Goal: Task Accomplishment & Management: Use online tool/utility

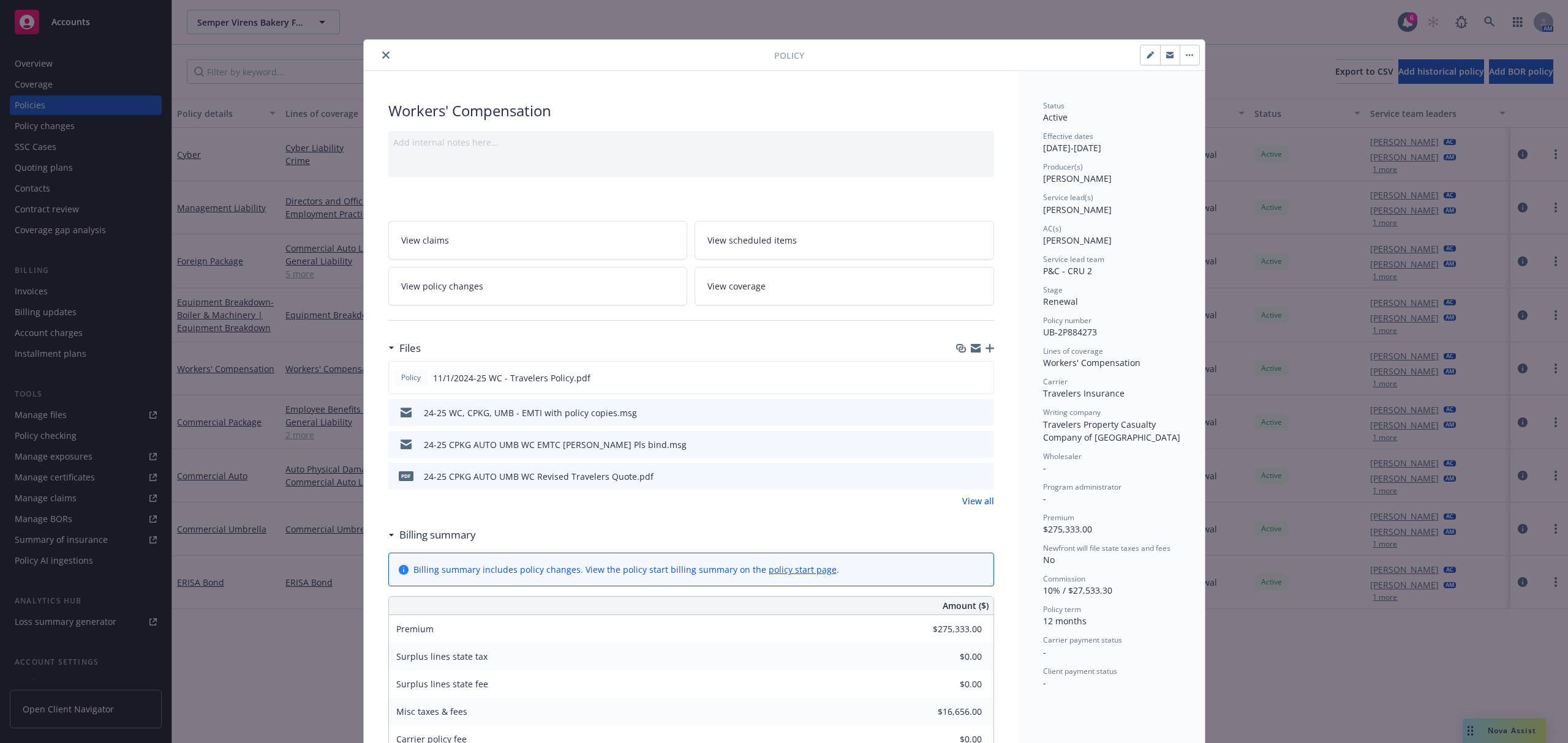
click at [383, 56] on icon "close" at bounding box center [386, 55] width 7 height 7
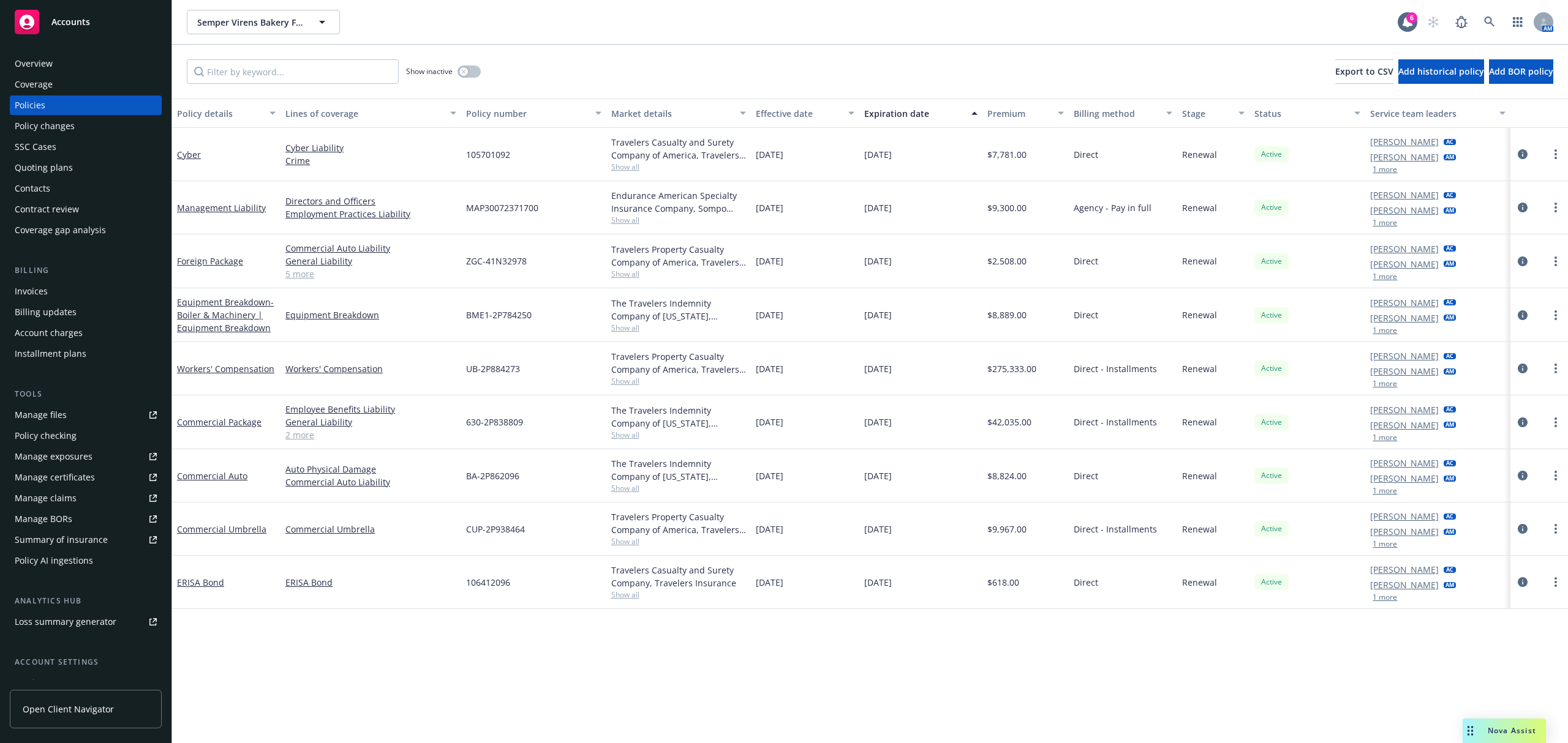
drag, startPoint x: 70, startPoint y: 22, endPoint x: 86, endPoint y: 22, distance: 16.0
click at [70, 22] on span "Accounts" at bounding box center [70, 22] width 38 height 10
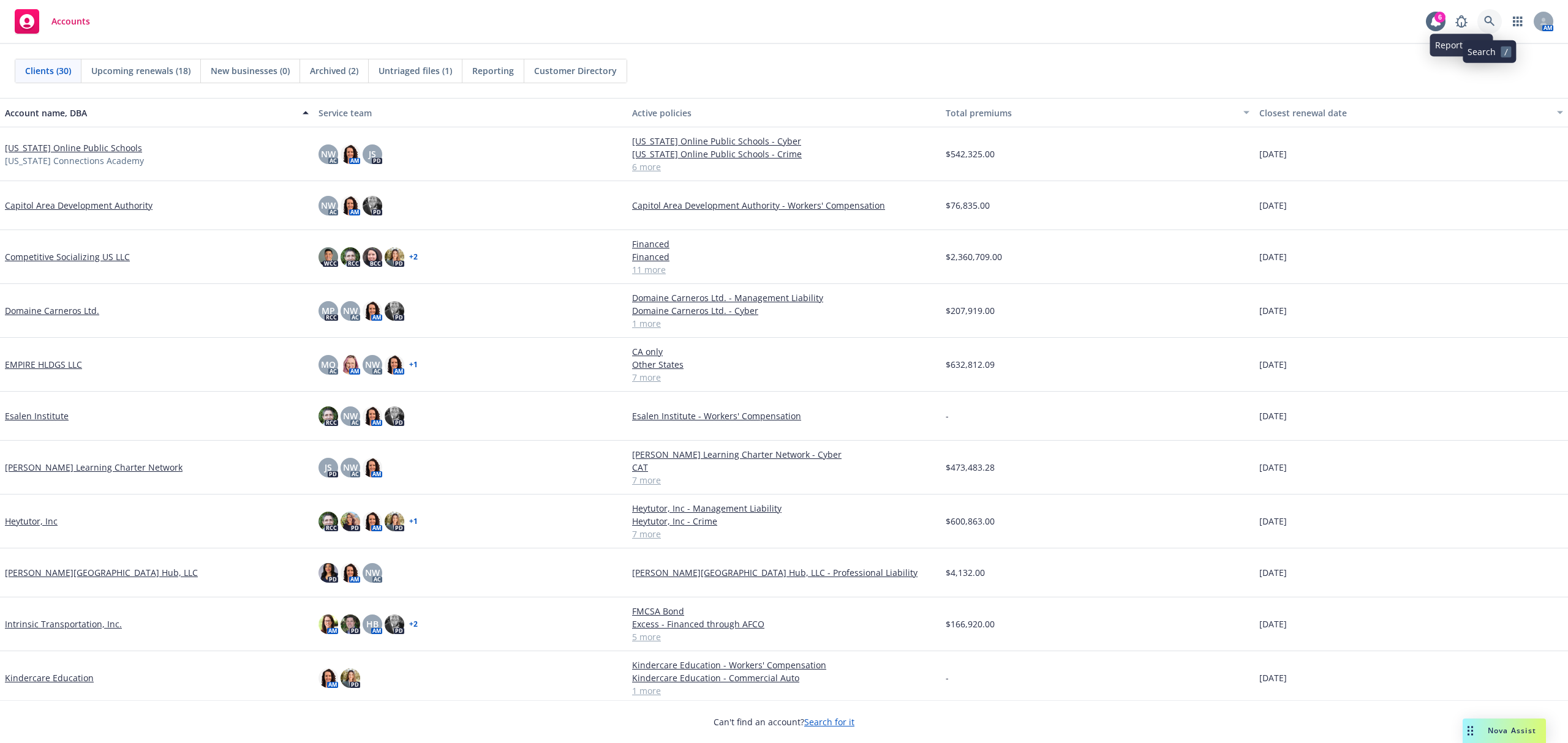
click at [1492, 23] on icon at bounding box center [1490, 21] width 11 height 11
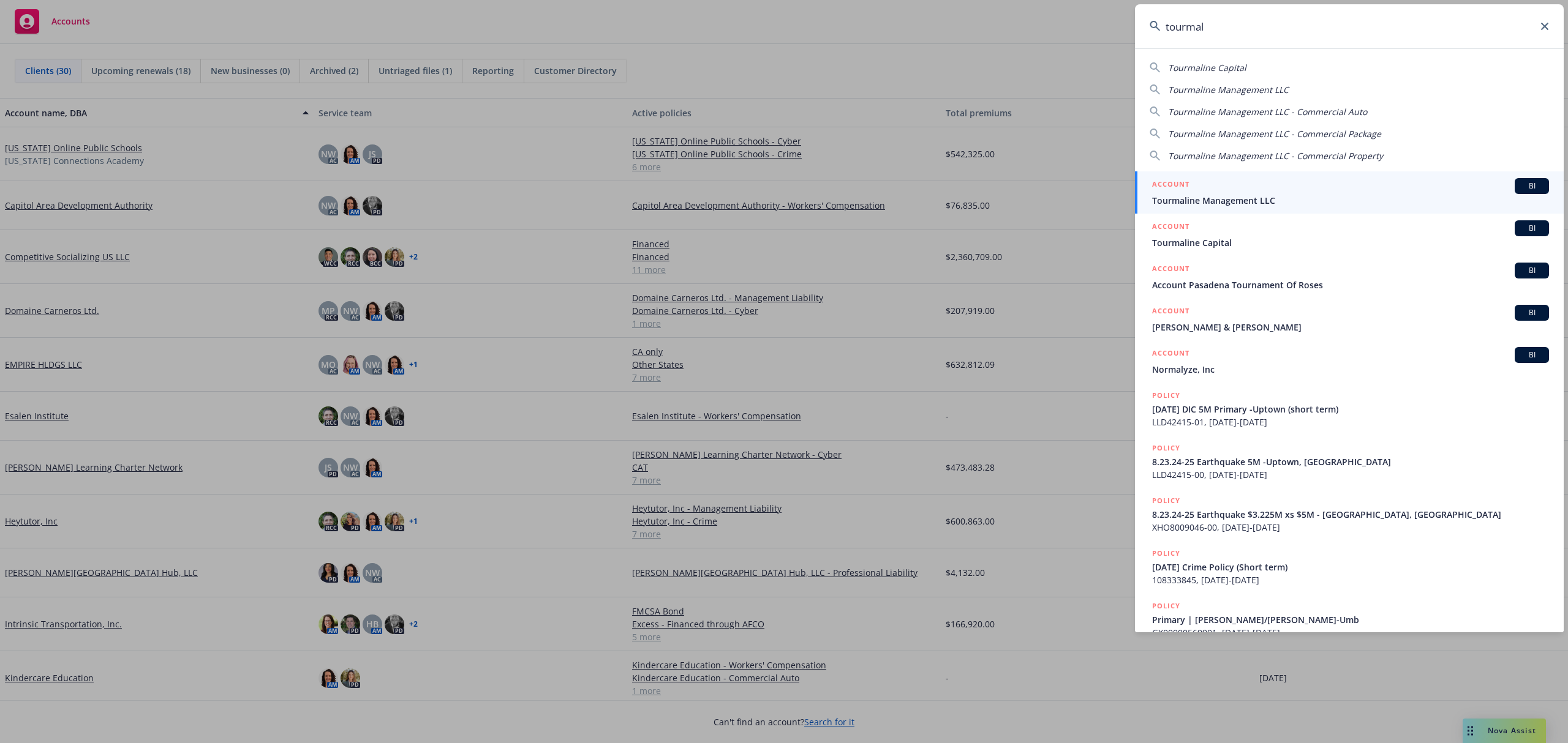
type input "tourmal"
click at [1202, 195] on span "Tourmaline Management LLC" at bounding box center [1350, 200] width 397 height 13
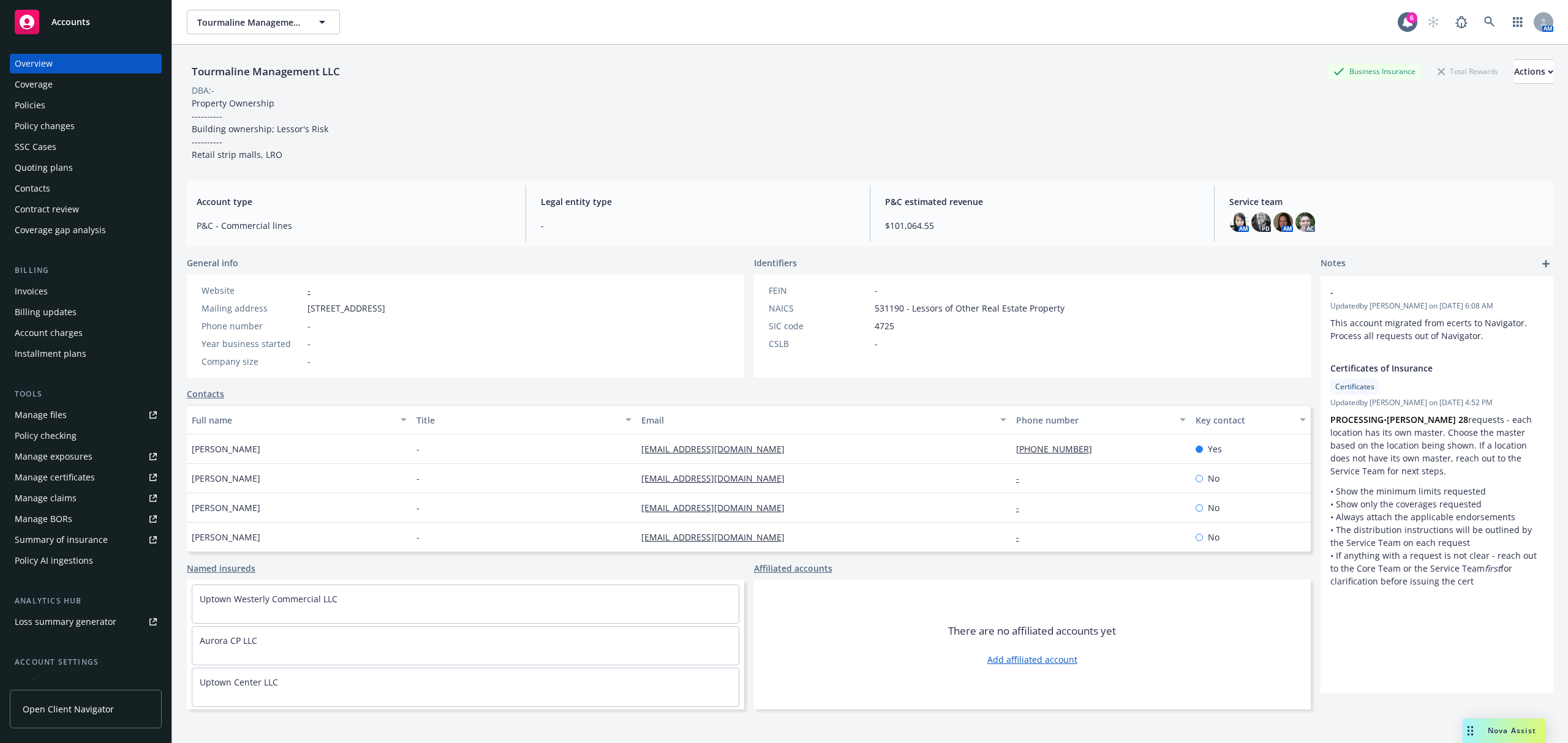
click at [45, 169] on div "Quoting plans" at bounding box center [44, 167] width 58 height 20
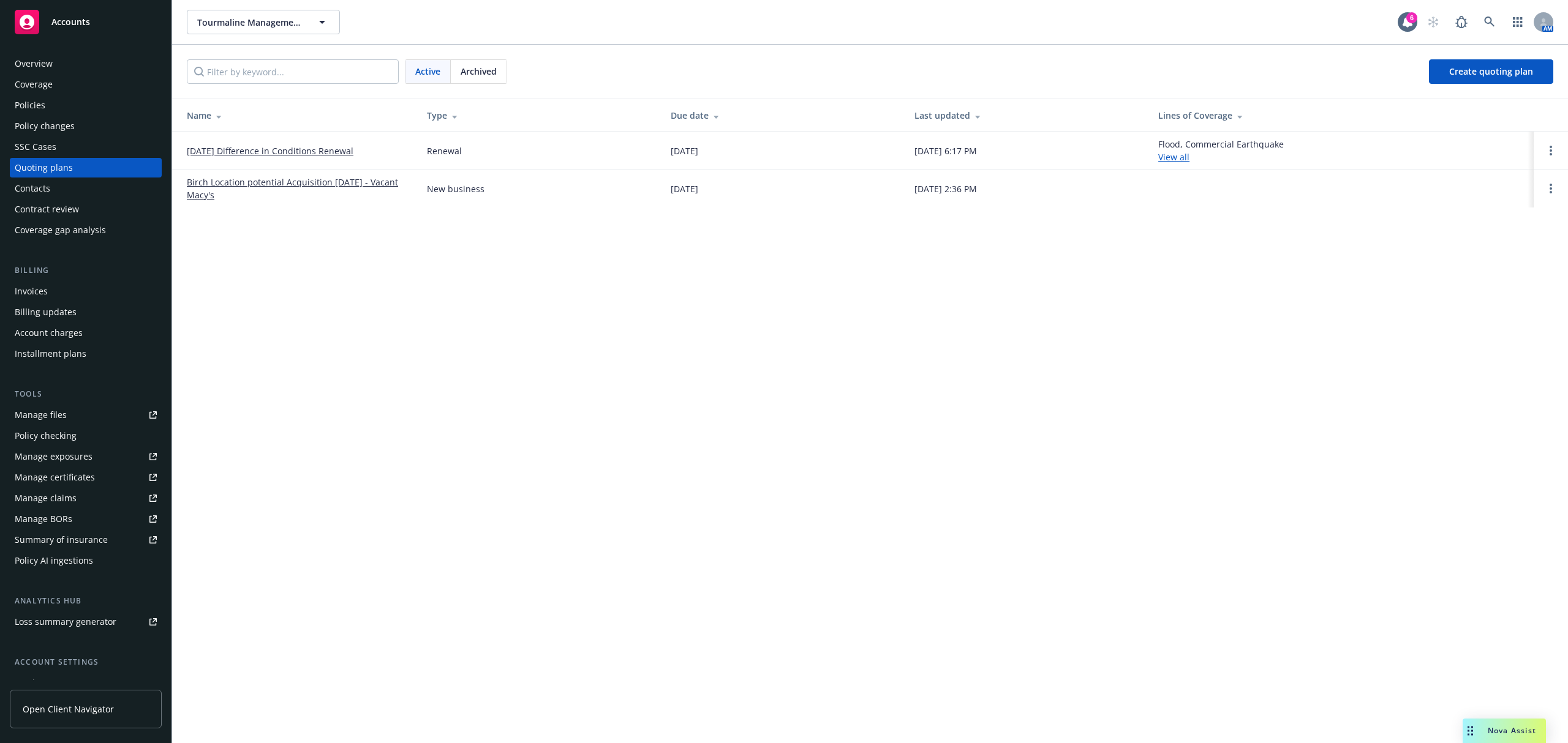
click at [264, 181] on link "Birch Location potential Acquisition [DATE] - Vacant Macy's" at bounding box center [297, 188] width 221 height 26
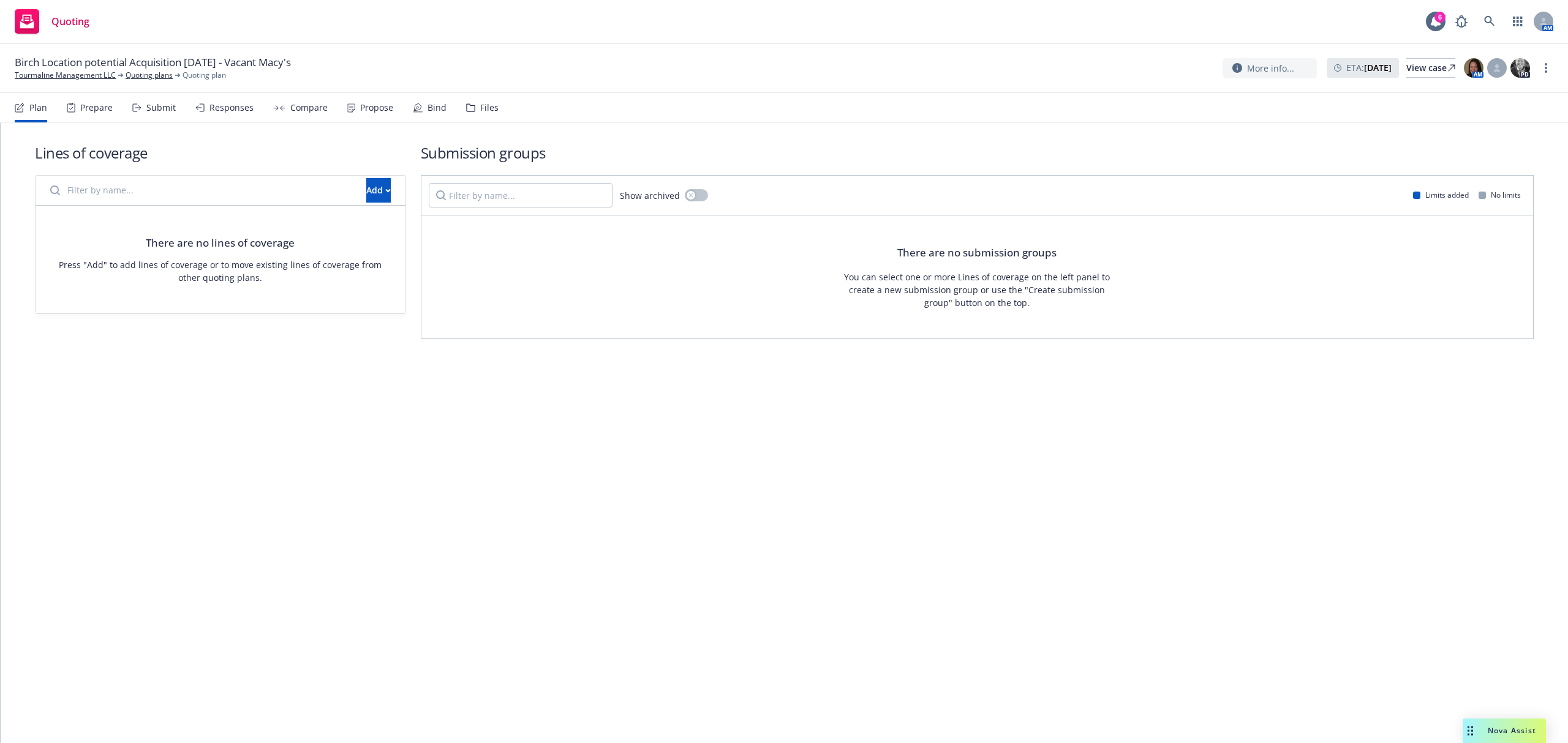
click at [365, 109] on div "Propose" at bounding box center [376, 108] width 33 height 10
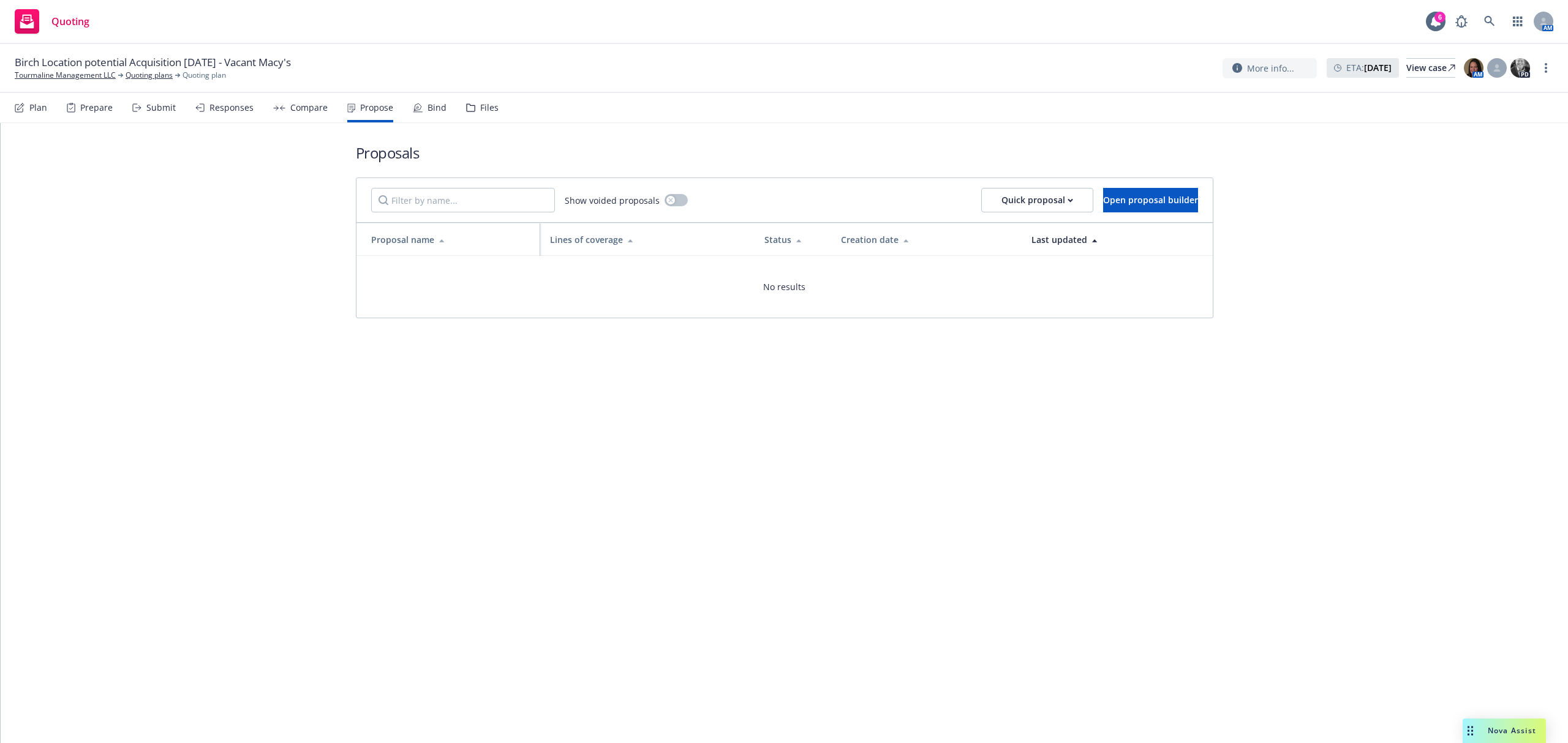
click at [229, 115] on div "Responses" at bounding box center [225, 108] width 58 height 30
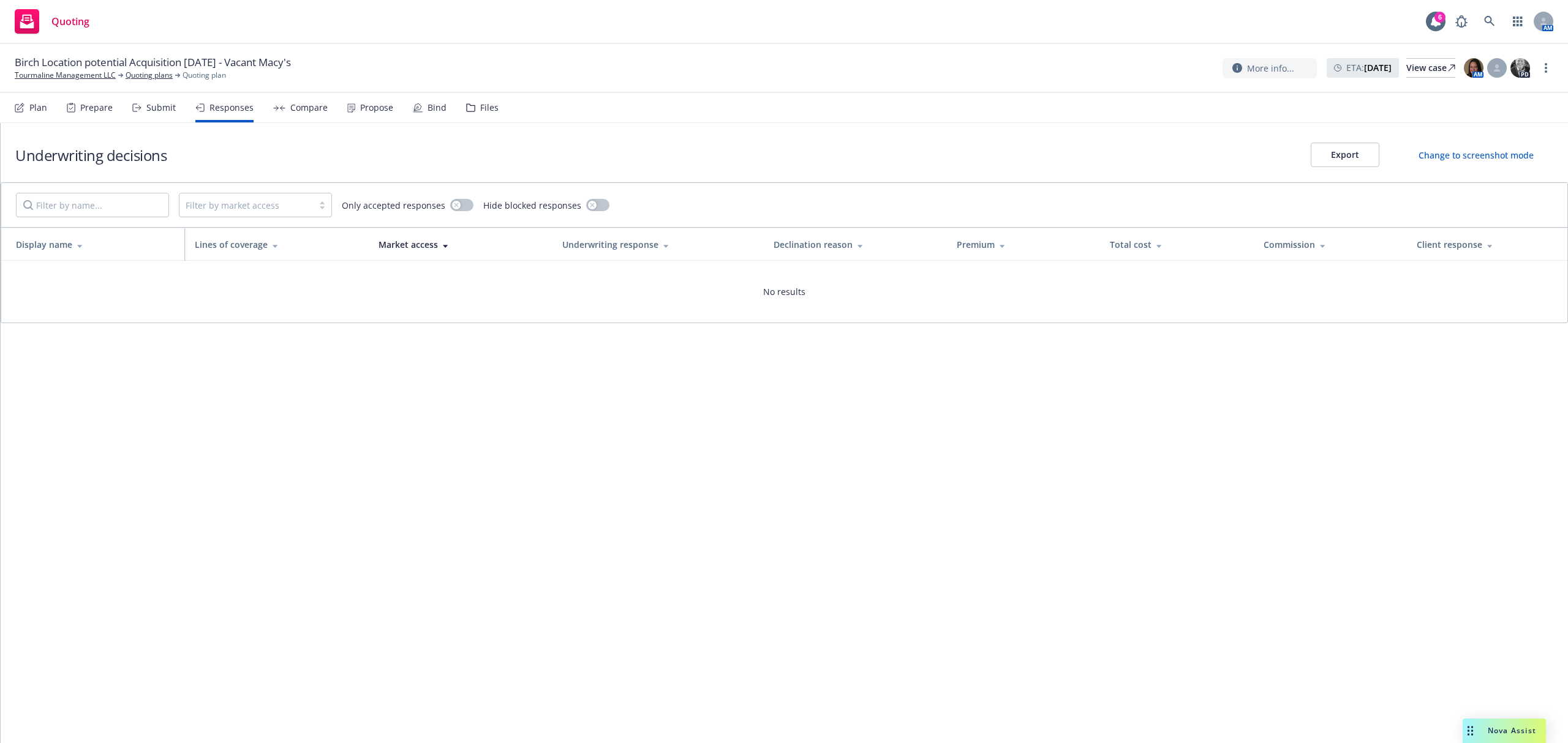
click at [153, 113] on div "Submit" at bounding box center [161, 108] width 30 height 10
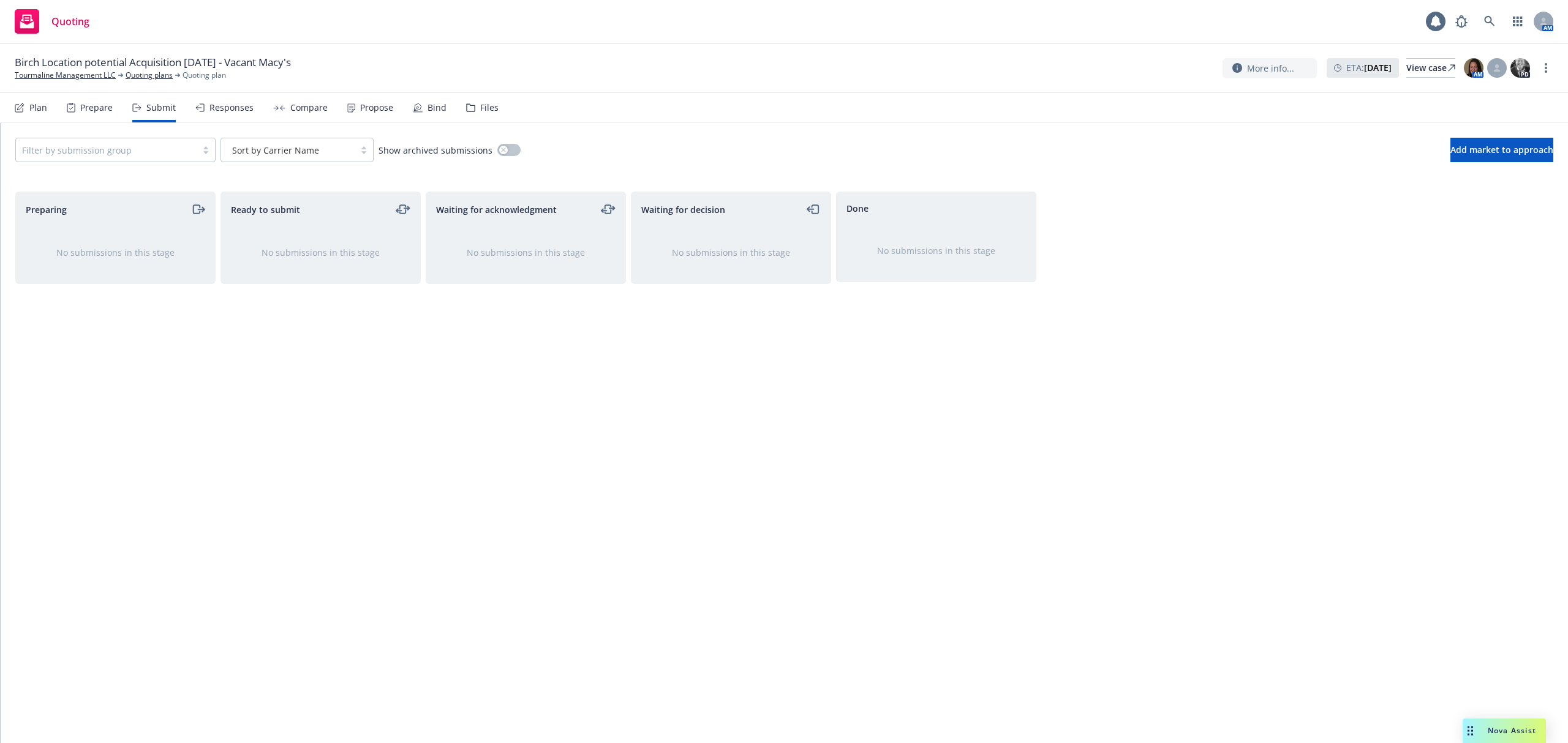
click at [480, 111] on div "Files" at bounding box center [489, 108] width 18 height 10
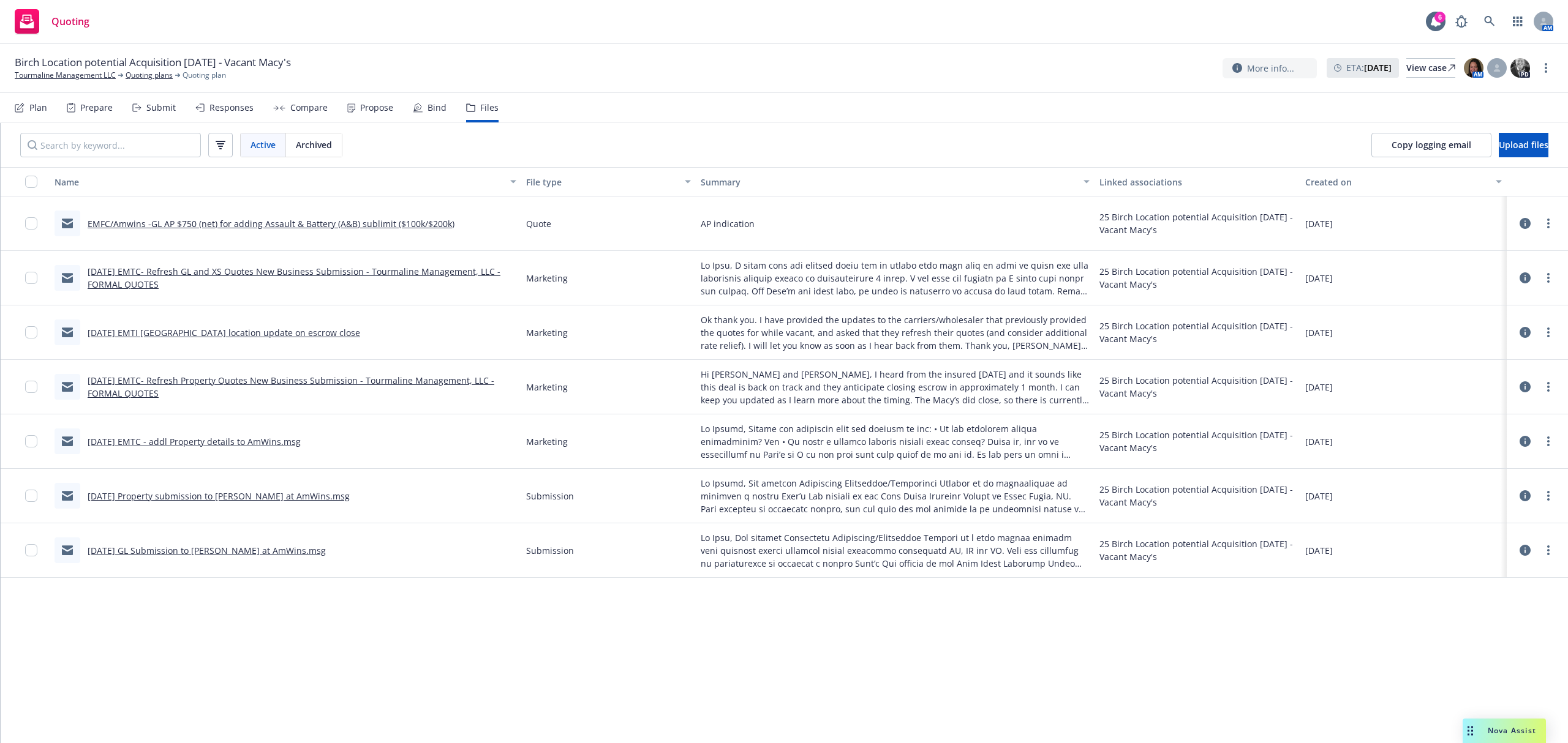
click at [224, 332] on link "[DATE] EMTI [GEOGRAPHIC_DATA] location update on escrow close" at bounding box center [224, 332] width 272 height 12
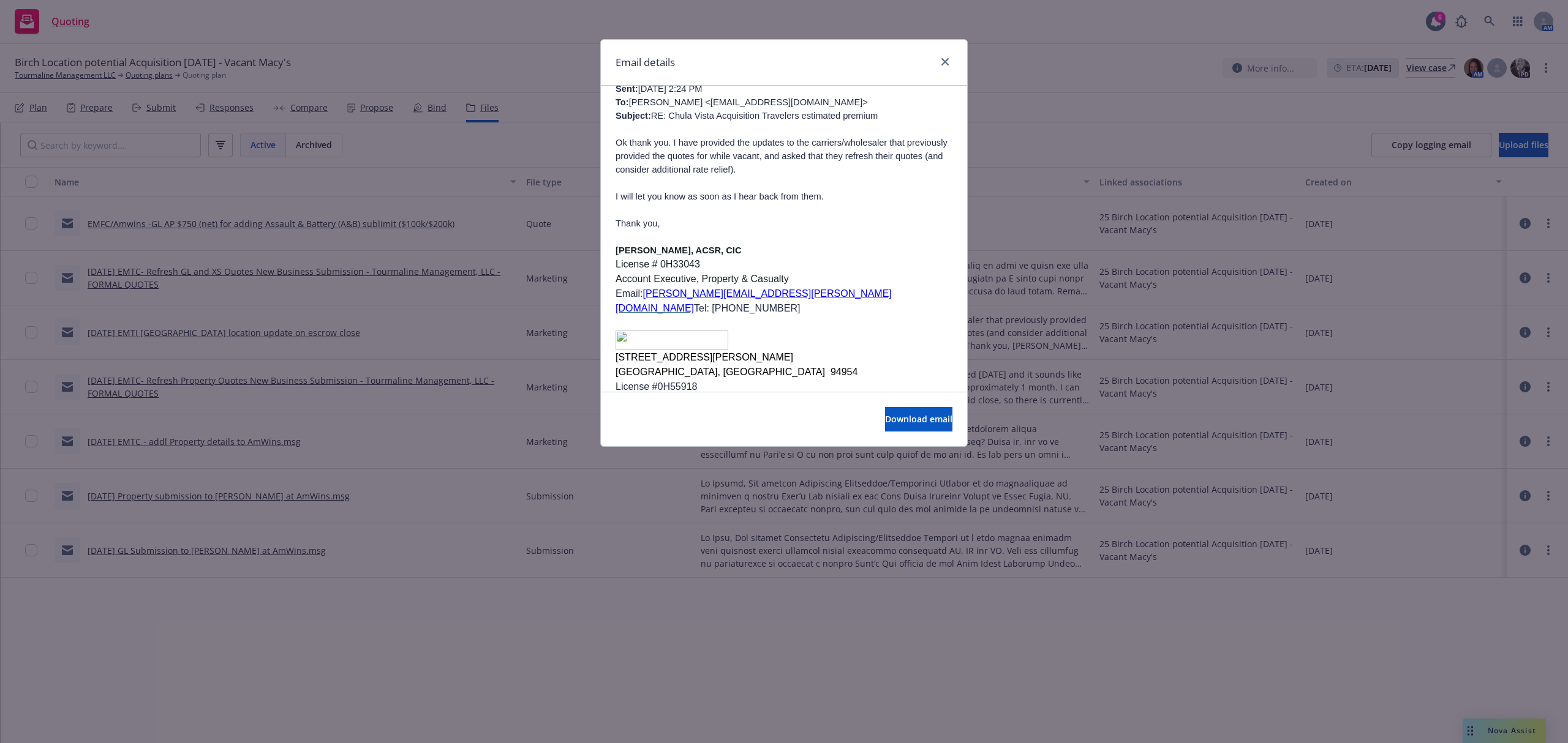
scroll to position [407, 0]
click at [944, 59] on icon "close" at bounding box center [944, 61] width 7 height 7
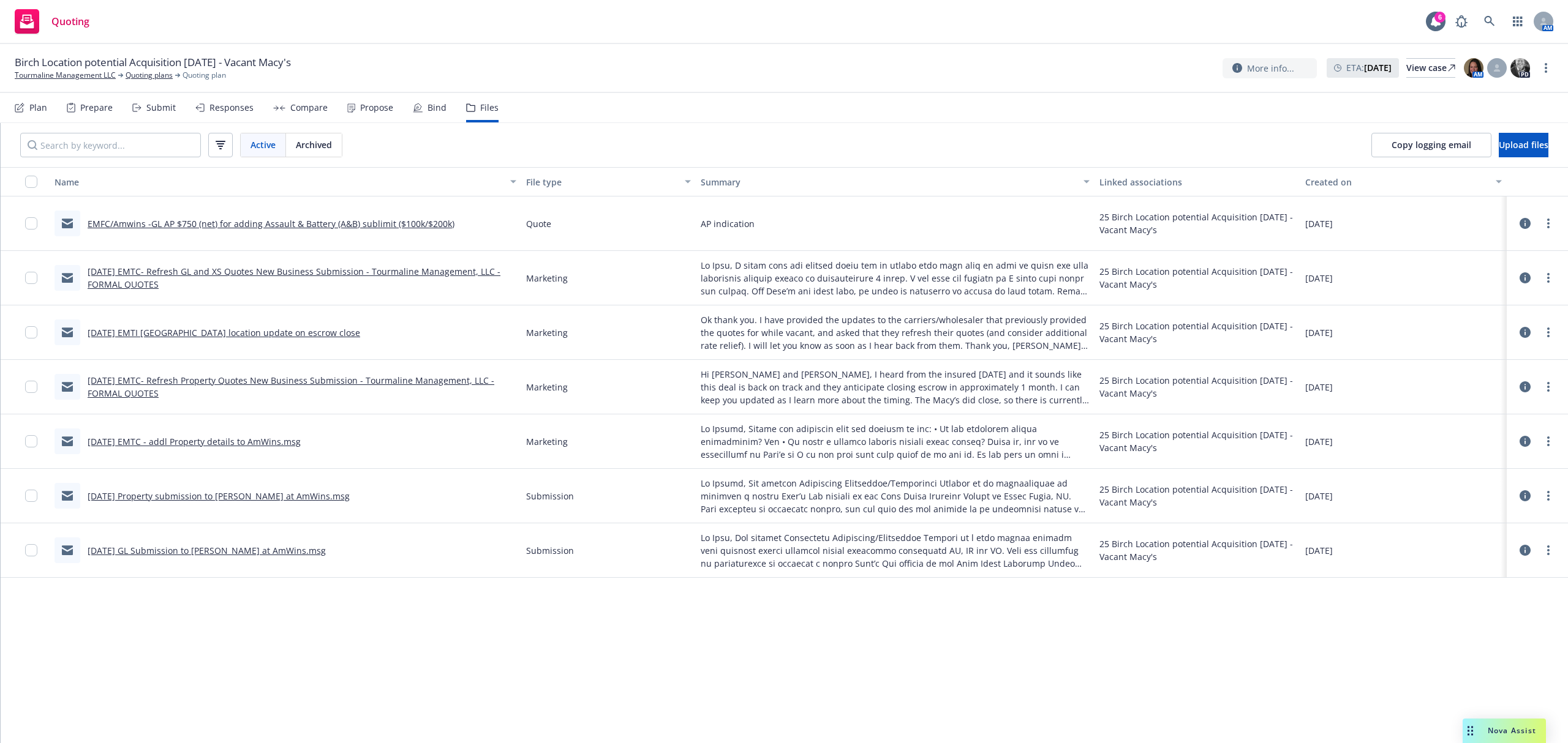
click at [348, 221] on link "EMFC/Amwins -GL AP $750 (net) for adding Assault & Battery (A&B) sublimit ($100…" at bounding box center [271, 224] width 367 height 12
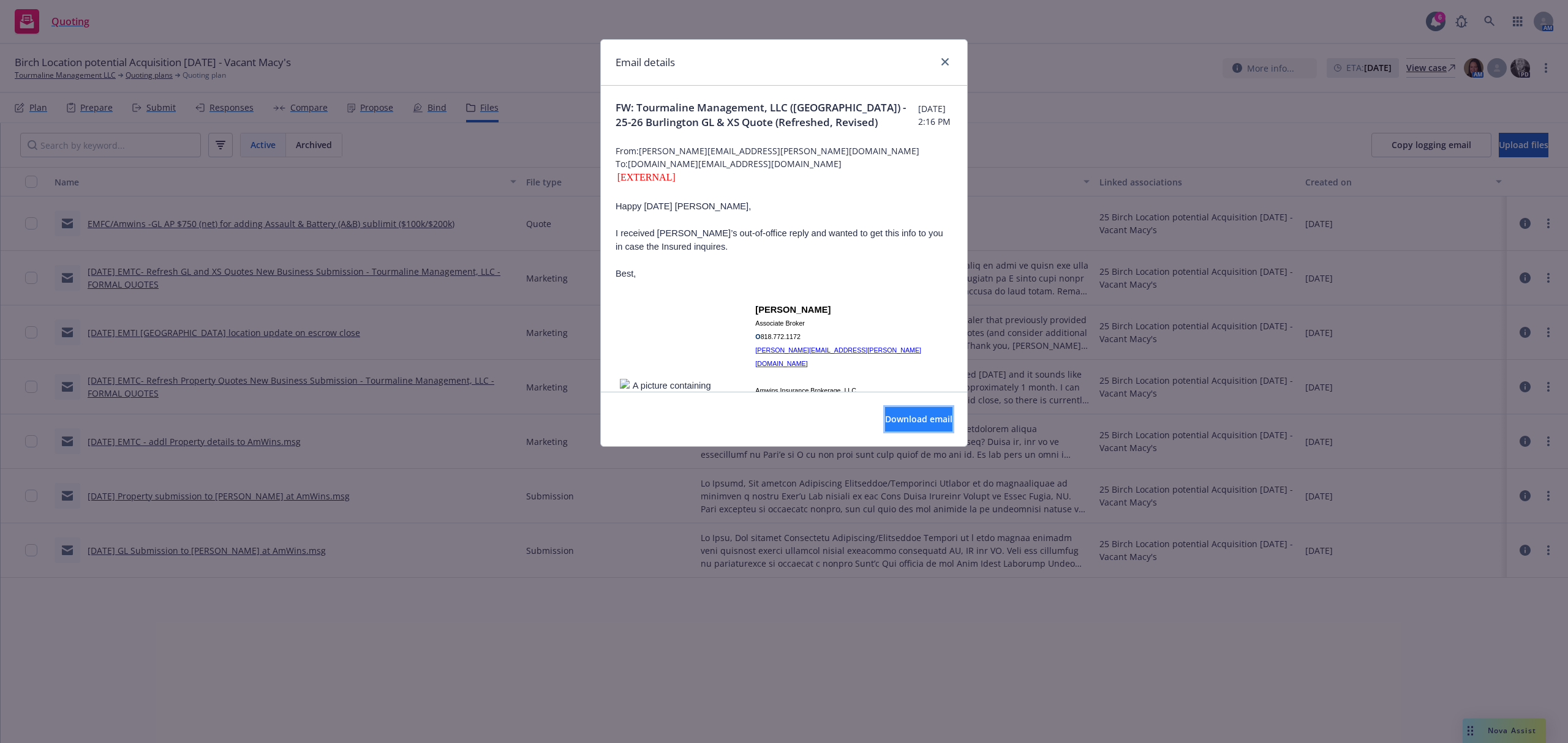
click at [885, 426] on button "Download email" at bounding box center [919, 419] width 67 height 24
click at [941, 64] on icon "close" at bounding box center [944, 61] width 7 height 7
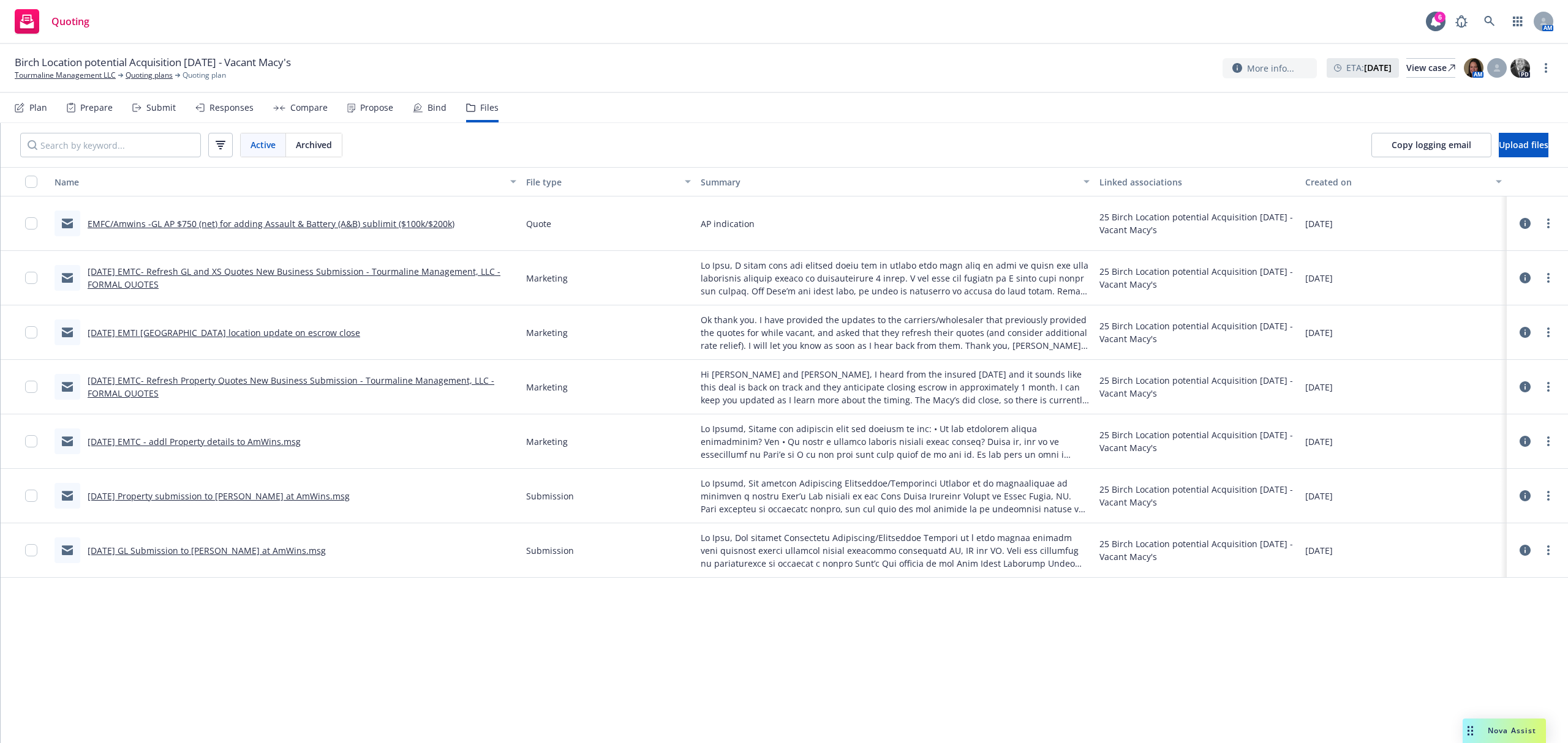
click at [419, 386] on link "[DATE] EMTC- Refresh Property Quotes New Business Submission - Tourmaline Manag…" at bounding box center [291, 386] width 407 height 24
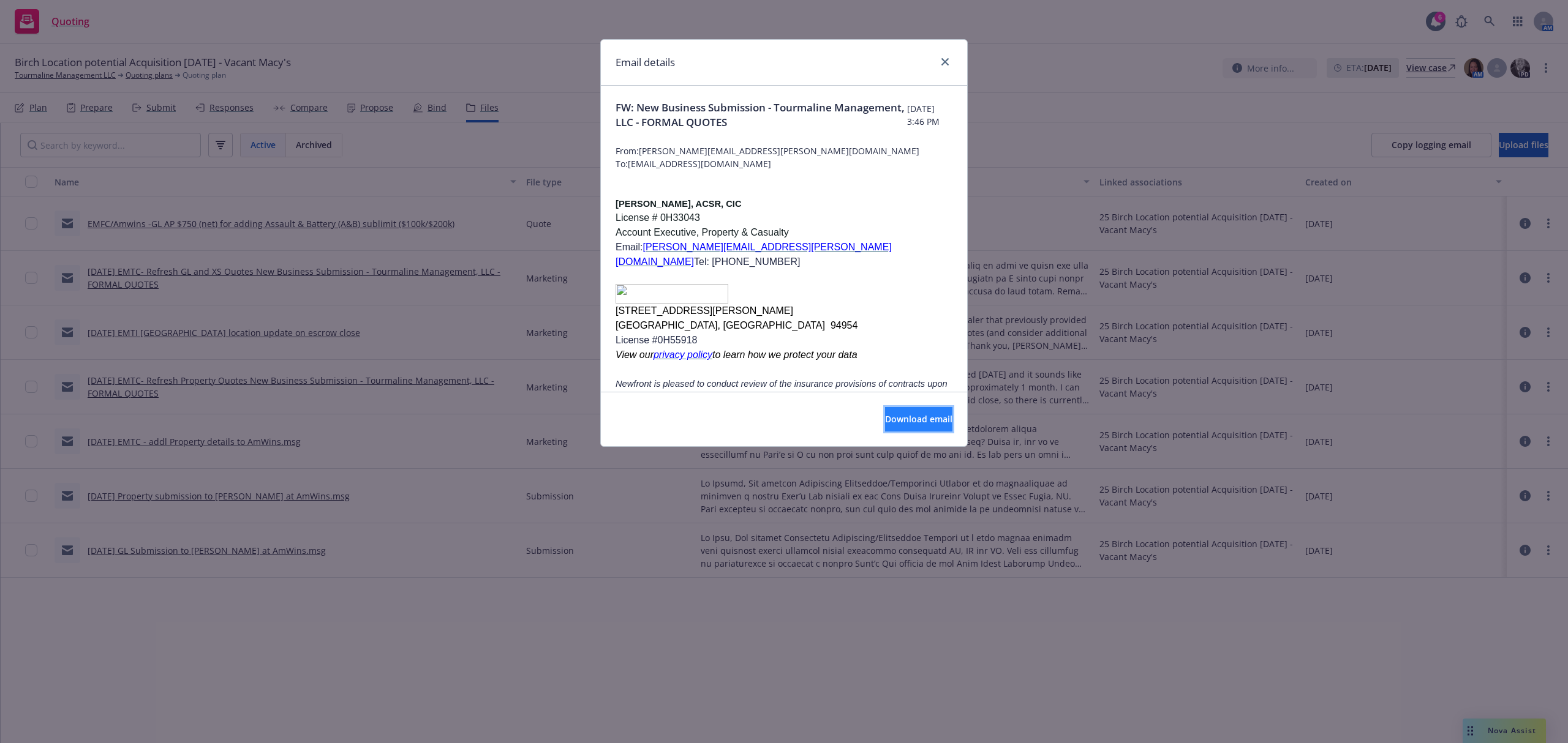
click at [888, 422] on span "Download email" at bounding box center [919, 418] width 67 height 12
click at [941, 59] on icon "close" at bounding box center [944, 61] width 7 height 7
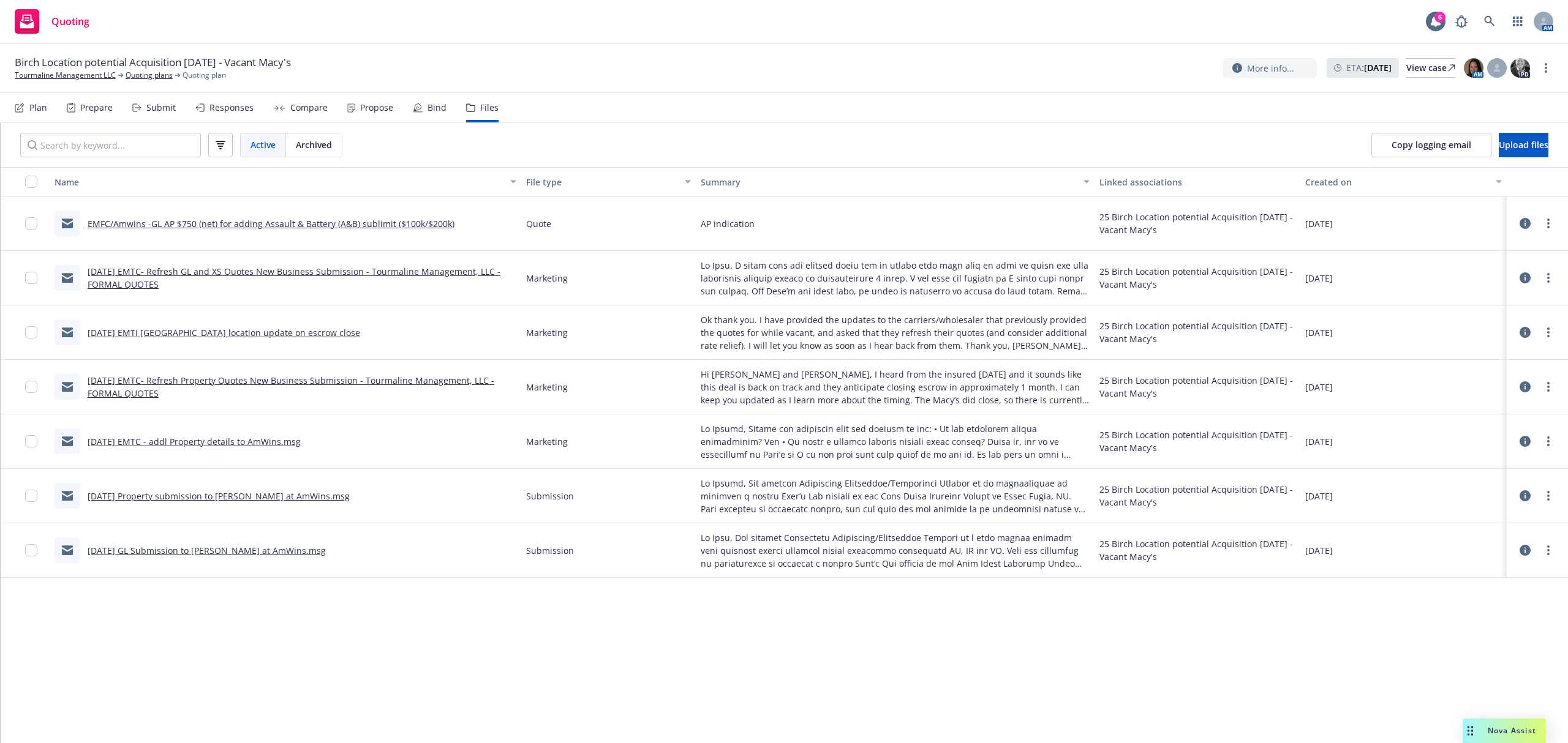
click at [353, 223] on link "EMFC/Amwins -GL AP $750 (net) for adding Assault & Battery (A&B) sublimit ($100…" at bounding box center [271, 224] width 367 height 12
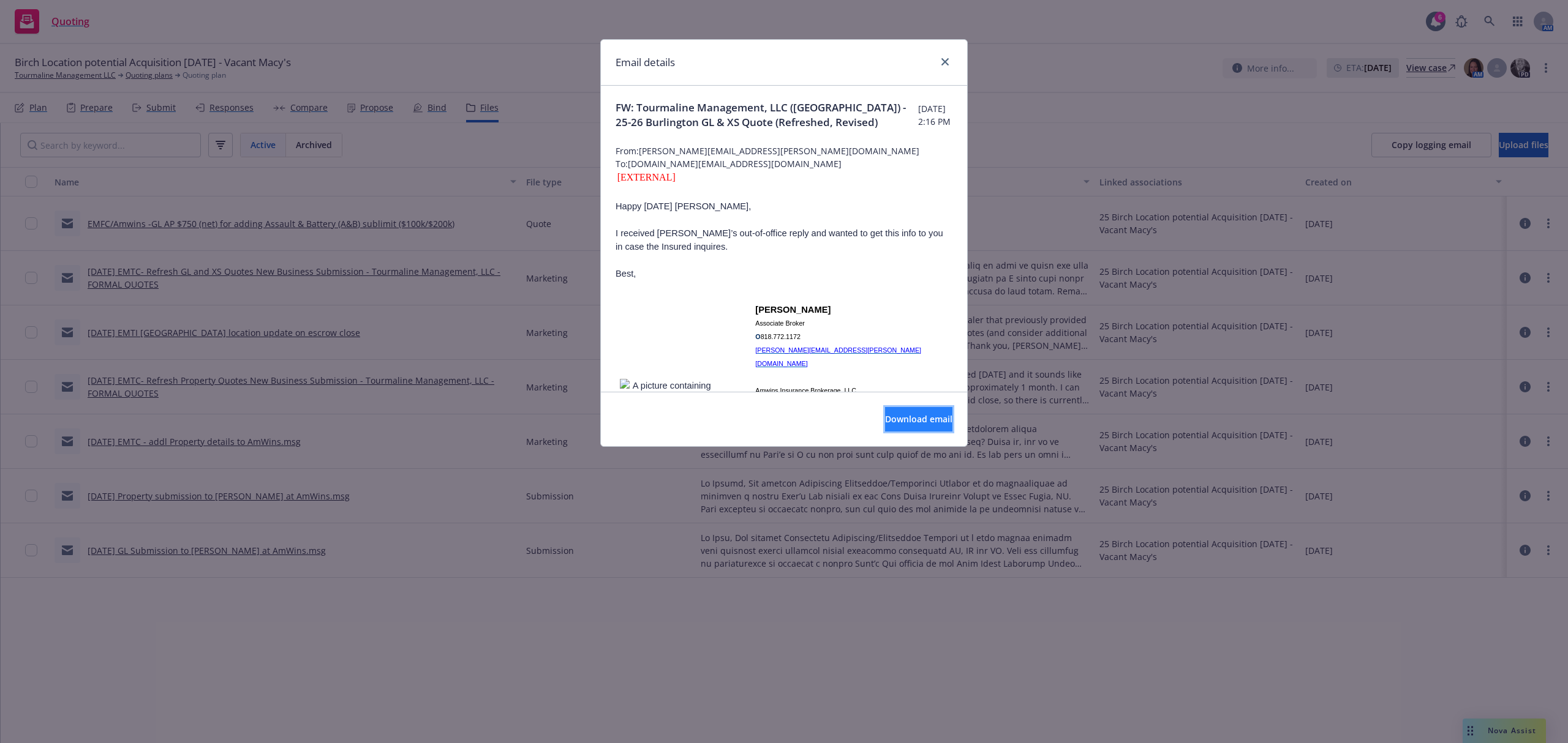
click at [905, 419] on span "Download email" at bounding box center [919, 418] width 67 height 12
click at [941, 58] on icon "close" at bounding box center [944, 61] width 7 height 7
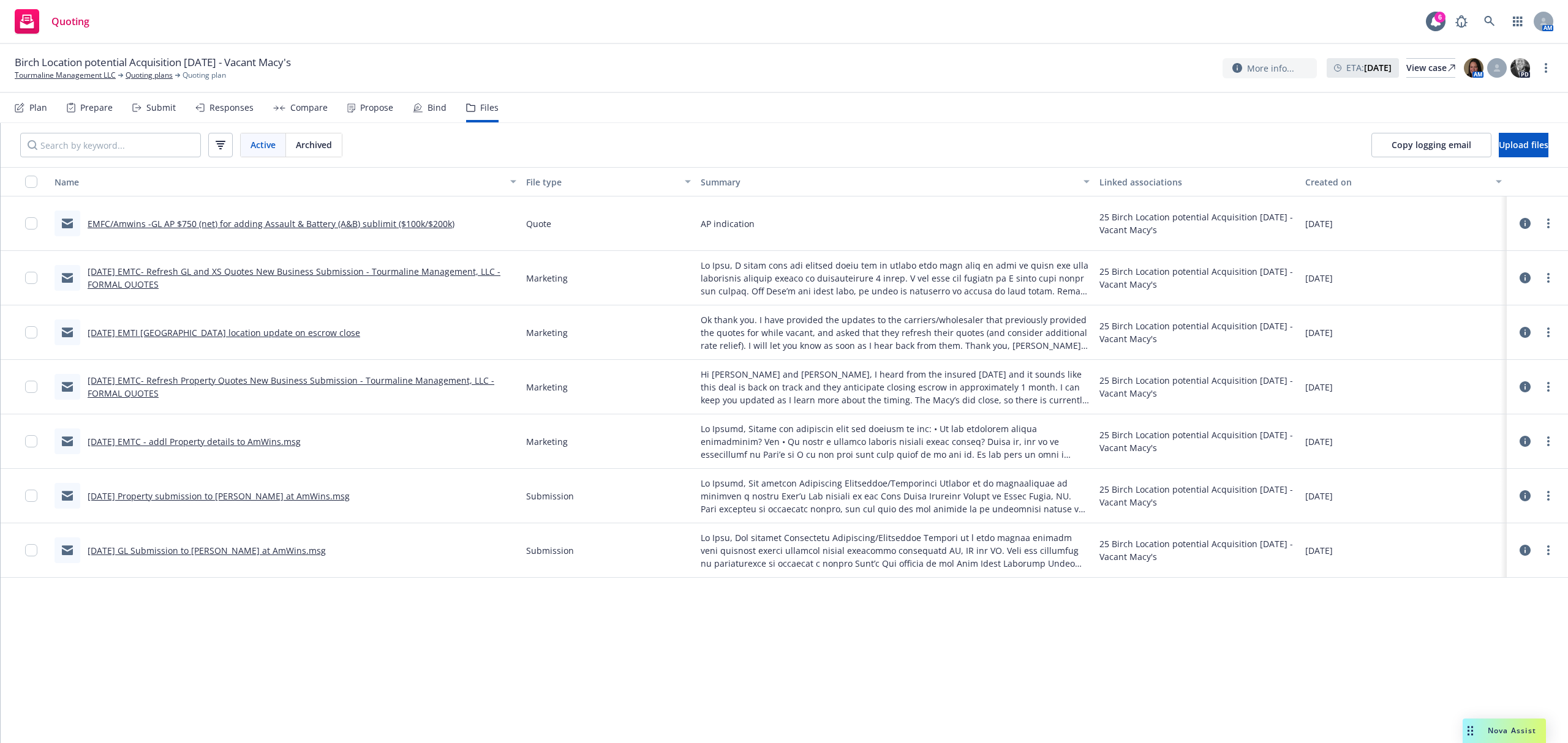
click at [282, 275] on link "5/13/25 EMTC- Refresh GL and XS Quotes New Business Submission - Tourmaline Man…" at bounding box center [294, 278] width 413 height 24
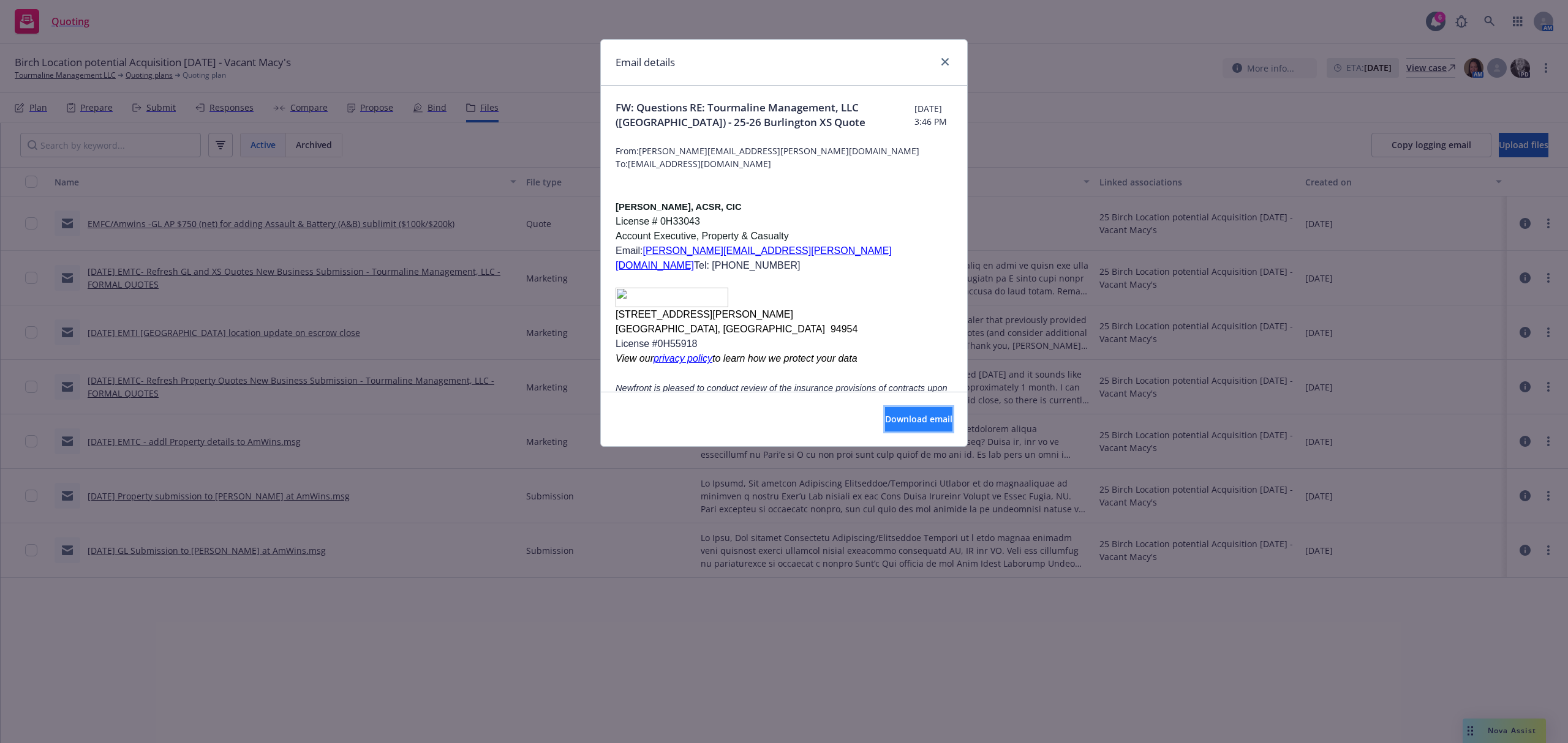
click at [893, 422] on span "Download email" at bounding box center [919, 418] width 67 height 12
drag, startPoint x: 61, startPoint y: 42, endPoint x: 34, endPoint y: 44, distance: 27.1
click at [61, 42] on div "Email details FW: Questions RE: Tourmaline Management, LLC (Birch Building) - 2…" at bounding box center [784, 372] width 1568 height 743
click at [941, 60] on icon "close" at bounding box center [944, 61] width 7 height 7
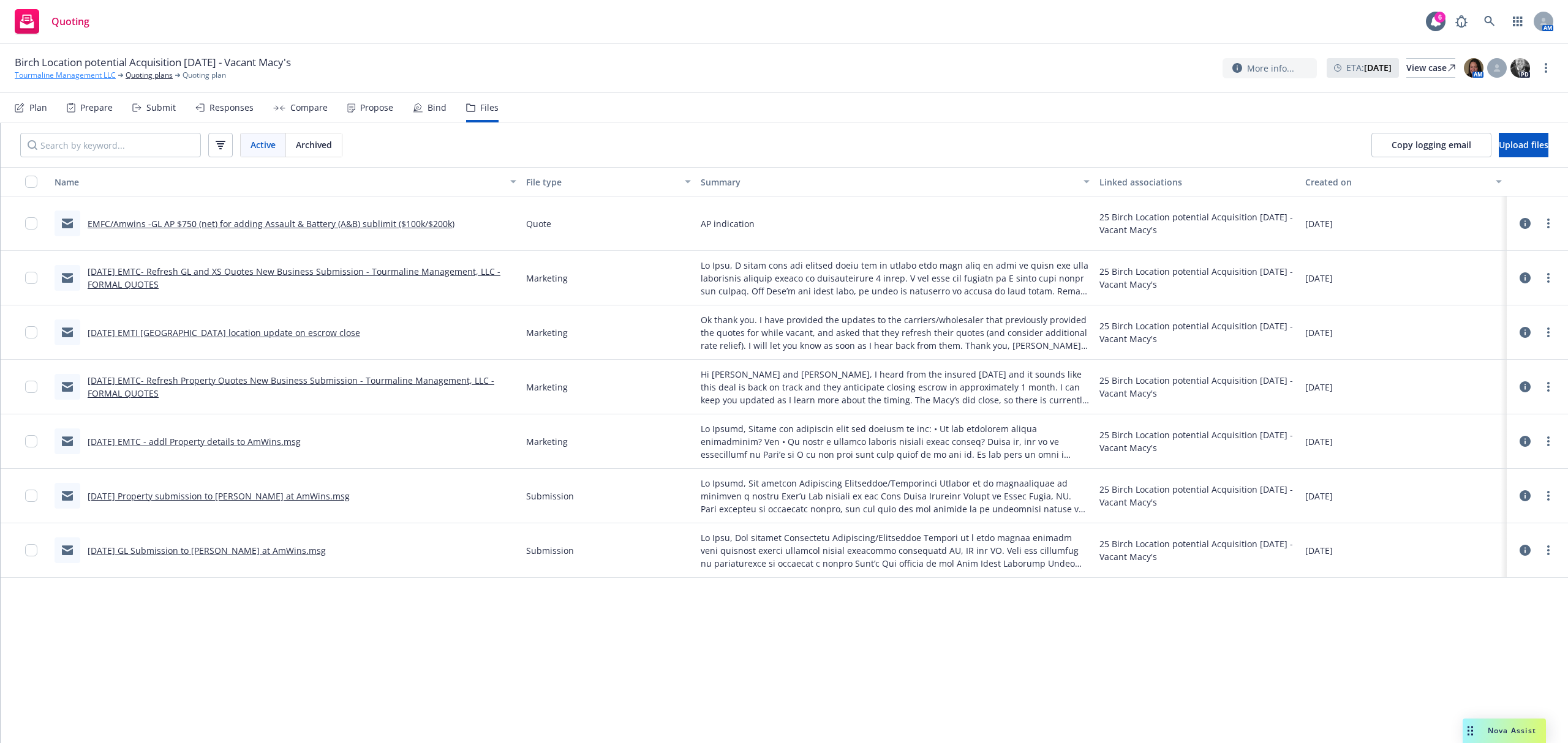
click at [69, 75] on link "Tourmaline Management LLC" at bounding box center [65, 75] width 101 height 11
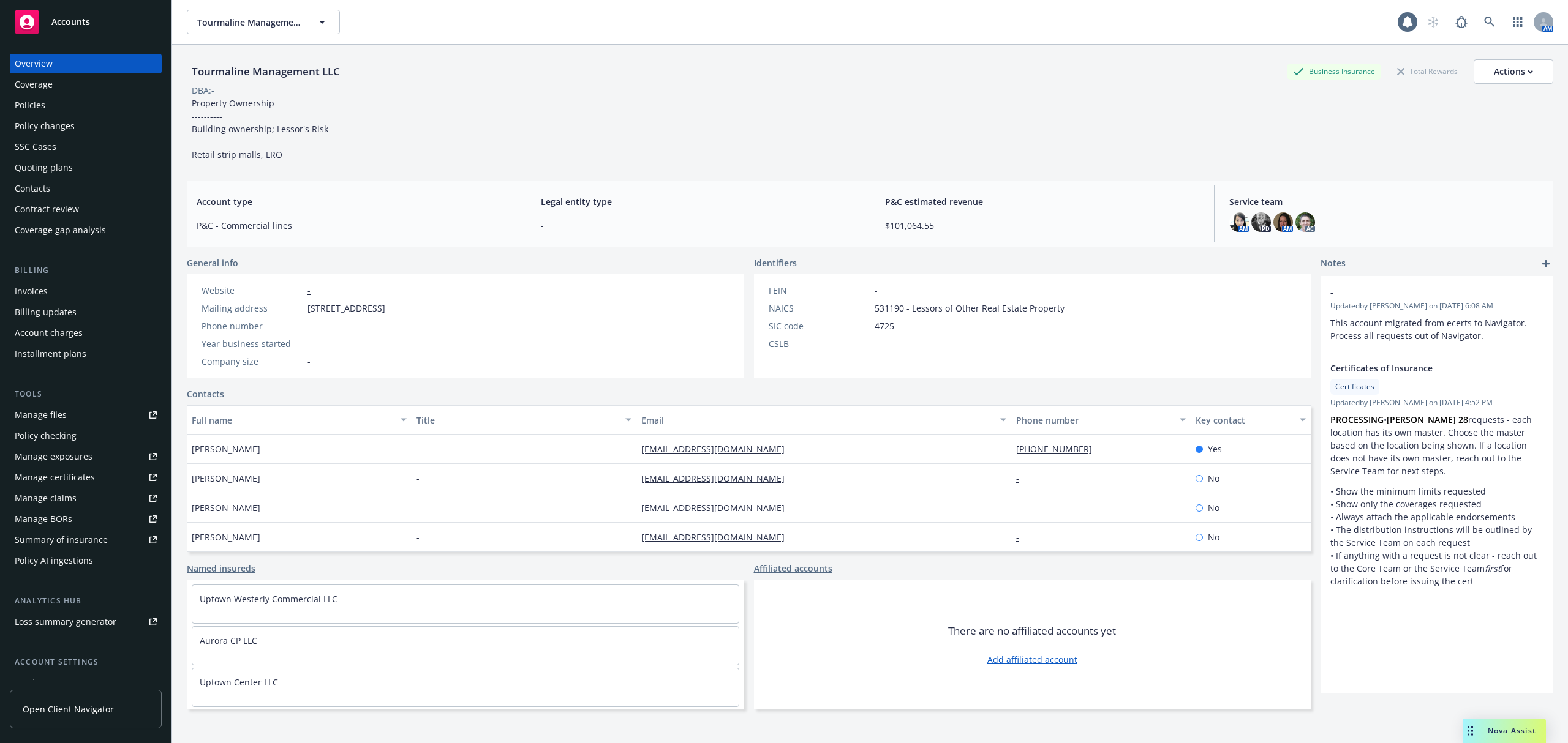
click at [55, 109] on div "Policies" at bounding box center [86, 105] width 142 height 20
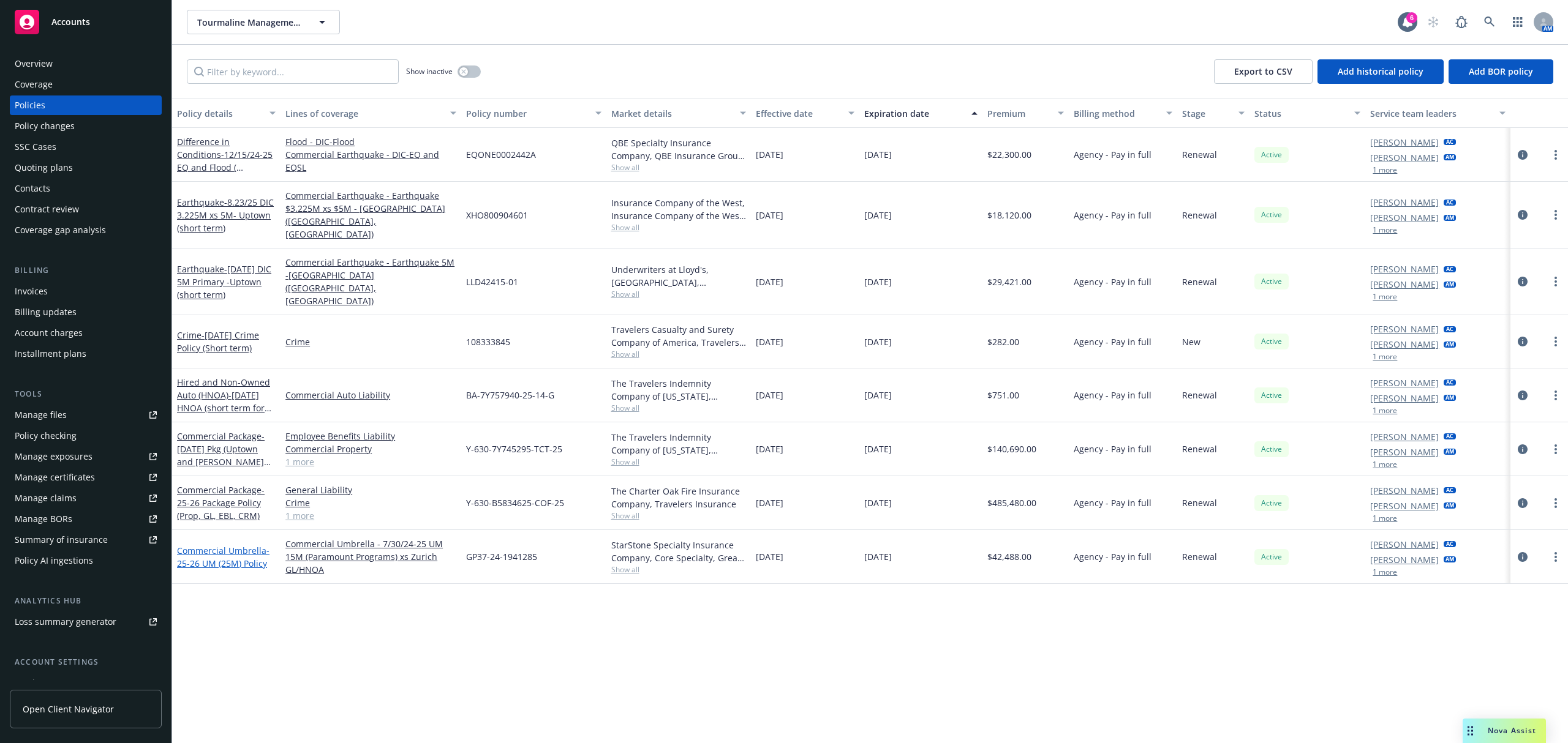
click at [214, 545] on span "- 25-26 UM (25M) Policy" at bounding box center [223, 557] width 92 height 24
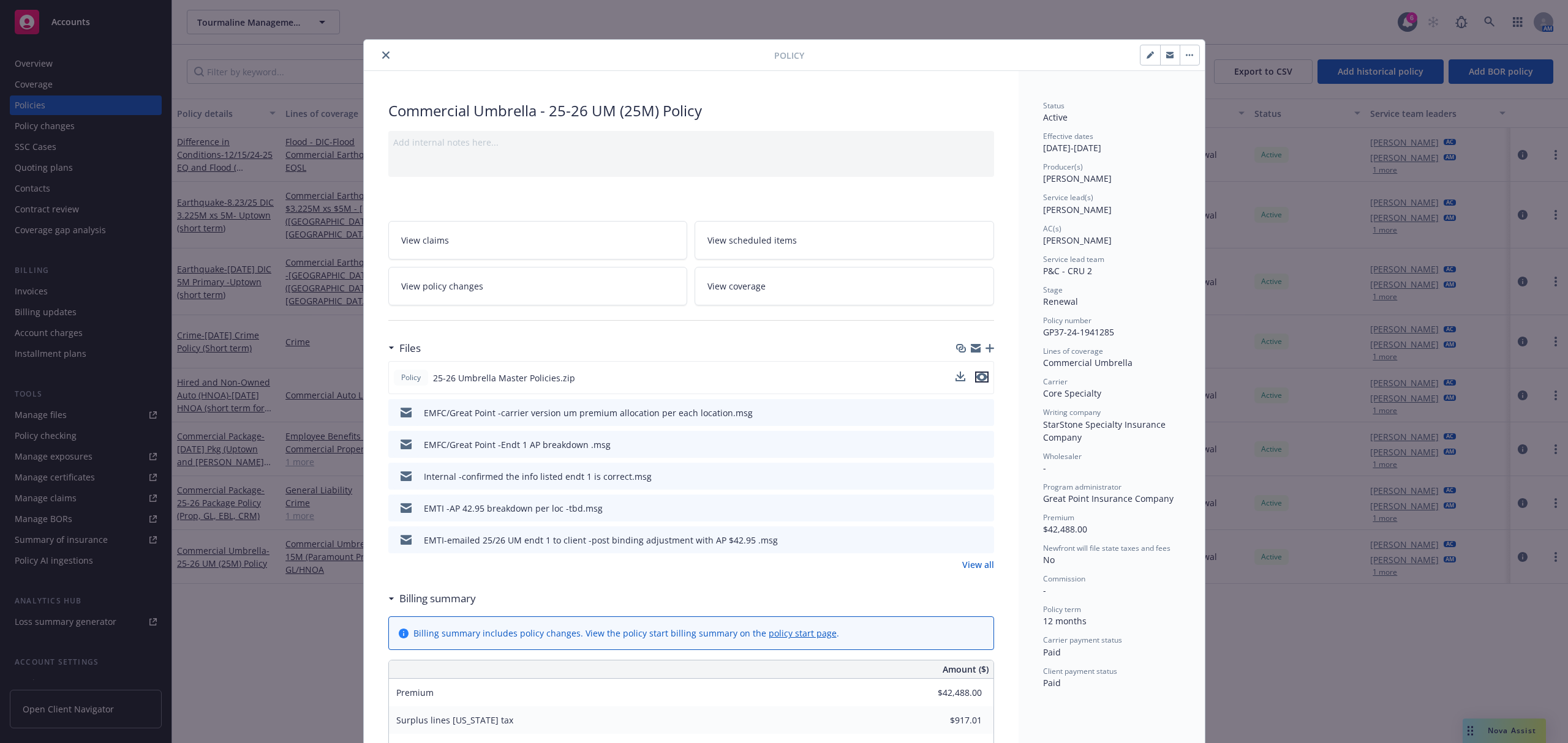
click at [976, 375] on icon "preview file" at bounding box center [982, 377] width 11 height 9
click at [379, 52] on button "close" at bounding box center [386, 55] width 15 height 15
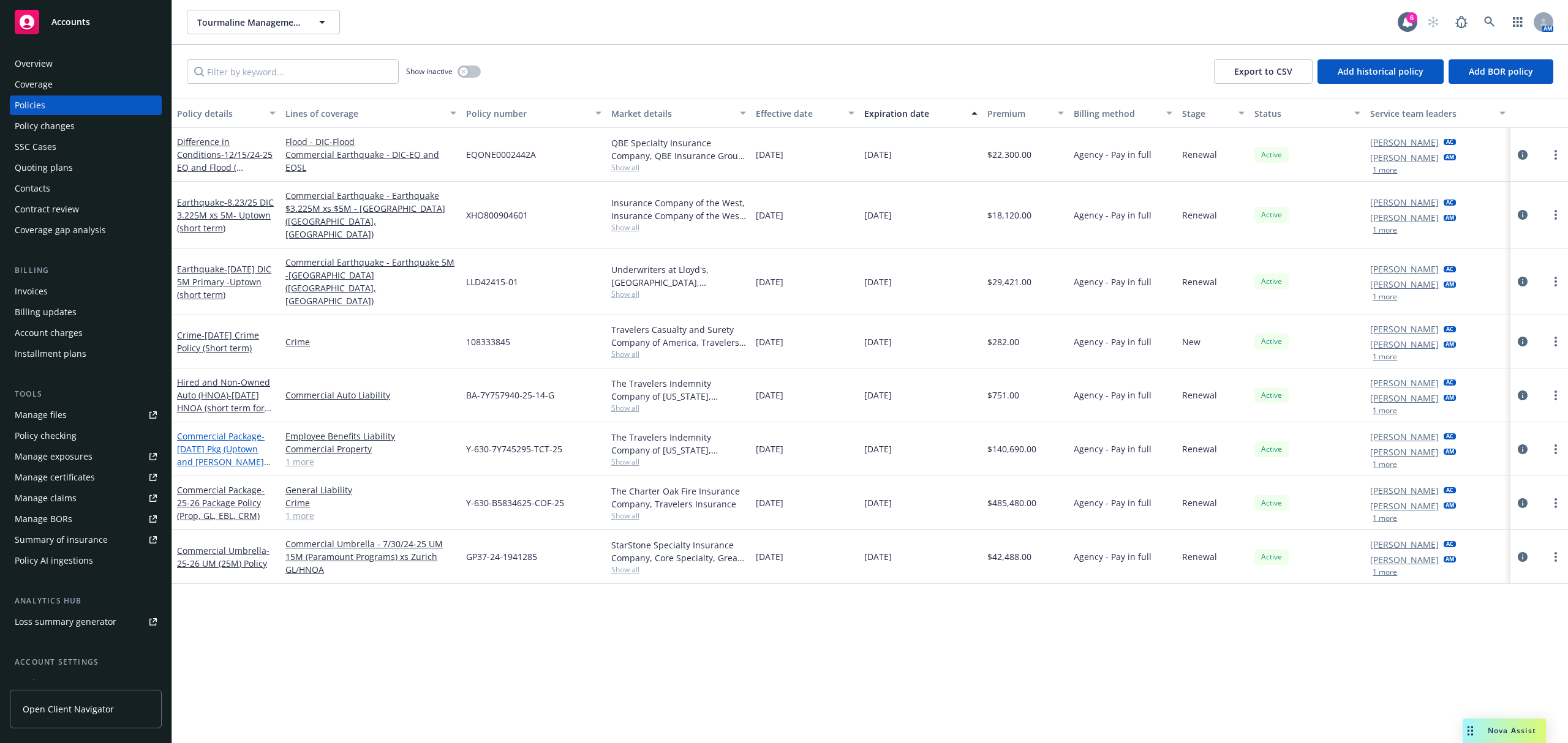
click at [229, 430] on span "- 8/23/25 Pkg (Uptown and Fletcher -short term)" at bounding box center [224, 455] width 94 height 50
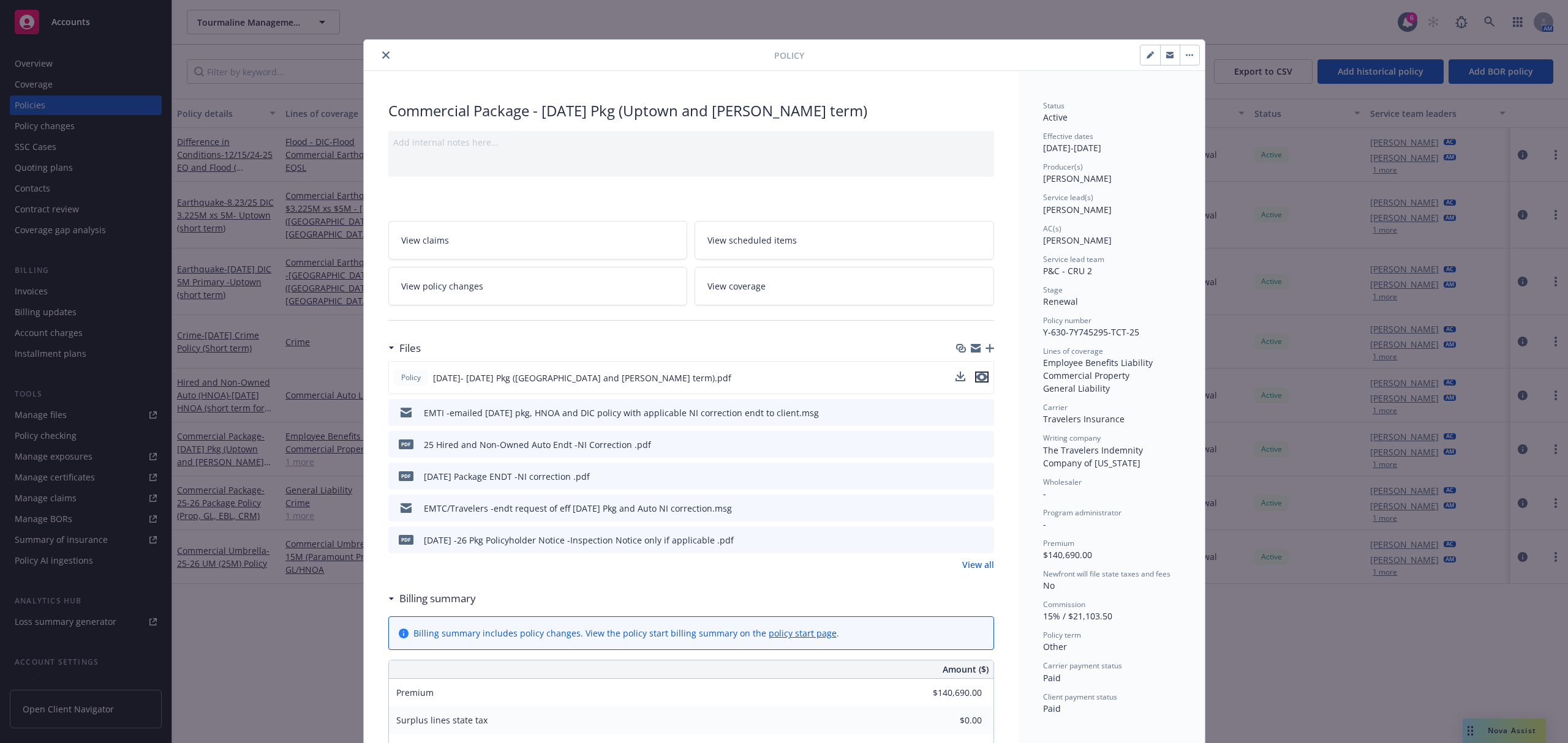
click at [980, 375] on icon "preview file" at bounding box center [982, 377] width 11 height 9
click at [383, 57] on icon "close" at bounding box center [386, 55] width 7 height 7
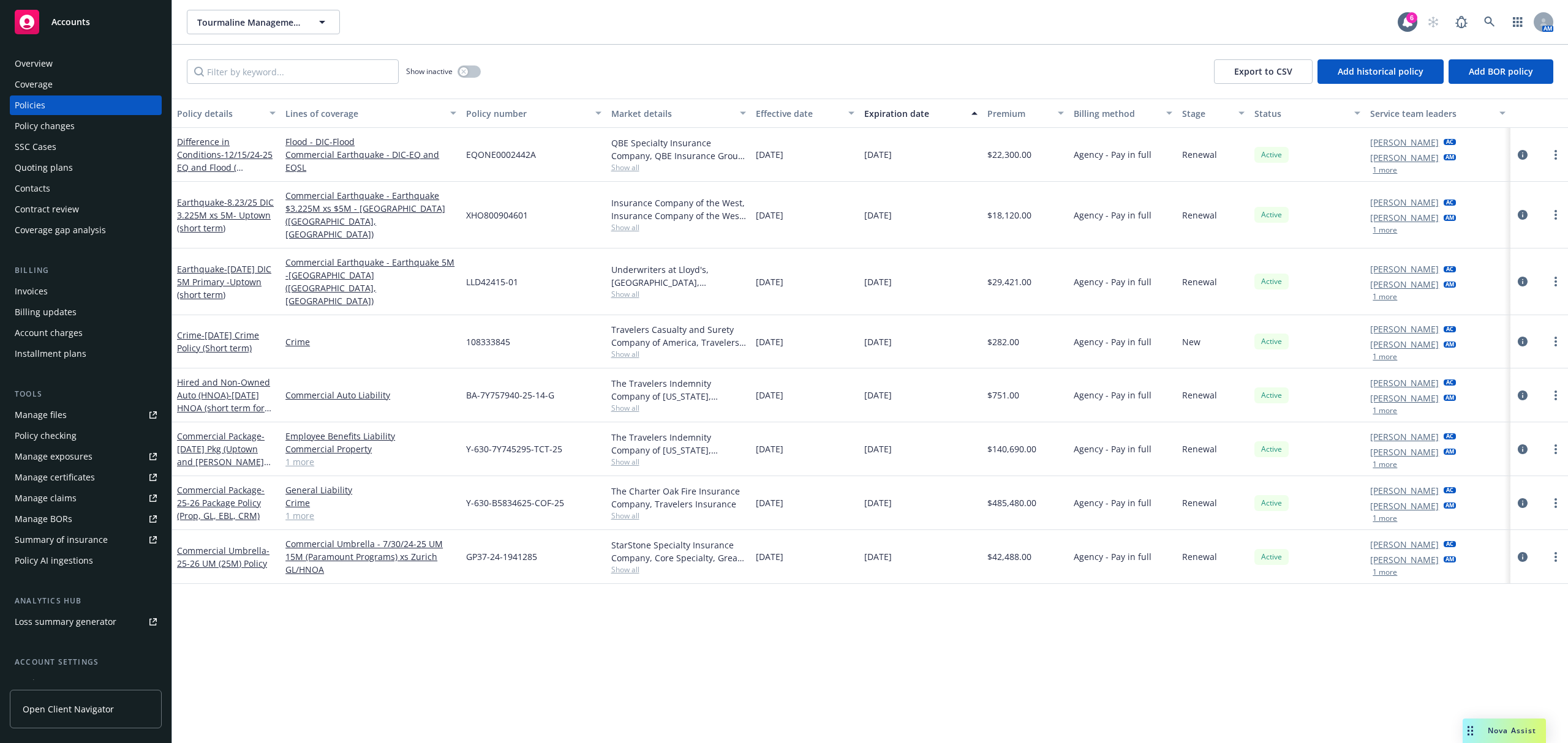
click at [75, 167] on div "Quoting plans" at bounding box center [86, 167] width 142 height 20
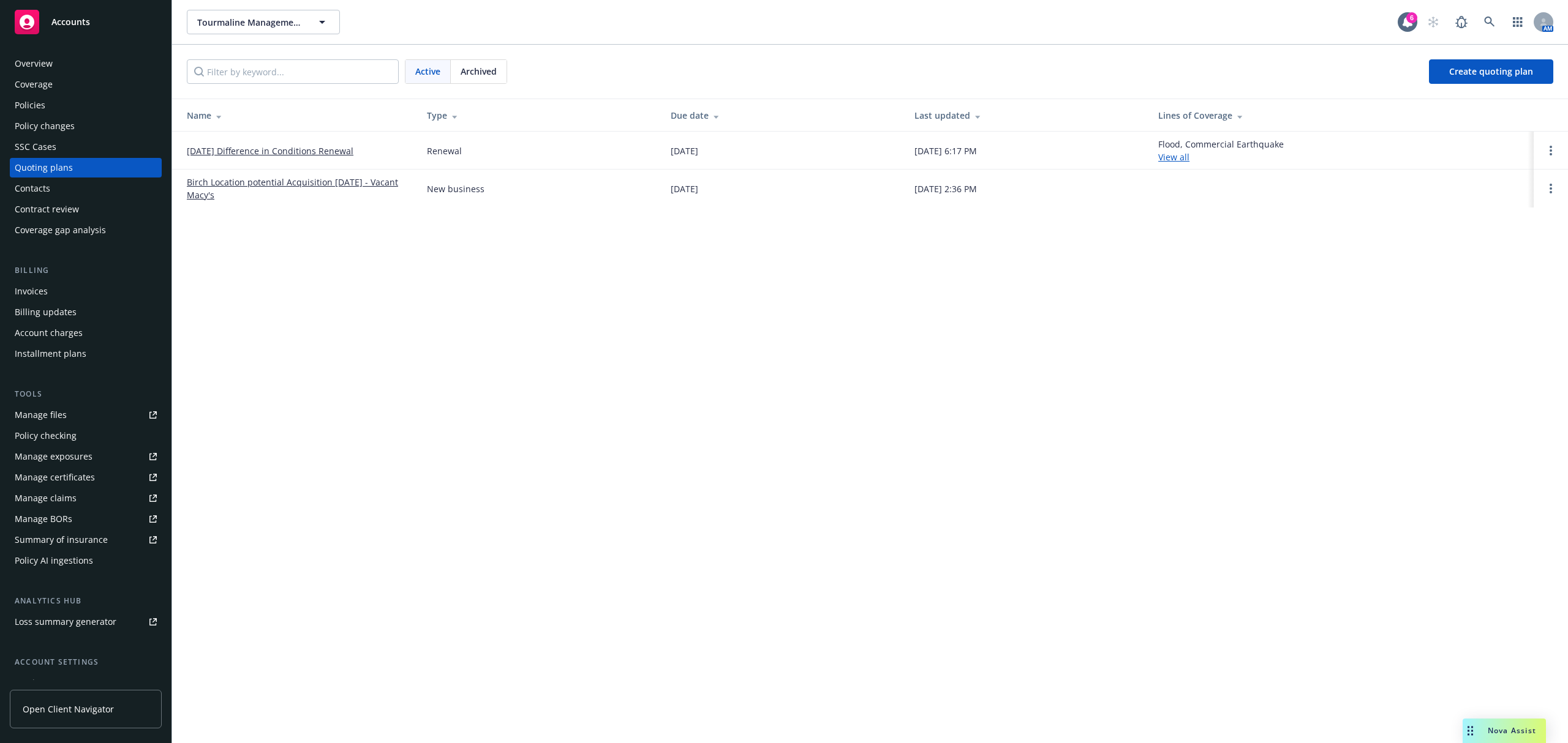
click at [264, 179] on link "Birch Location potential Acquisition 1-15-25 - Vacant Macy's" at bounding box center [297, 188] width 221 height 26
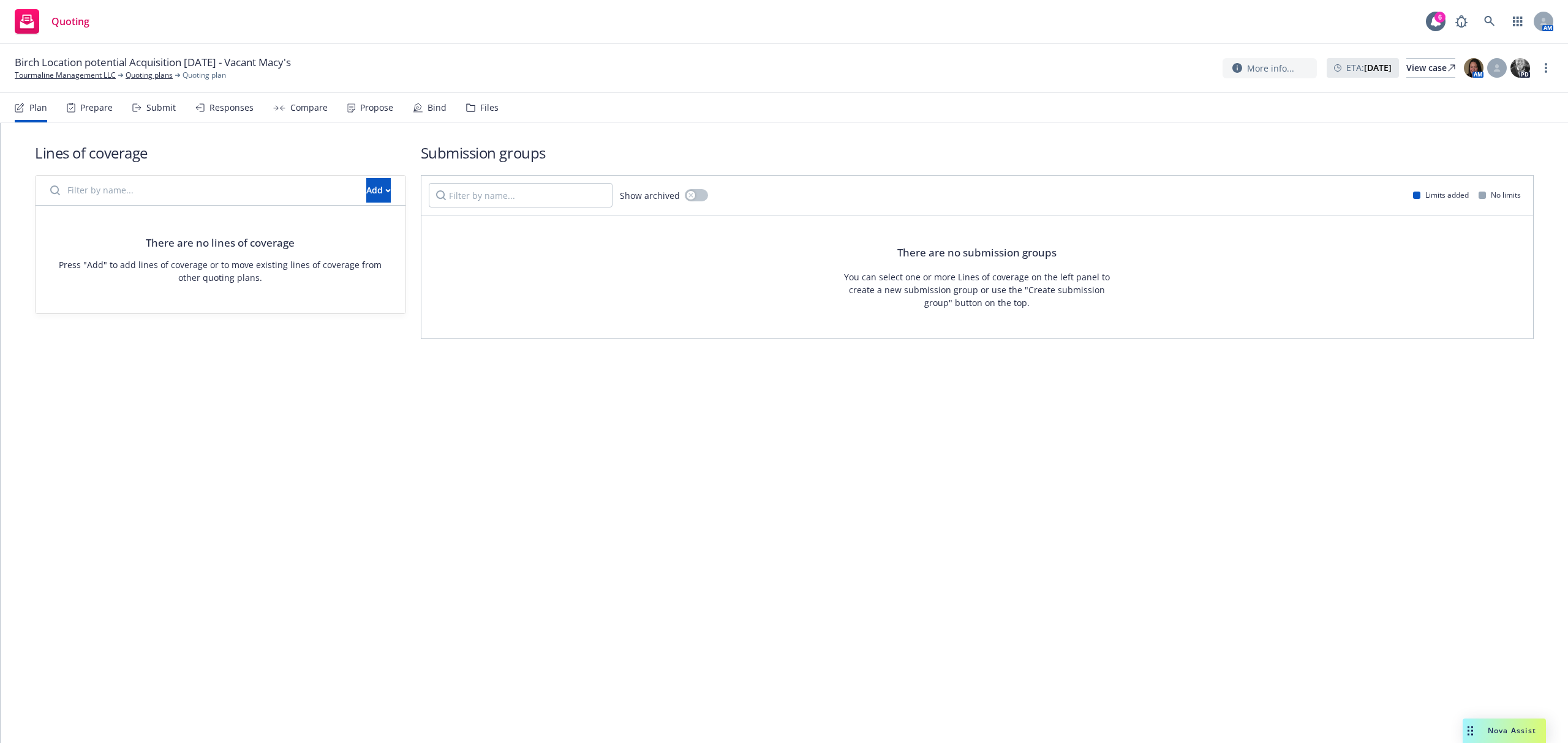
click at [466, 111] on icon at bounding box center [471, 107] width 9 height 9
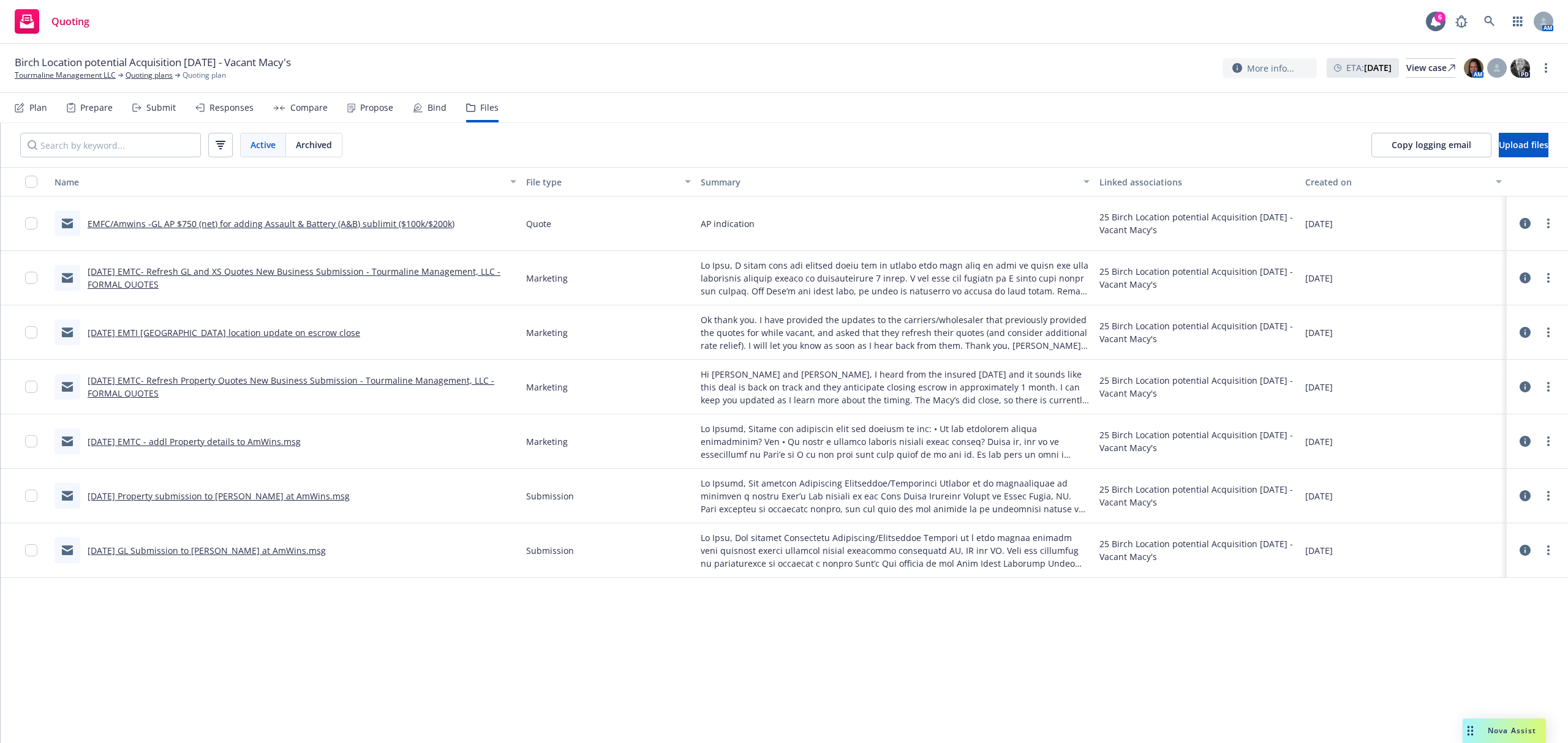
click at [250, 381] on link "[DATE] EMTC- Refresh Property Quotes New Business Submission - Tourmaline Manag…" at bounding box center [291, 386] width 407 height 24
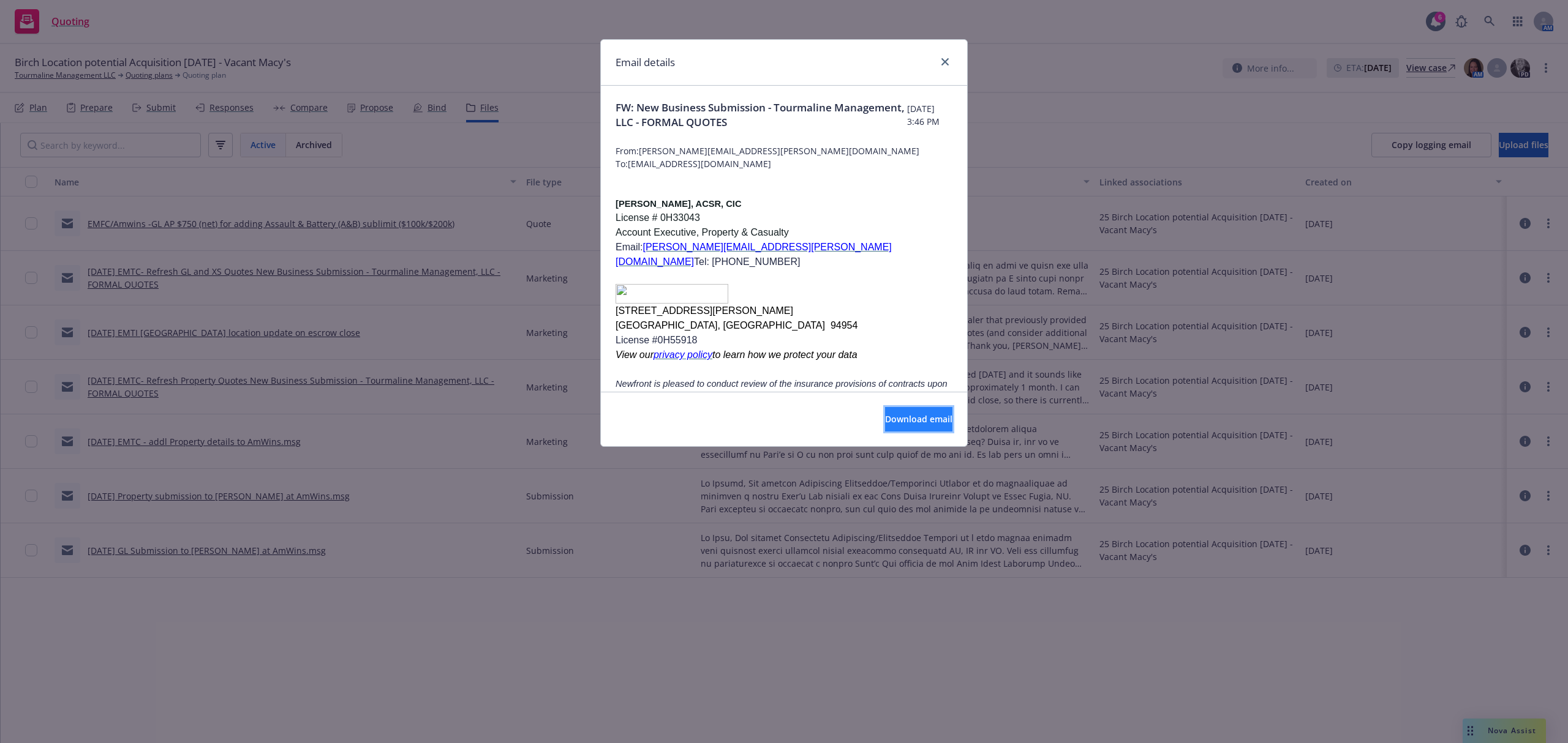
click at [885, 415] on button "Download email" at bounding box center [919, 419] width 67 height 24
click at [941, 59] on icon "close" at bounding box center [944, 61] width 7 height 7
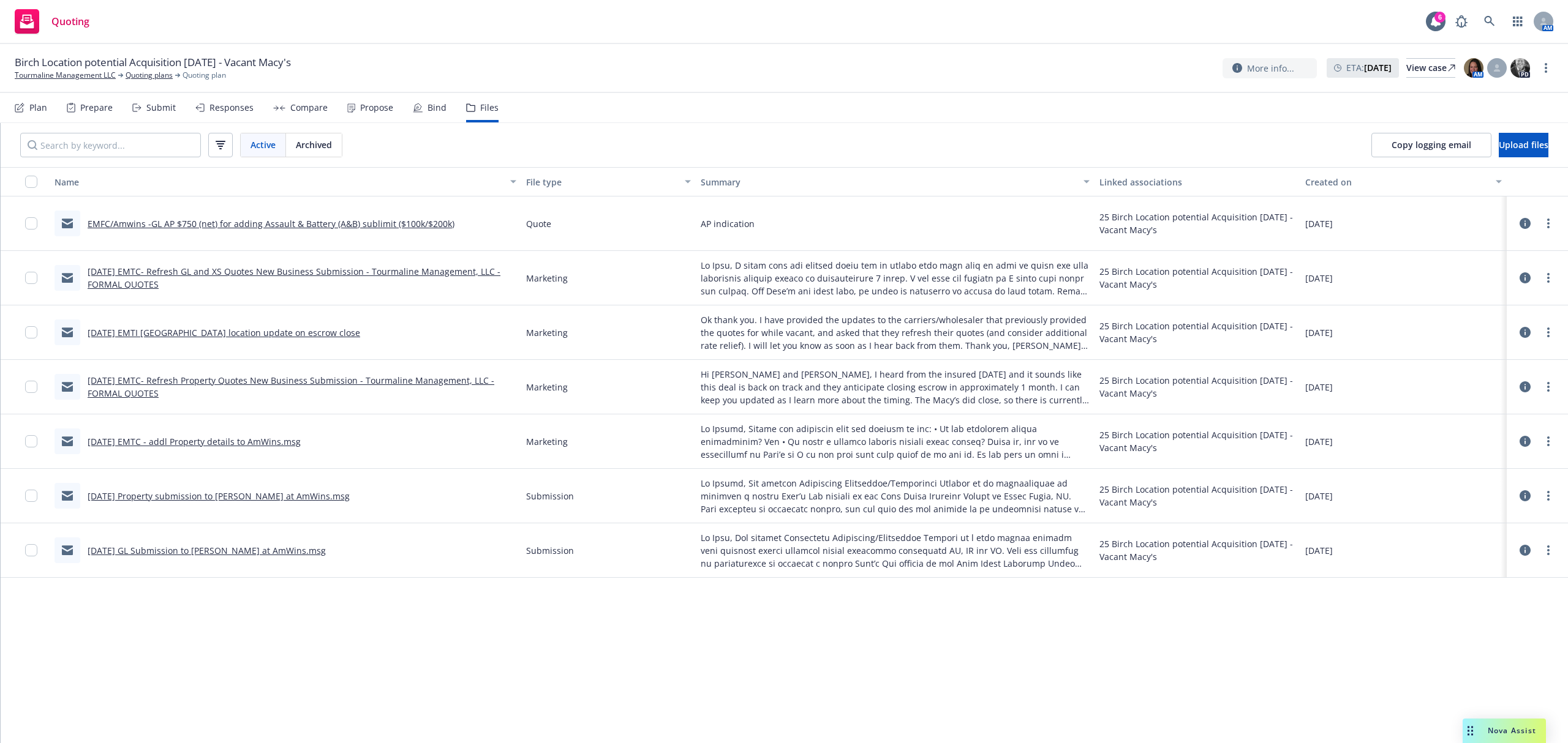
click at [246, 378] on link "5/13/25 EMTC- Refresh Property Quotes New Business Submission - Tourmaline Mana…" at bounding box center [291, 386] width 407 height 24
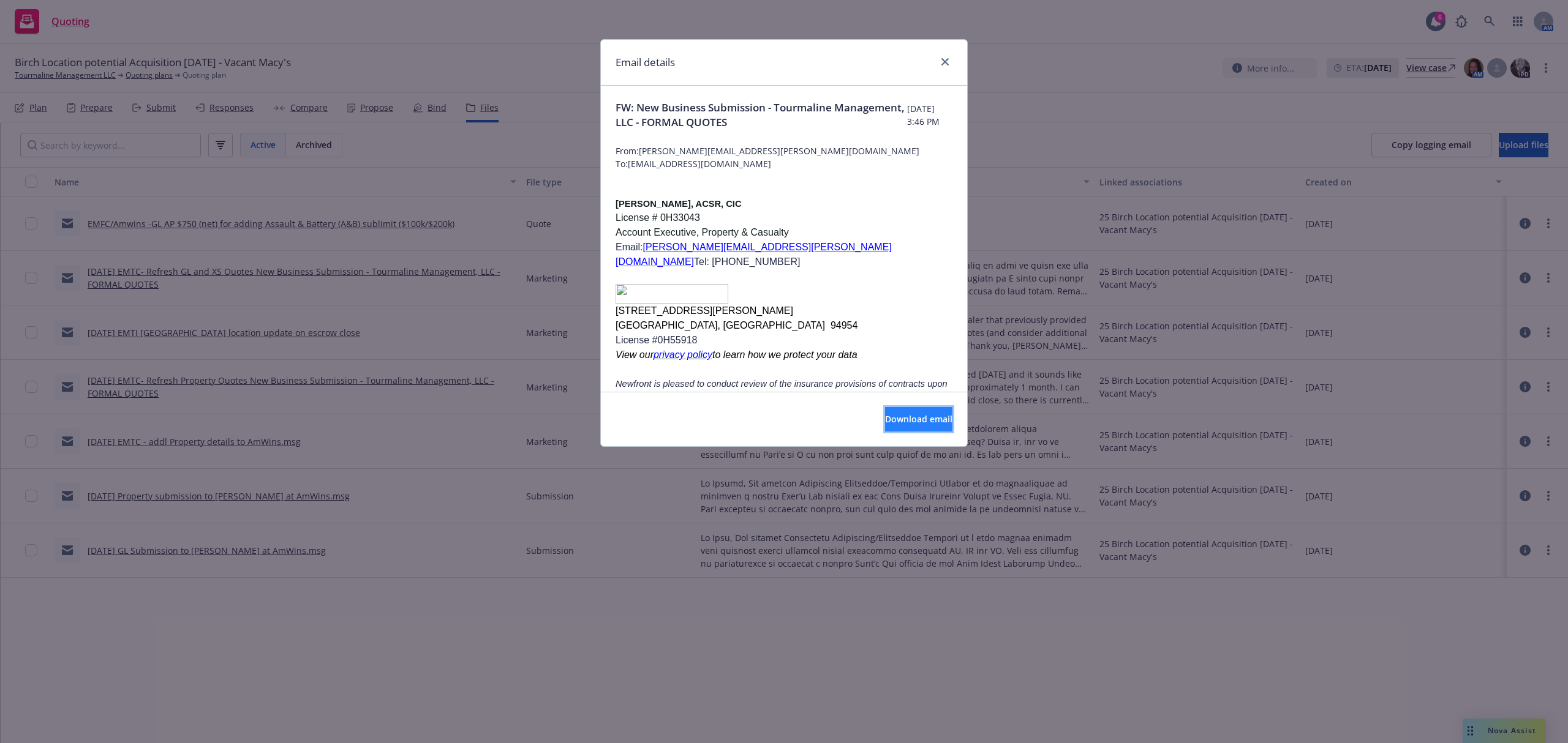
click at [885, 414] on span "Download email" at bounding box center [919, 418] width 67 height 12
click at [941, 63] on icon "close" at bounding box center [944, 61] width 7 height 7
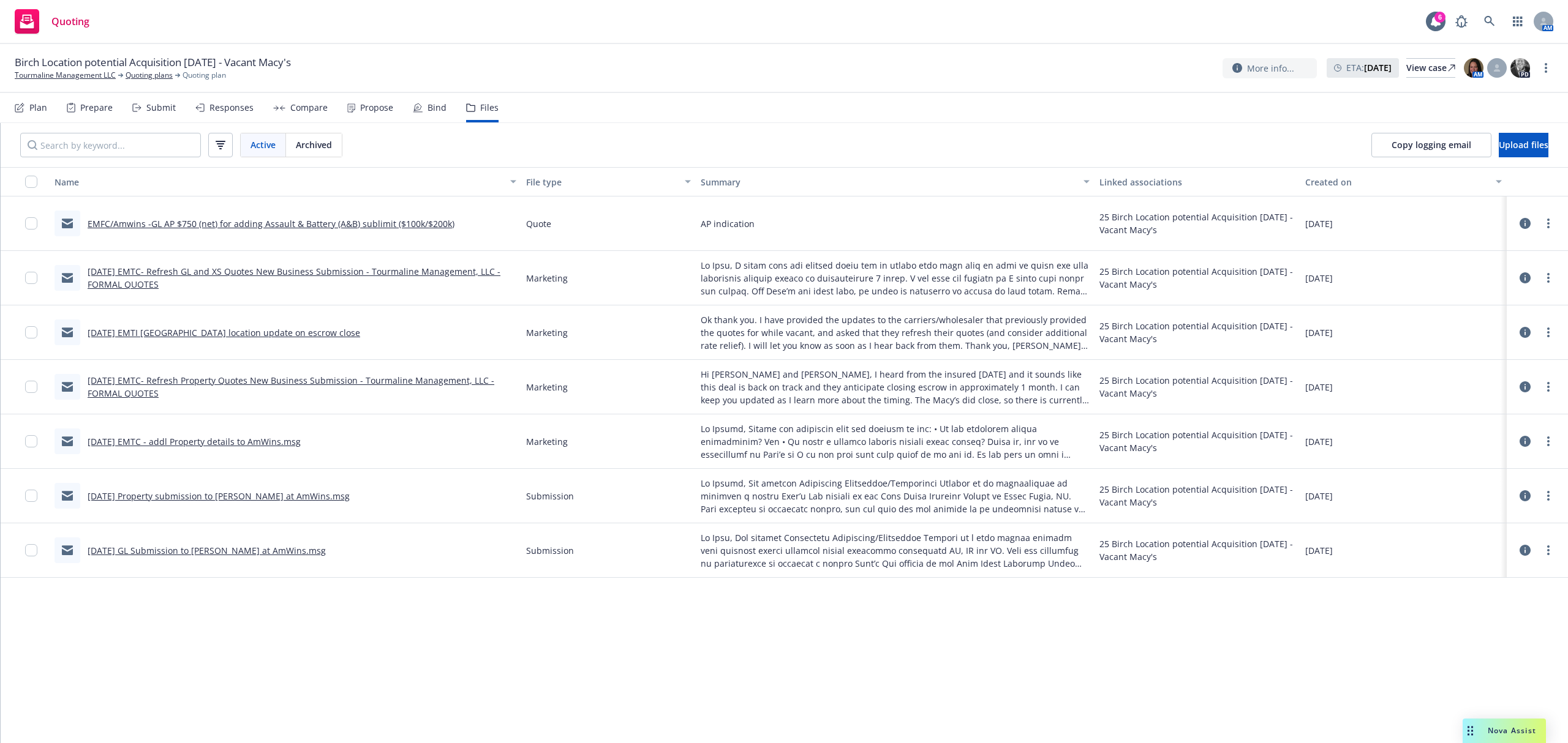
click at [81, 106] on div "Prepare" at bounding box center [96, 108] width 32 height 10
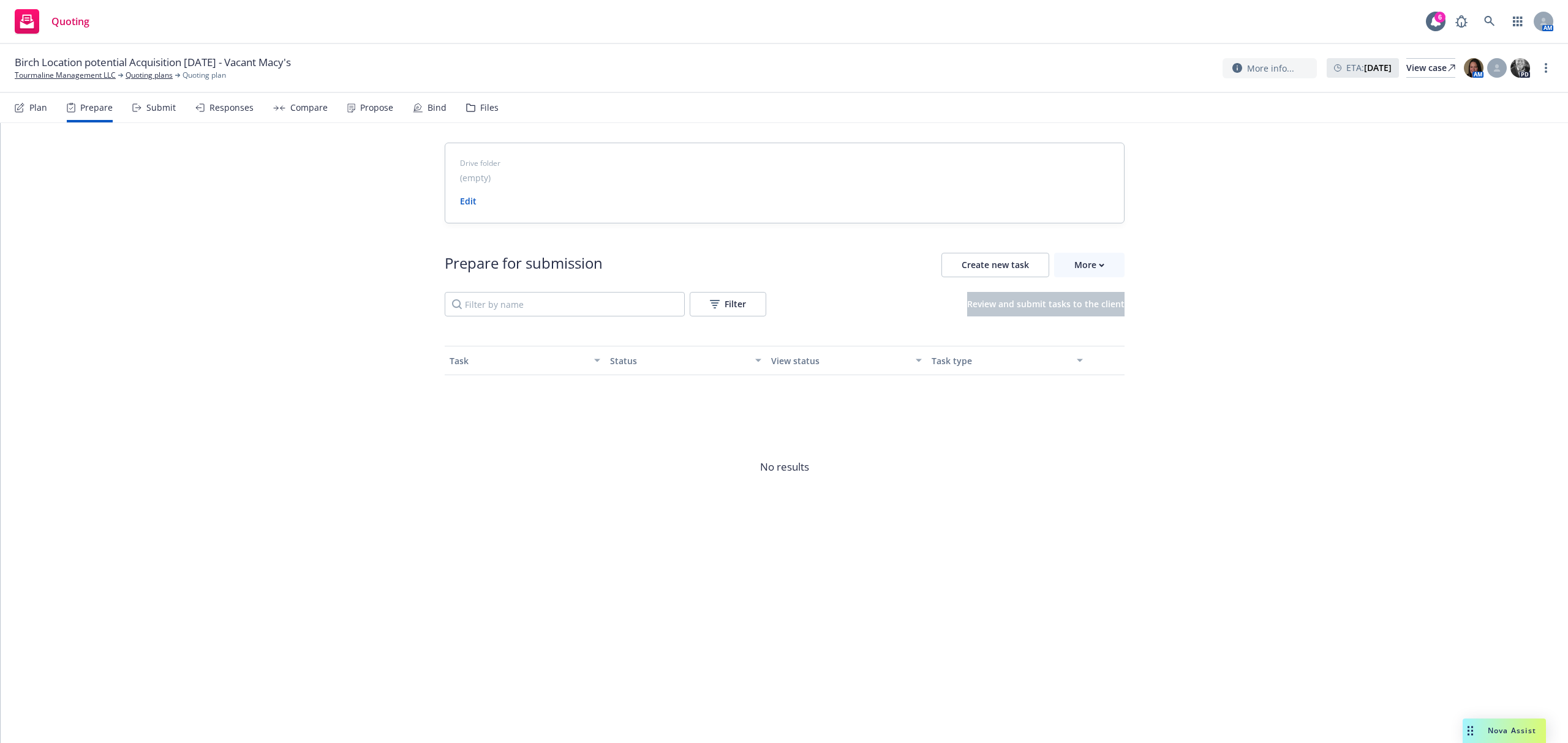
click at [140, 103] on div "Submit" at bounding box center [154, 108] width 44 height 30
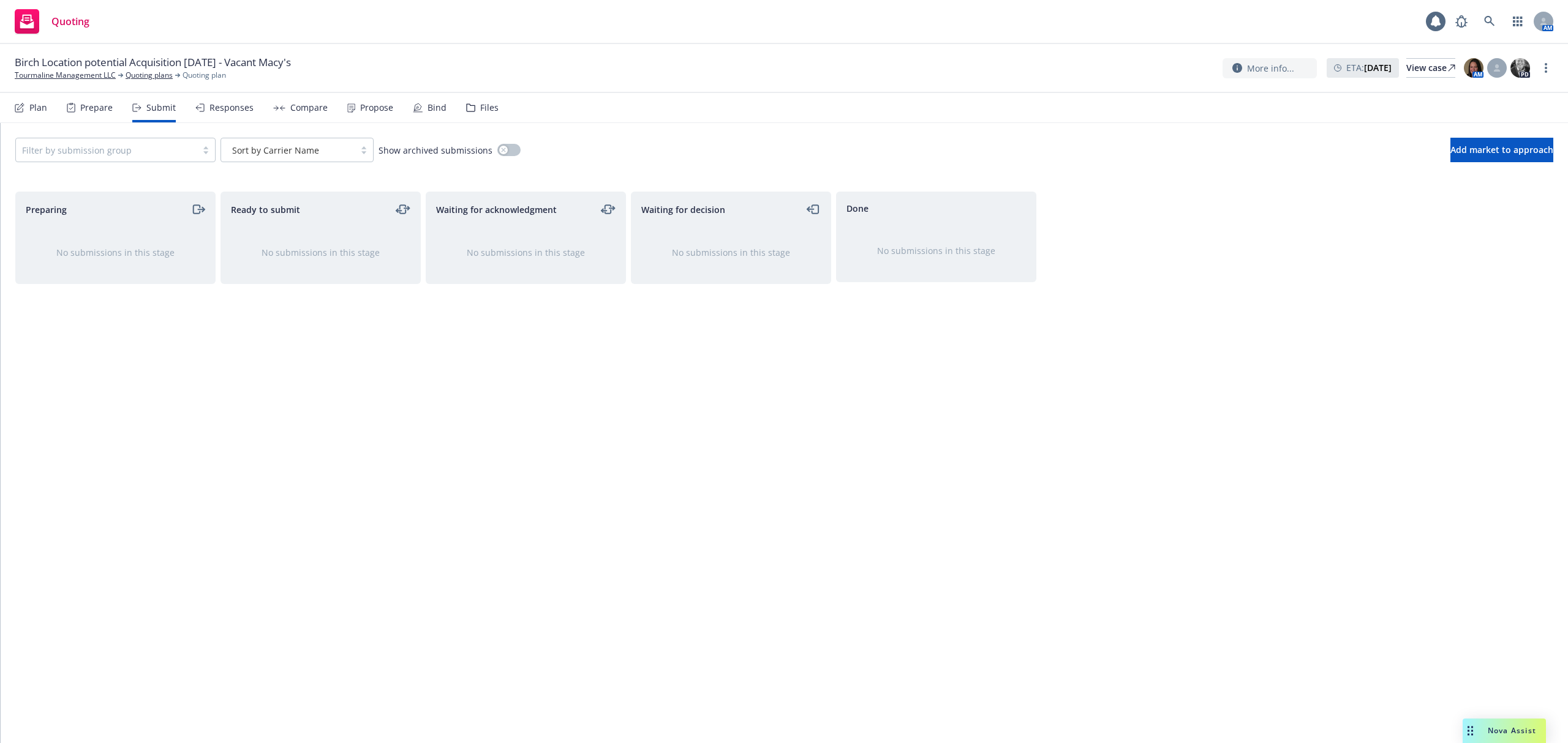
click at [228, 106] on div "Responses" at bounding box center [232, 108] width 44 height 10
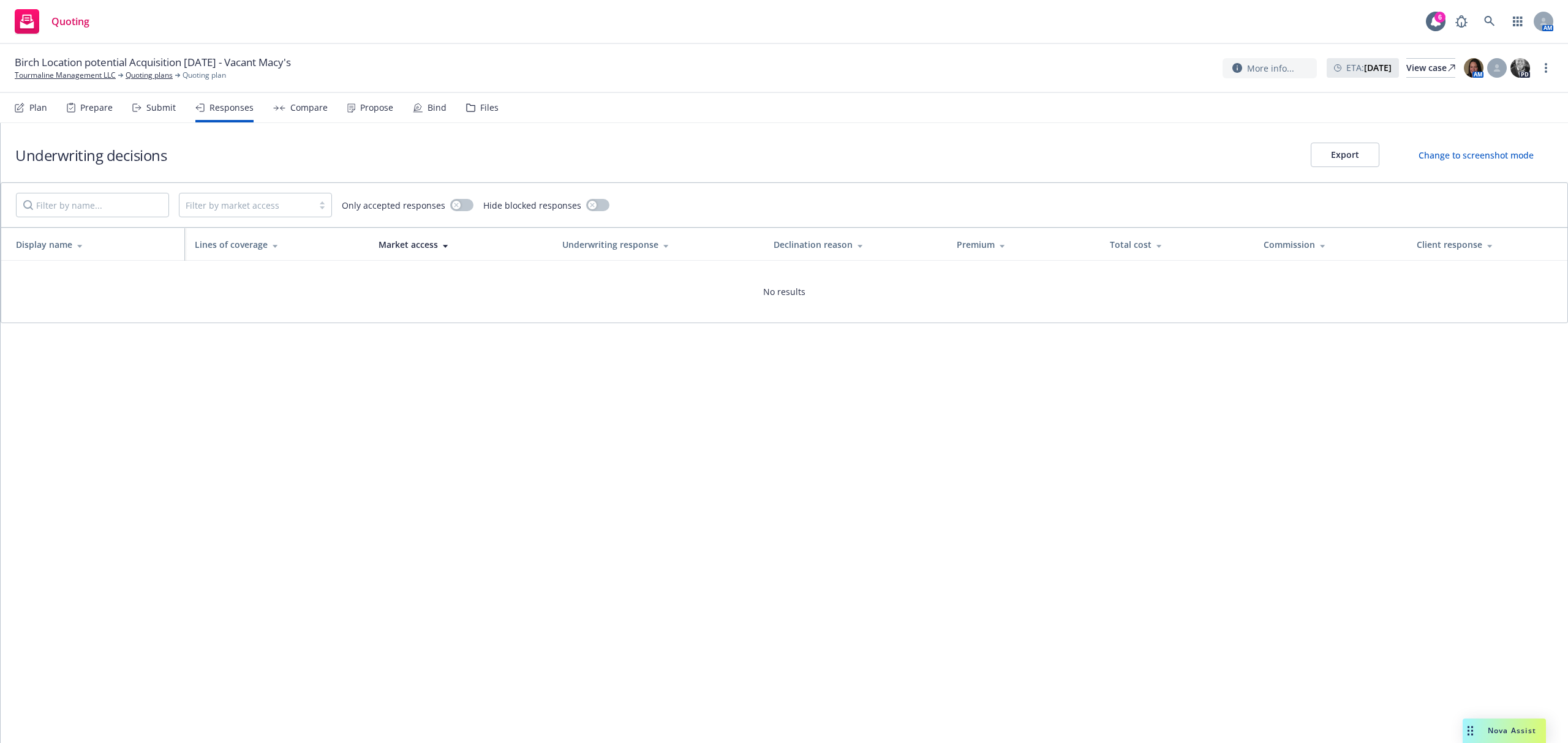
click at [474, 104] on div "Files" at bounding box center [482, 108] width 32 height 30
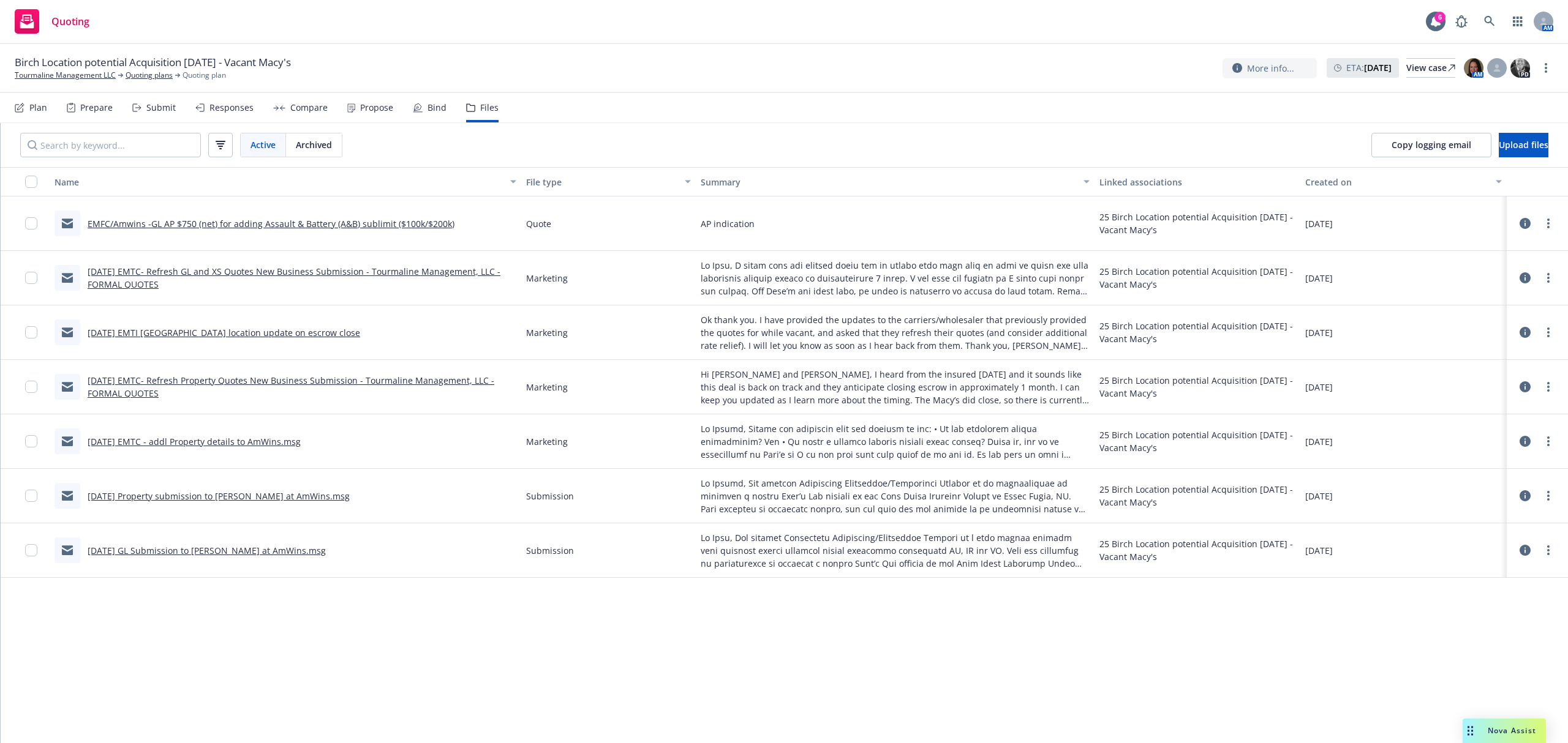
click at [182, 441] on link "12-14-24 EMTC - addl Property details to AmWins.msg" at bounding box center [194, 441] width 213 height 12
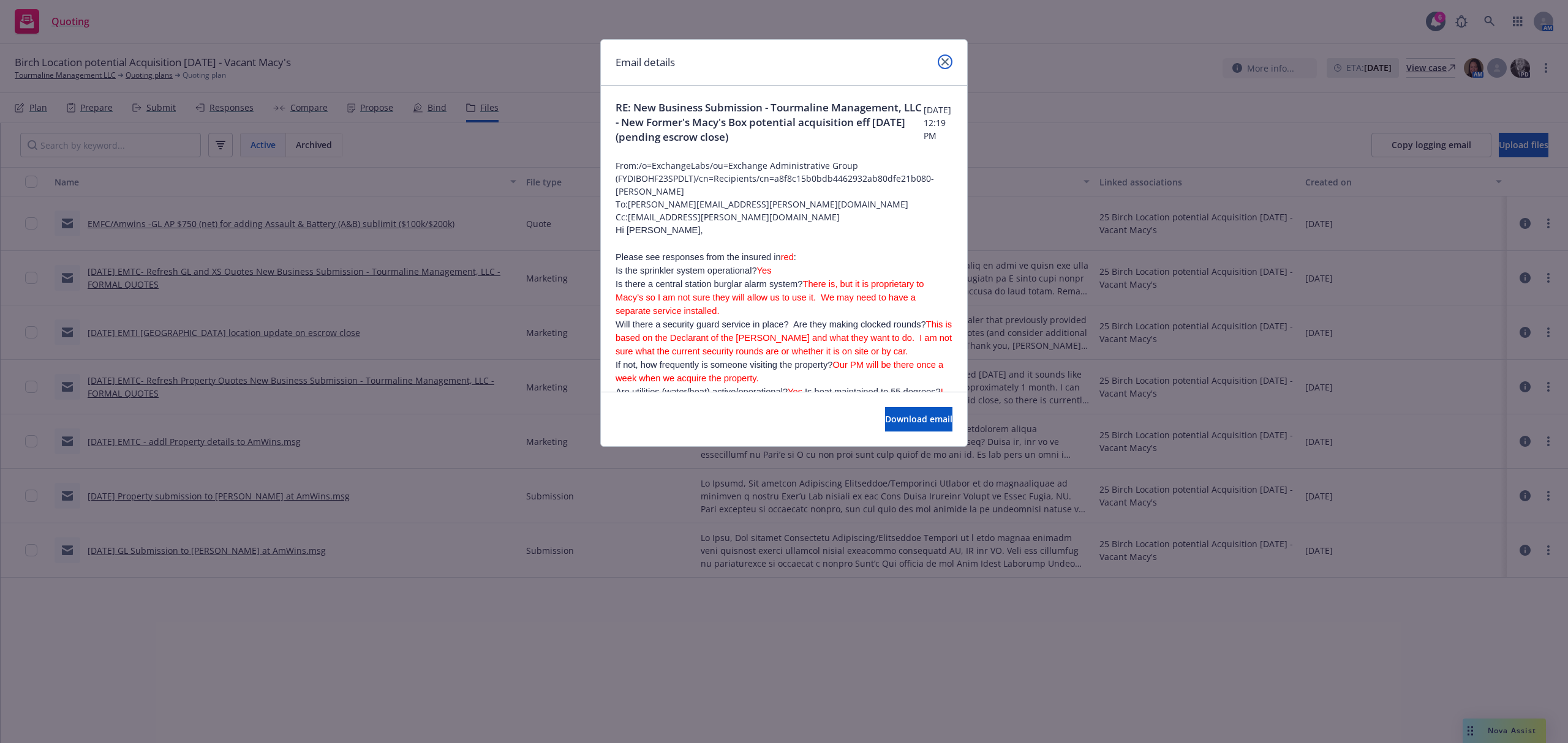
click at [938, 57] on link "close" at bounding box center [945, 62] width 15 height 15
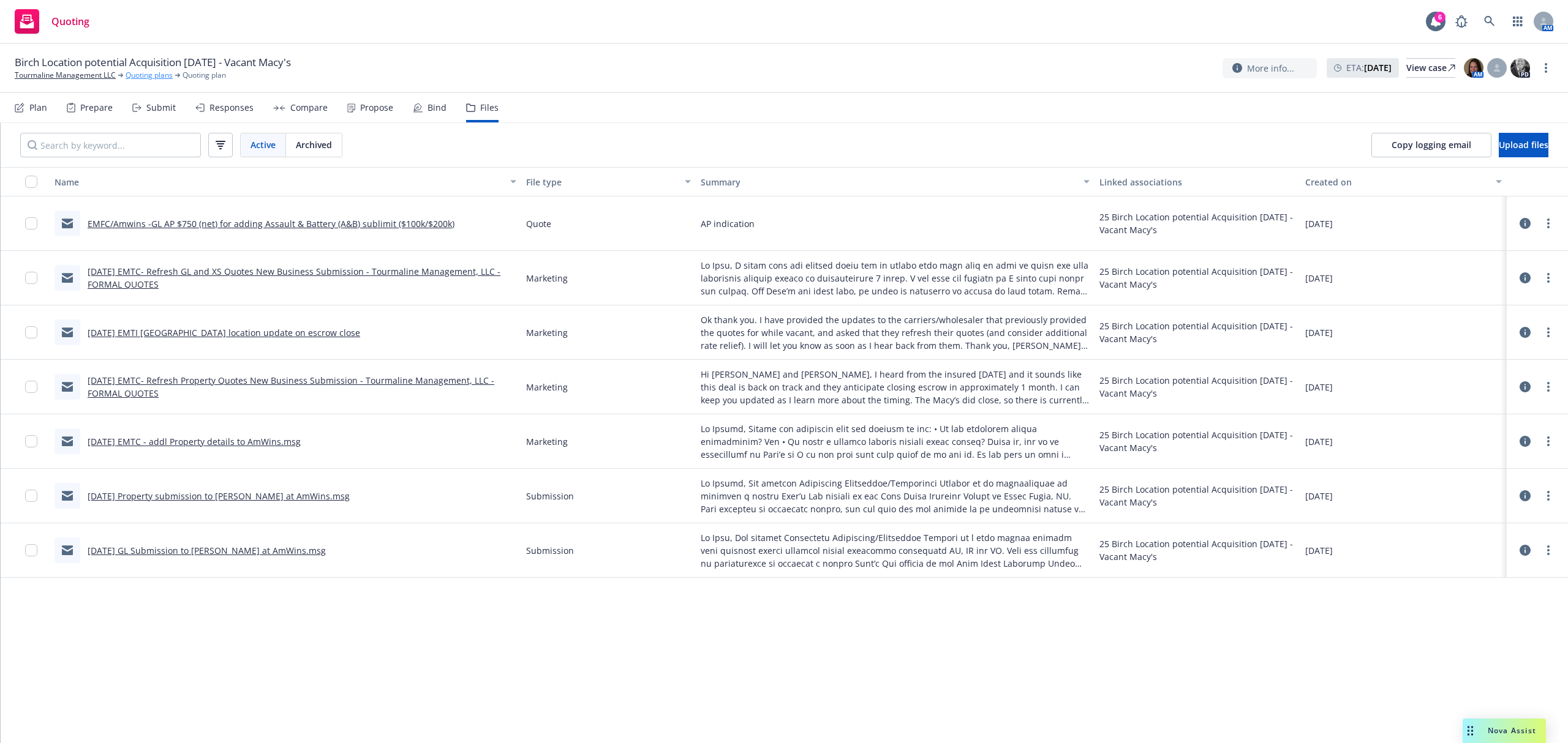
click at [143, 76] on link "Quoting plans" at bounding box center [149, 75] width 47 height 11
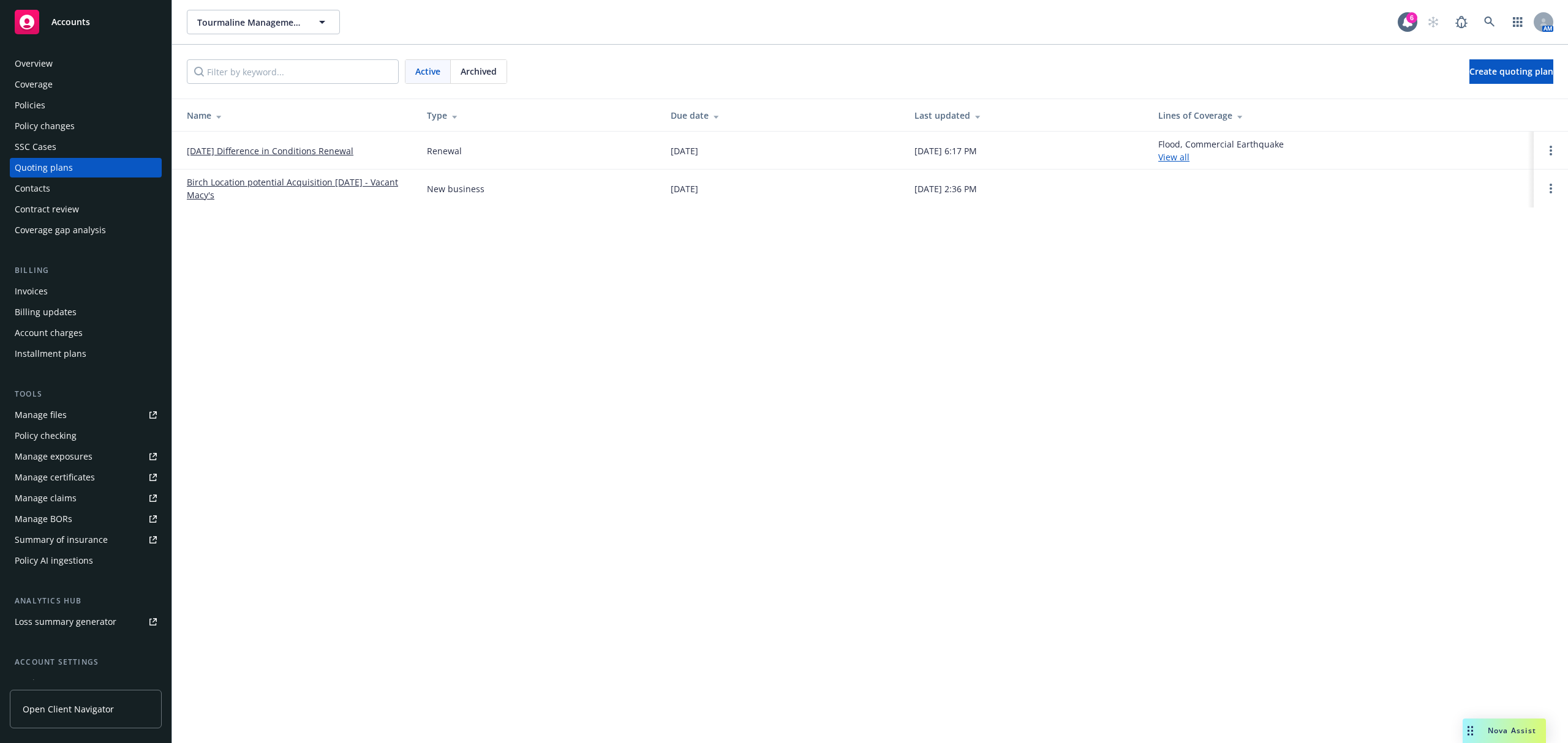
click at [43, 102] on div "Policies" at bounding box center [30, 105] width 31 height 20
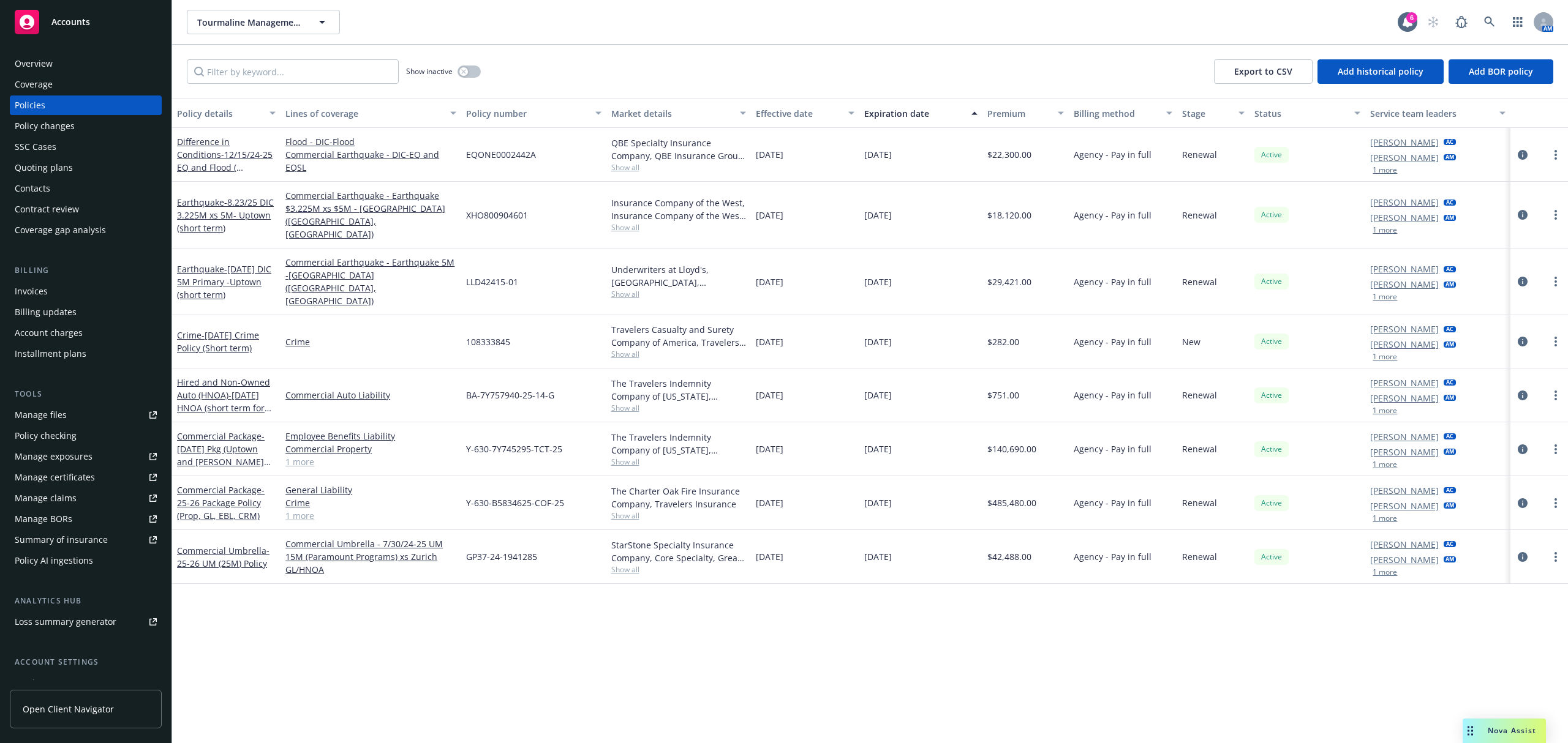
click at [304, 455] on link "1 more" at bounding box center [371, 461] width 171 height 13
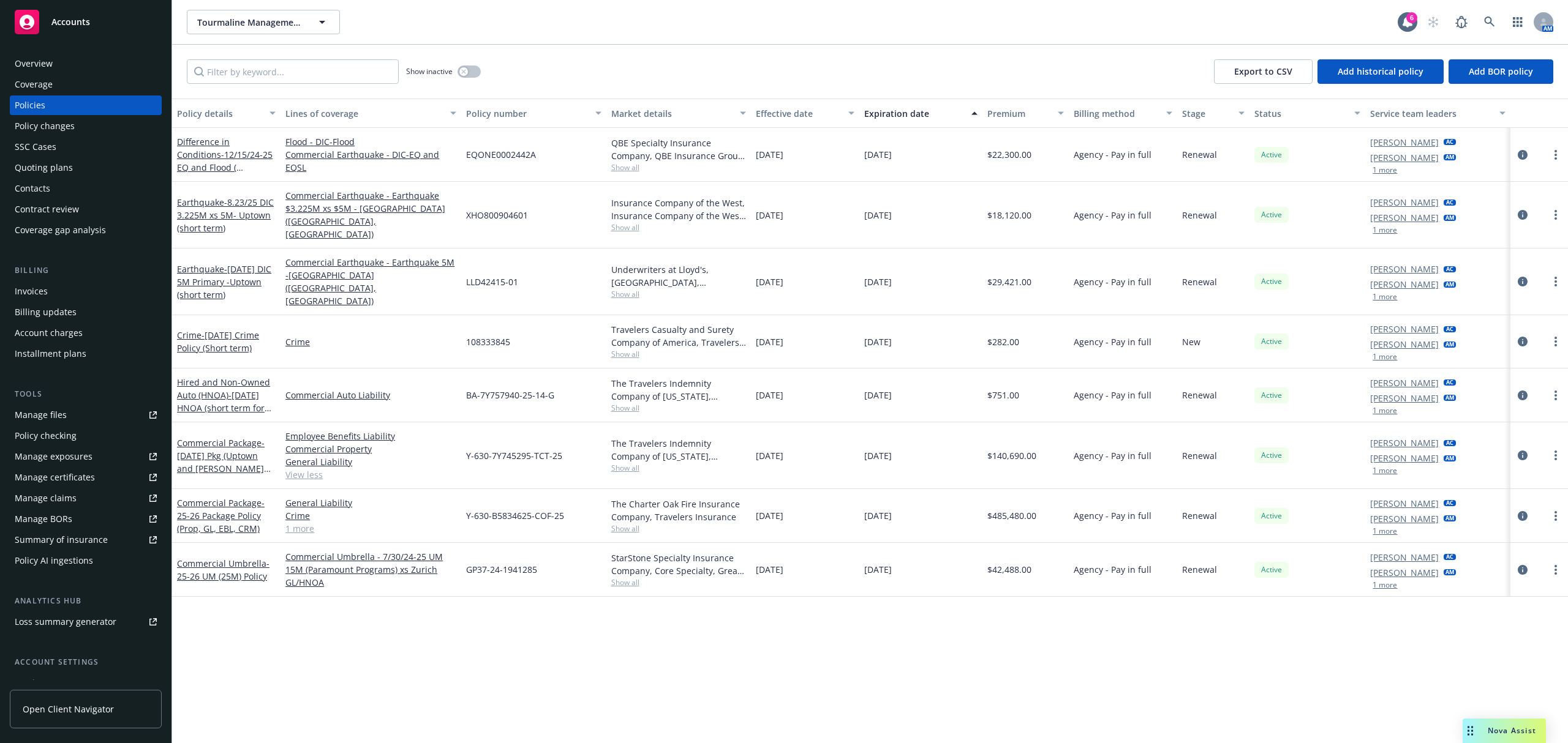
click at [40, 123] on div "Policy changes" at bounding box center [45, 126] width 60 height 20
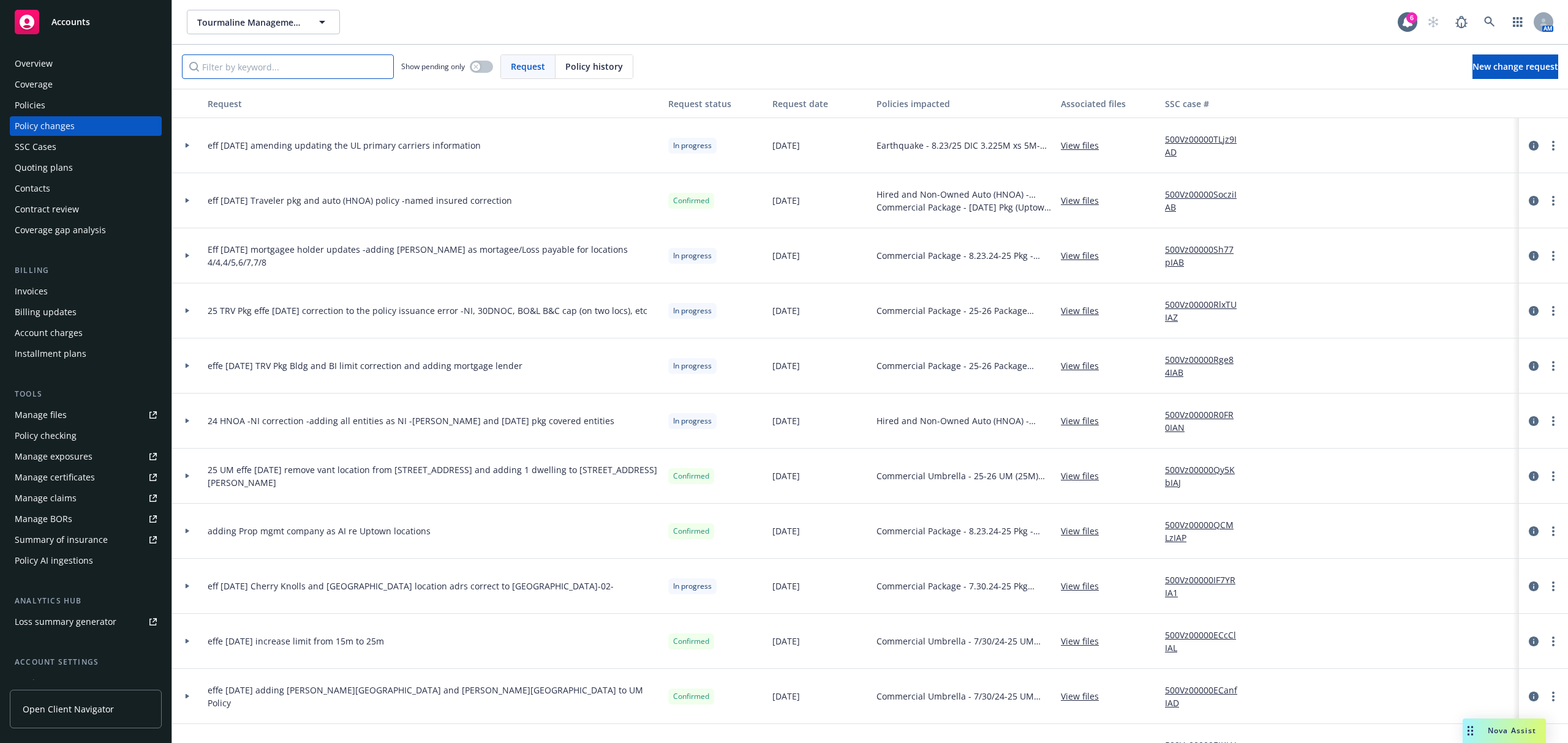
click at [257, 59] on input "Filter by keyword..." at bounding box center [288, 66] width 212 height 24
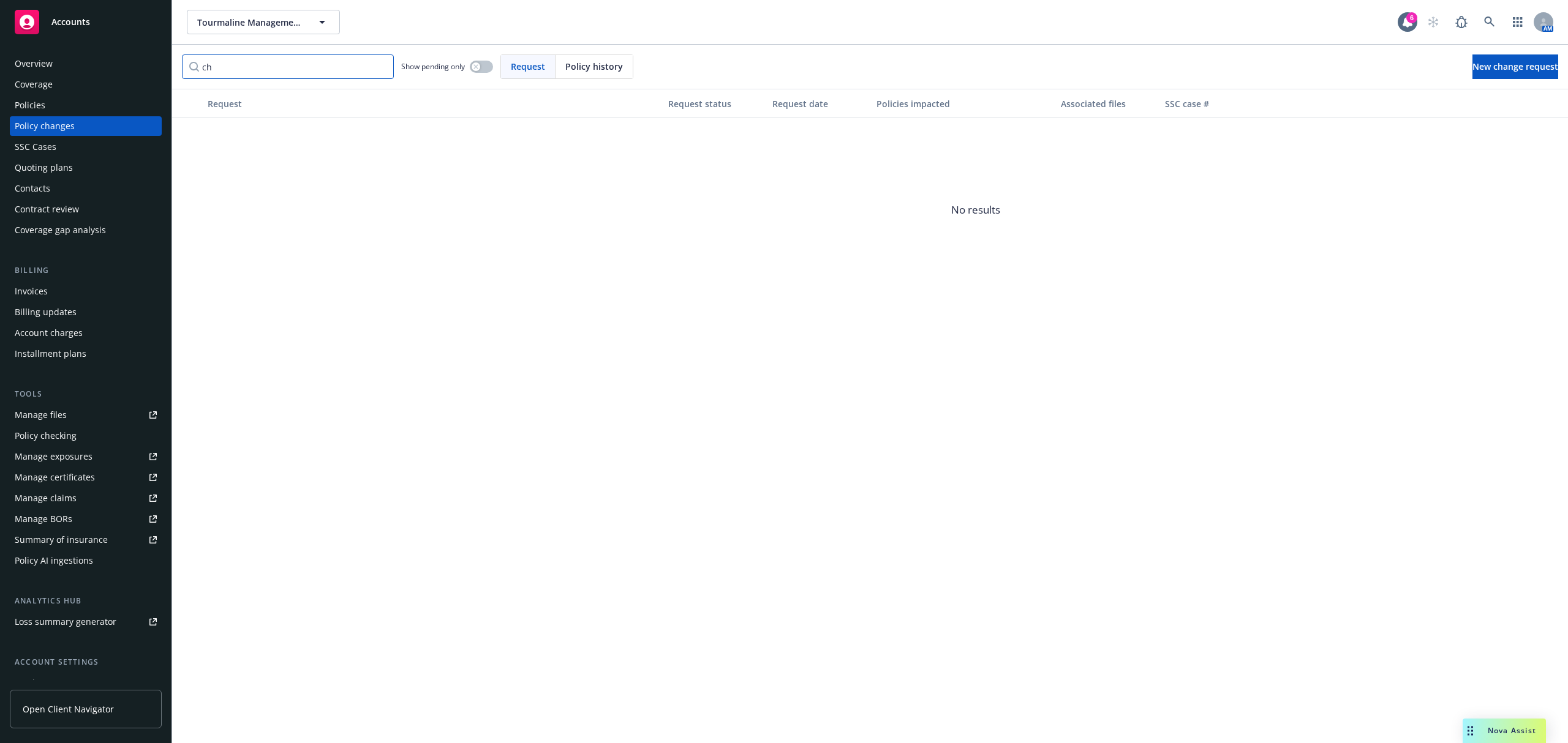
type input "c"
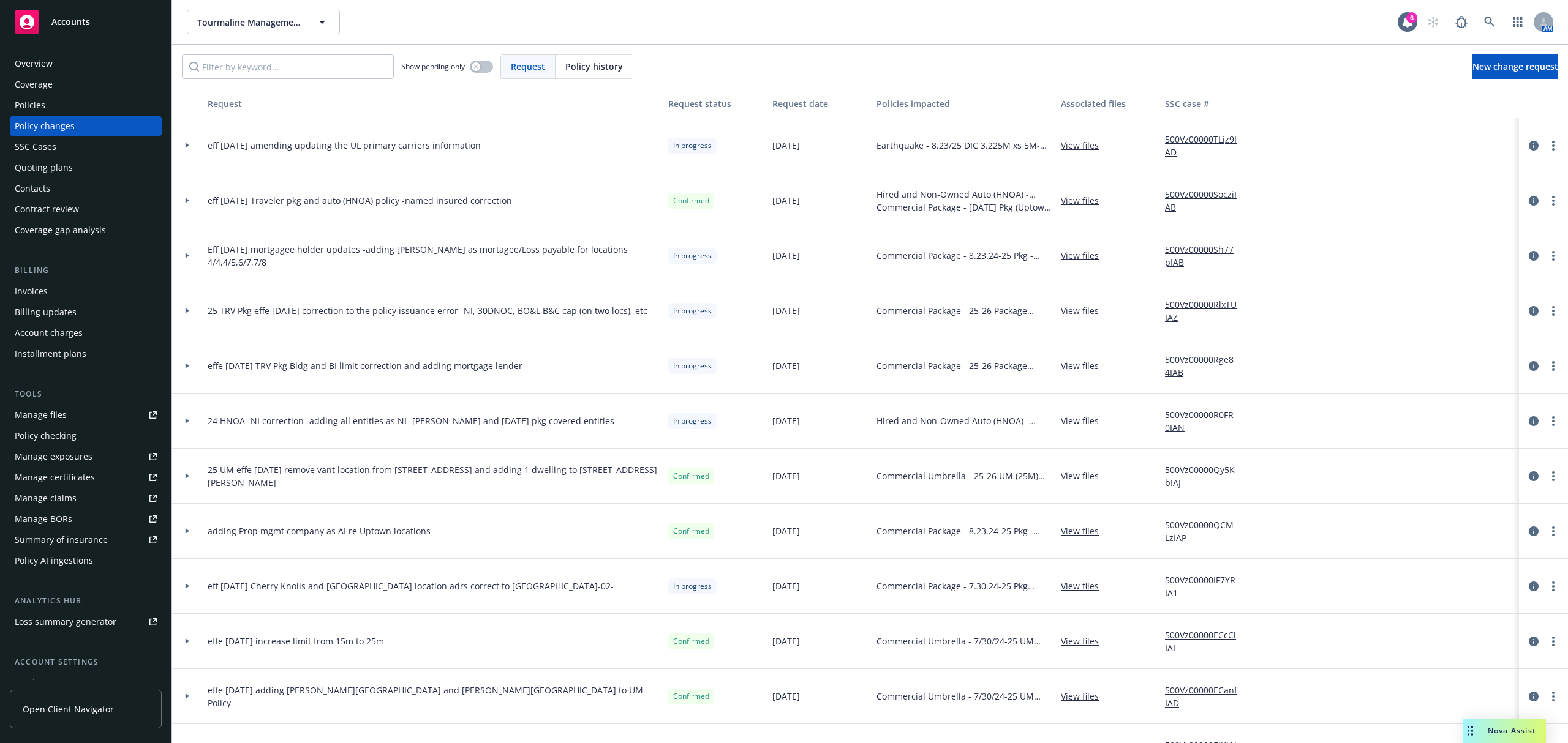
click at [43, 100] on div "Policies" at bounding box center [30, 105] width 31 height 20
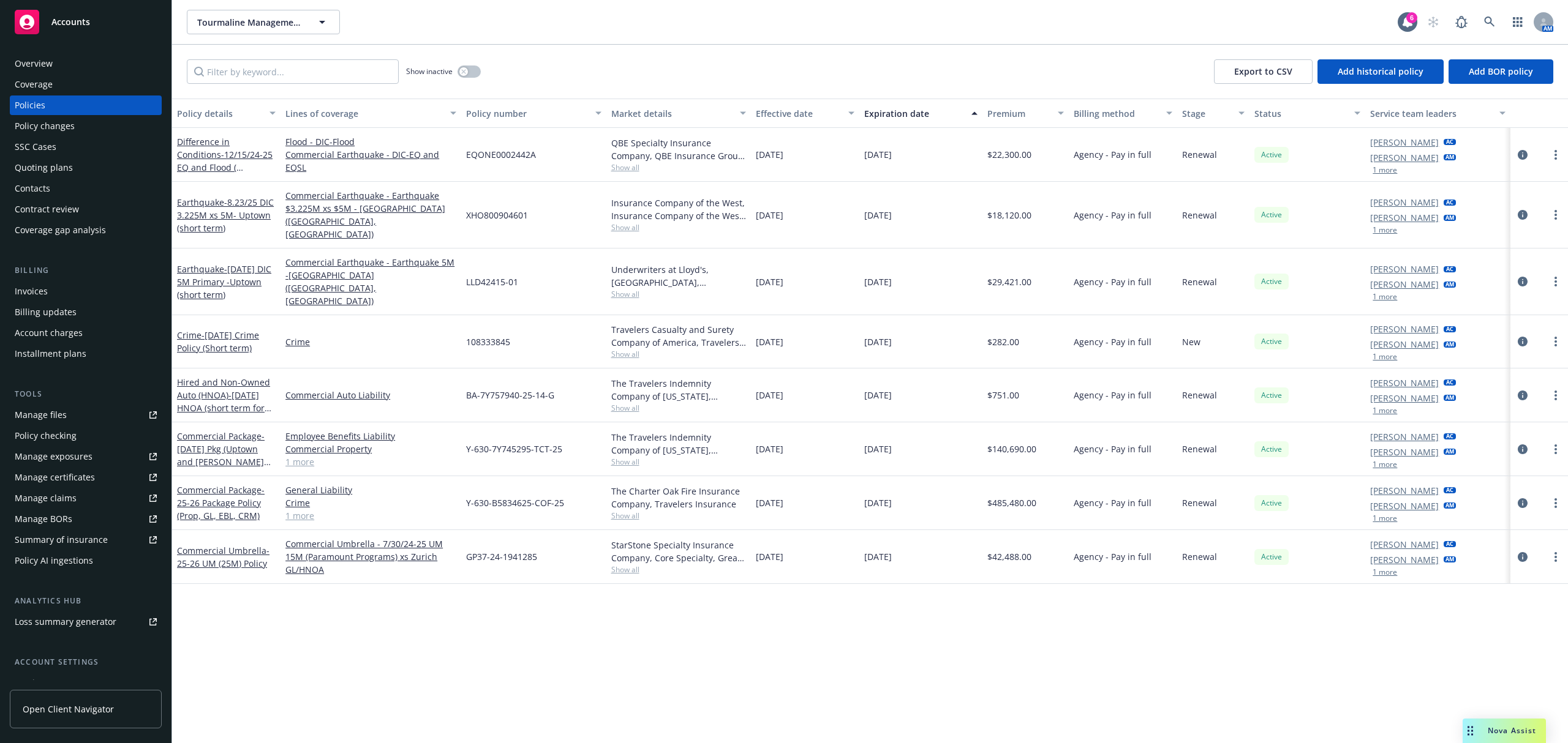
click at [303, 509] on link "1 more" at bounding box center [371, 515] width 171 height 13
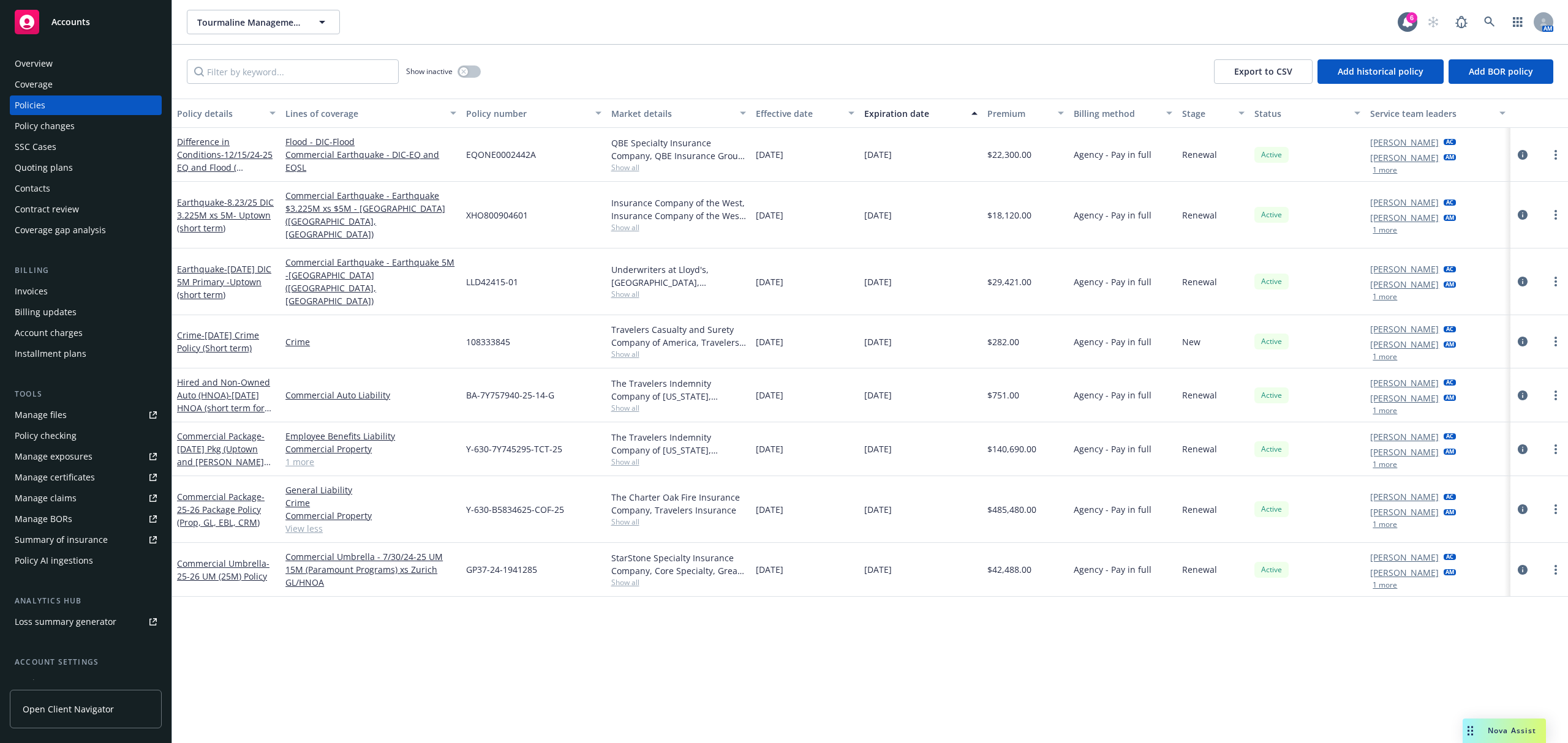
click at [30, 170] on div "Quoting plans" at bounding box center [44, 167] width 58 height 20
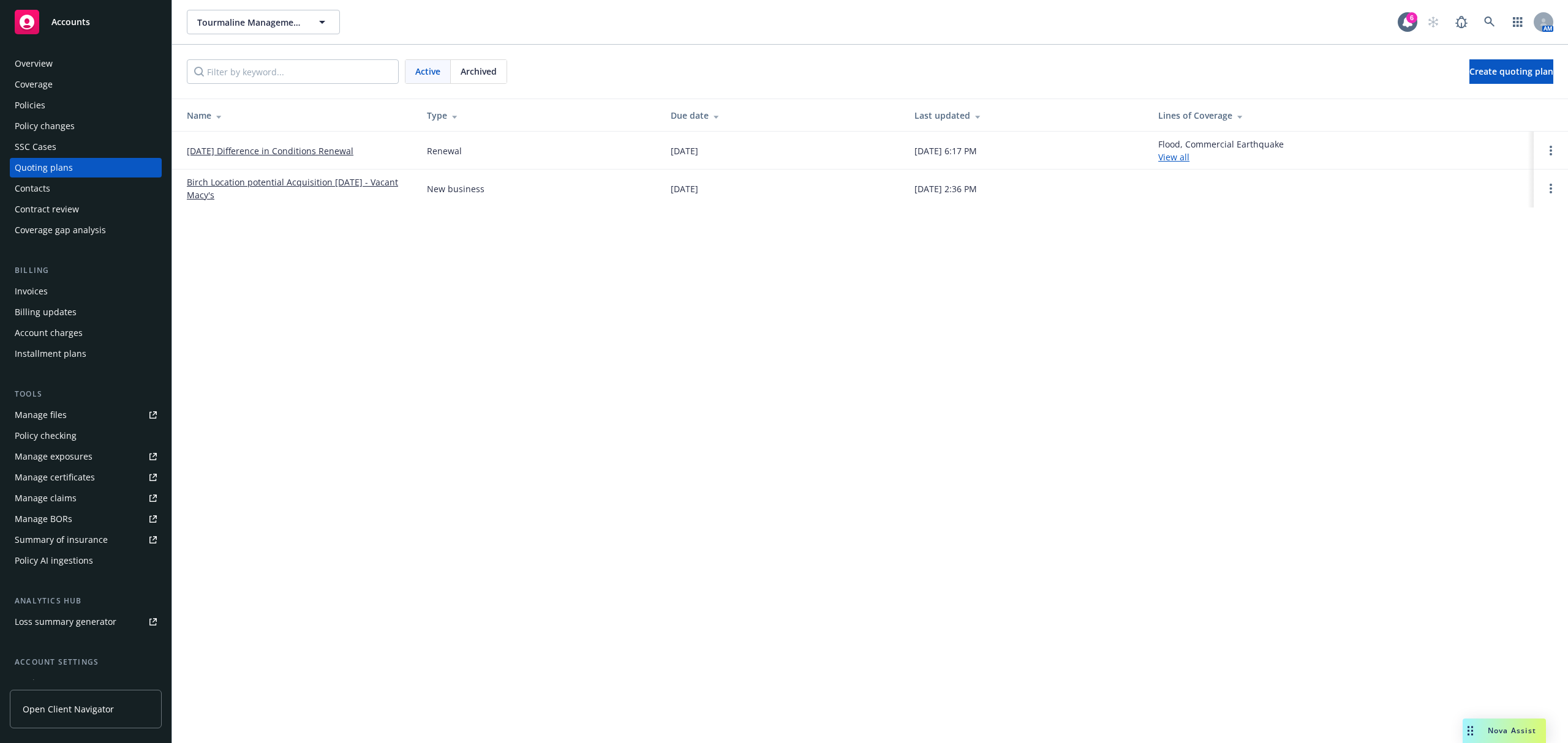
click at [230, 179] on link "Birch Location potential Acquisition [DATE] - Vacant Macy's" at bounding box center [297, 188] width 221 height 26
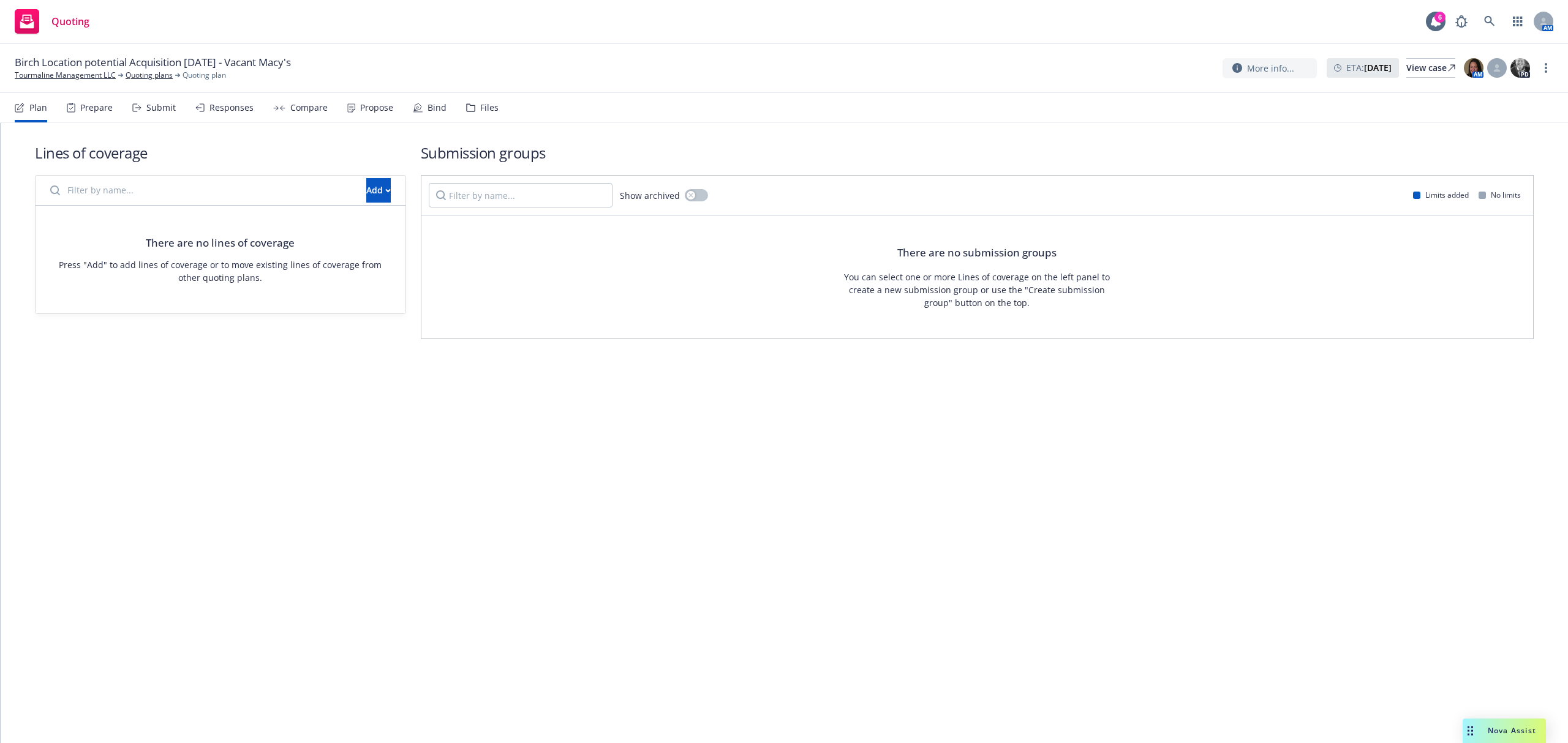
click at [156, 106] on div "Submit" at bounding box center [161, 108] width 30 height 10
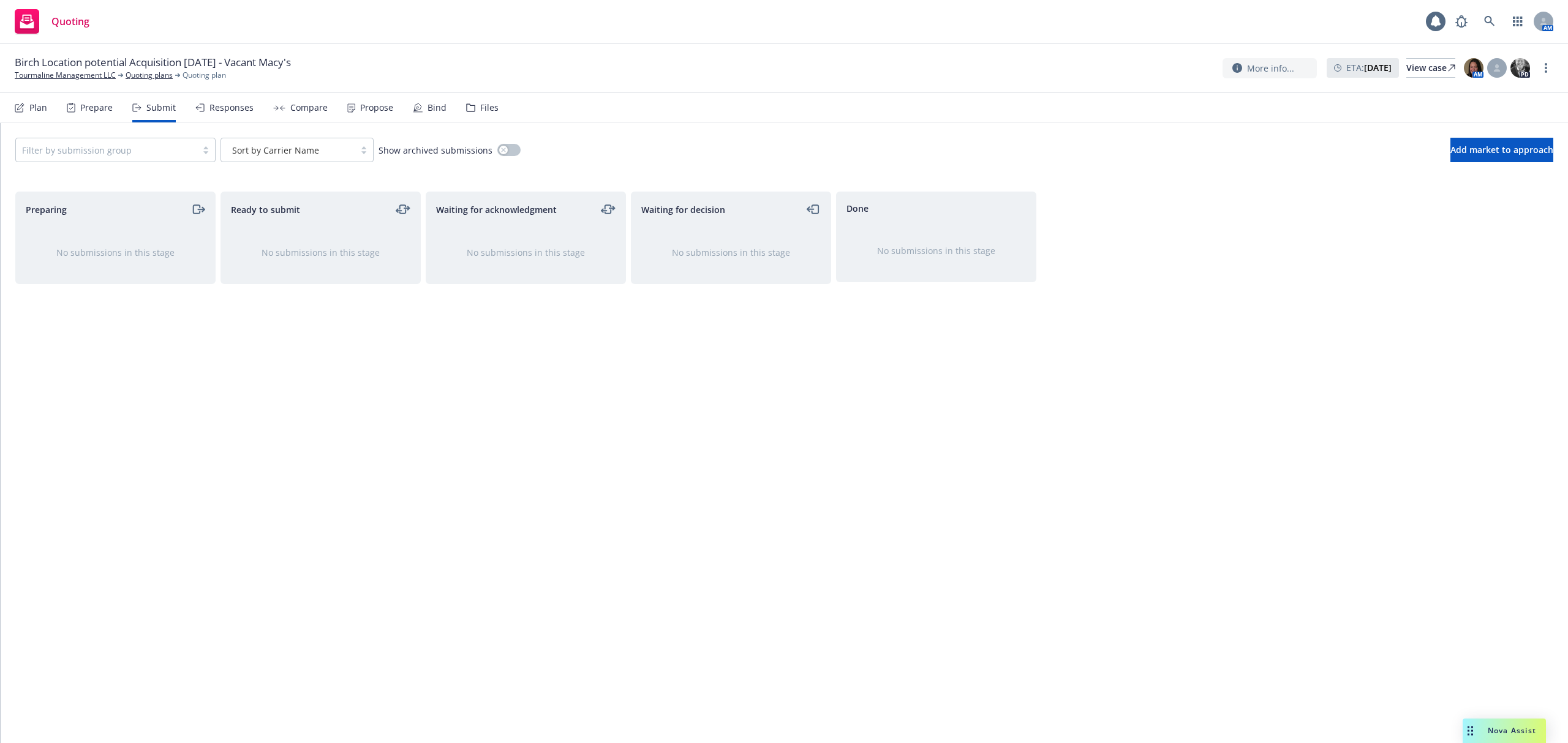
click at [221, 111] on div "Responses" at bounding box center [232, 108] width 44 height 10
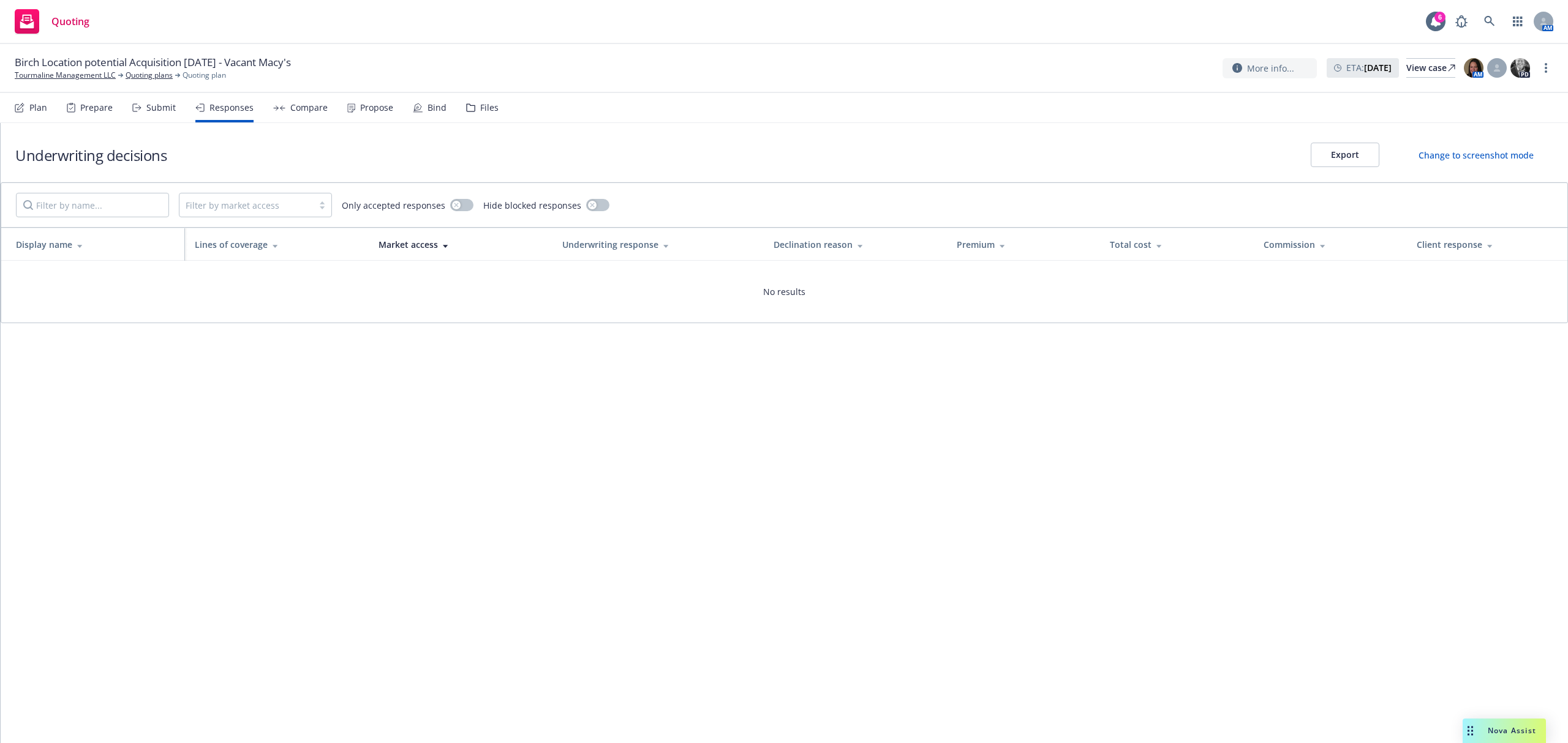
click at [294, 111] on div "Compare" at bounding box center [309, 108] width 38 height 10
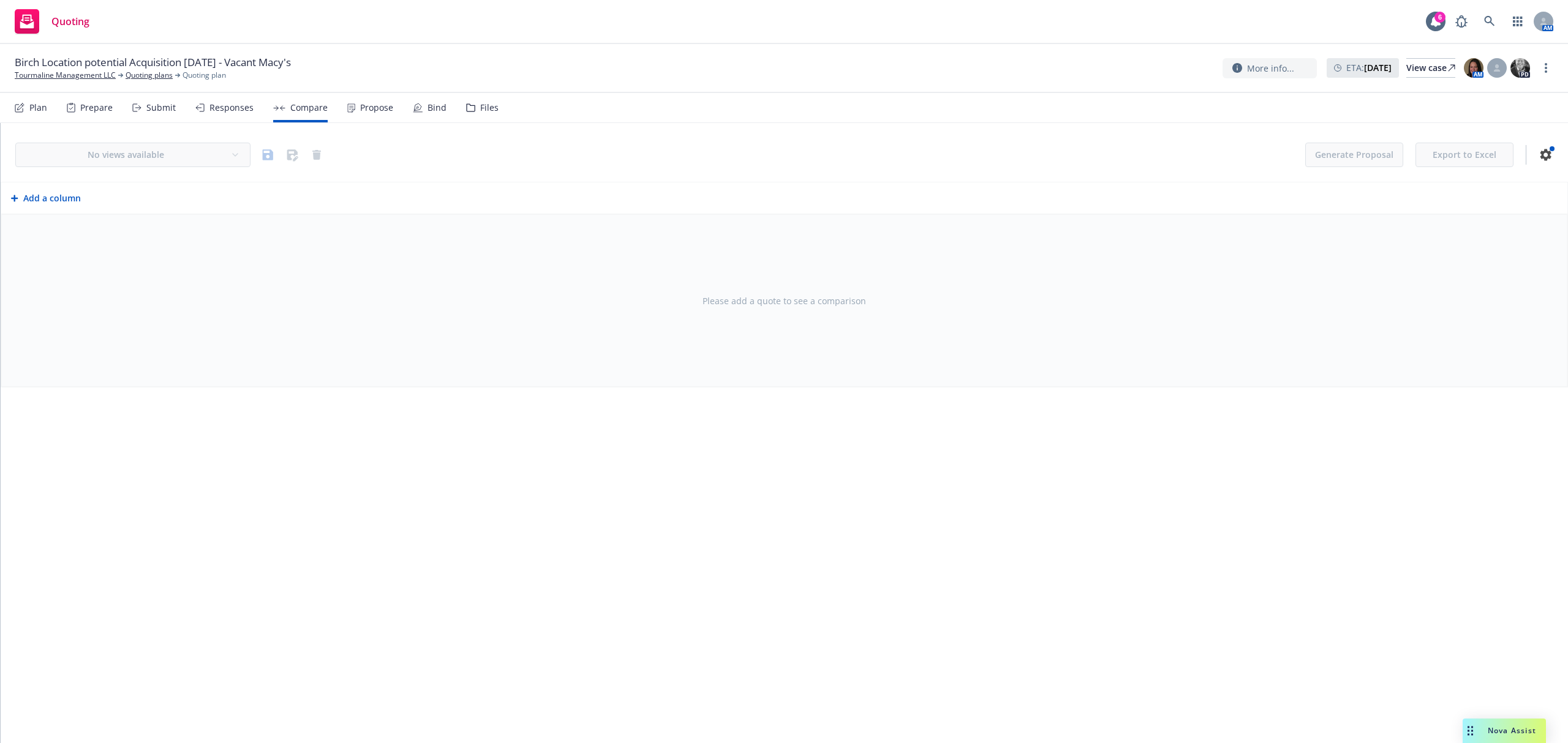
click at [364, 111] on div "Propose" at bounding box center [376, 108] width 33 height 10
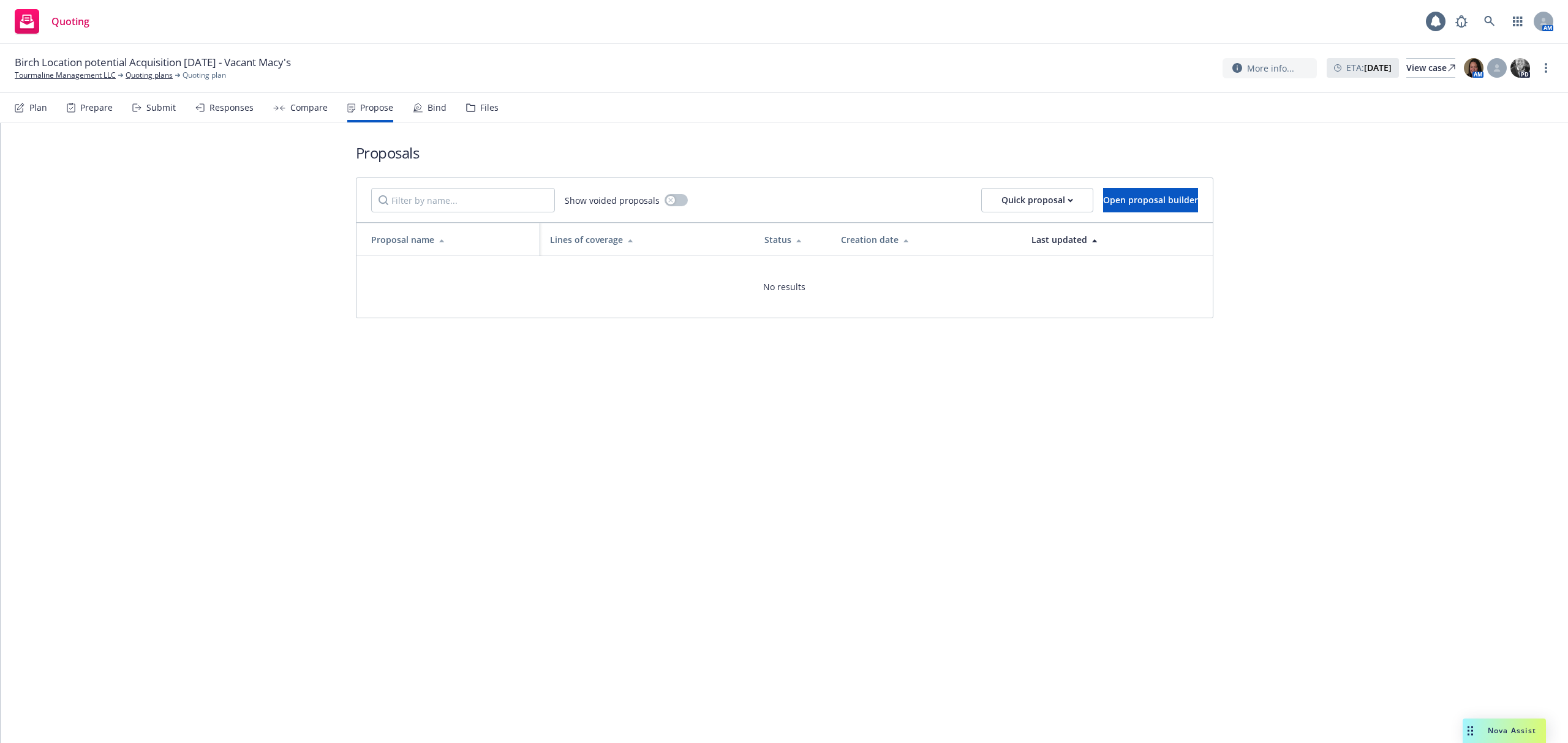
click at [427, 108] on div "Bind" at bounding box center [437, 108] width 19 height 10
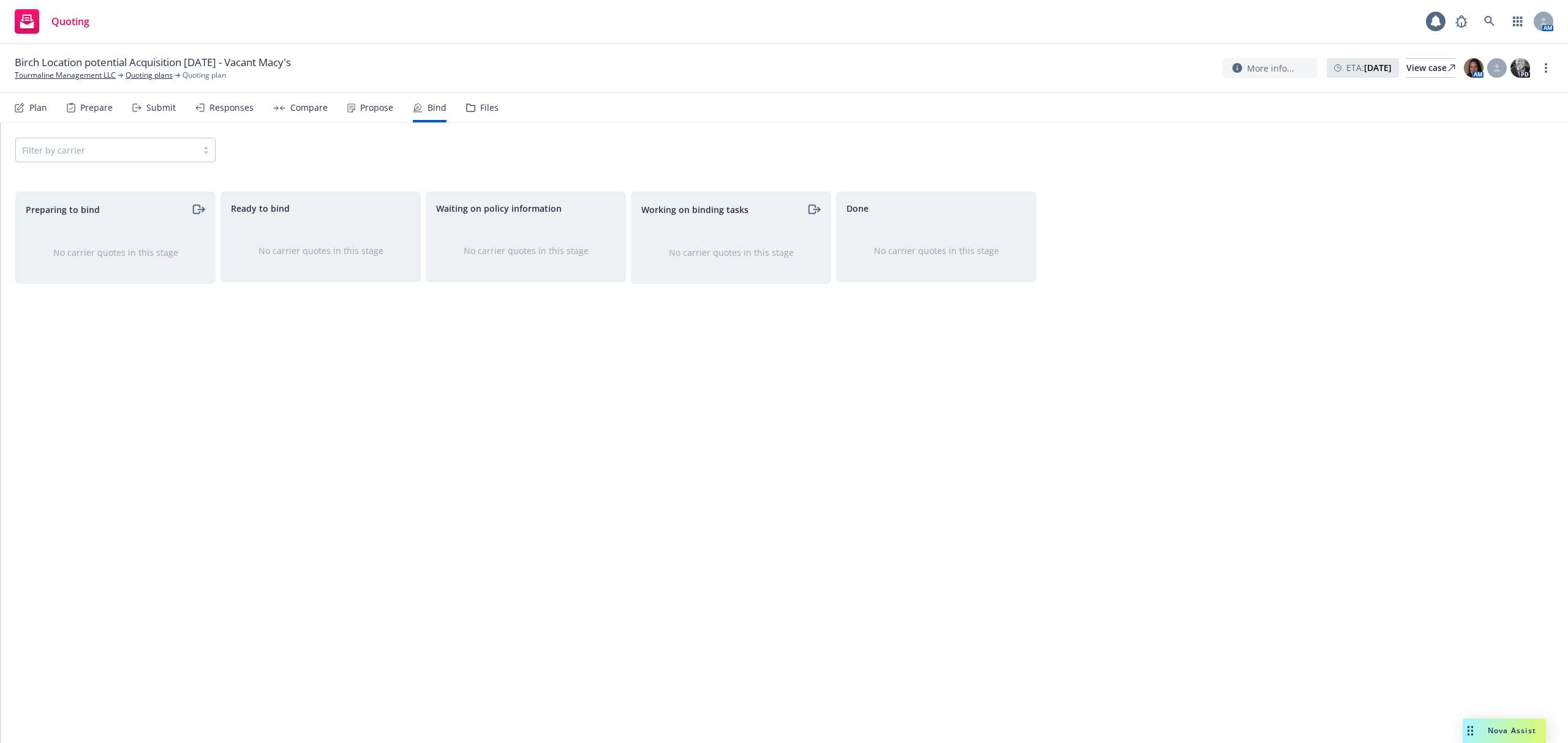
click at [472, 109] on div "Files" at bounding box center [482, 108] width 32 height 30
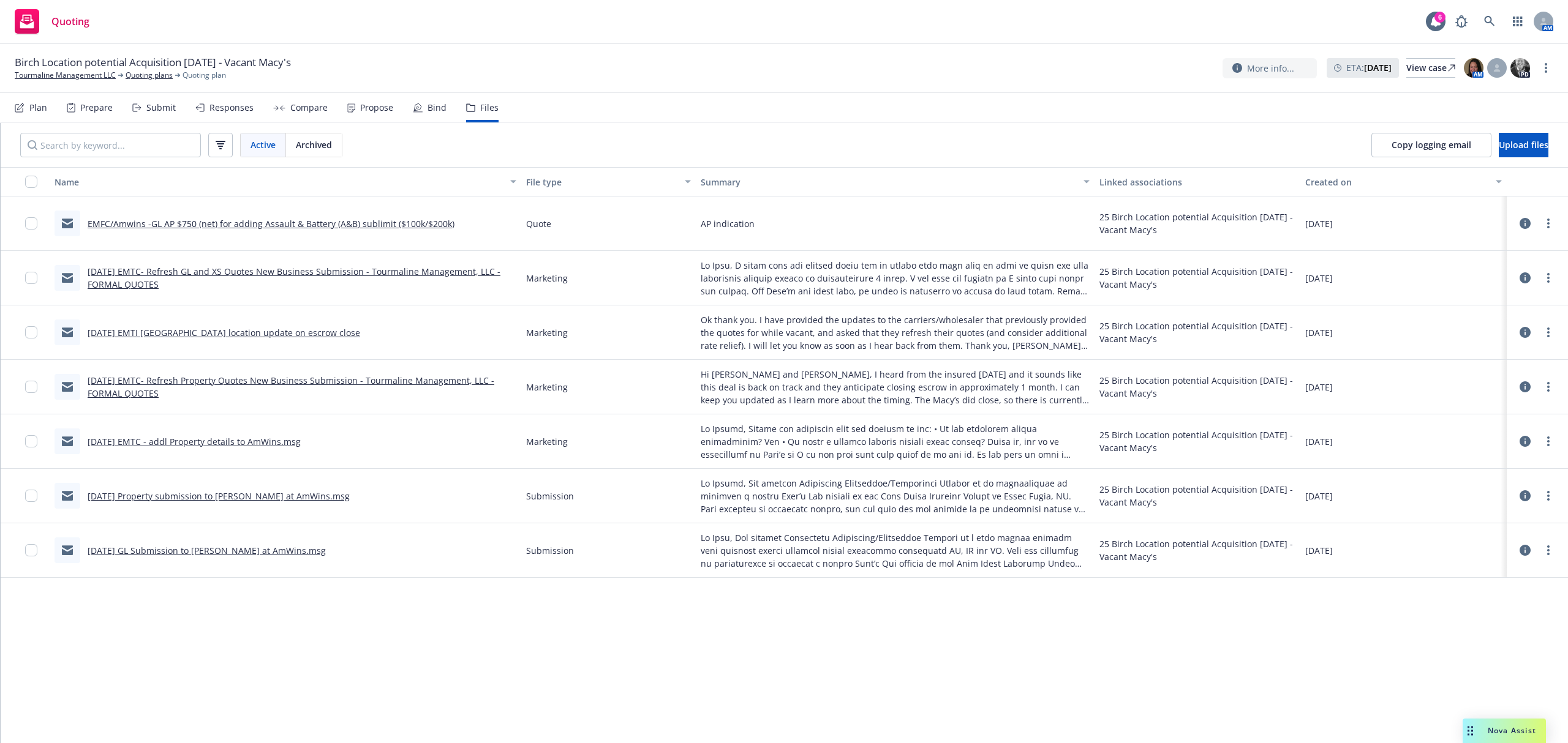
click at [234, 495] on link "1-15-25 Property submission to Monica at AmWins.msg" at bounding box center [218, 496] width 262 height 12
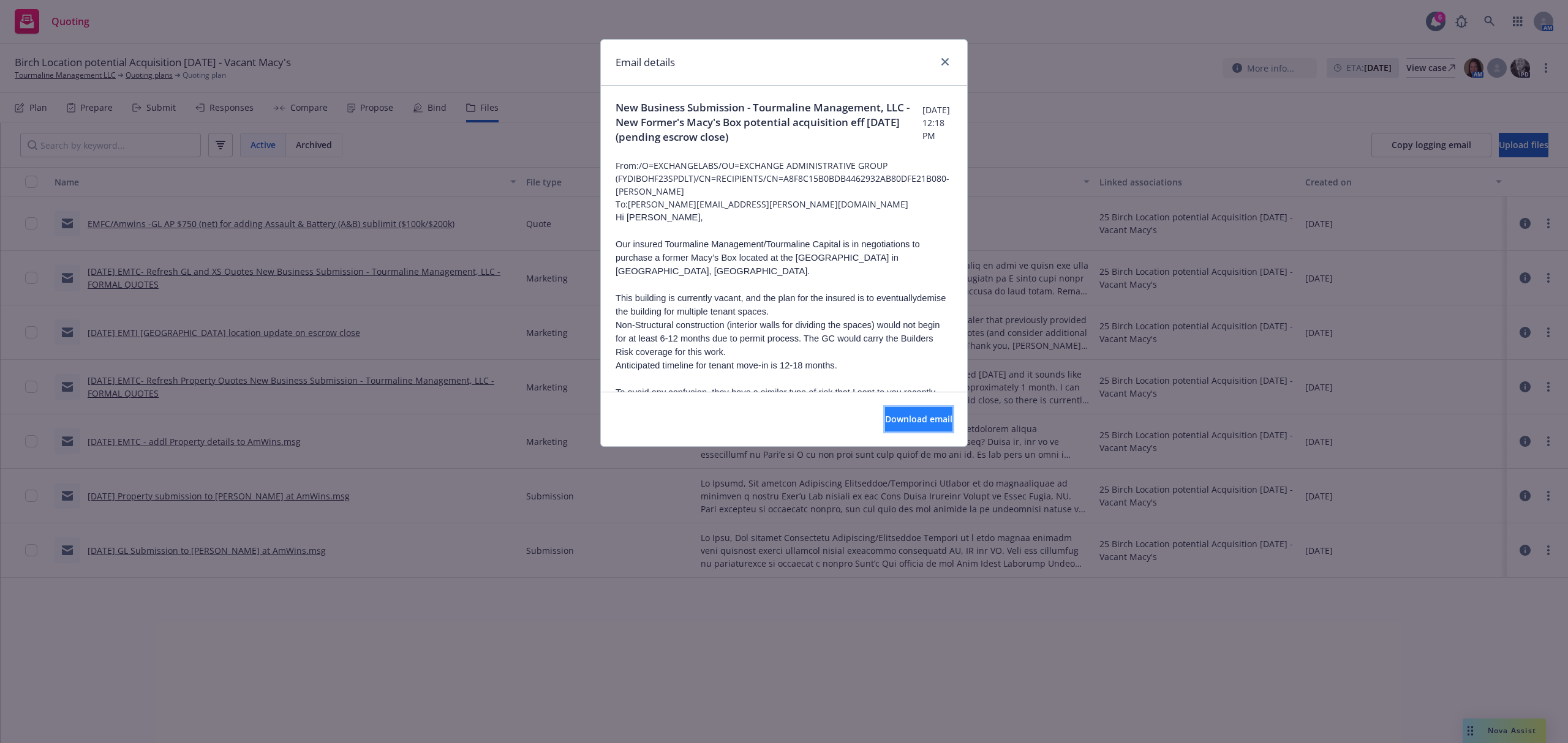
click at [894, 420] on span "Download email" at bounding box center [919, 418] width 67 height 12
click at [944, 58] on icon "close" at bounding box center [944, 61] width 7 height 7
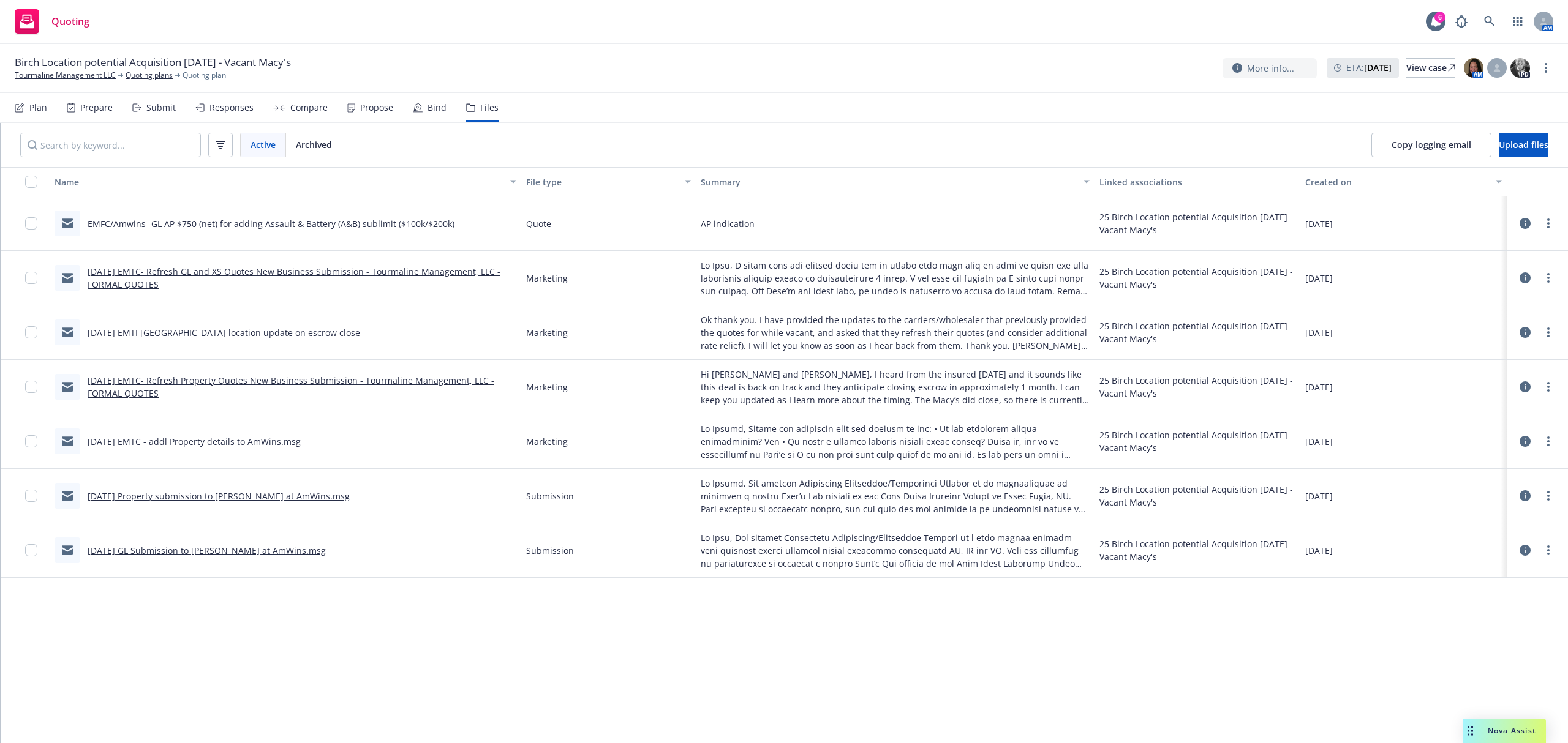
click at [410, 219] on link "EMFC/Amwins -GL AP $750 (net) for adding Assault & Battery (A&B) sublimit ($100…" at bounding box center [271, 224] width 367 height 12
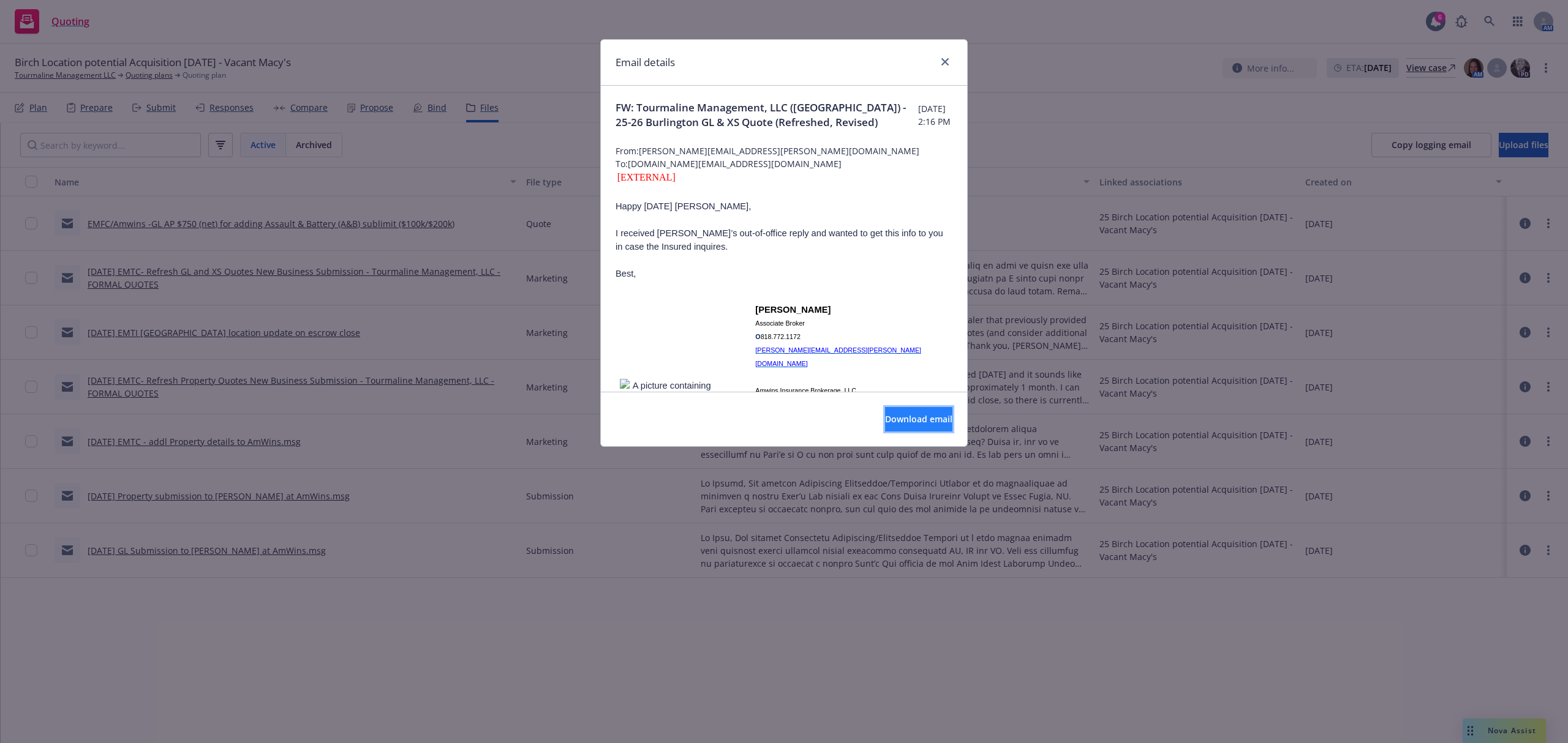
click at [885, 417] on span "Download email" at bounding box center [919, 418] width 67 height 12
click at [941, 59] on icon "close" at bounding box center [944, 61] width 7 height 7
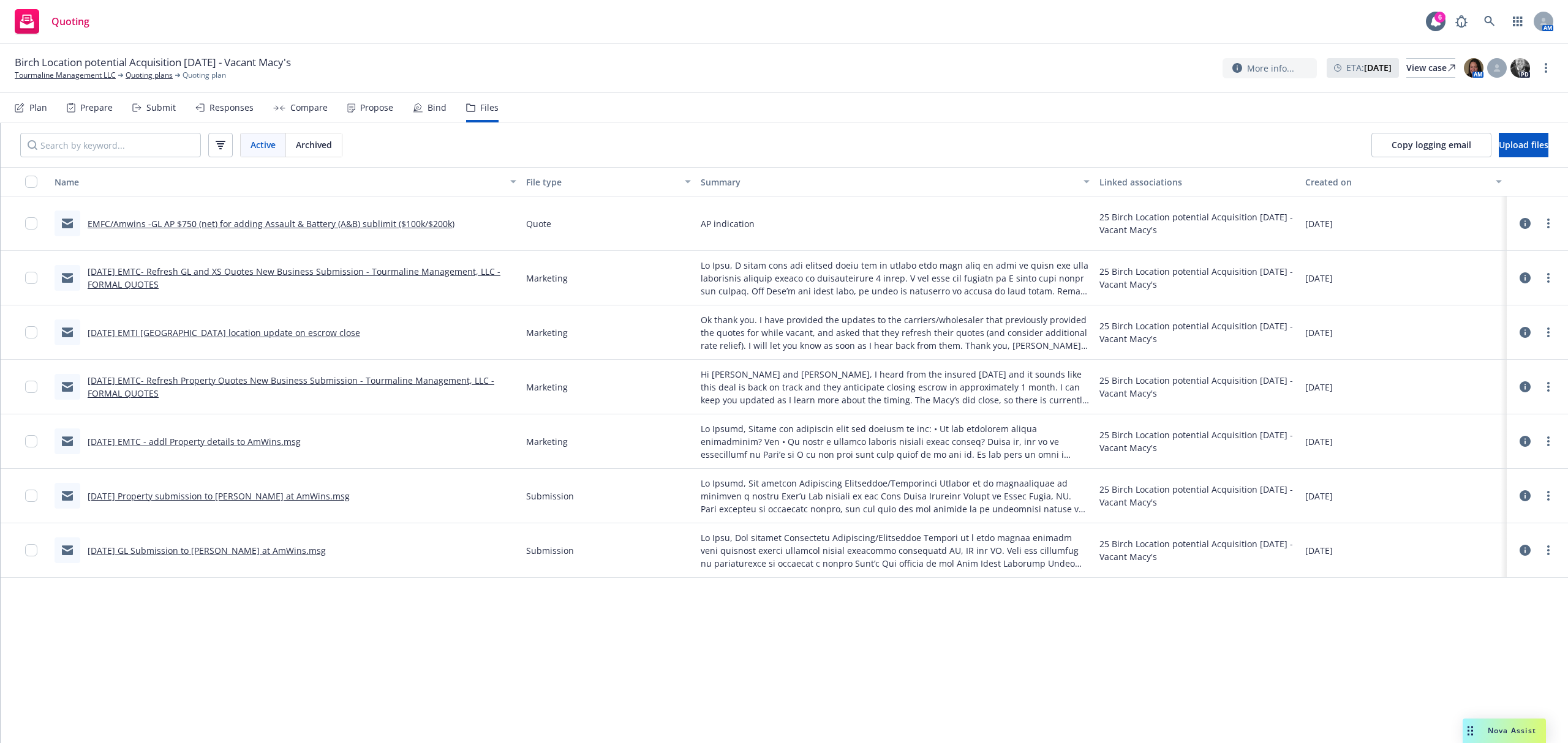
click at [268, 498] on link "[DATE] Property submission to [PERSON_NAME] at AmWins.msg" at bounding box center [218, 496] width 262 height 12
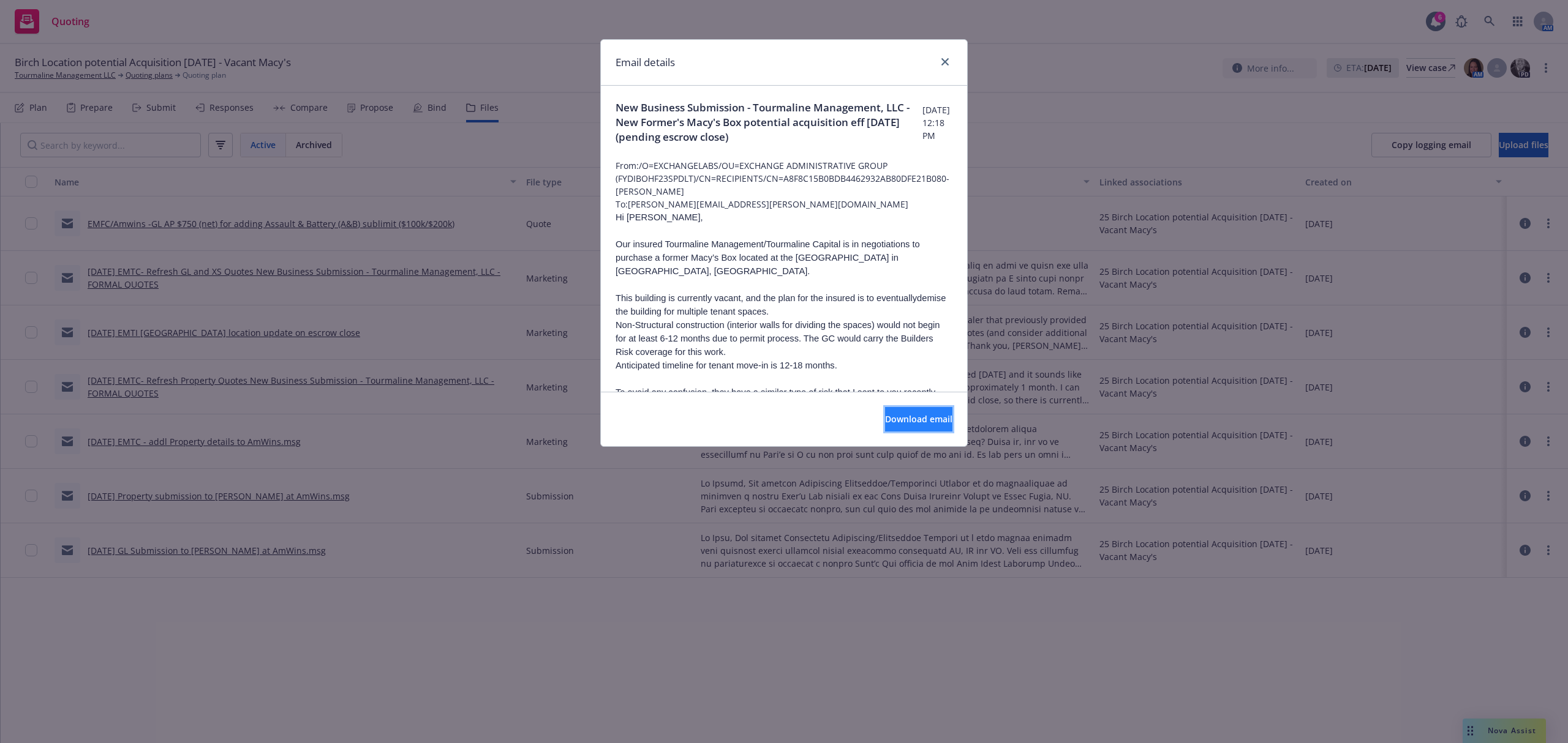
click at [890, 416] on span "Download email" at bounding box center [919, 418] width 67 height 12
click at [940, 60] on link "close" at bounding box center [945, 62] width 15 height 15
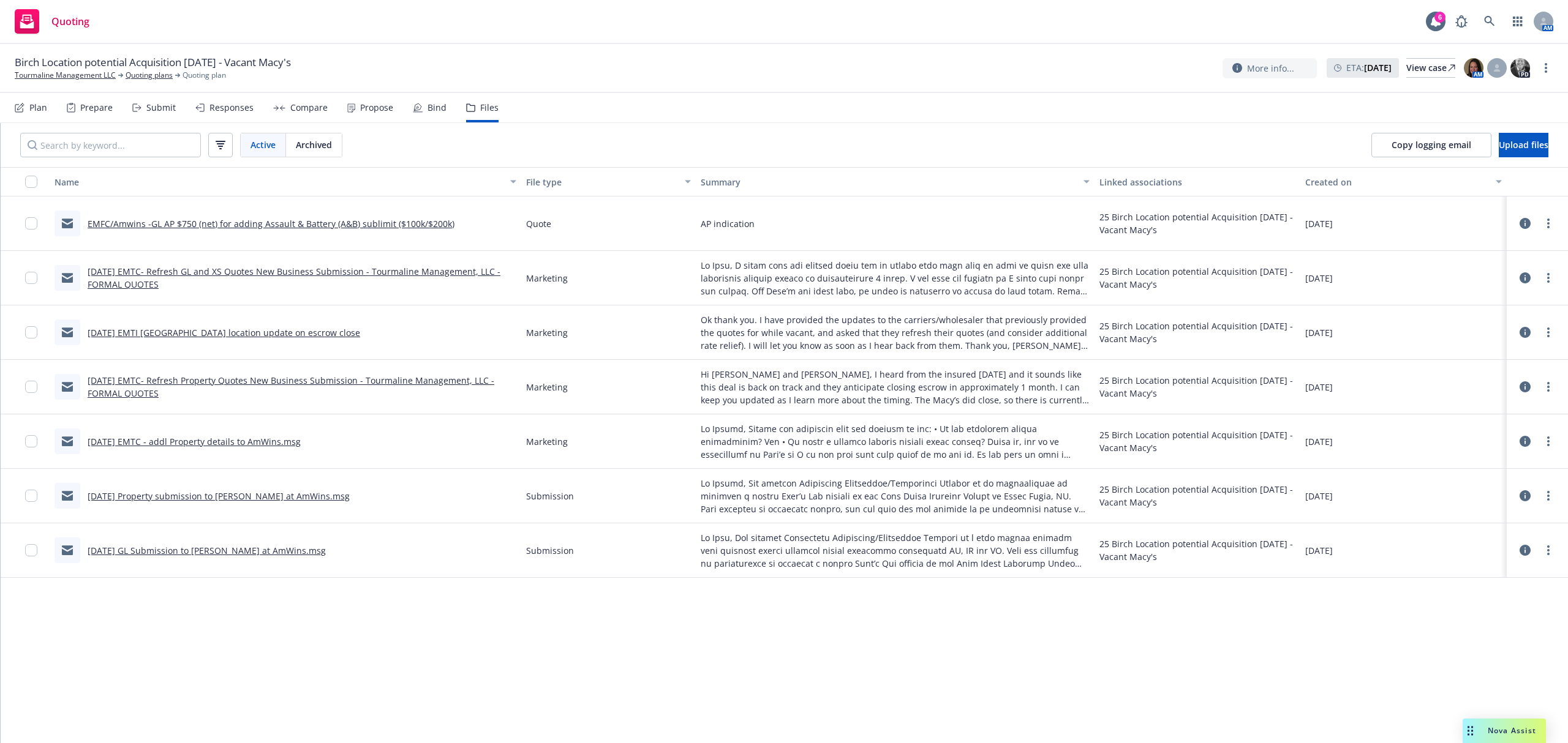
click at [392, 377] on link "[DATE] EMTC- Refresh Property Quotes New Business Submission - Tourmaline Manag…" at bounding box center [291, 386] width 407 height 24
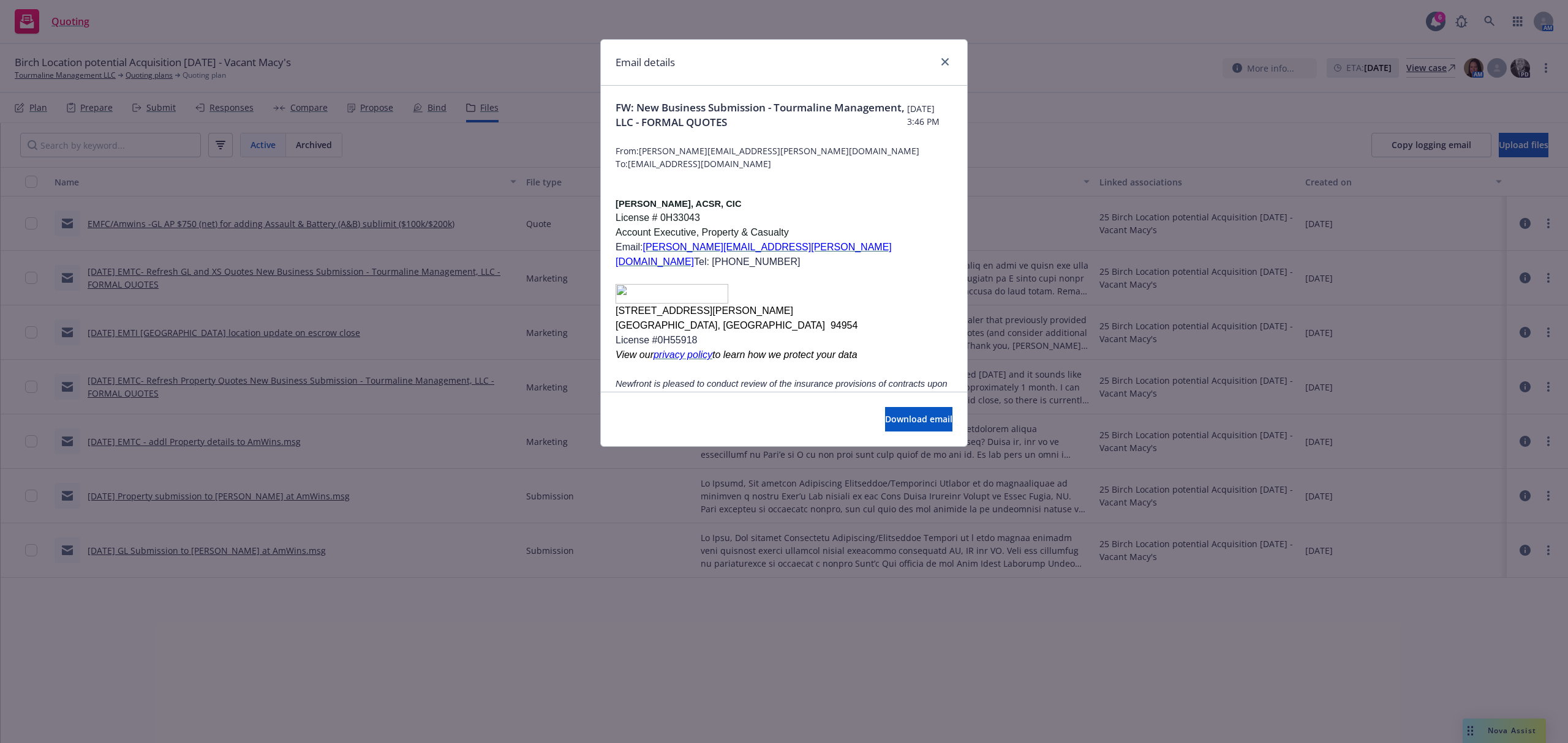
scroll to position [407, 0]
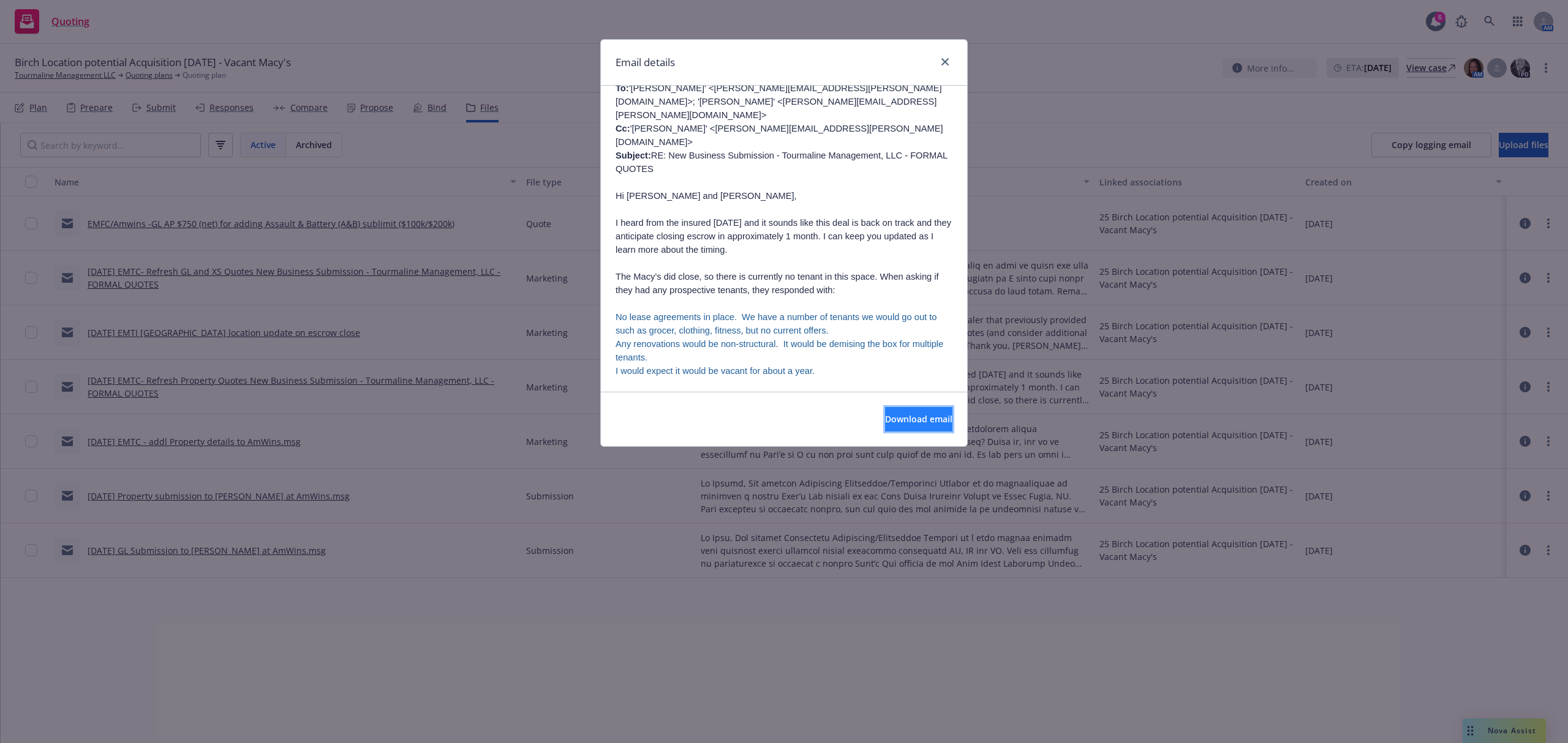
click at [885, 417] on span "Download email" at bounding box center [919, 418] width 67 height 12
click at [941, 59] on icon "close" at bounding box center [944, 61] width 7 height 7
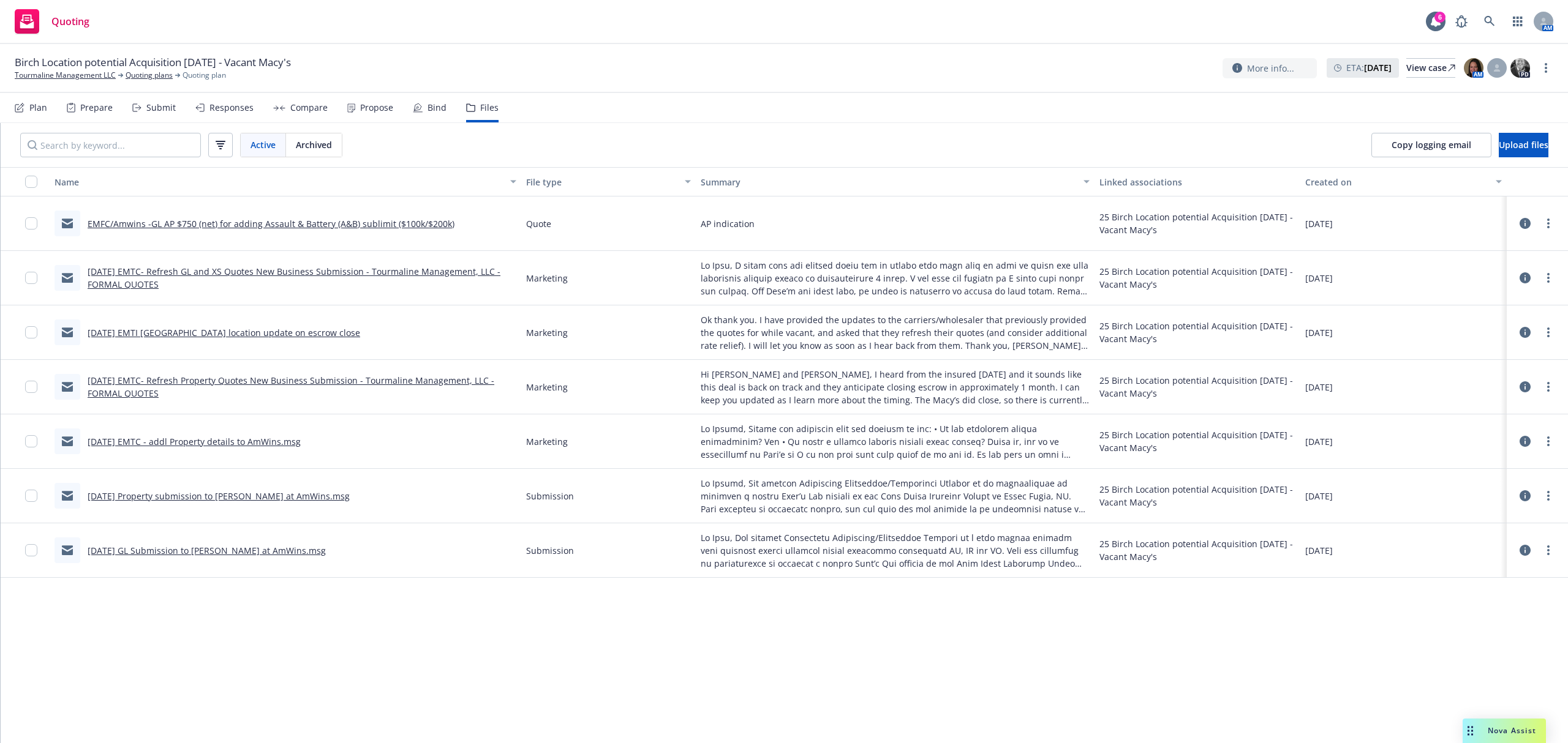
drag, startPoint x: 38, startPoint y: 113, endPoint x: 52, endPoint y: 113, distance: 14.0
click at [38, 113] on div "Plan" at bounding box center [38, 108] width 18 height 10
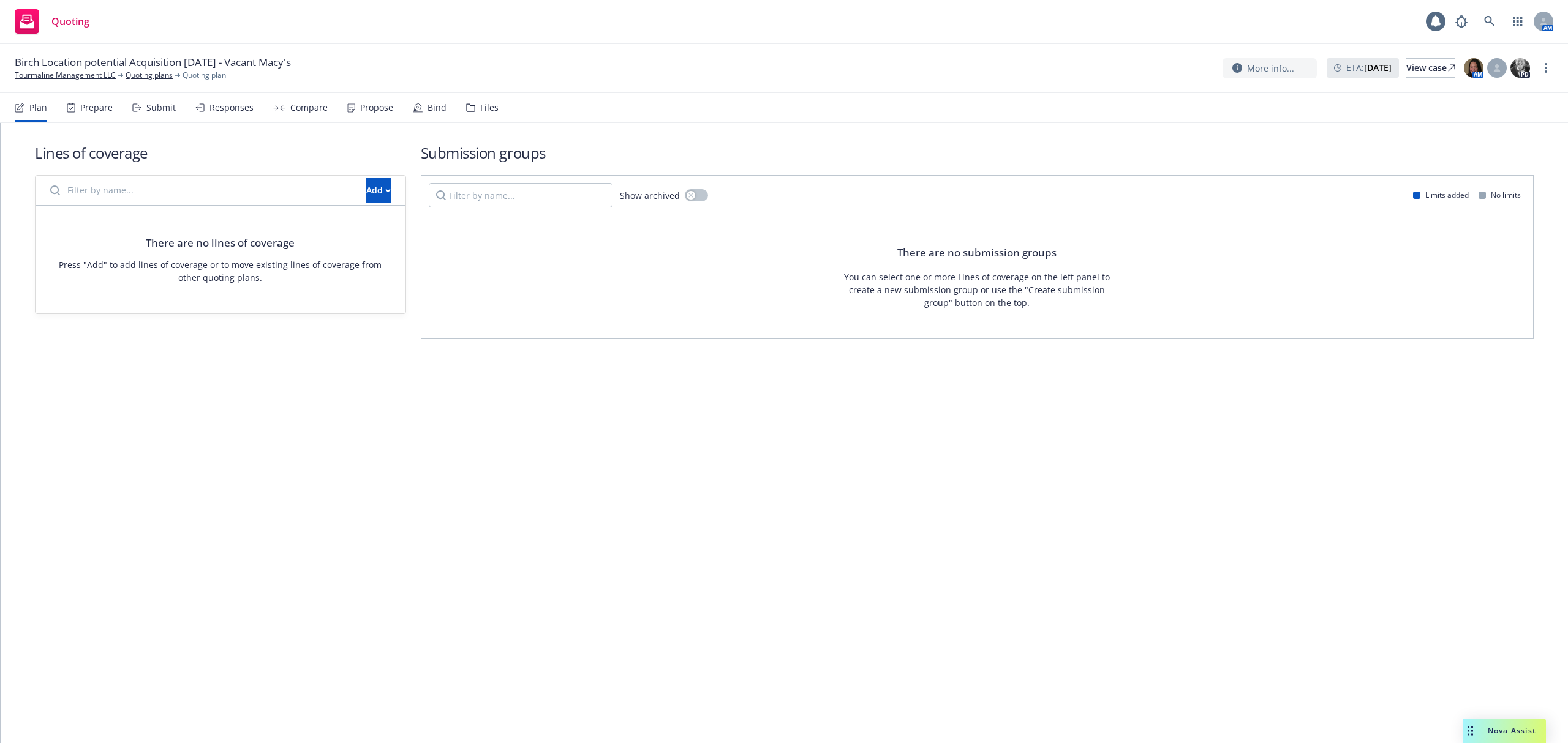
click at [81, 110] on div "Prepare" at bounding box center [96, 108] width 32 height 10
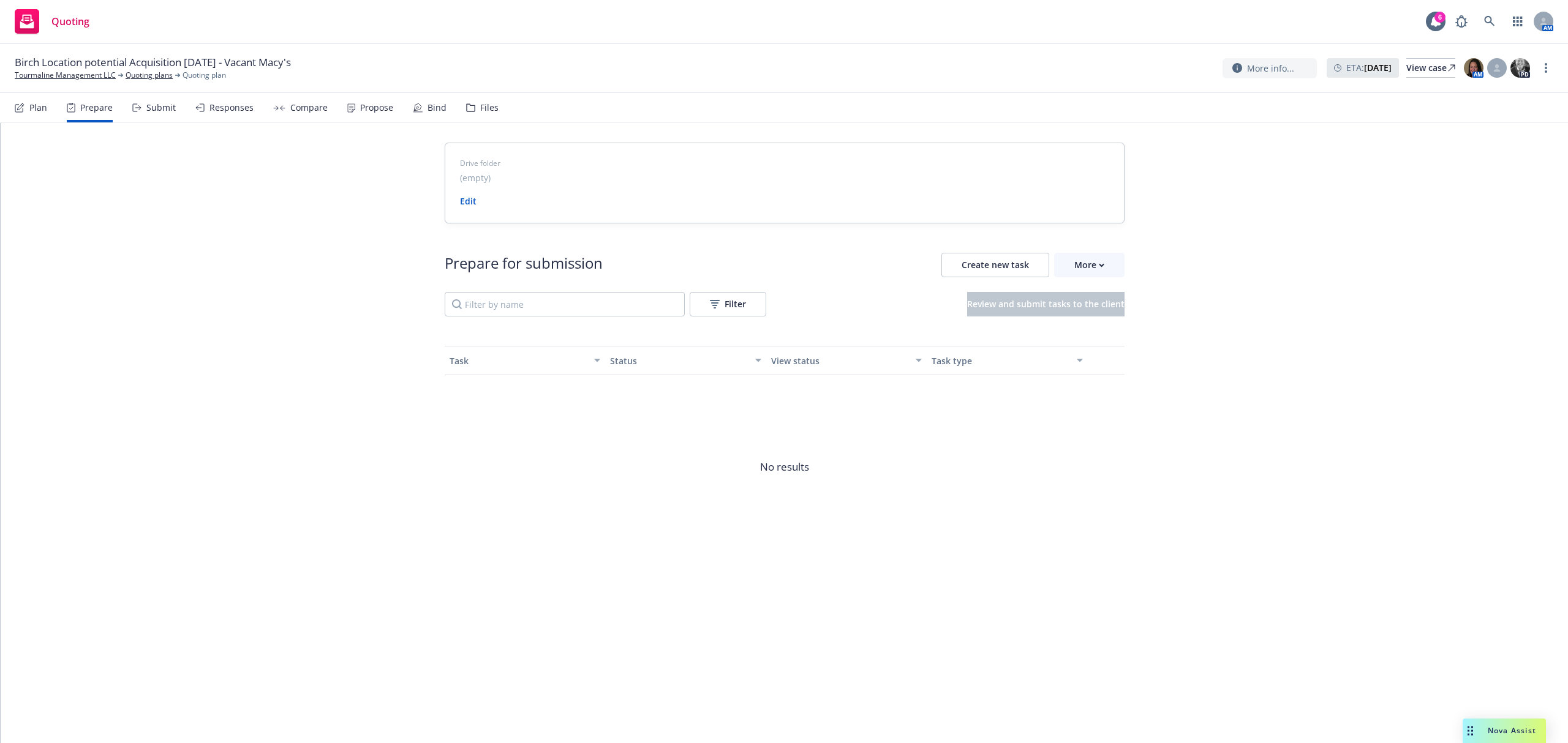
click at [142, 106] on div "Submit" at bounding box center [154, 108] width 44 height 30
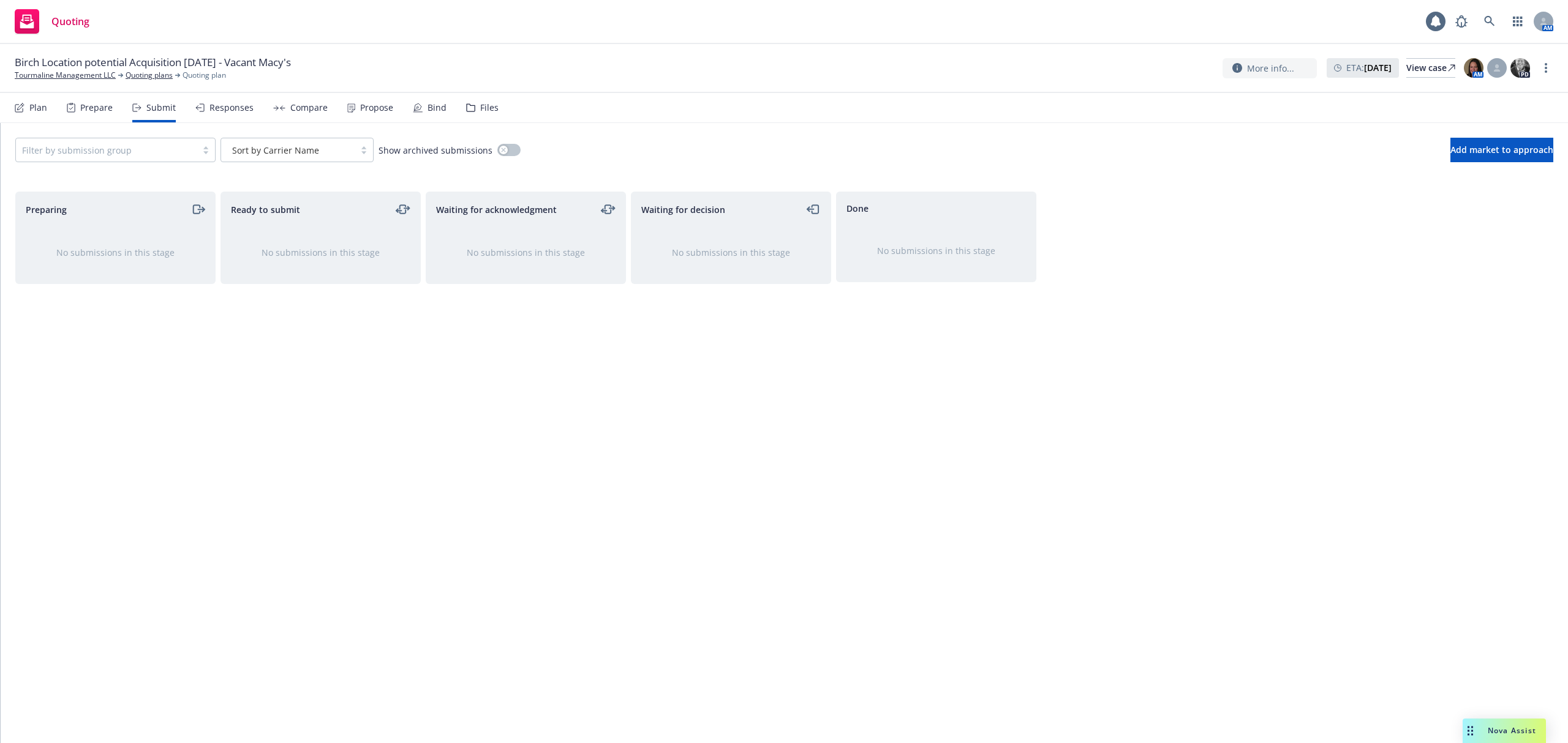
click at [211, 101] on div "Responses" at bounding box center [225, 108] width 58 height 30
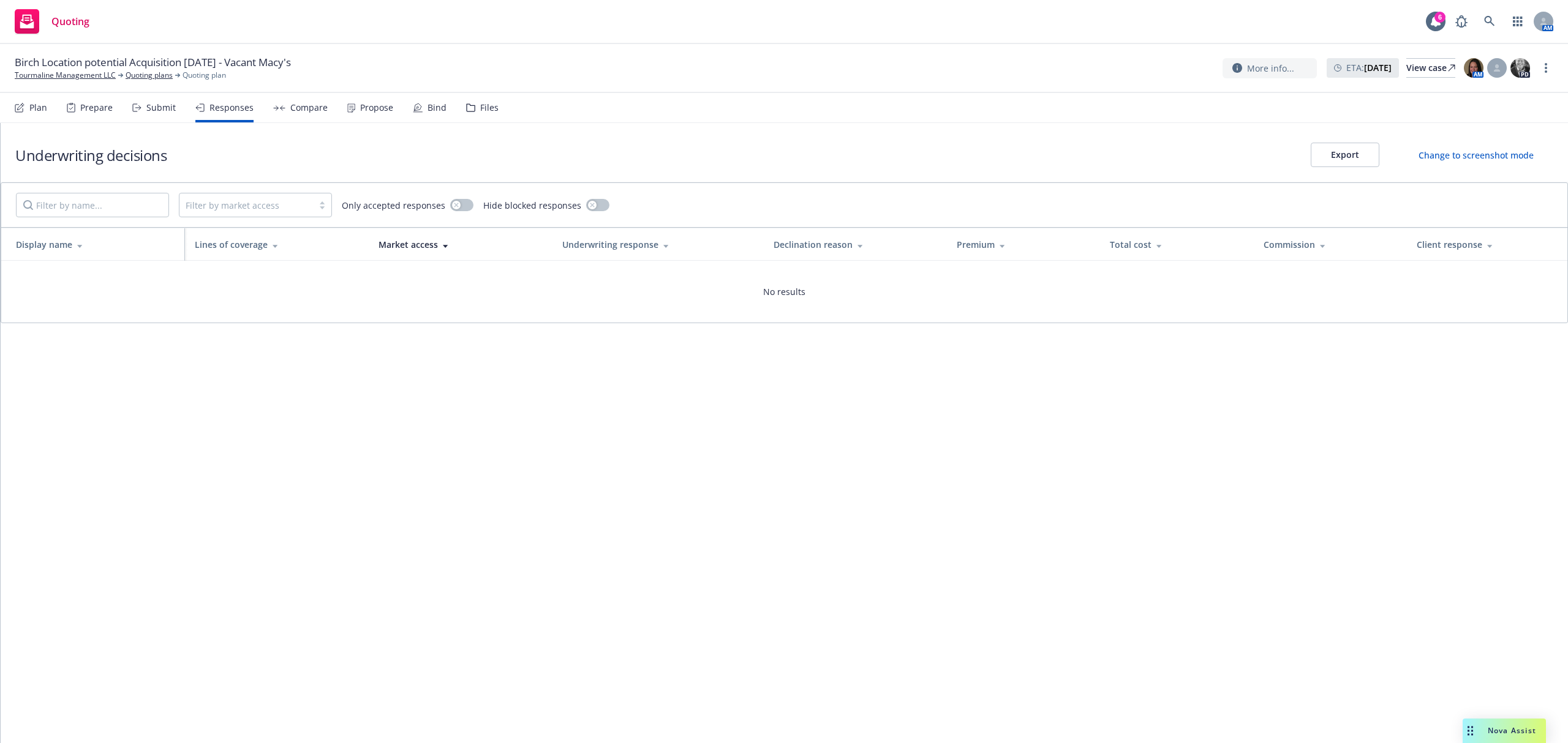
click at [20, 109] on icon at bounding box center [20, 108] width 10 height 10
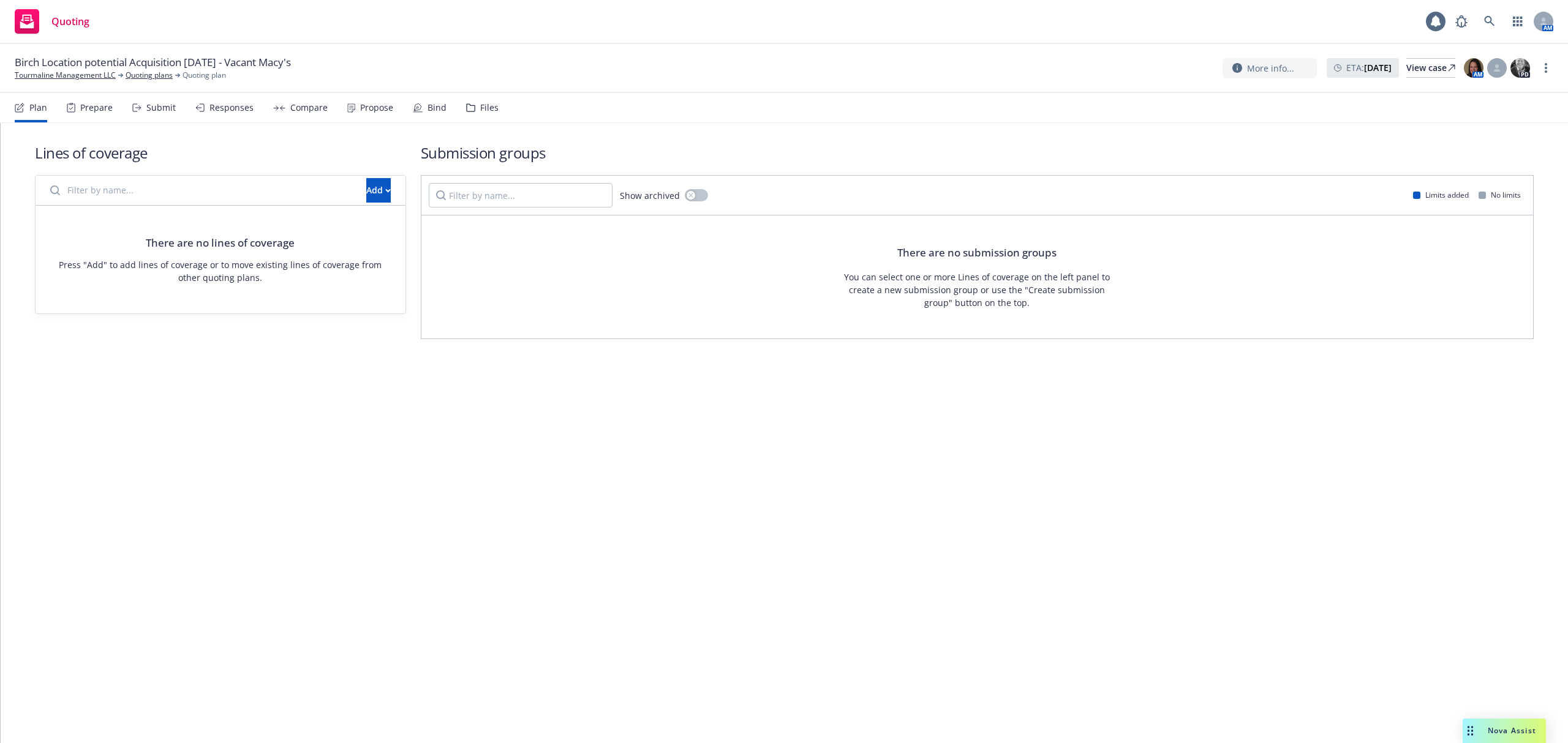
click at [81, 109] on div "Prepare" at bounding box center [96, 108] width 32 height 10
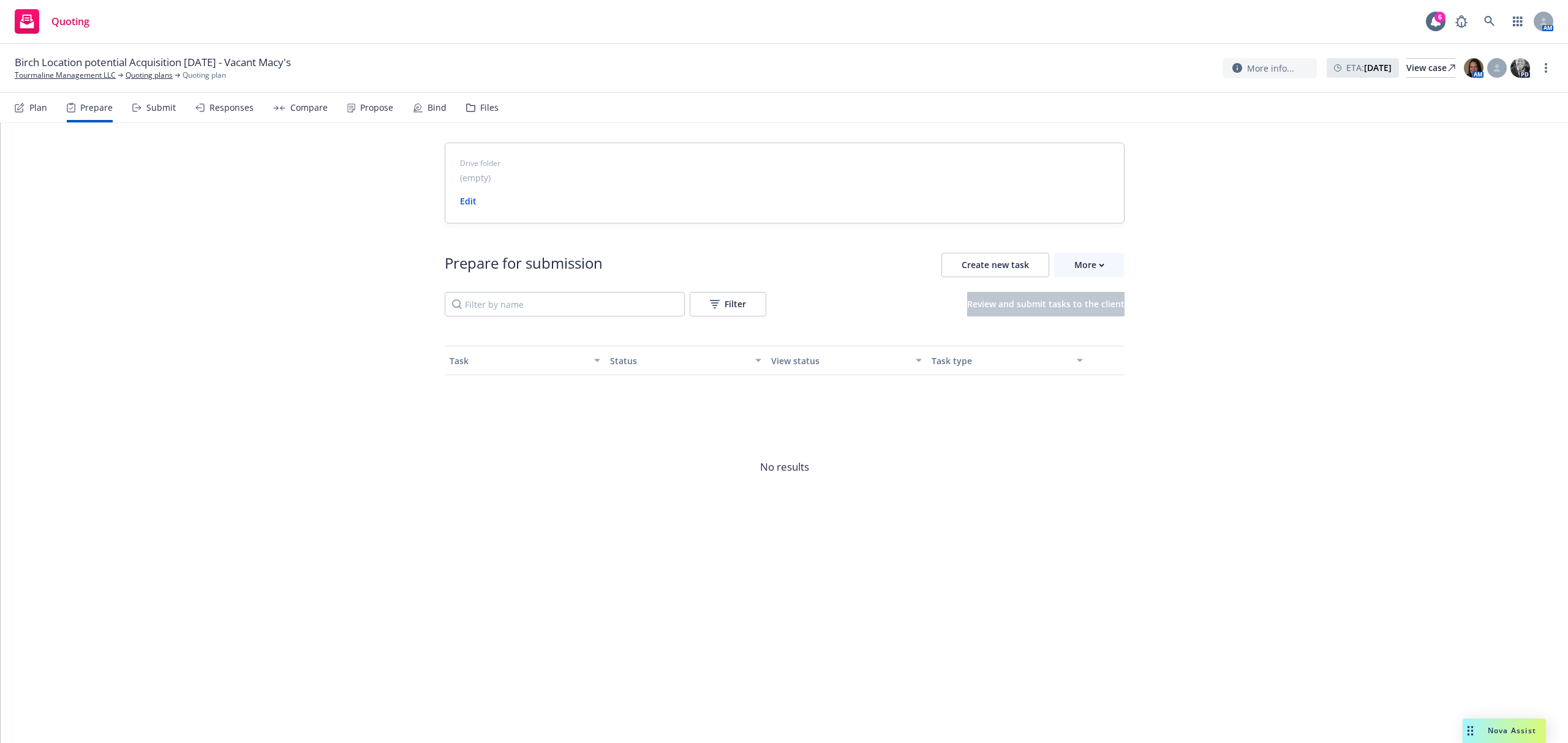
click at [165, 113] on div "Submit" at bounding box center [161, 108] width 30 height 10
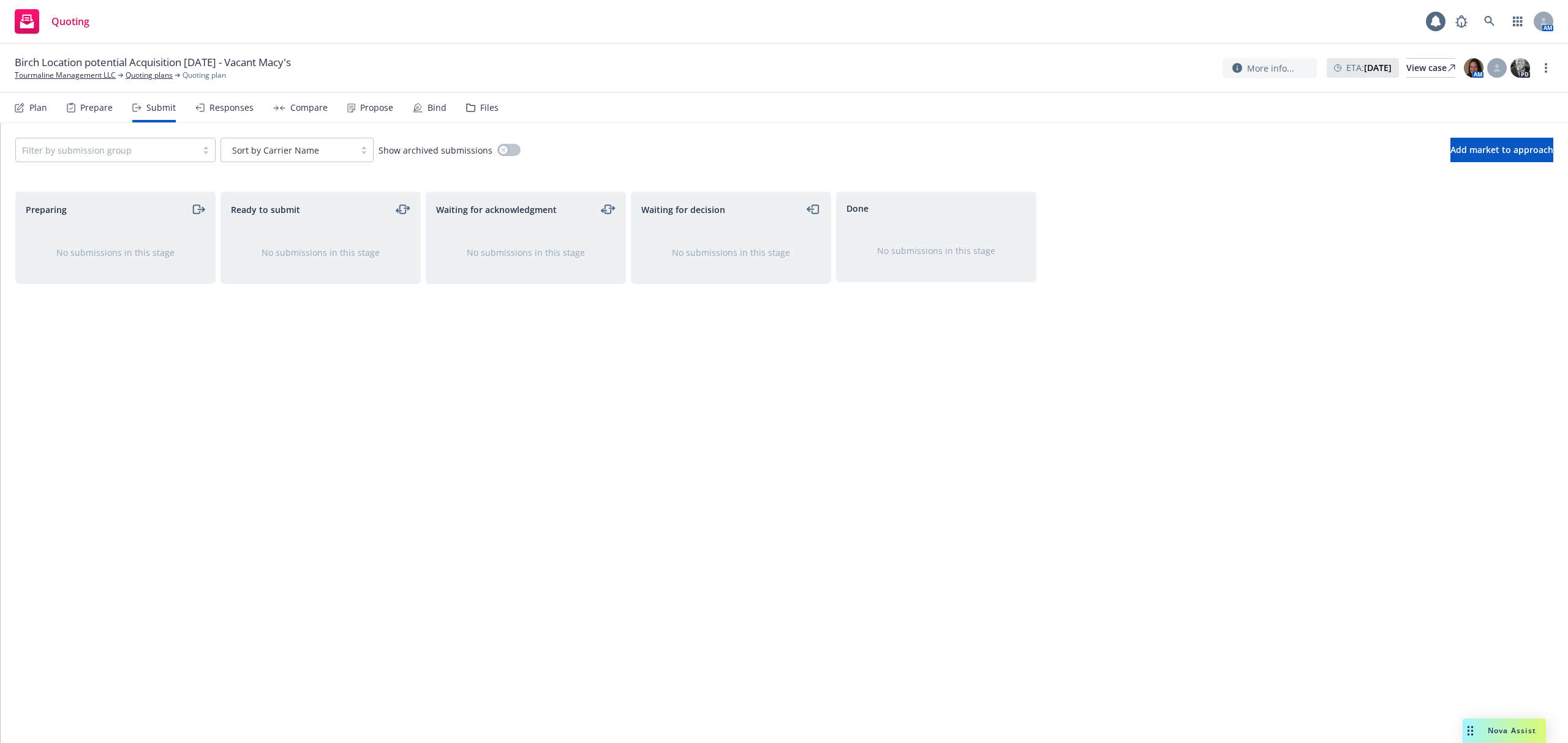
click at [227, 113] on div "Responses" at bounding box center [225, 108] width 58 height 30
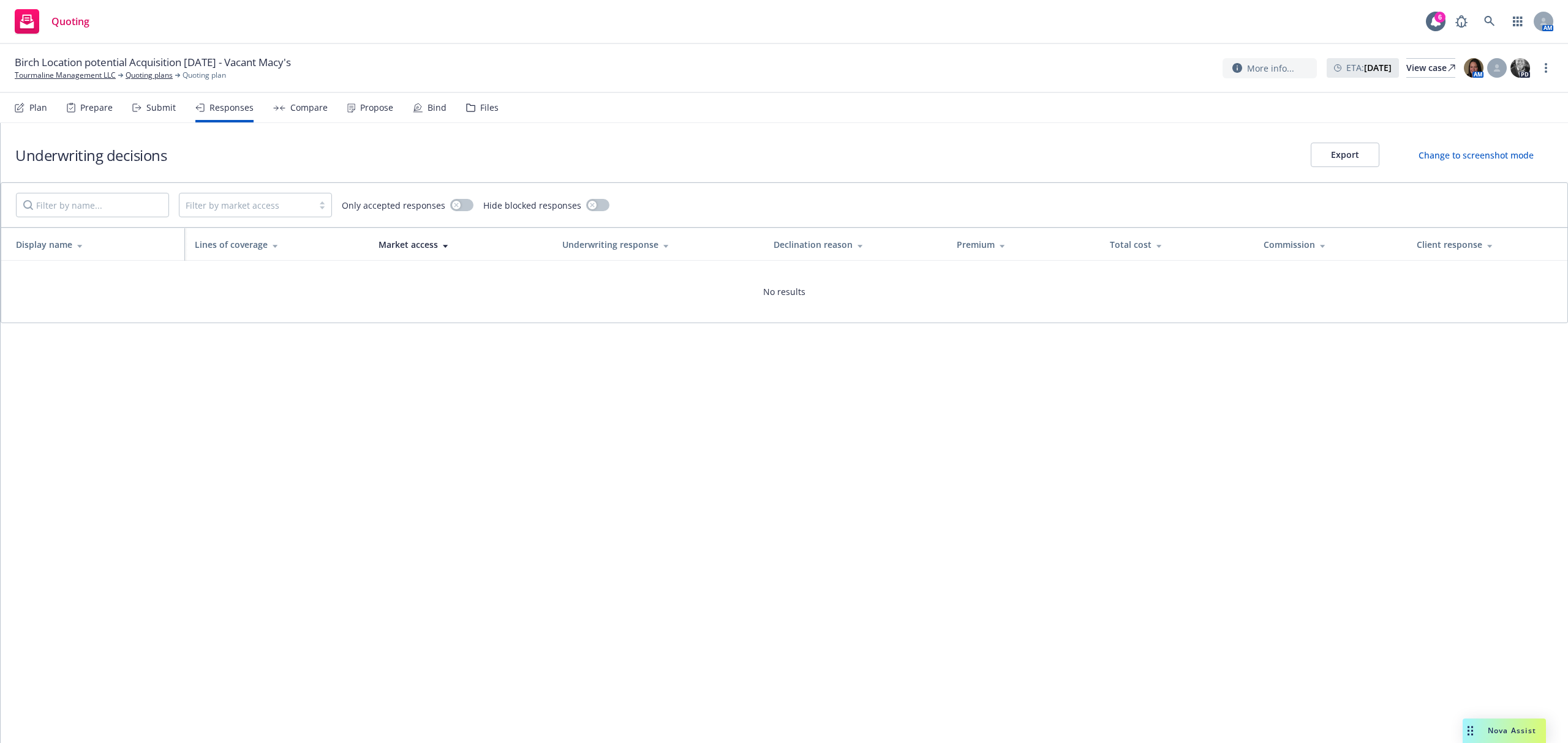
click at [304, 113] on div "Compare" at bounding box center [300, 108] width 55 height 30
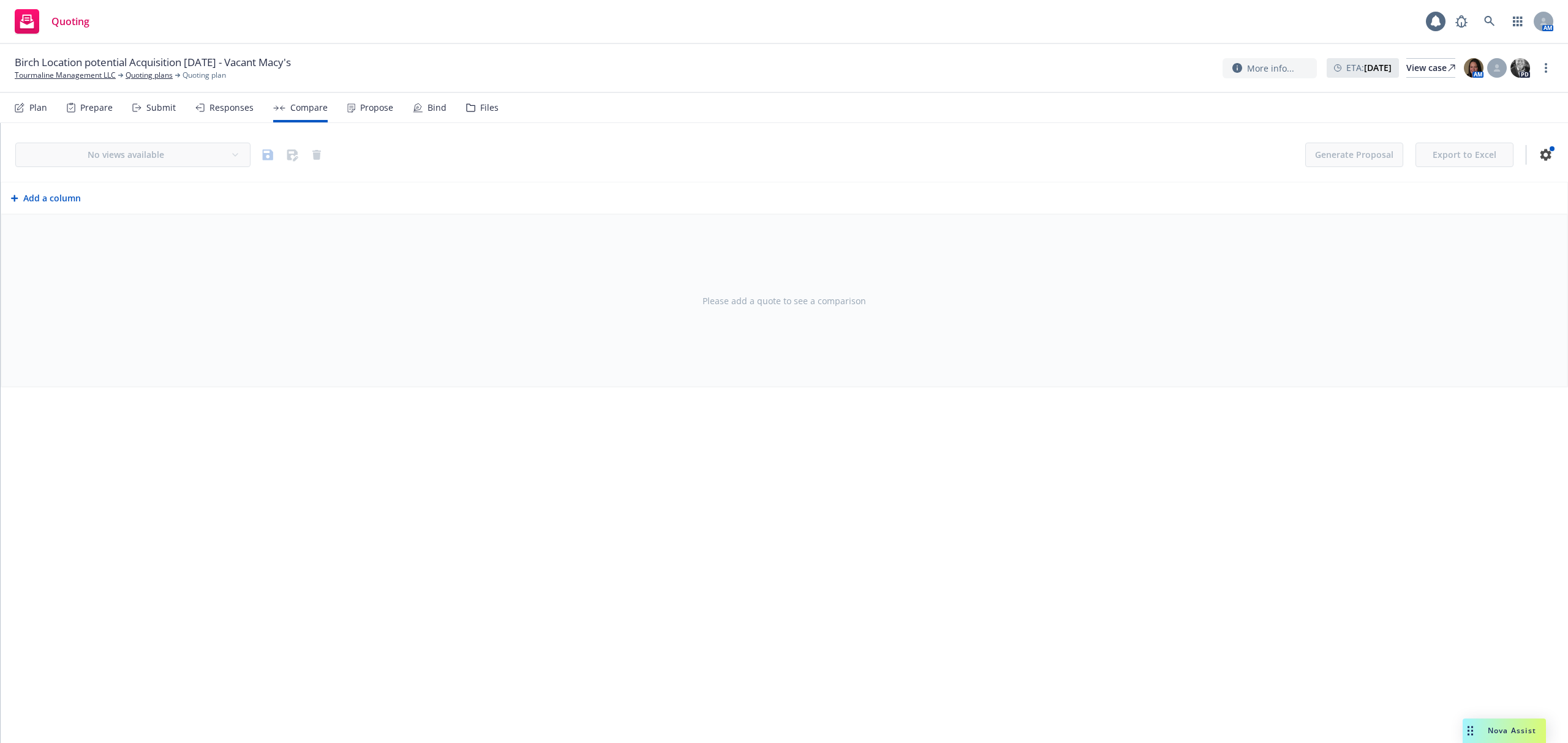
click at [369, 103] on div "Propose" at bounding box center [376, 108] width 33 height 10
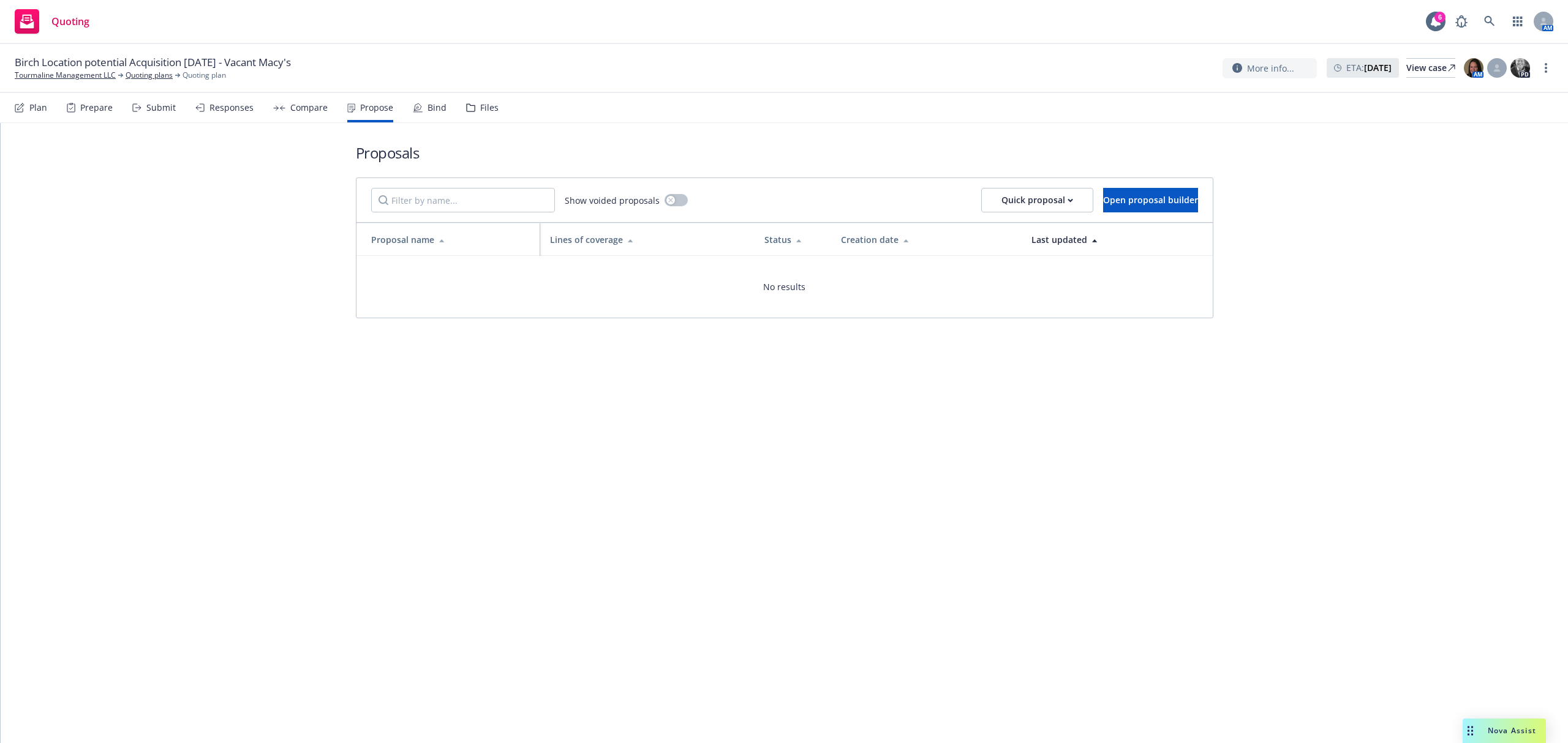
click at [422, 110] on div "Bind" at bounding box center [430, 108] width 34 height 30
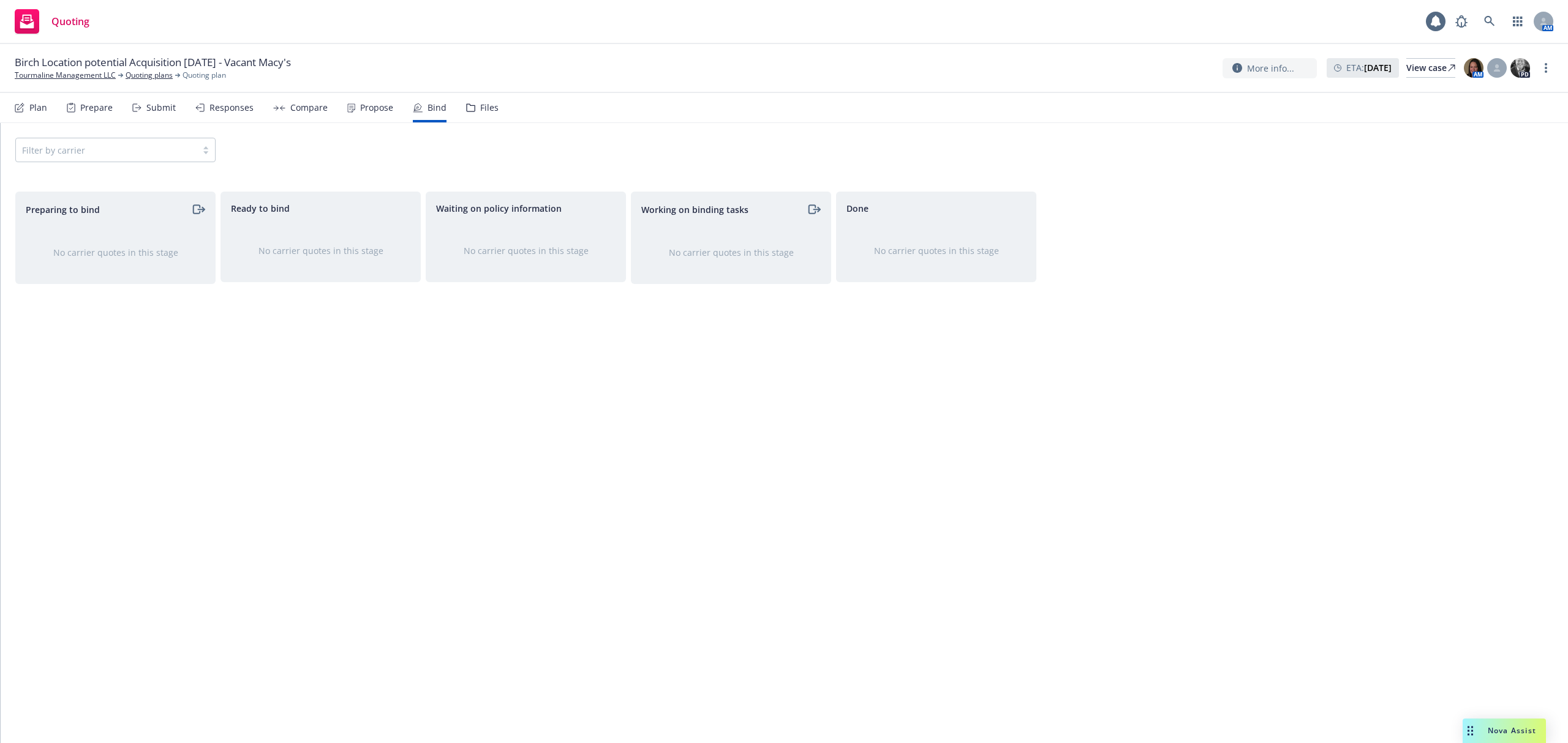
click at [466, 113] on div "Files" at bounding box center [482, 108] width 32 height 30
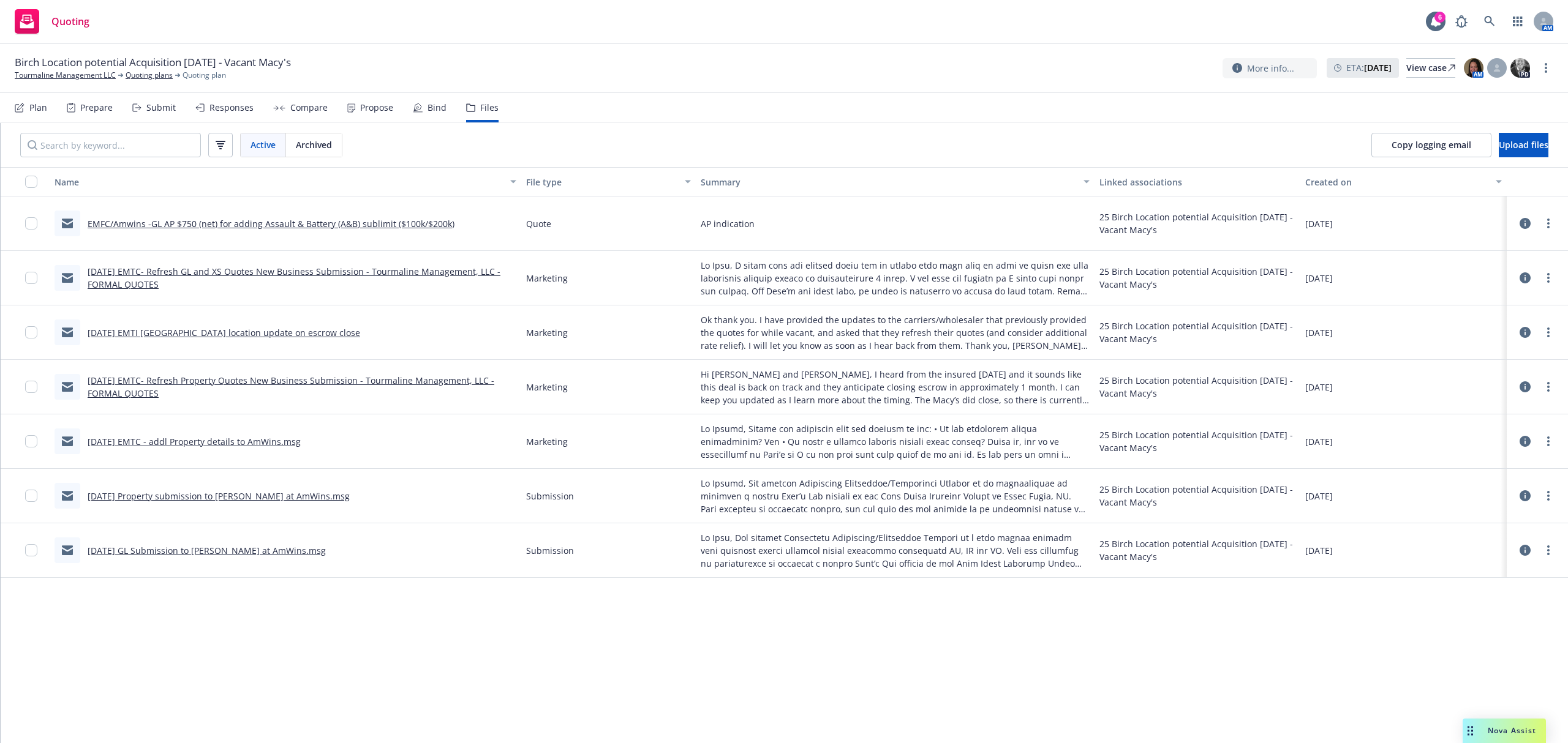
click at [218, 224] on link "EMFC/Amwins -GL AP $750 (net) for adding Assault & Battery (A&B) sublimit ($100…" at bounding box center [271, 224] width 367 height 12
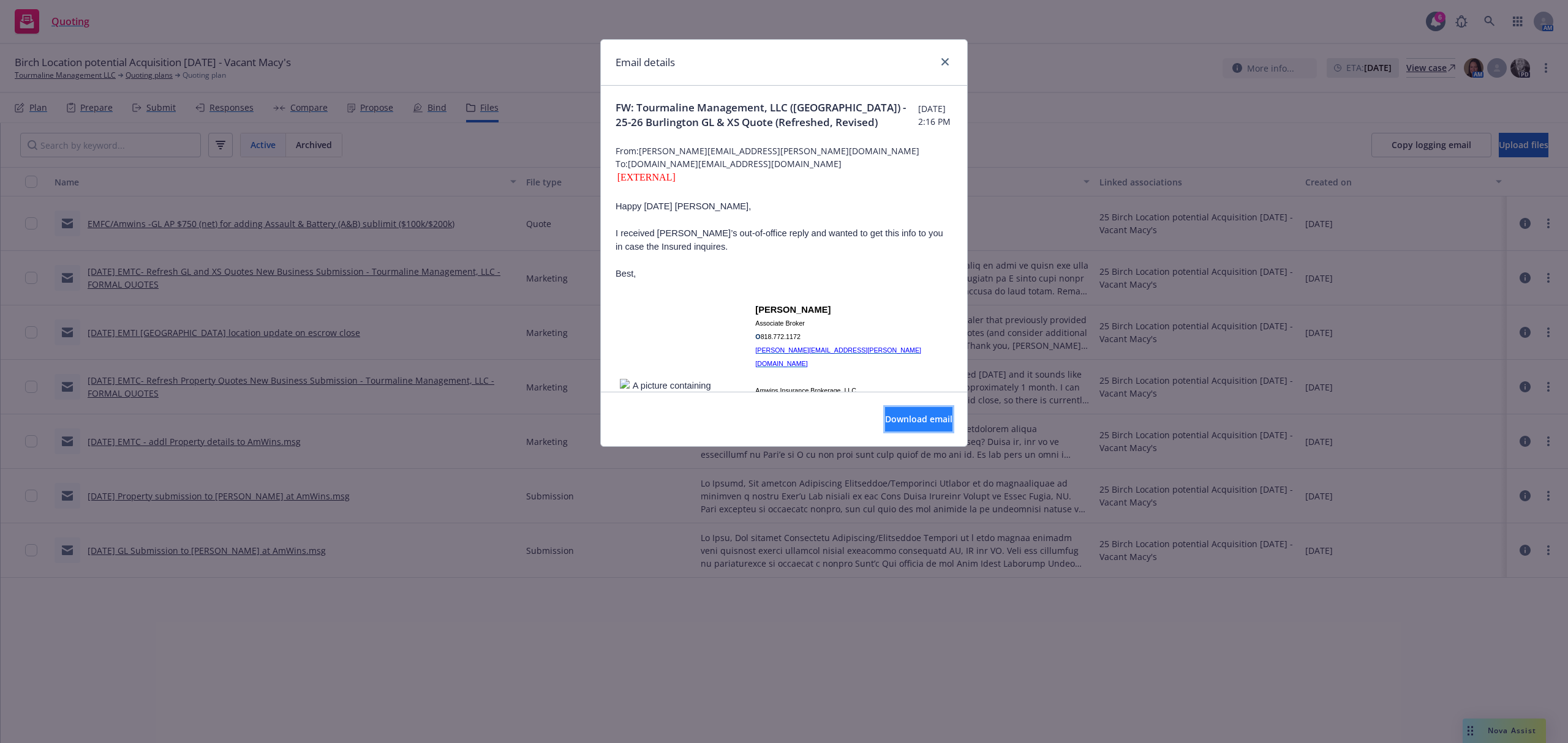
click at [885, 412] on button "Download email" at bounding box center [919, 419] width 67 height 24
click at [941, 63] on icon "close" at bounding box center [944, 61] width 7 height 7
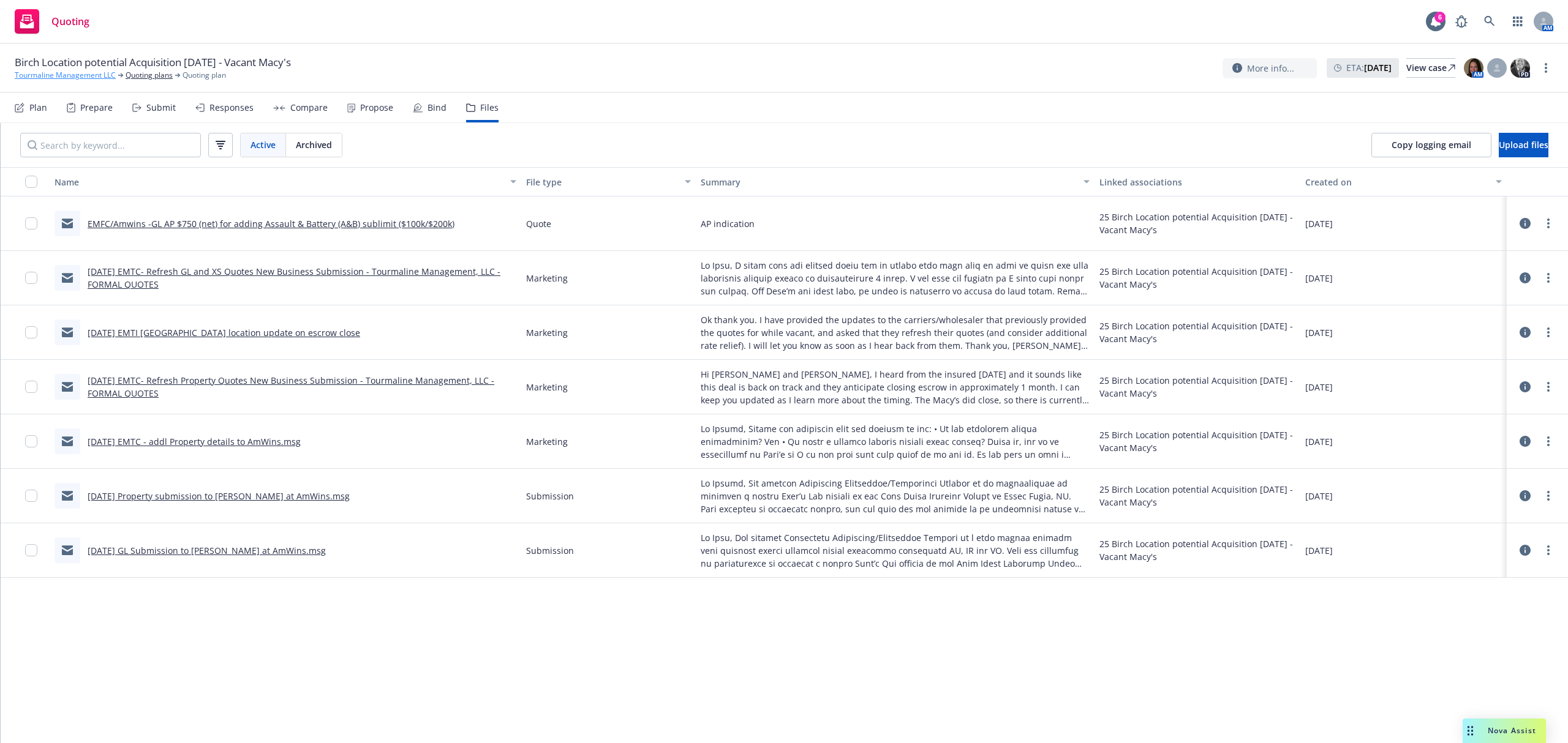
click at [52, 70] on link "Tourmaline Management LLC" at bounding box center [65, 75] width 101 height 11
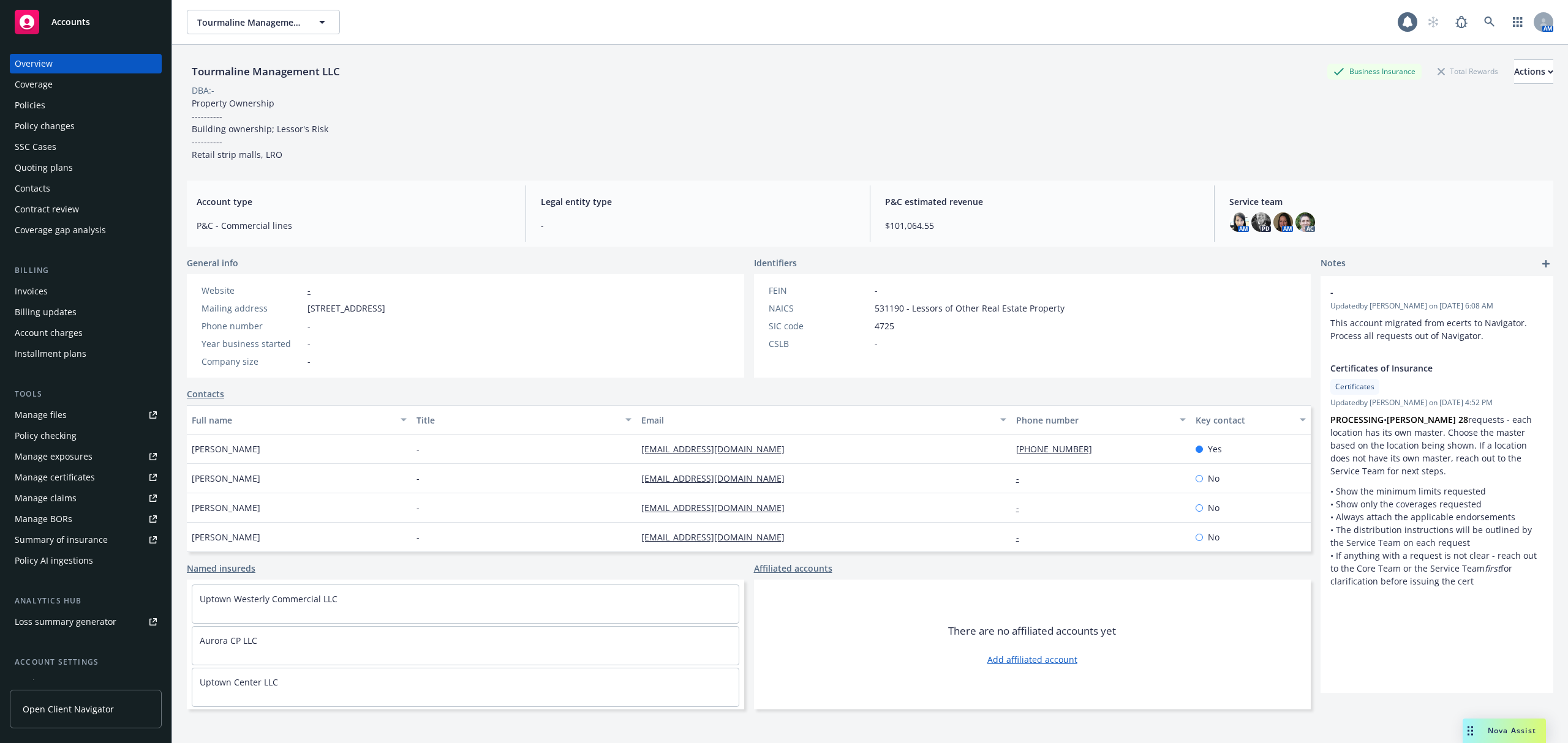
click at [45, 16] on div "Accounts" at bounding box center [86, 22] width 142 height 24
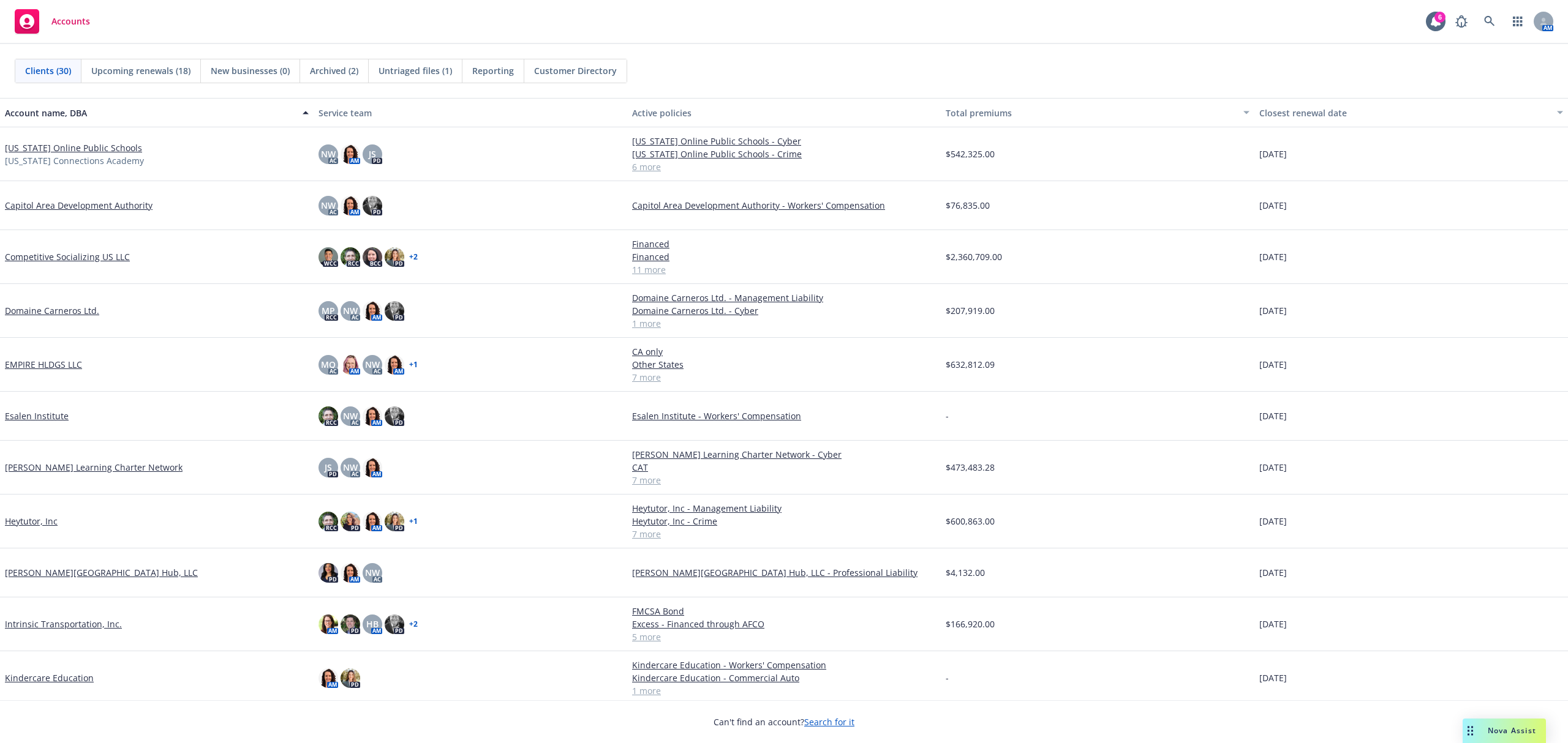
click at [42, 361] on link "EMPIRE HLDGS LLC" at bounding box center [43, 364] width 77 height 13
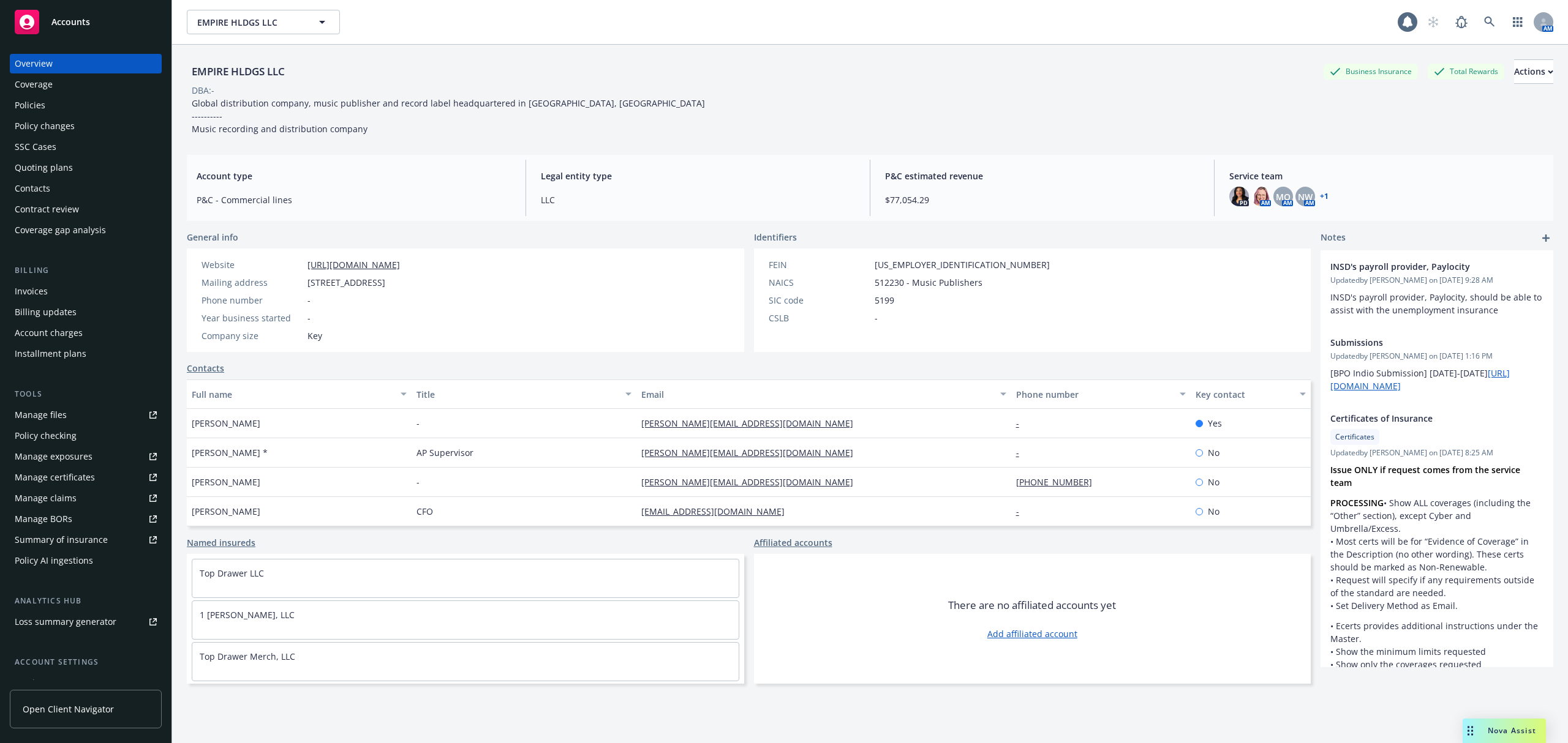
click at [30, 169] on div "Quoting plans" at bounding box center [44, 167] width 58 height 20
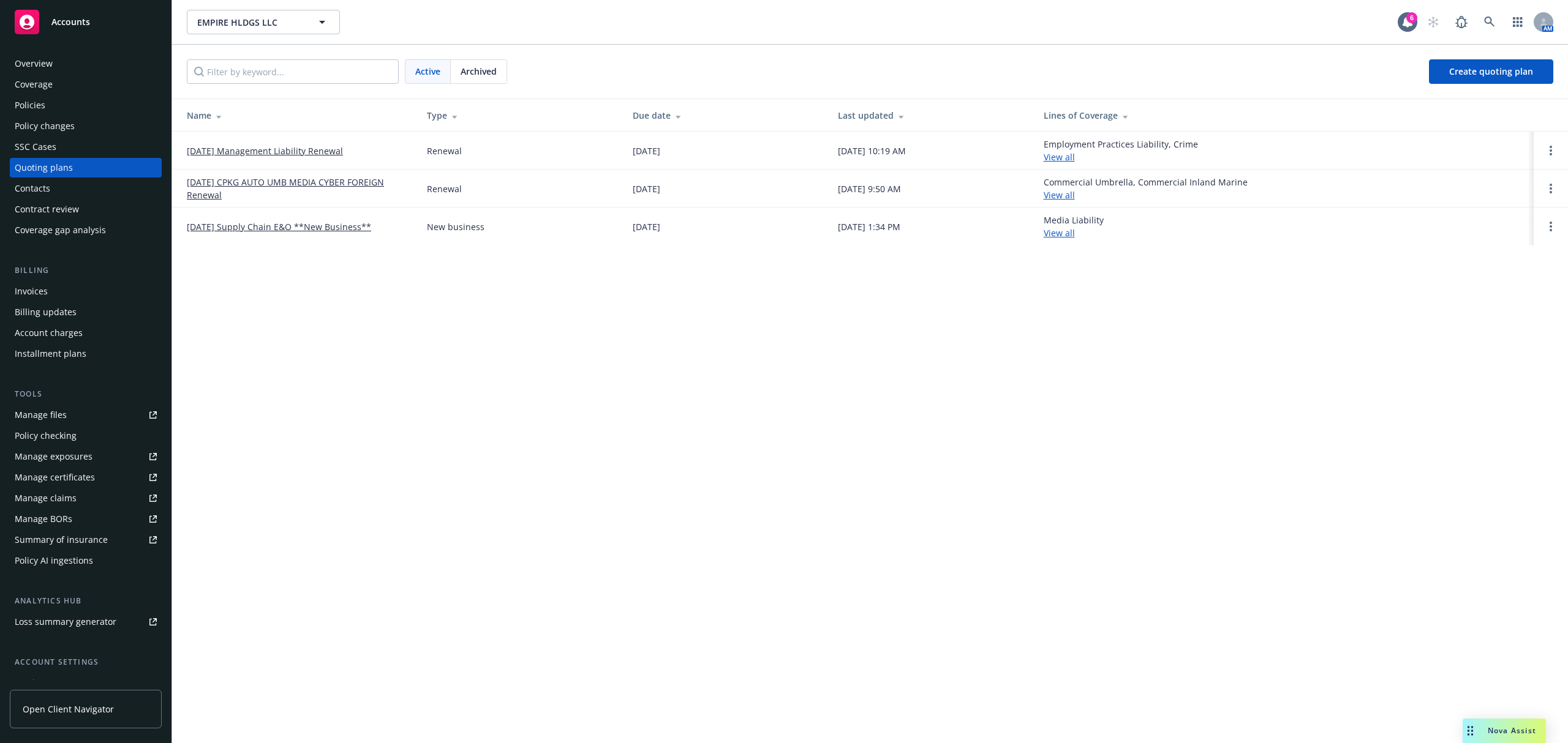
click at [263, 179] on link "[DATE] CPKG AUTO UMB MEDIA CYBER FOREIGN Renewal" at bounding box center [297, 188] width 221 height 26
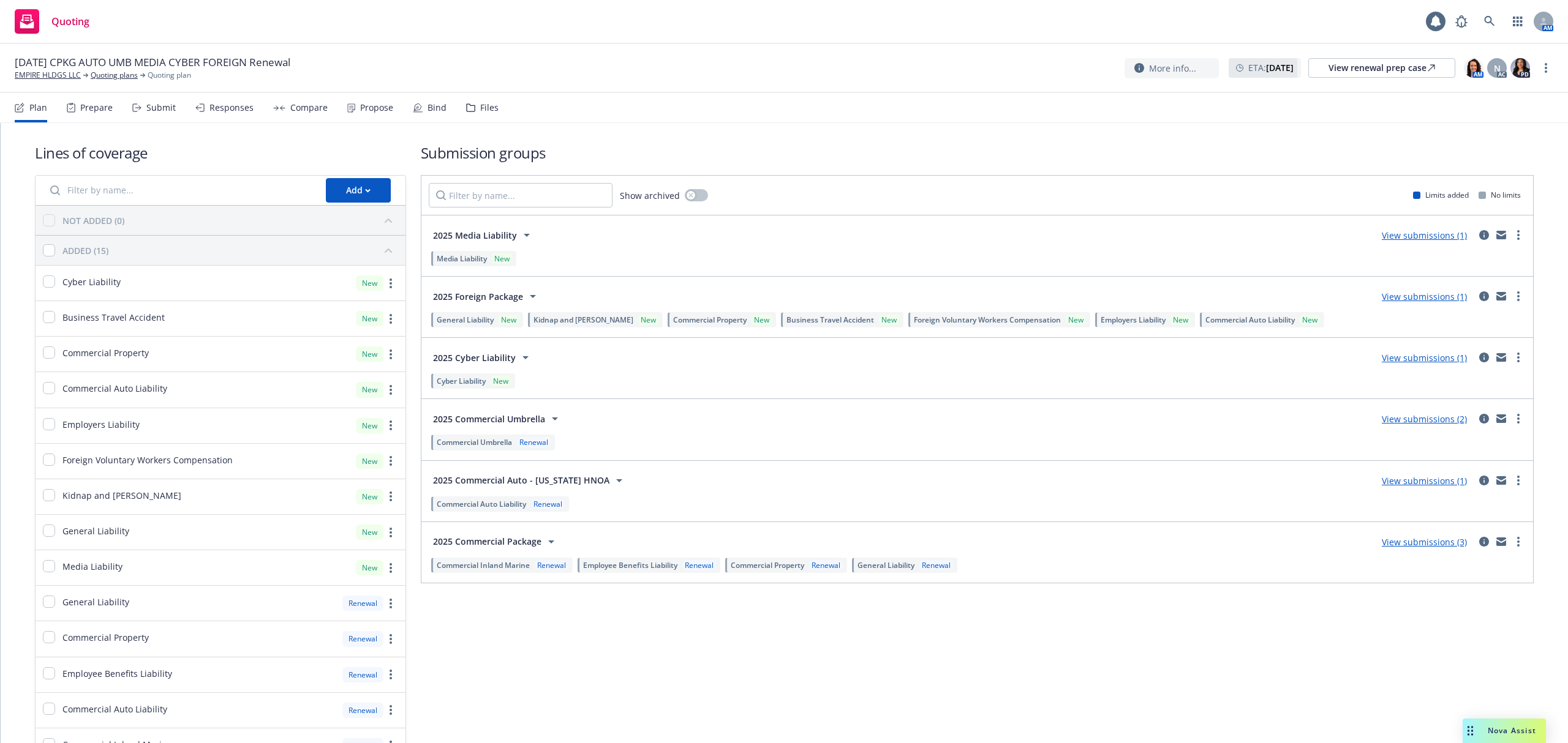
click at [97, 106] on div "Prepare" at bounding box center [96, 108] width 32 height 10
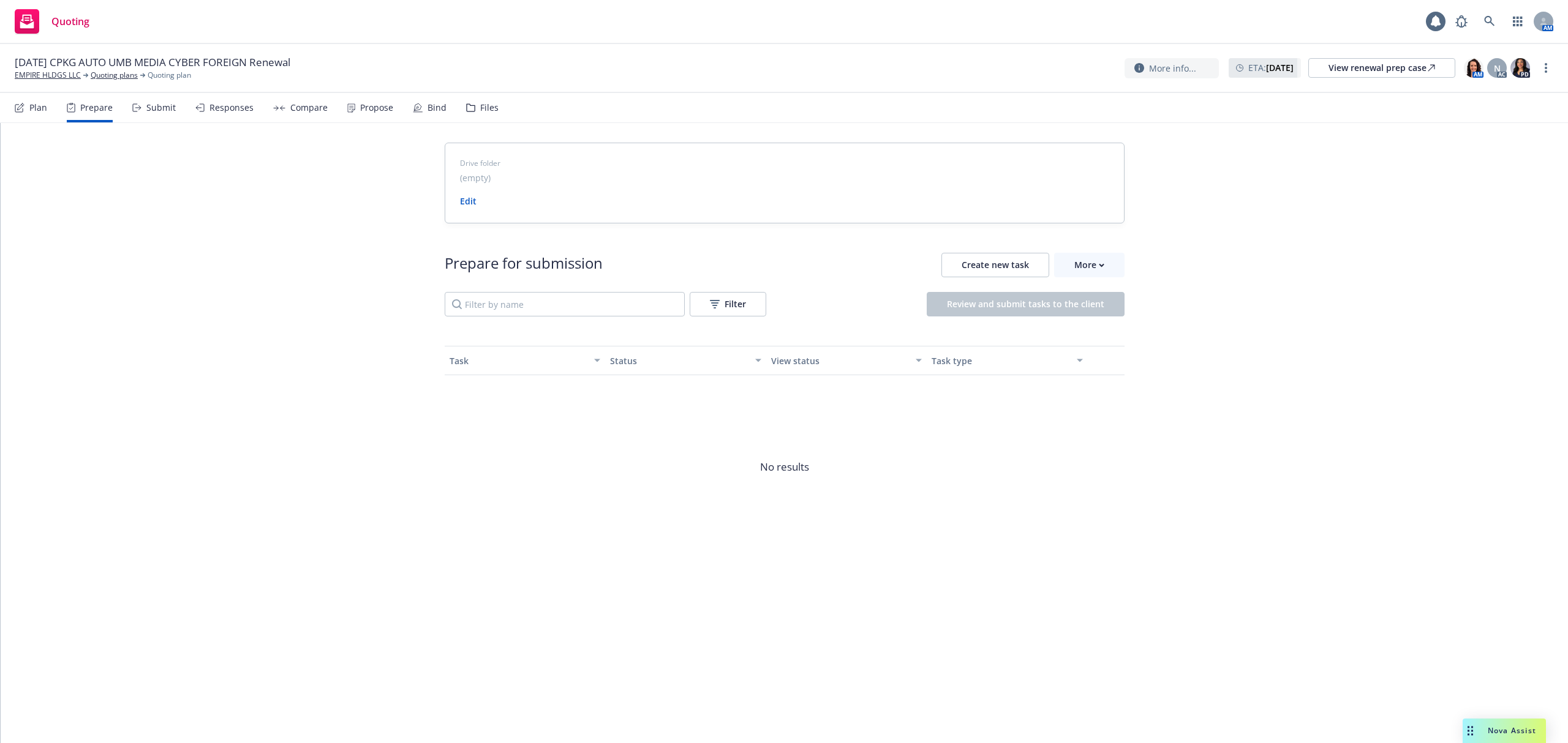
click at [149, 108] on div "Submit" at bounding box center [161, 108] width 30 height 10
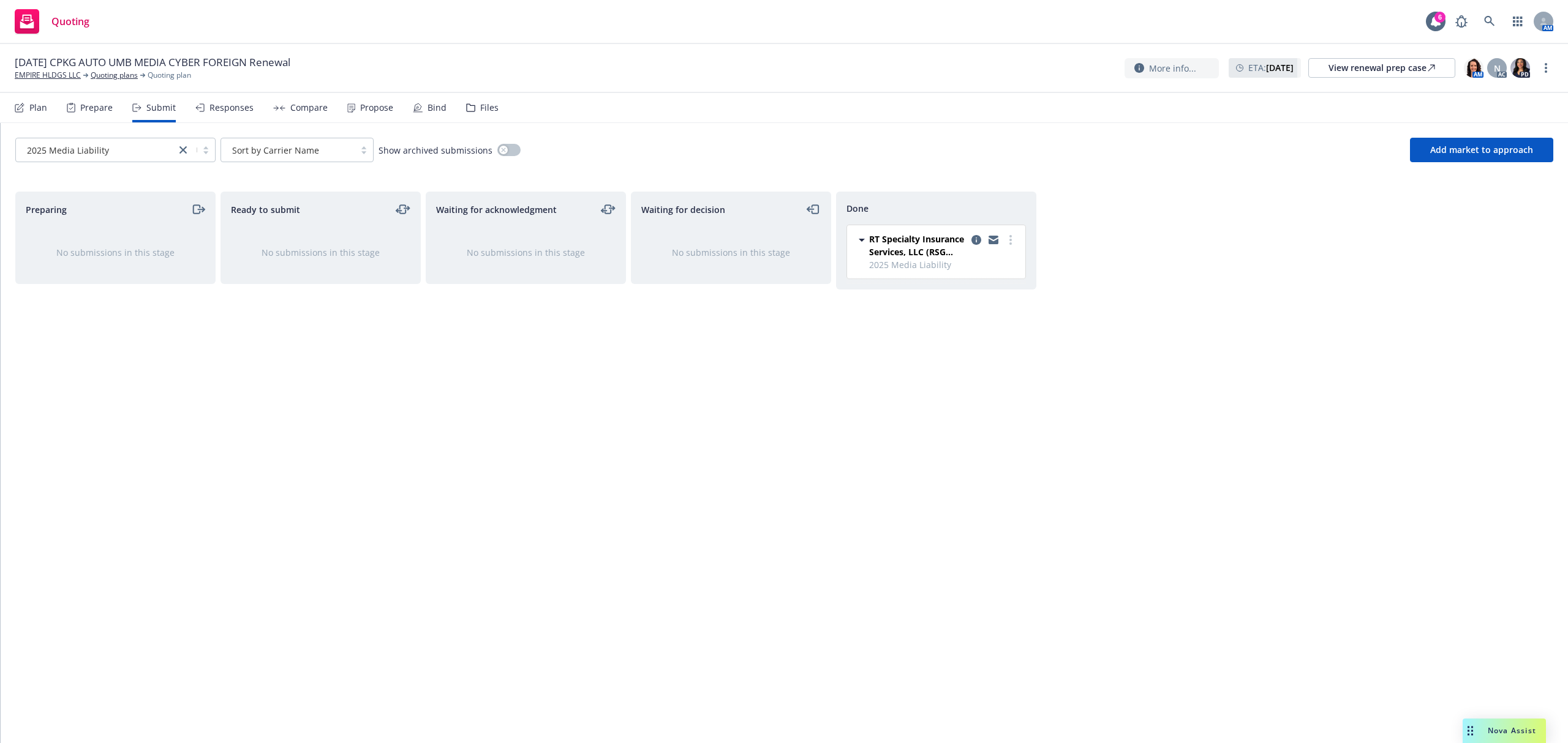
click at [210, 103] on div "Responses" at bounding box center [232, 108] width 44 height 10
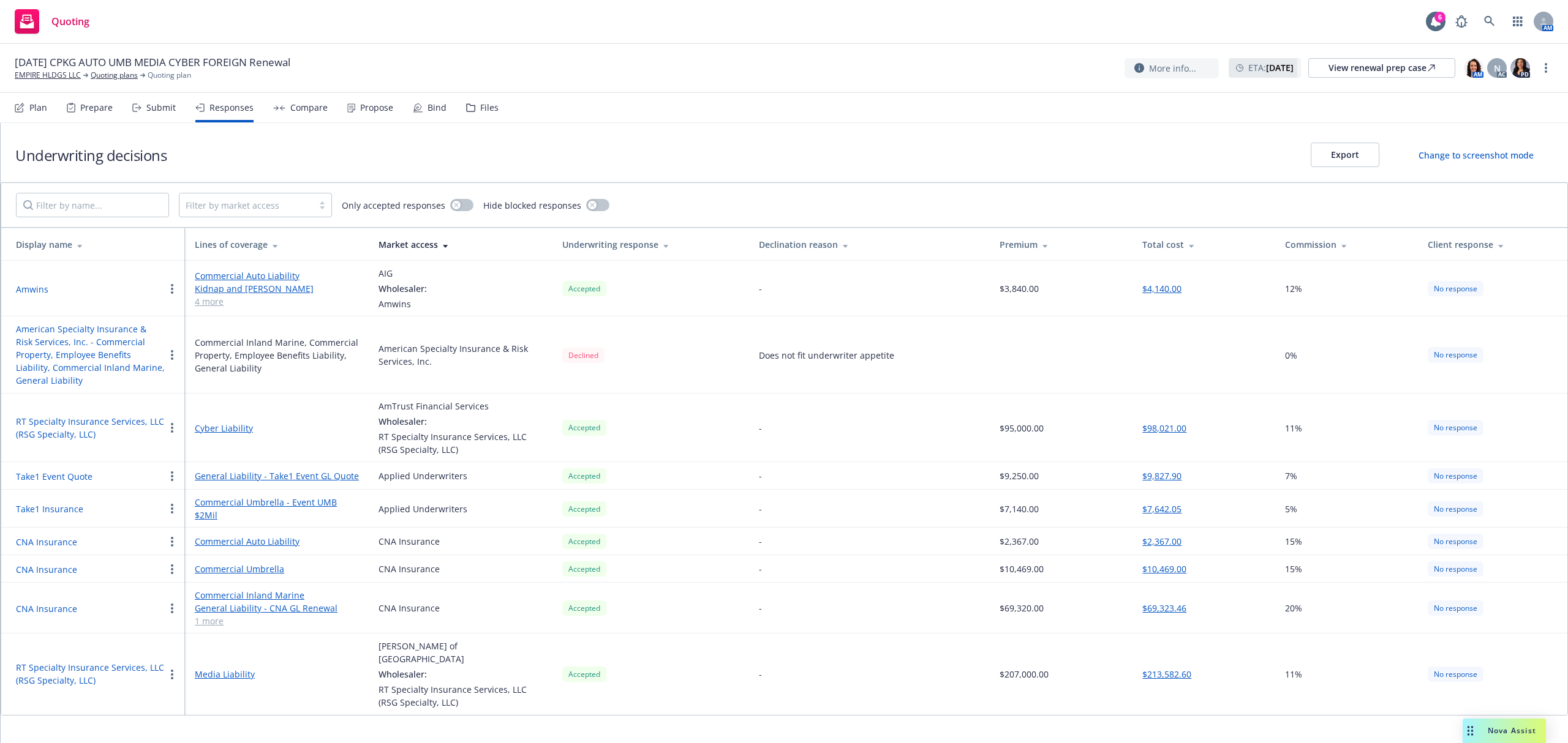
click at [297, 113] on div "Compare" at bounding box center [300, 108] width 55 height 30
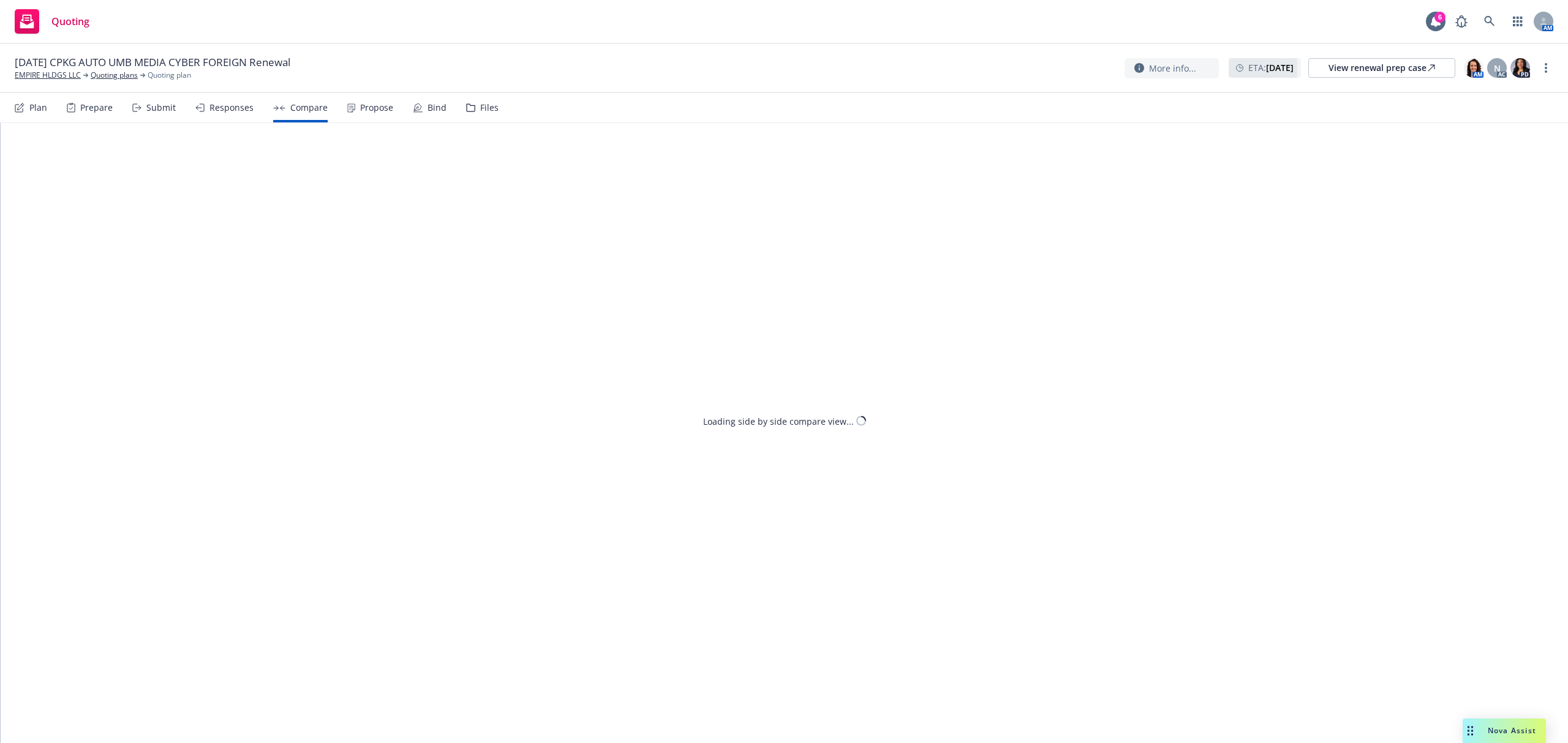
click at [365, 110] on div "Propose" at bounding box center [376, 108] width 33 height 10
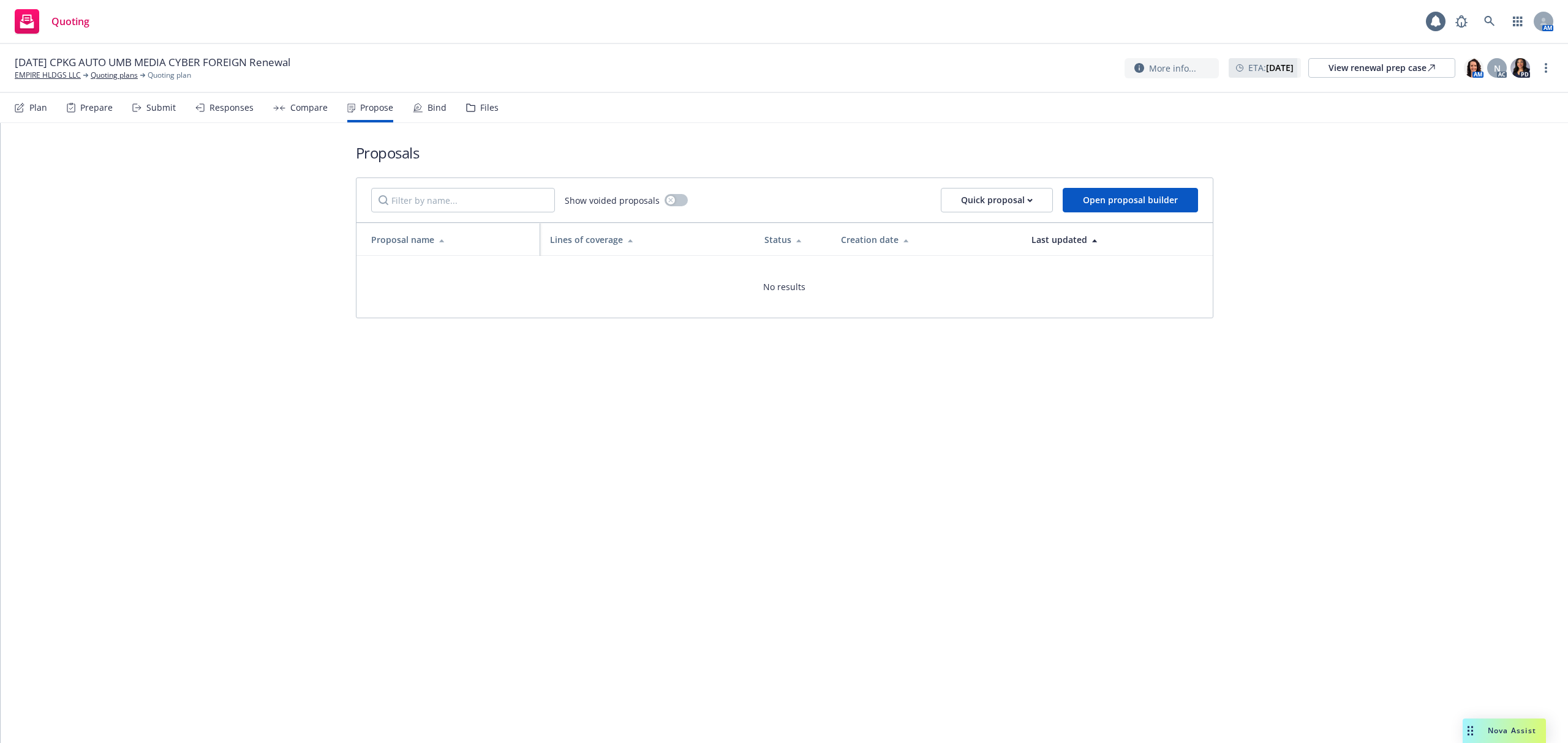
click at [420, 106] on div "Bind" at bounding box center [430, 108] width 34 height 30
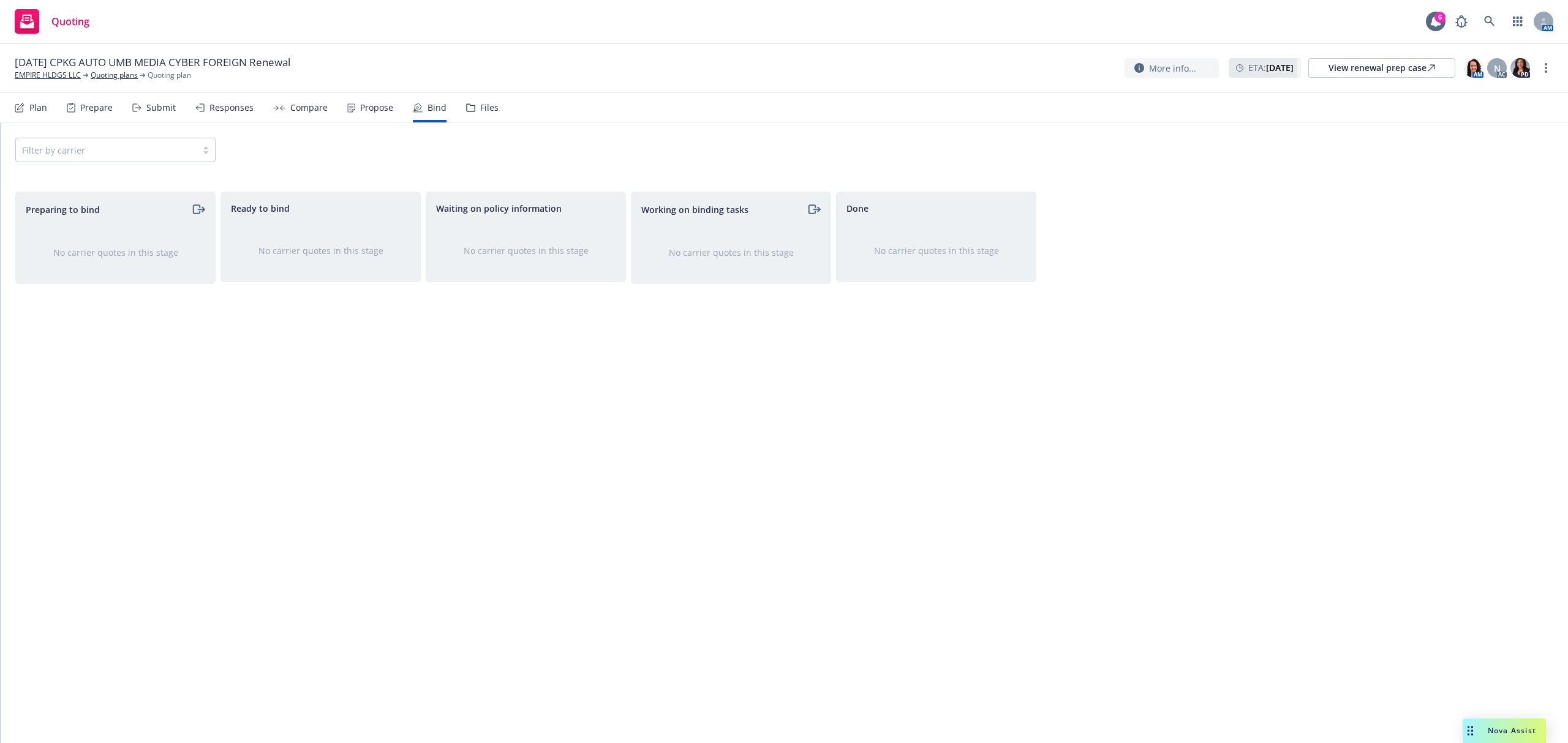
click at [480, 113] on div "Files" at bounding box center [489, 108] width 18 height 10
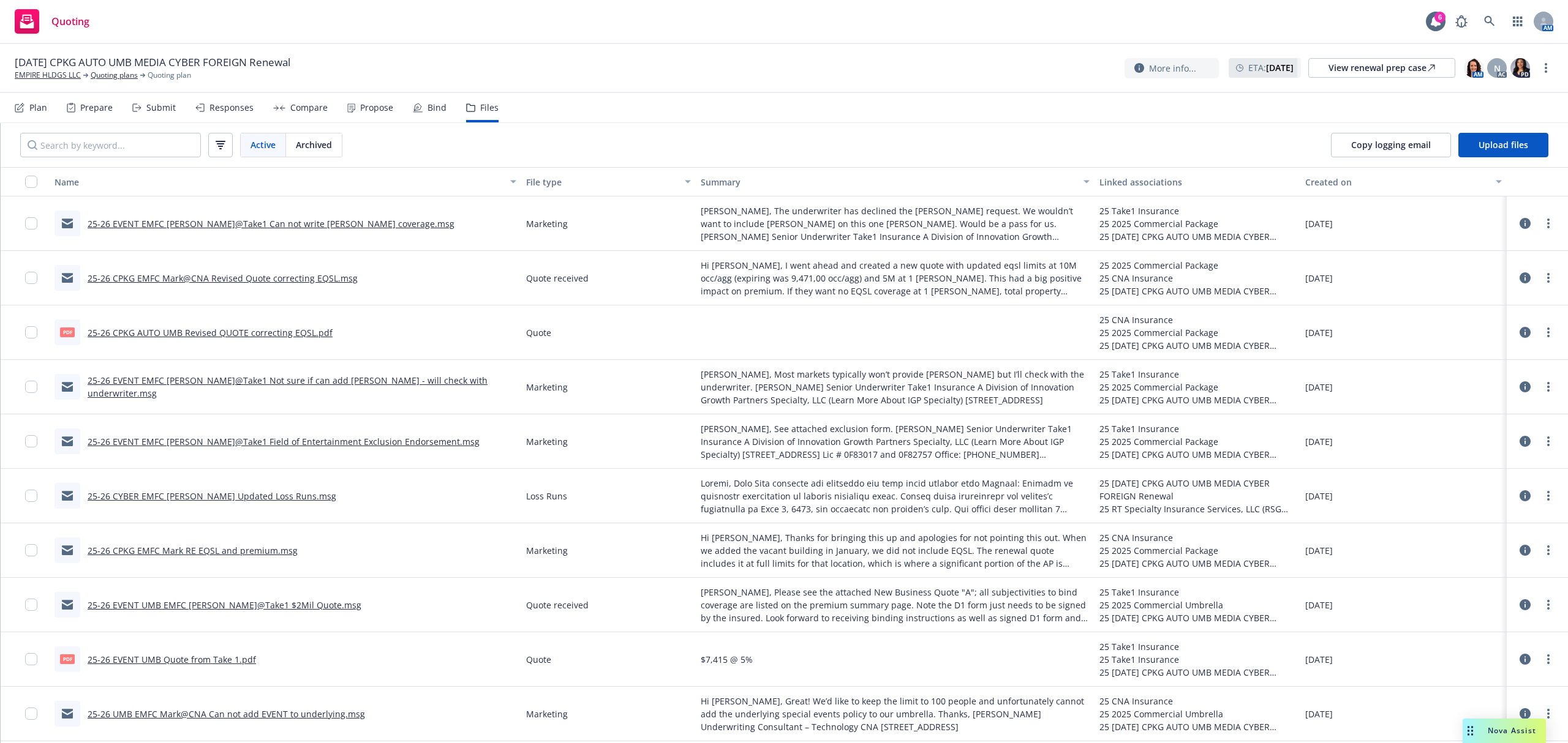
click at [148, 106] on div "Submit" at bounding box center [161, 108] width 30 height 10
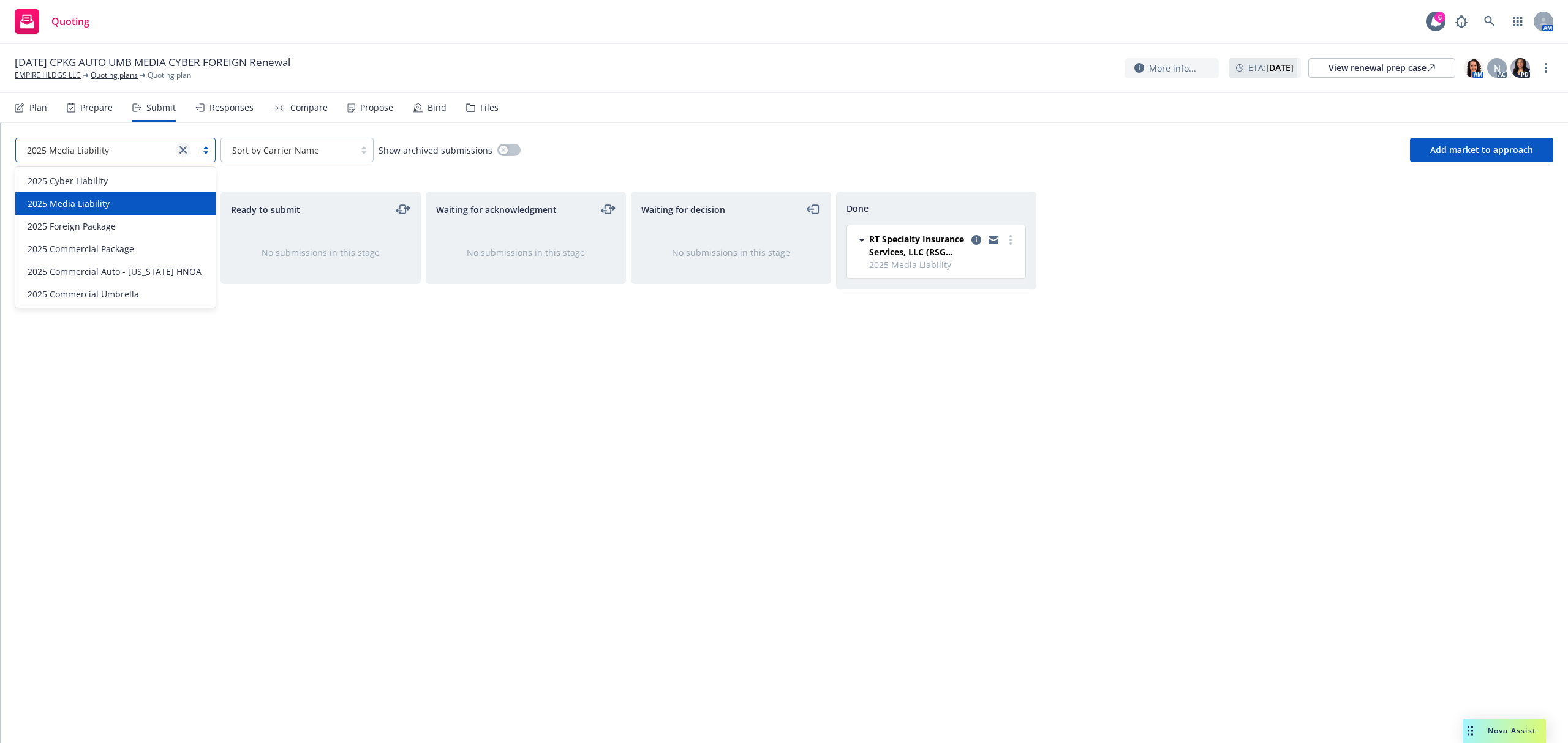
click at [185, 147] on icon "close" at bounding box center [182, 149] width 7 height 7
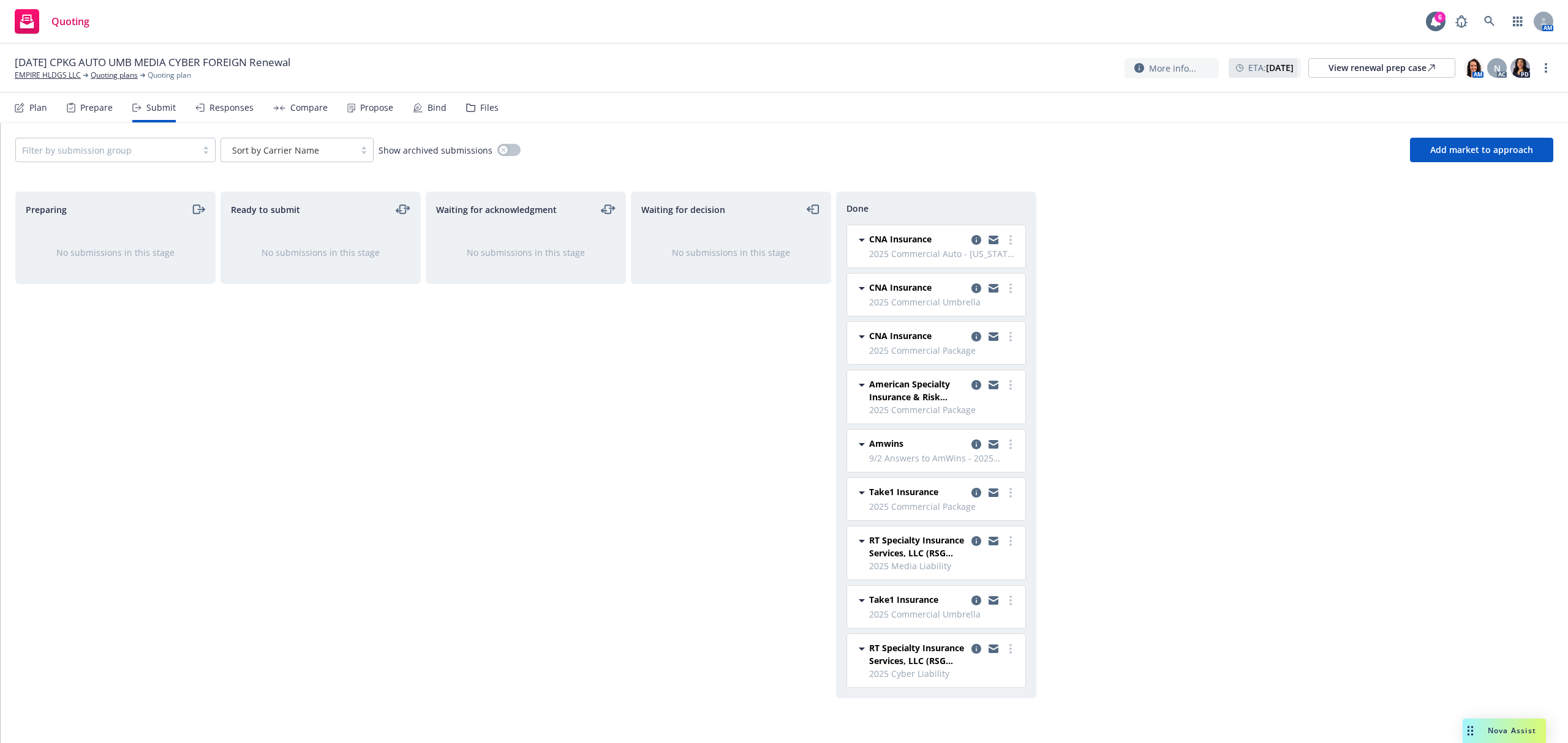
click at [297, 106] on div "Compare" at bounding box center [309, 108] width 38 height 10
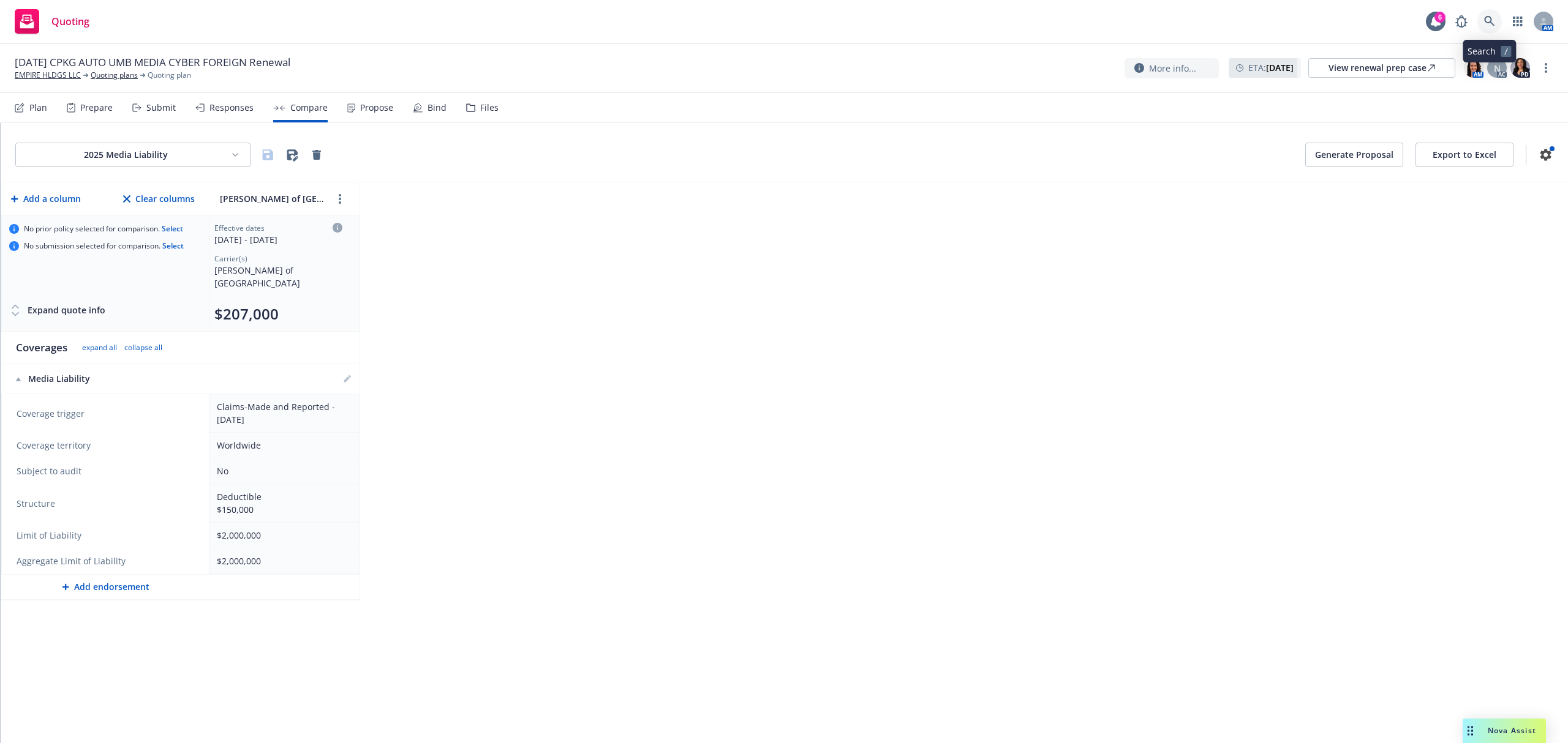
click at [1486, 18] on icon at bounding box center [1490, 21] width 11 height 11
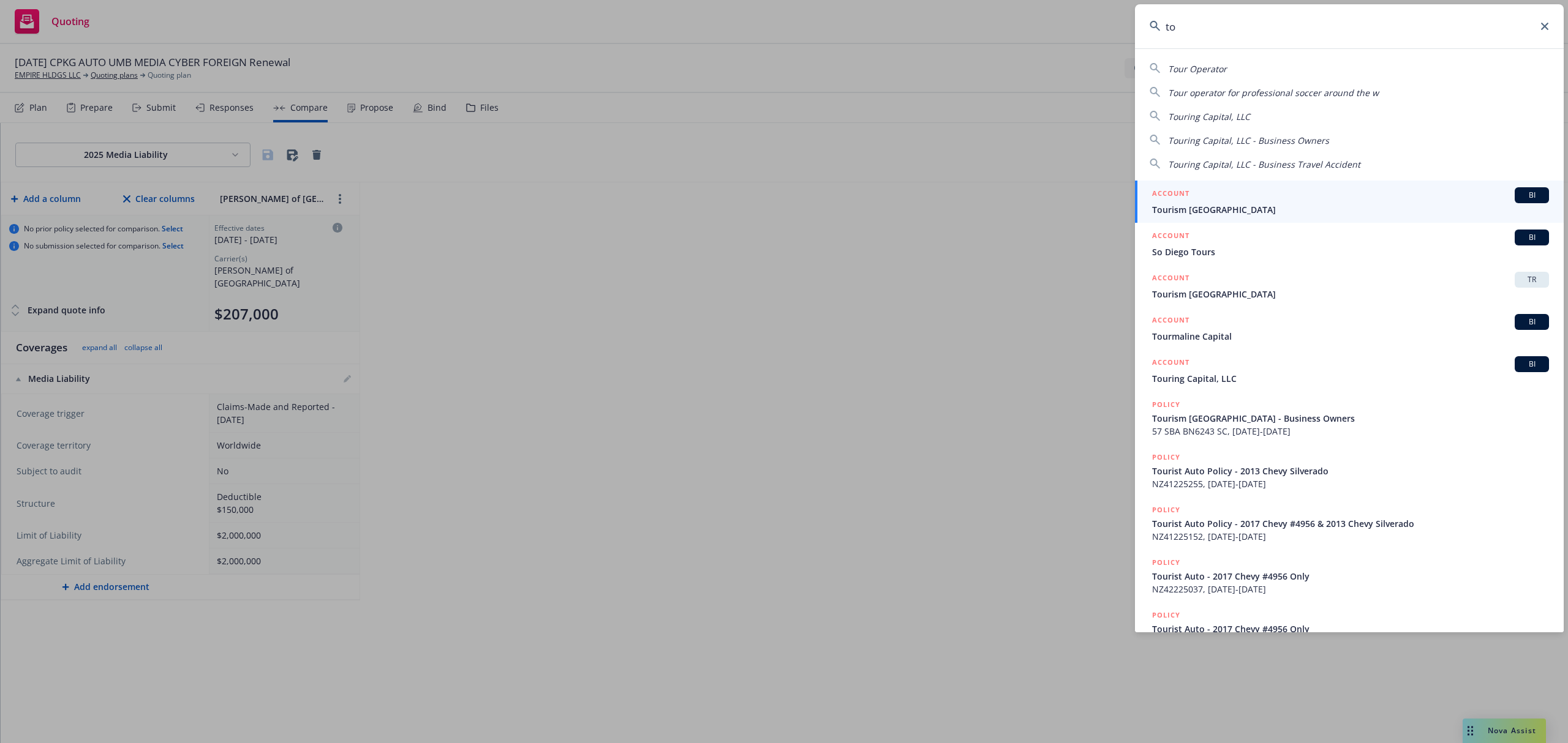
type input "t"
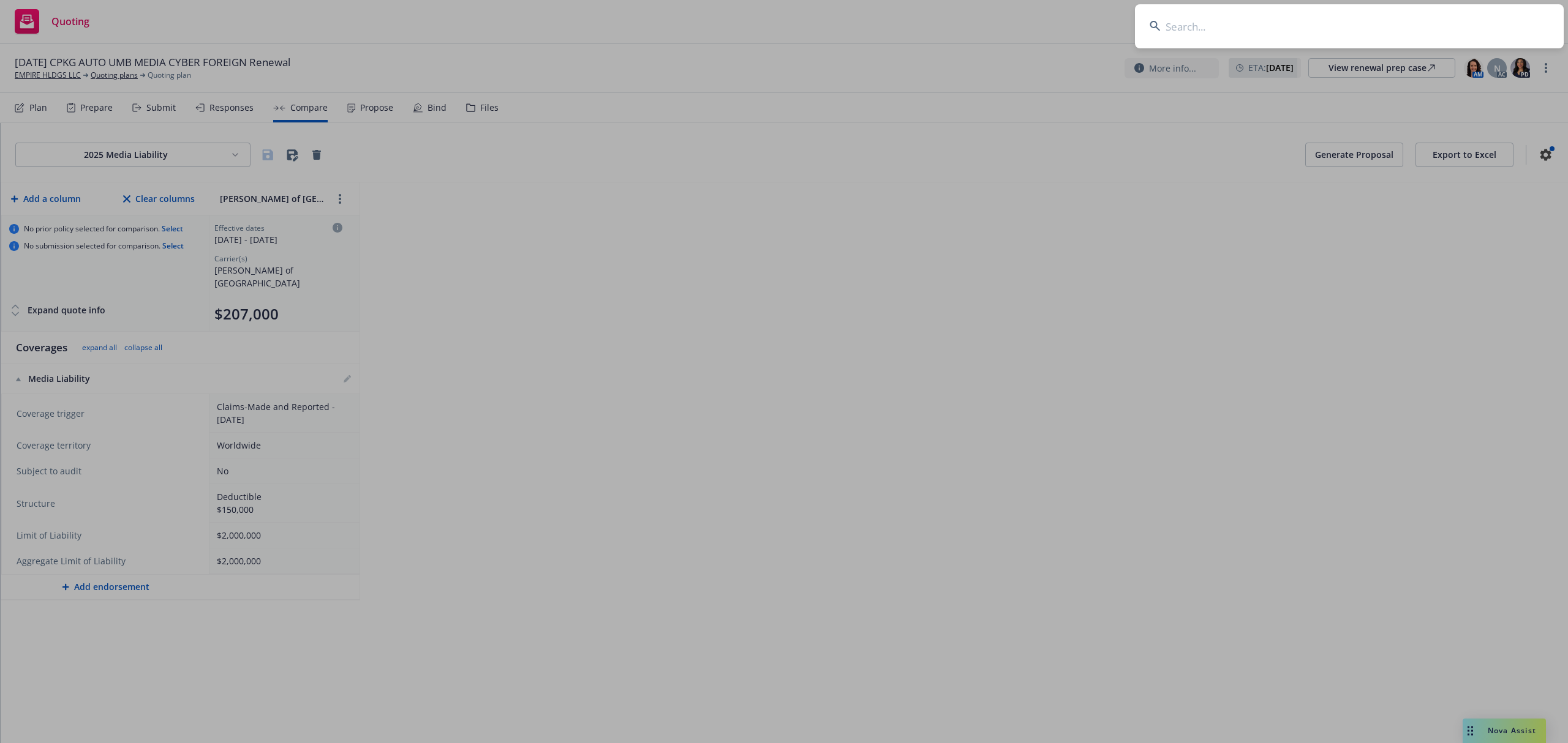
click at [1215, 16] on input at bounding box center [1350, 26] width 429 height 44
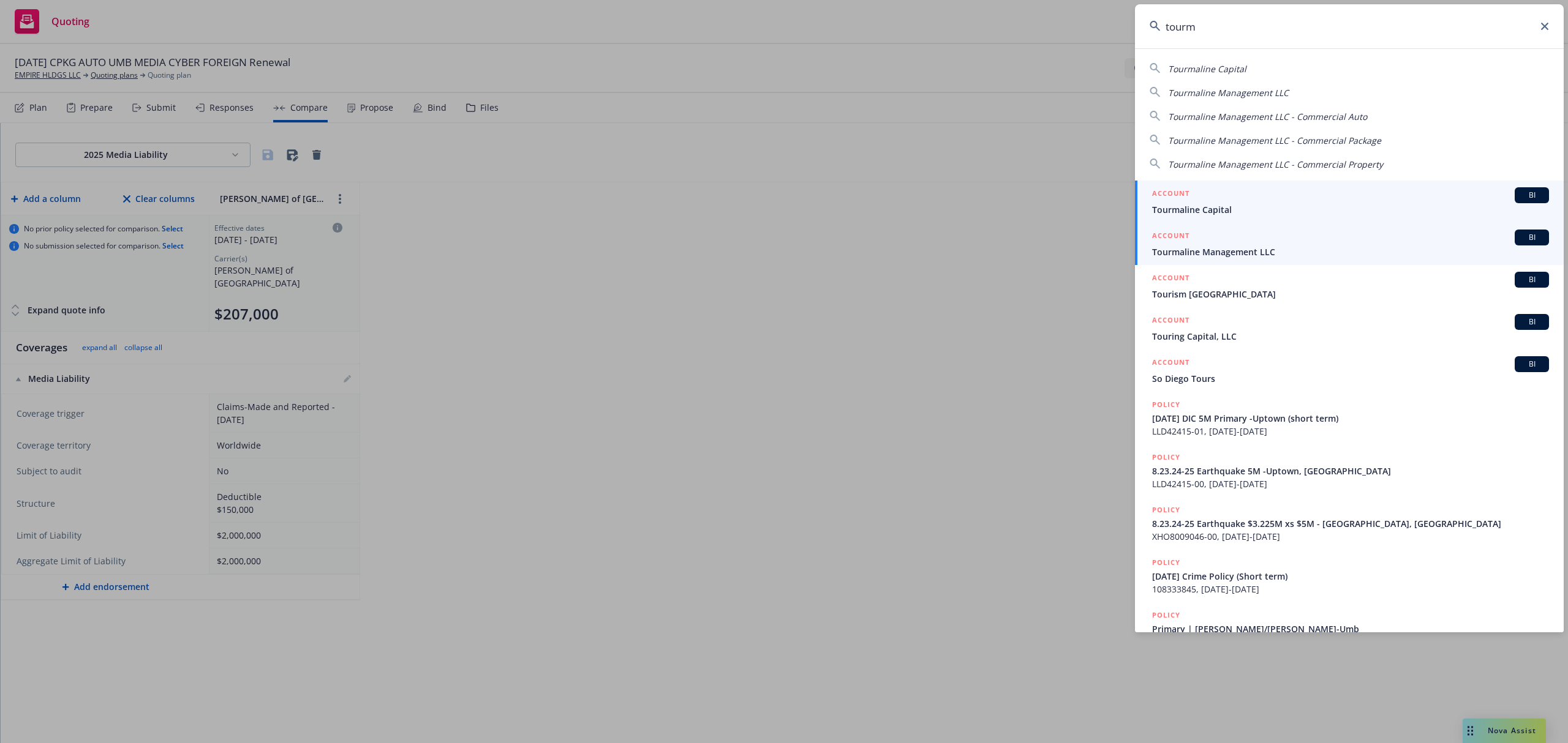
type input "tourm"
click at [1193, 239] on div "ACCOUNT BI" at bounding box center [1350, 238] width 397 height 16
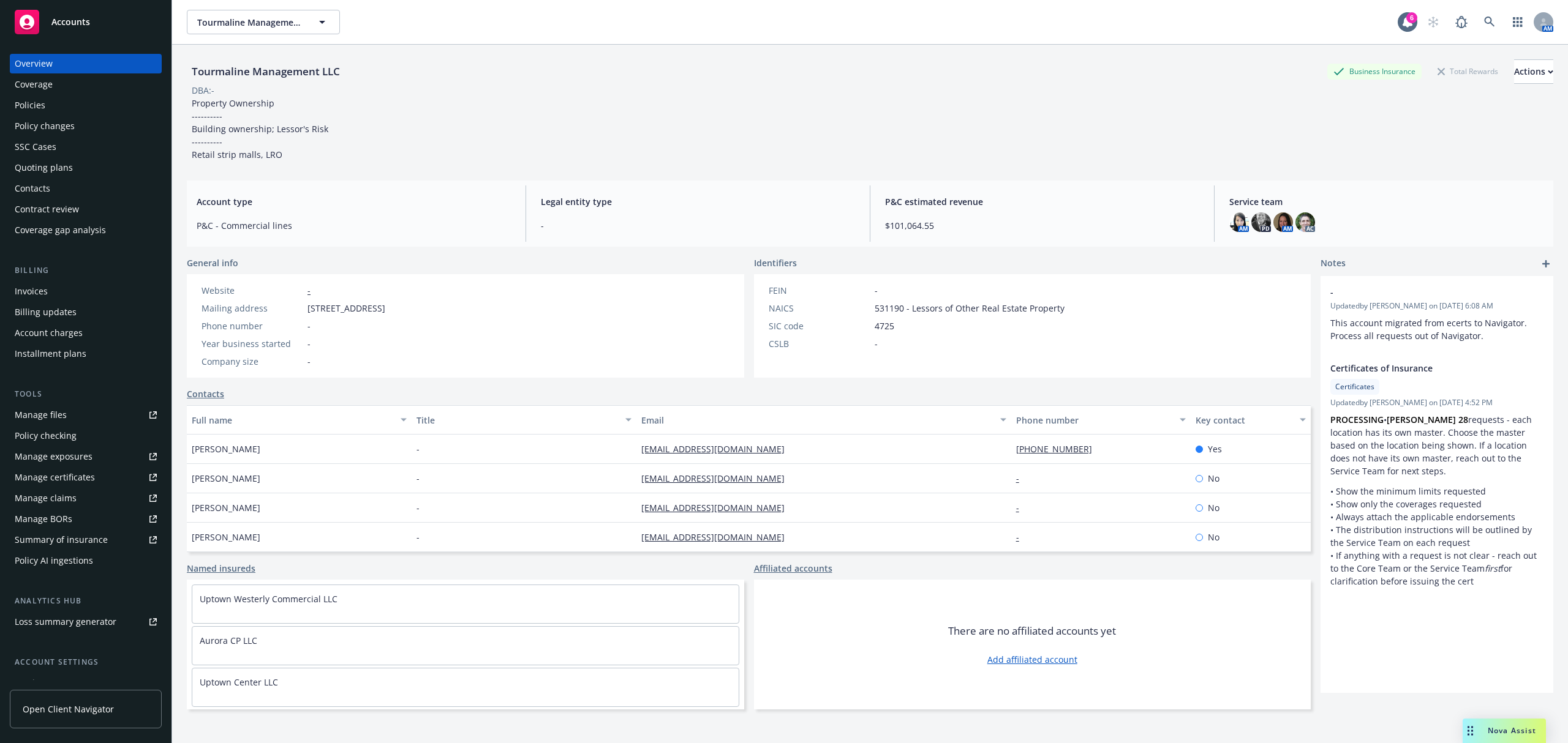
click at [49, 160] on div "Quoting plans" at bounding box center [44, 167] width 58 height 20
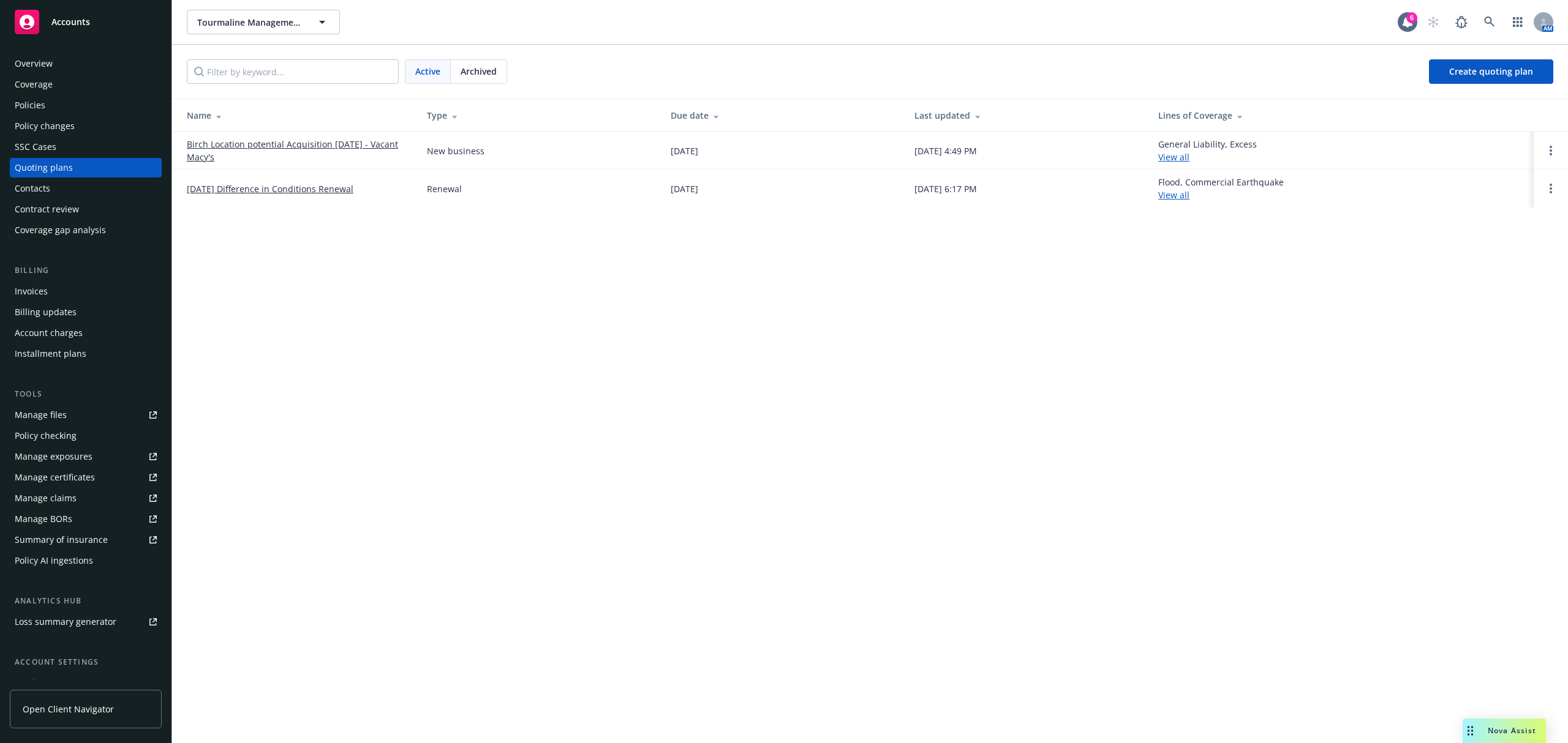
click at [247, 147] on link "Birch Location potential Acquisition [DATE] - Vacant Macy's" at bounding box center [297, 150] width 221 height 26
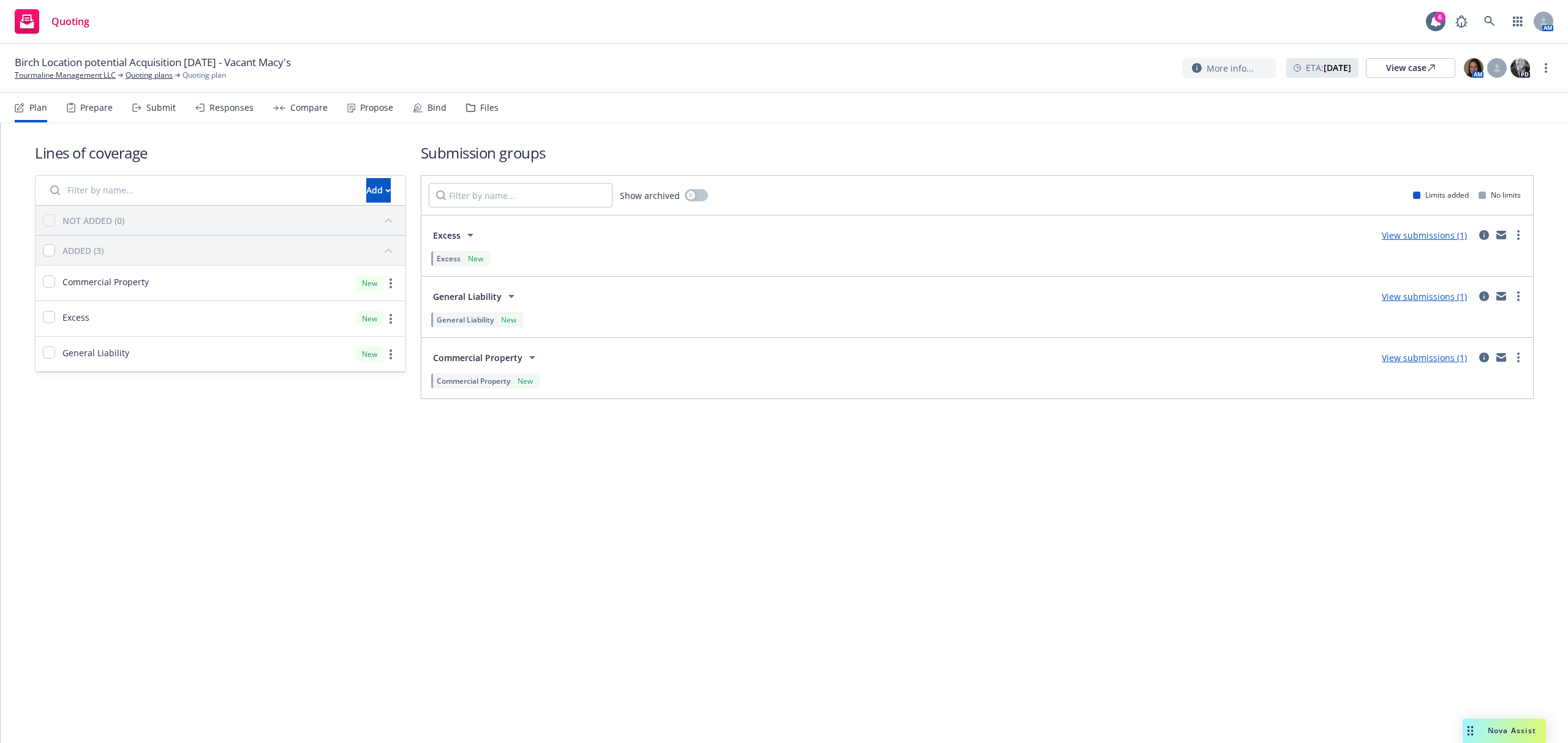
click at [480, 109] on div "Files" at bounding box center [489, 108] width 18 height 10
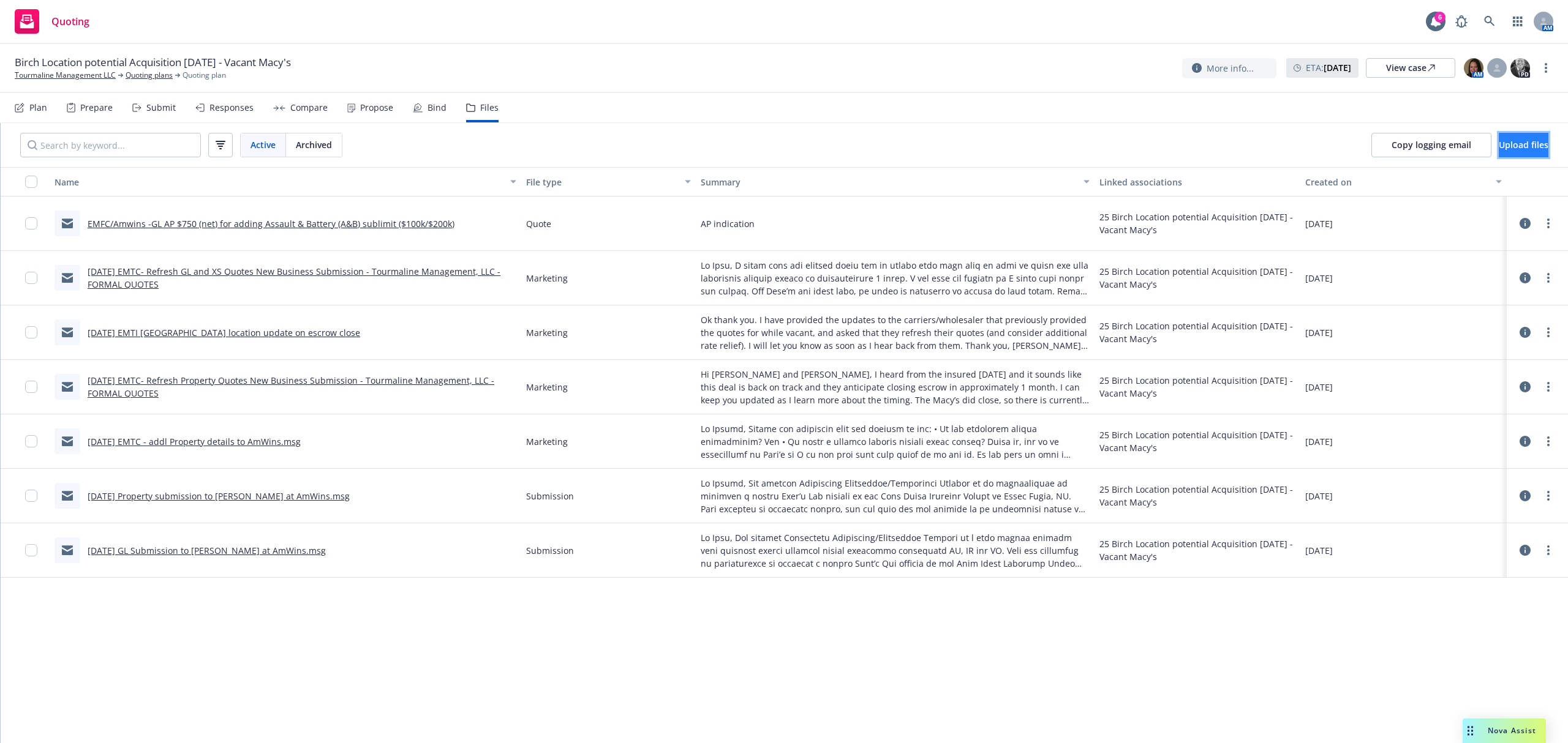
click at [1500, 141] on span "Upload files" at bounding box center [1523, 145] width 49 height 12
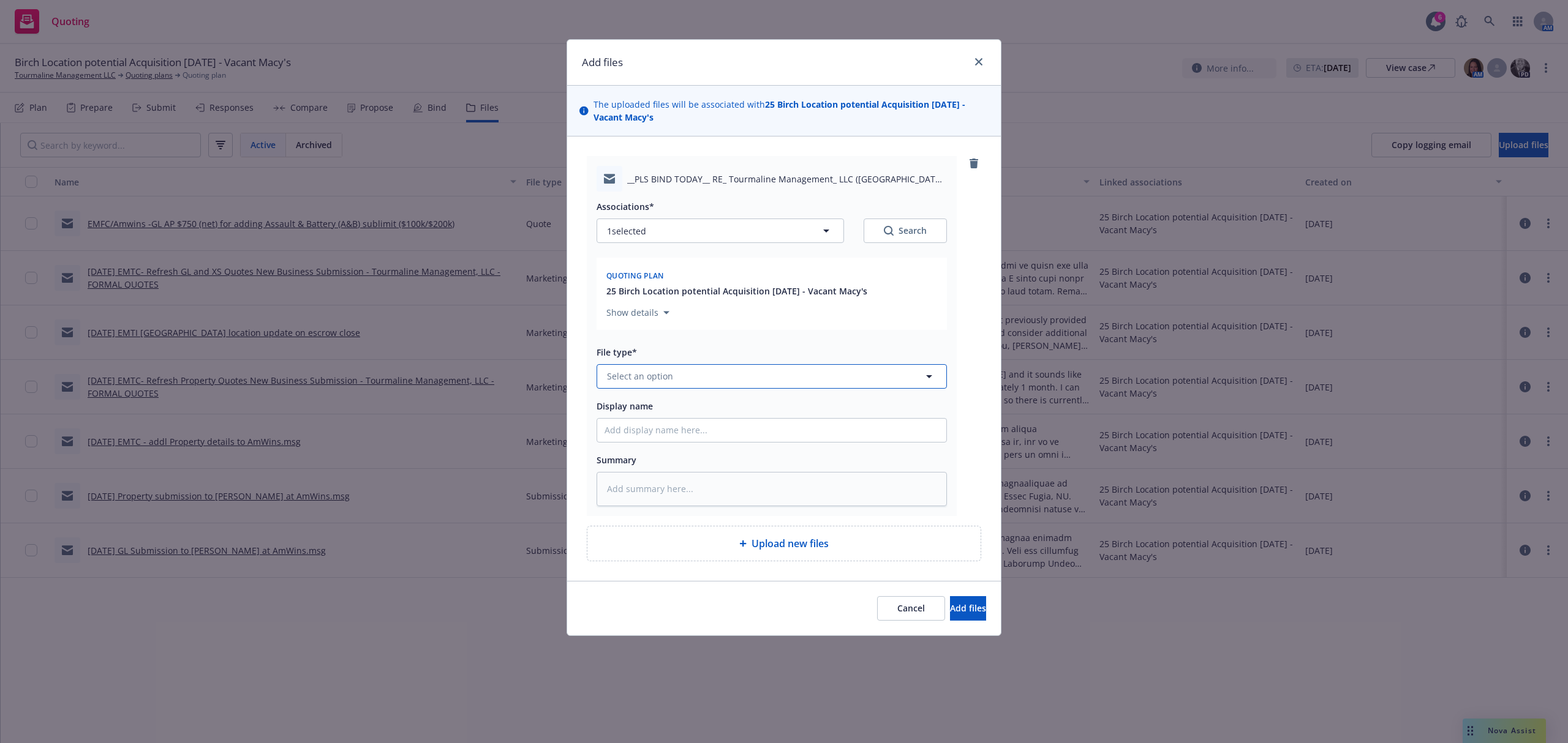
click at [656, 375] on span "Select an option" at bounding box center [640, 376] width 67 height 13
type input "bind"
type textarea "x"
type input "2"
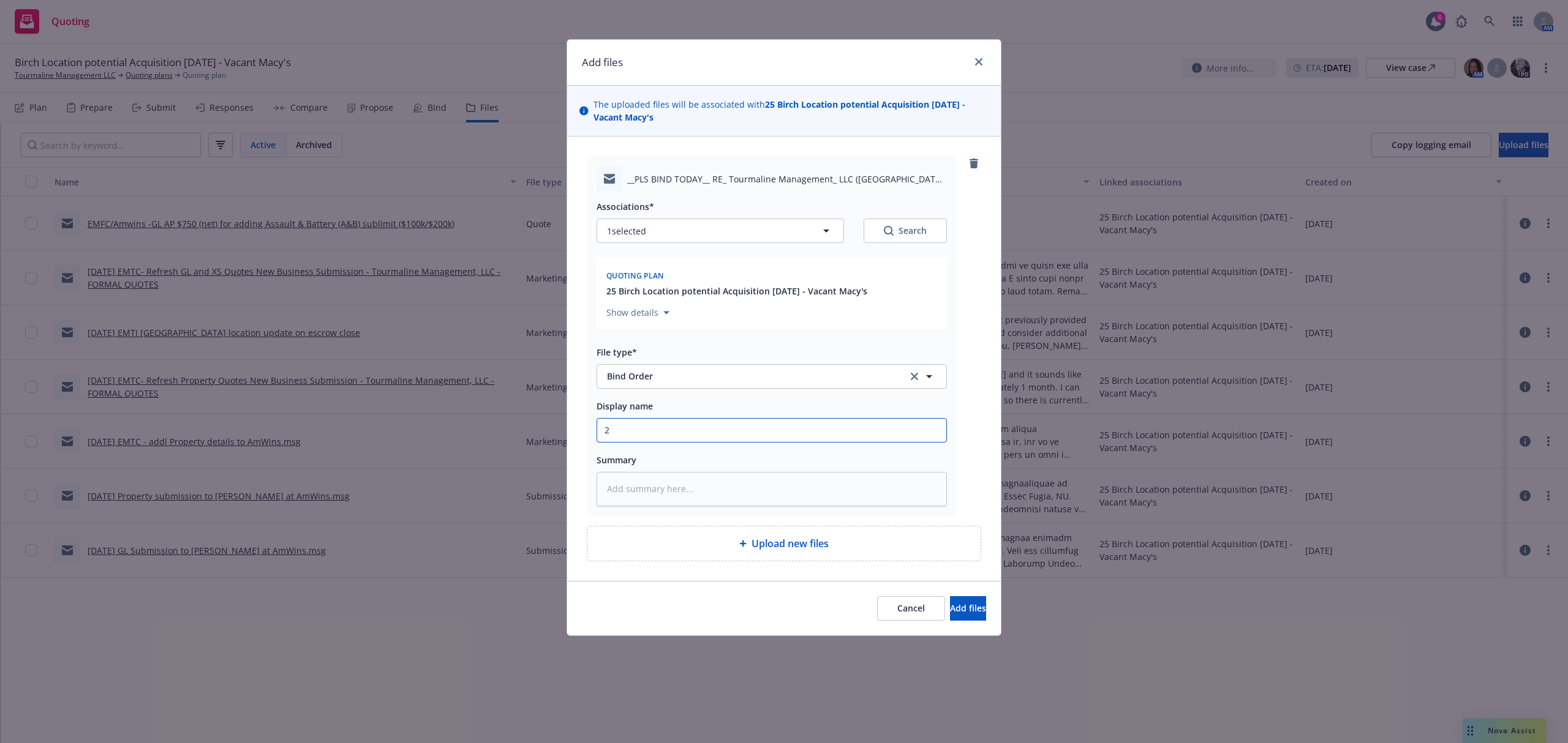
type textarea "x"
type input "25"
type textarea "x"
type input "25-"
type textarea "x"
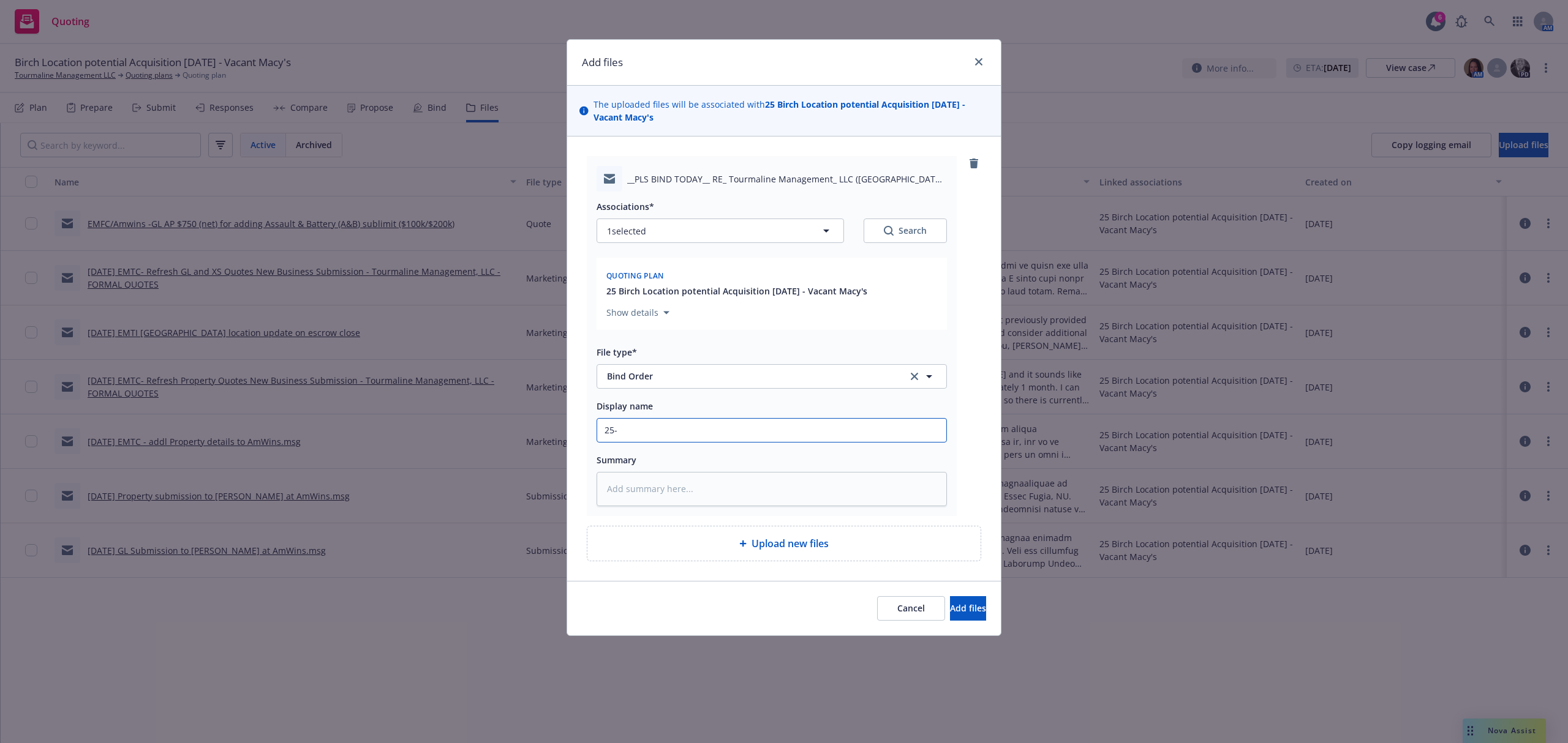
type input "25-2"
type textarea "x"
type input "25-26"
type textarea "x"
type input "25-26"
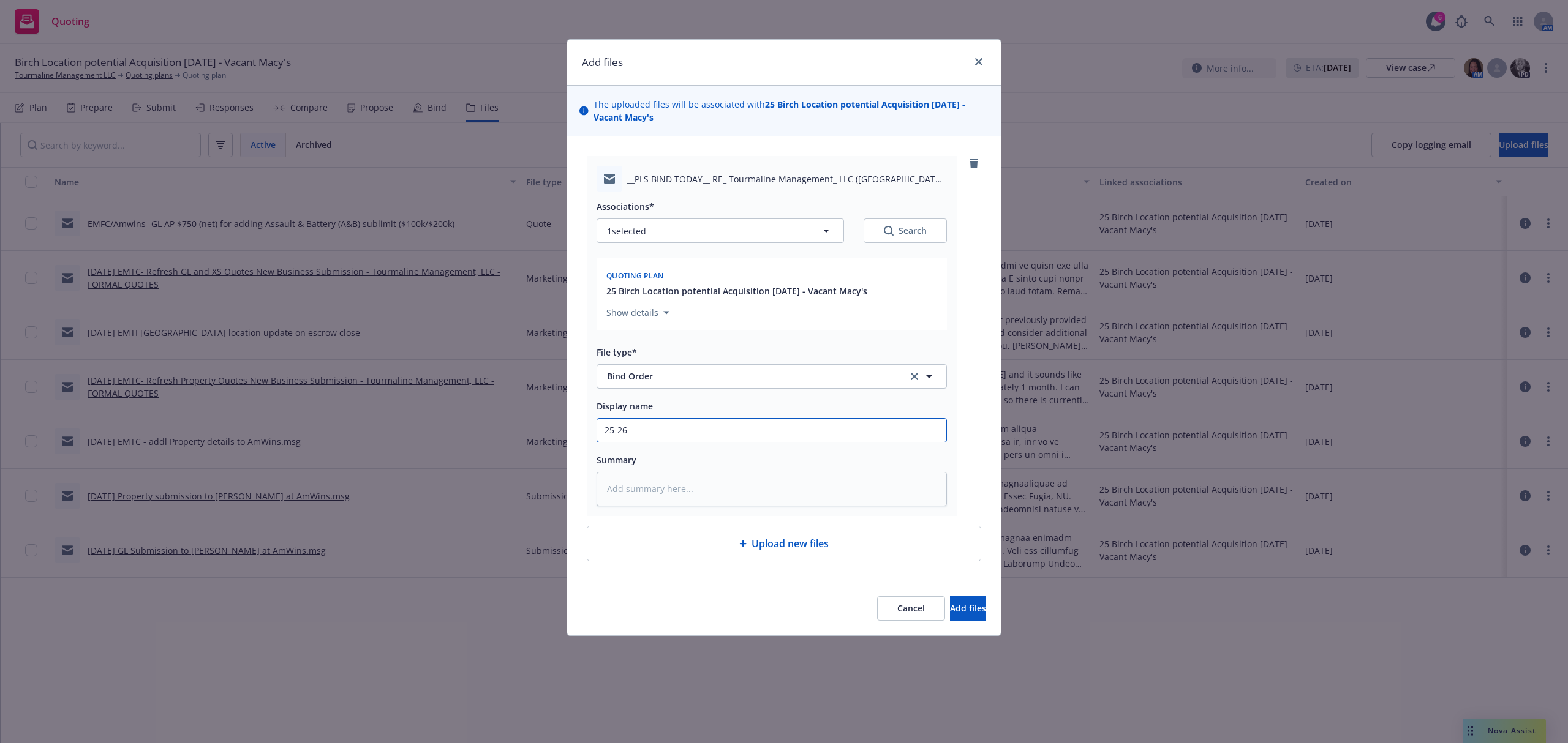
type textarea "x"
type input "25-26 G"
type textarea "x"
type input "25-26 GL"
type textarea "x"
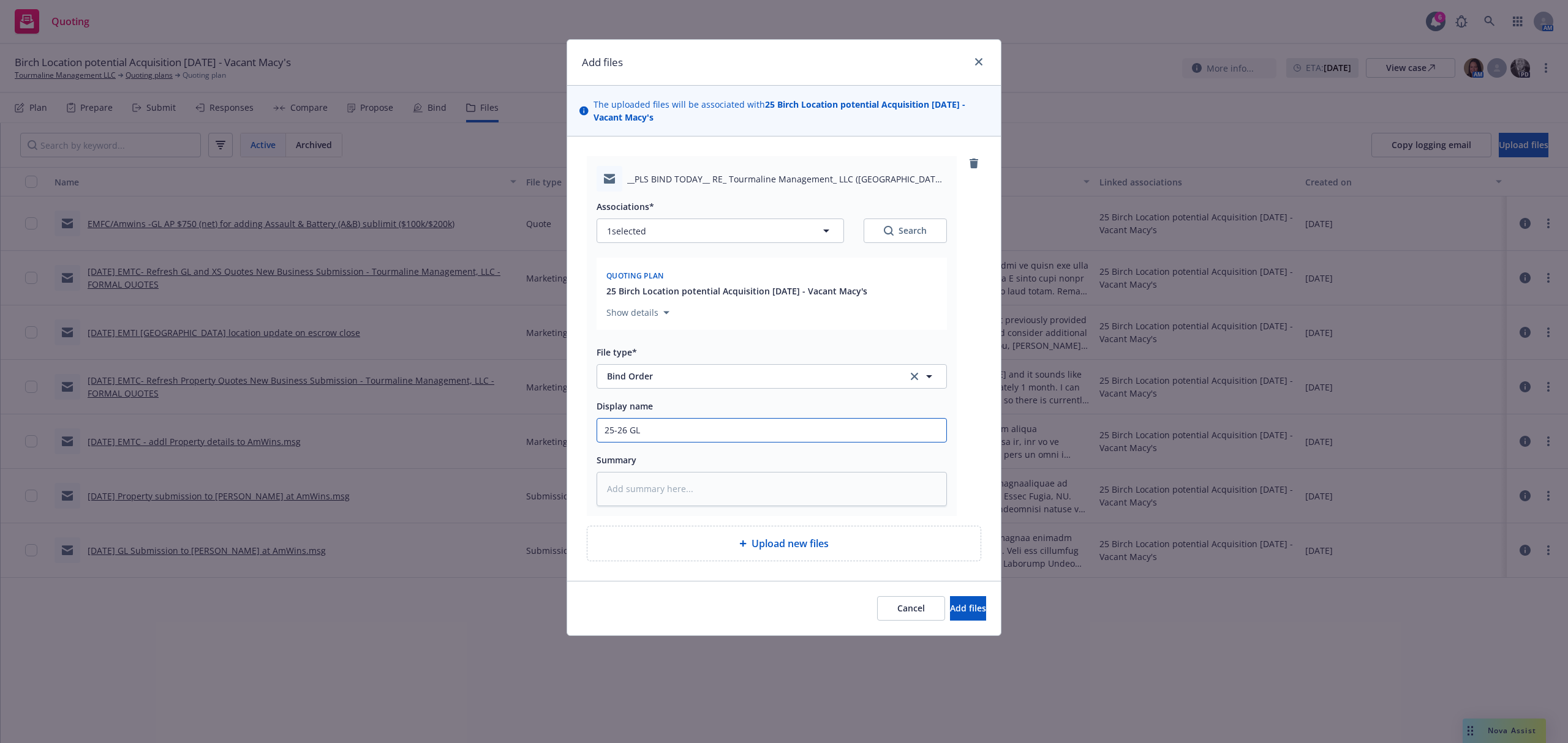
type input "25-26 GL"
type textarea "x"
type input "25-26 GL E"
type textarea "x"
type input "25-26 GL EX"
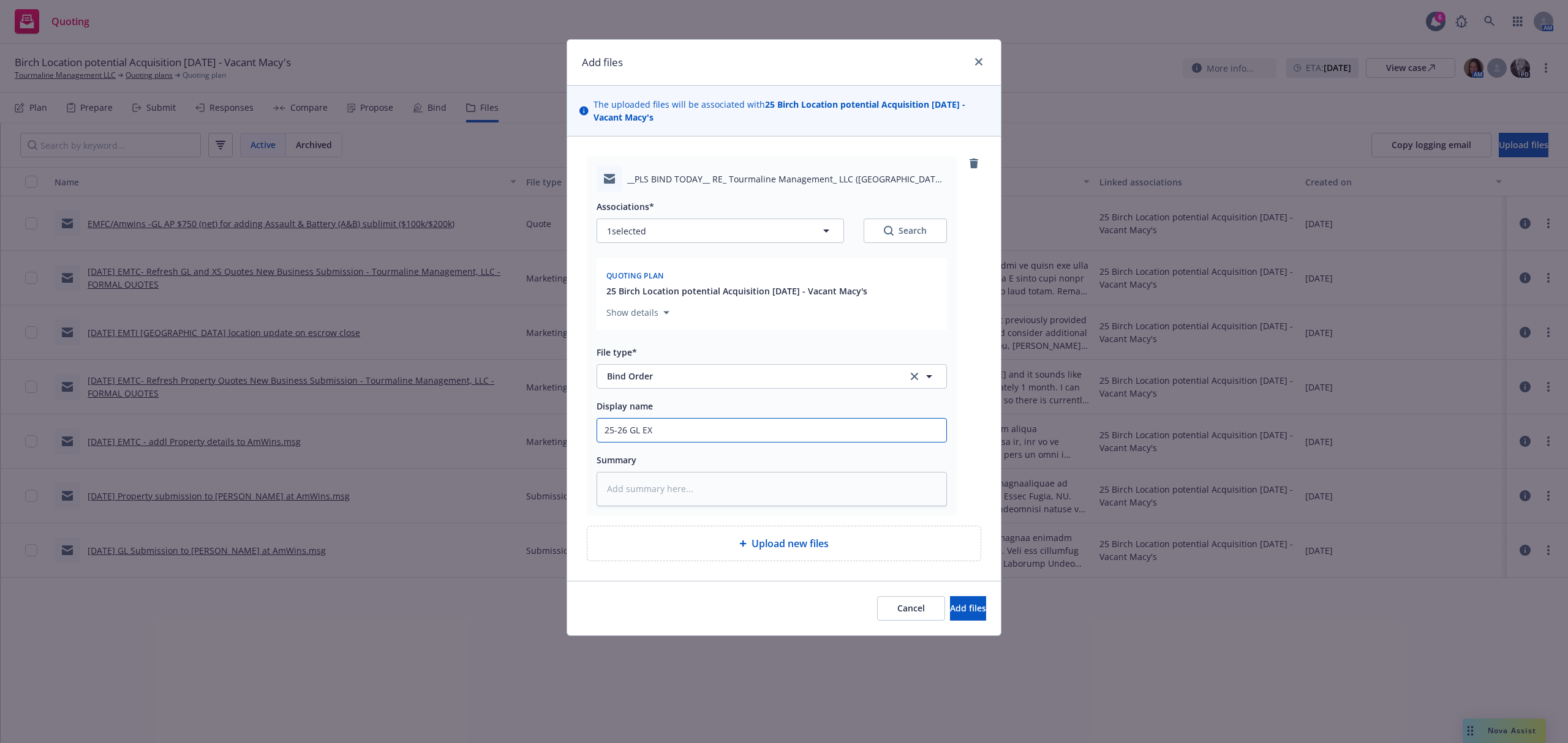
type textarea "x"
type input "25-26 GL EX"
type textarea "x"
type input "25-26 GL EX E"
type textarea "x"
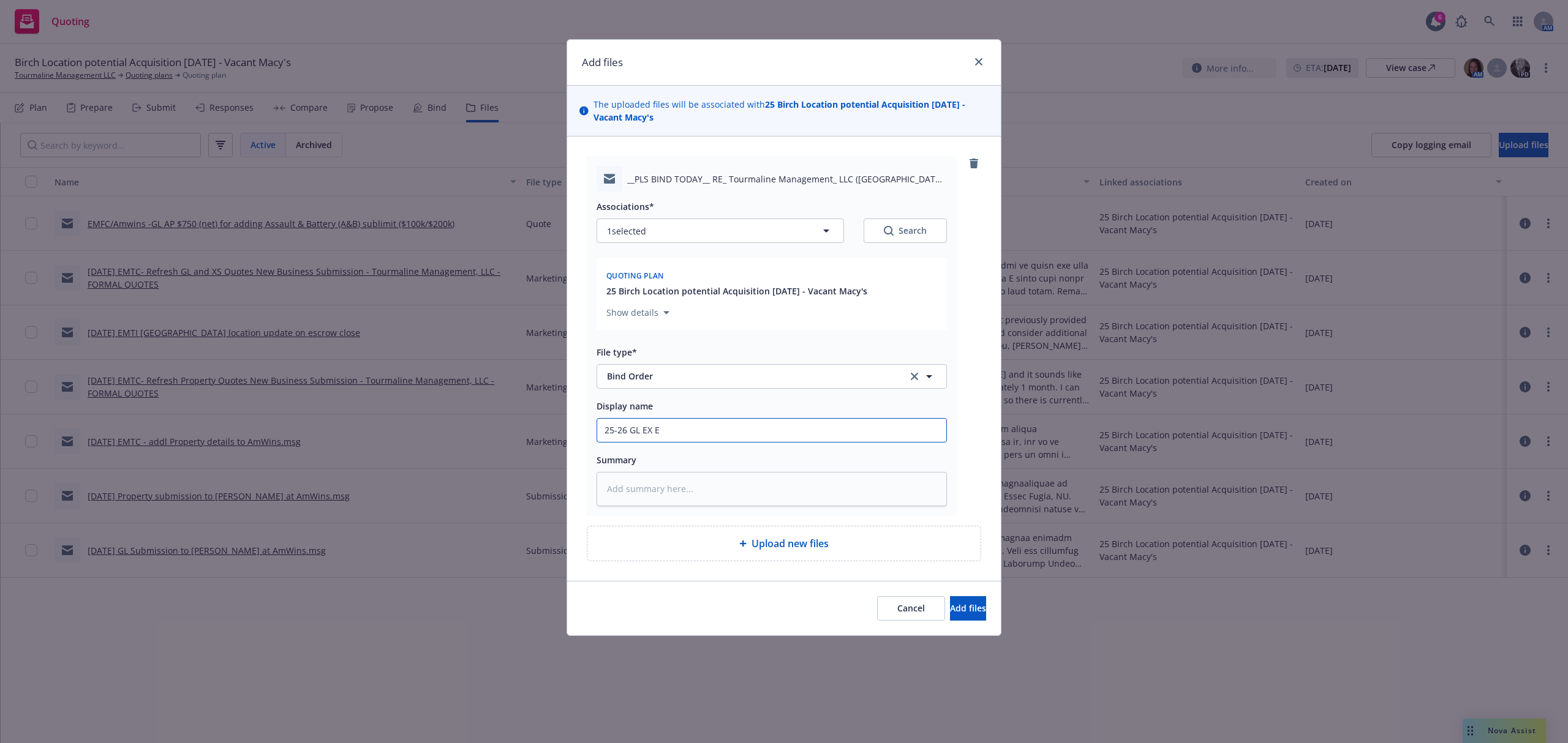
type input "25-26 GL EX EM"
type textarea "x"
type input "25-26 GL EX EMT"
type textarea "x"
type input "25-26 GL EX EMTC"
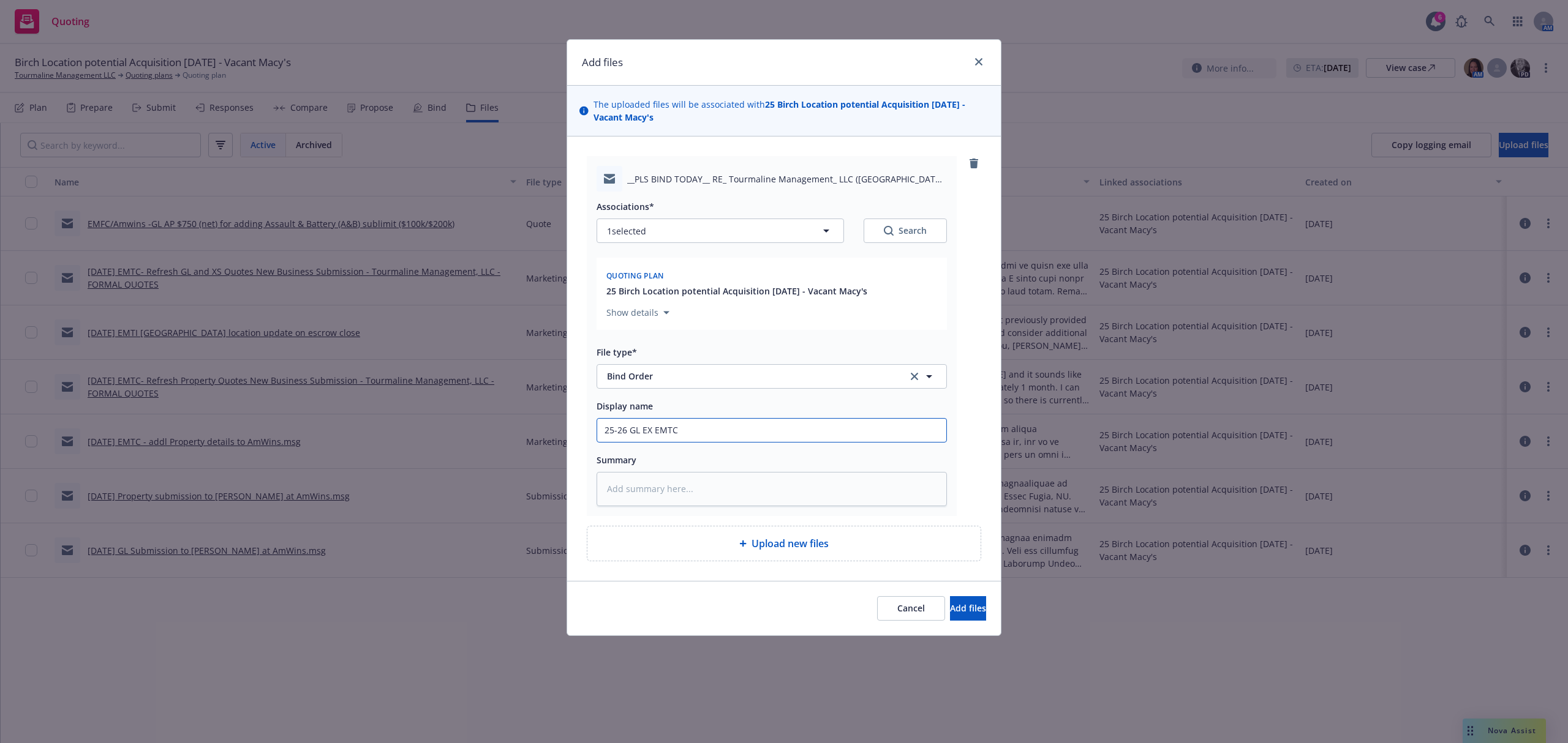
type textarea "x"
type input "25-26 GL EX EMTC"
type textarea "x"
type input "25-26 GL EX EMTC V"
type textarea "x"
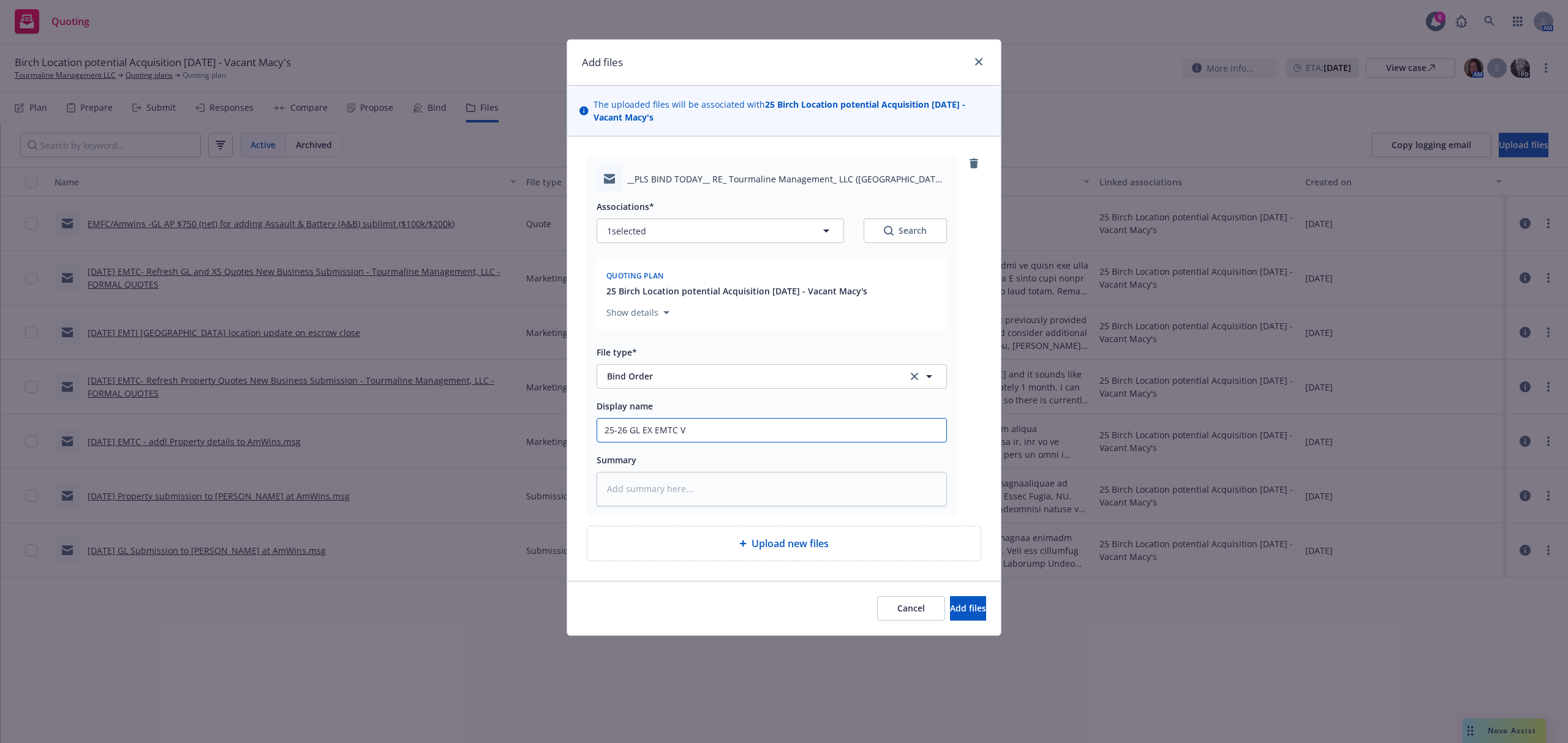
type input "25-26 GL EX EMTC Va"
type textarea "x"
type input "25-26 GL EX EMTC Van"
type textarea "x"
type input "25-26 GL EX EMTC Vane"
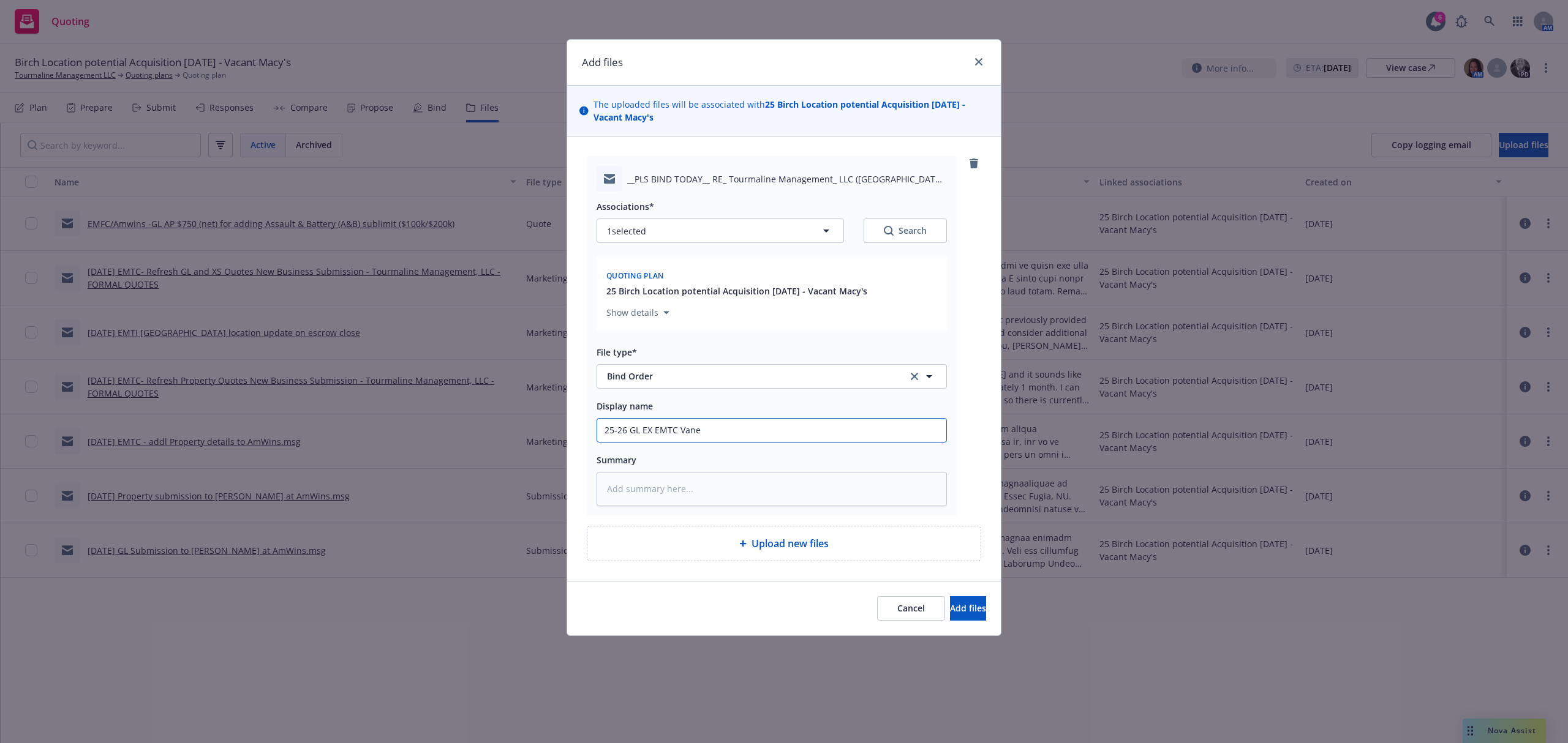
type textarea "x"
type input "25-26 GL EX EMTC Vanes"
type textarea "x"
type input "25-26 GL EX EMTC [PERSON_NAME]"
type textarea "x"
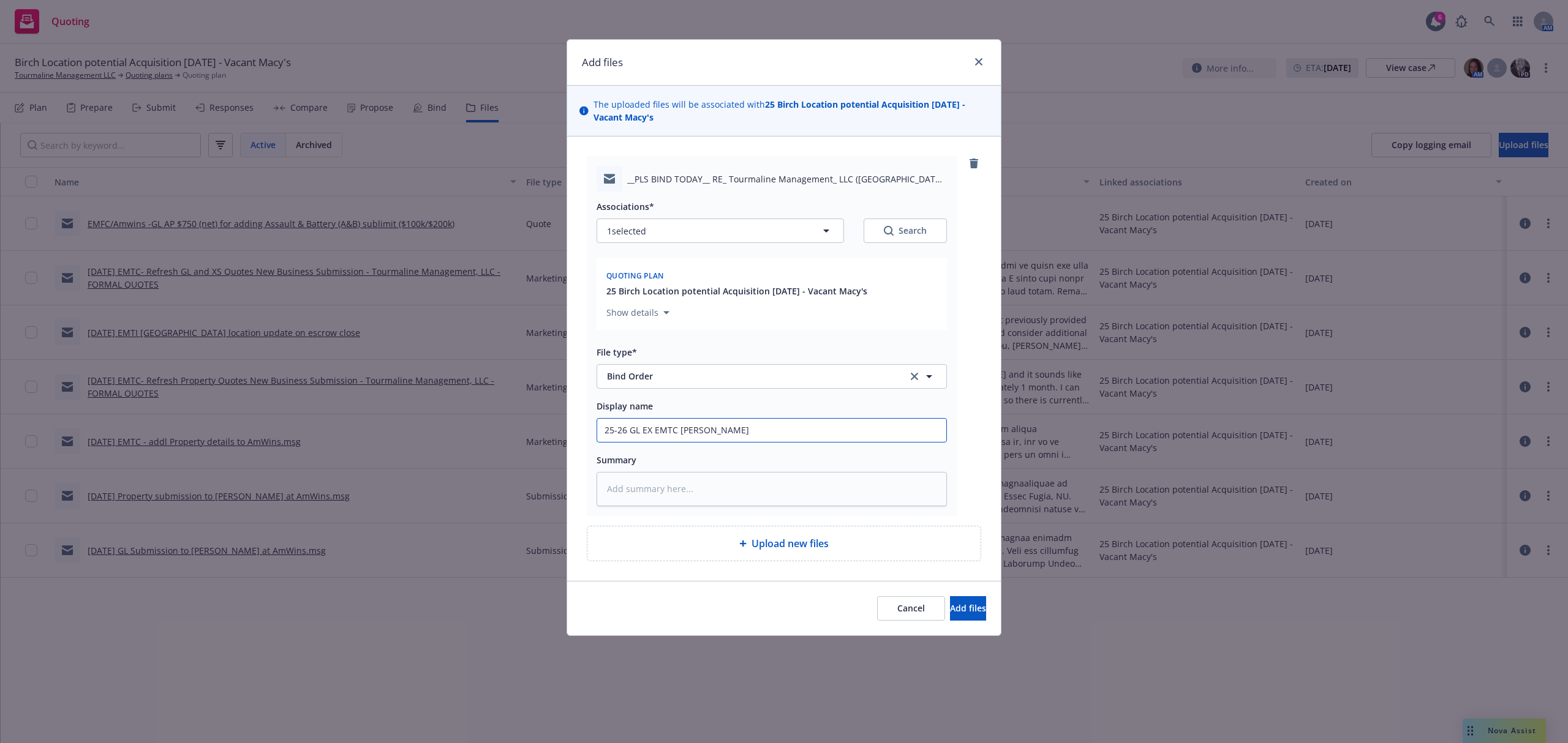
type input "25-26 GL EX EMTC [PERSON_NAME]"
type textarea "x"
type input "25-26 GL EX EMTC [PERSON_NAME]@"
type textarea "x"
type input "25-26 GL EX EMTC [PERSON_NAME]@!"
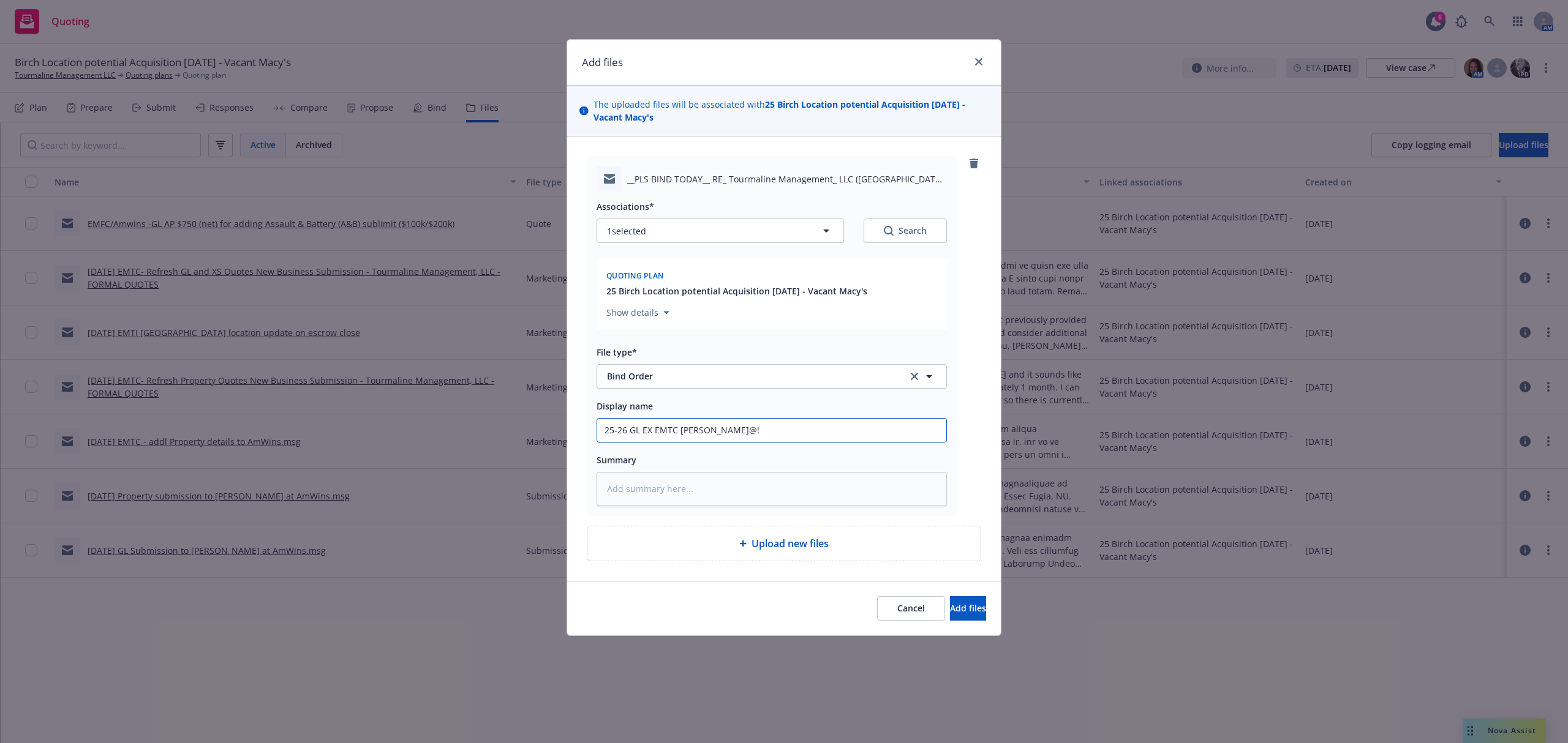
type textarea "x"
type input "25-26 GL EX EMTC [PERSON_NAME]@"
type textarea "x"
type input "25-26 GL EX EMTC [PERSON_NAME]"
type textarea "x"
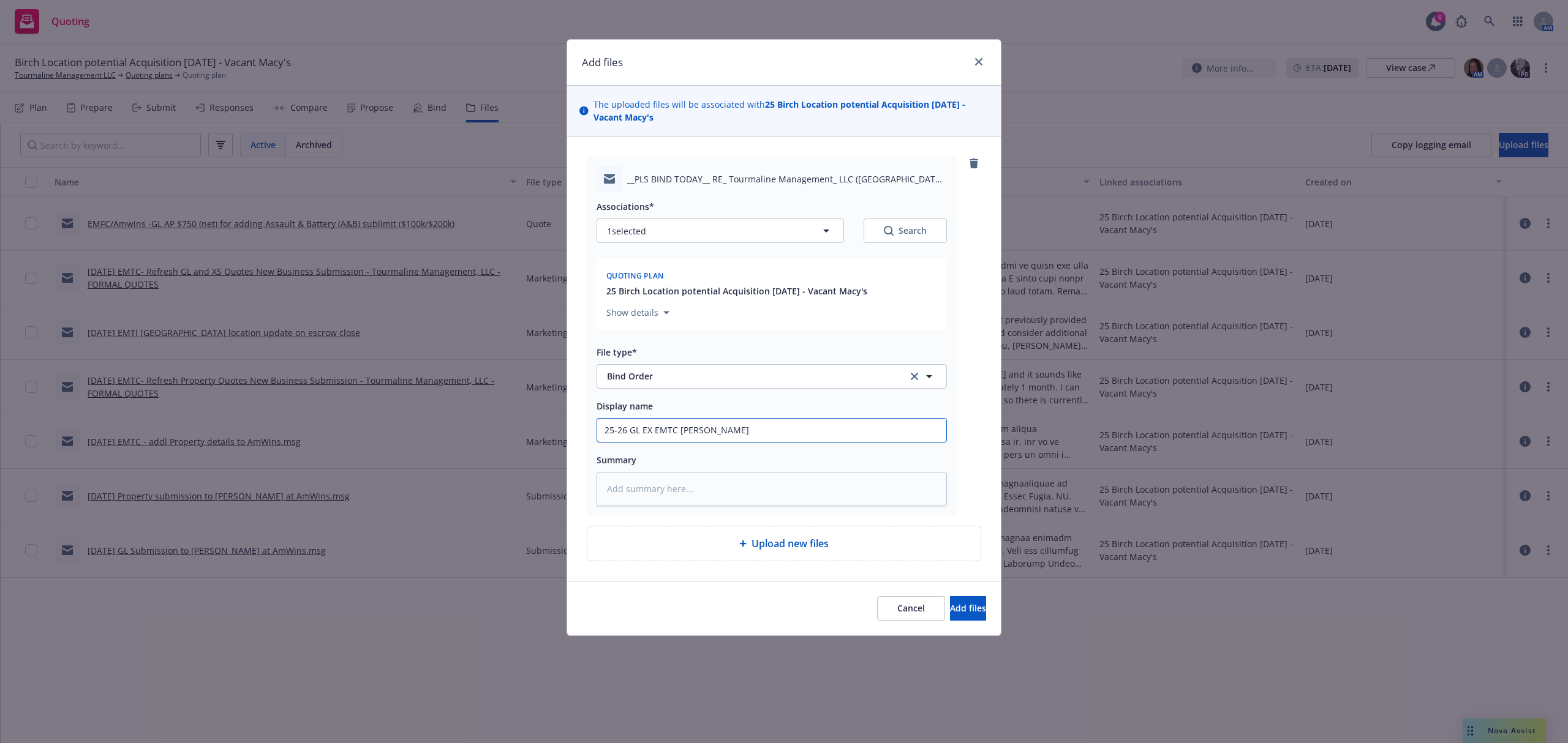
type input "25-26 GL EX EMTC [PERSON_NAME]"
type textarea "x"
type input "25-26 GL EX EMTC [PERSON_NAME]"
type textarea "x"
type input "25-26 GL EX EMTC [PERSON_NAME]"
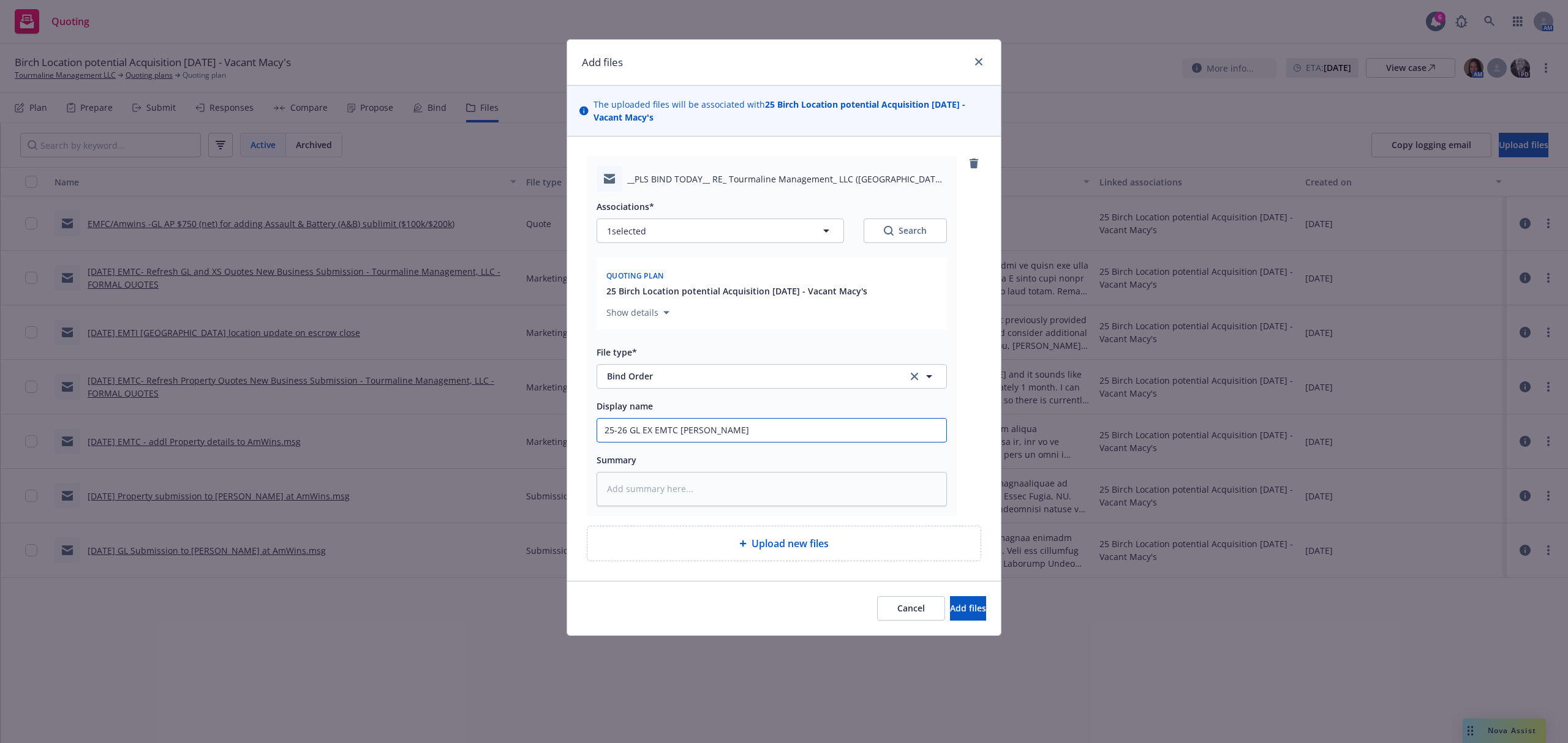
type textarea "x"
type input "25-26 GL EX EMTC [PERSON_NAME]"
type textarea "x"
type input "25-26 GL EX EMTC [PERSON_NAME]"
type textarea "x"
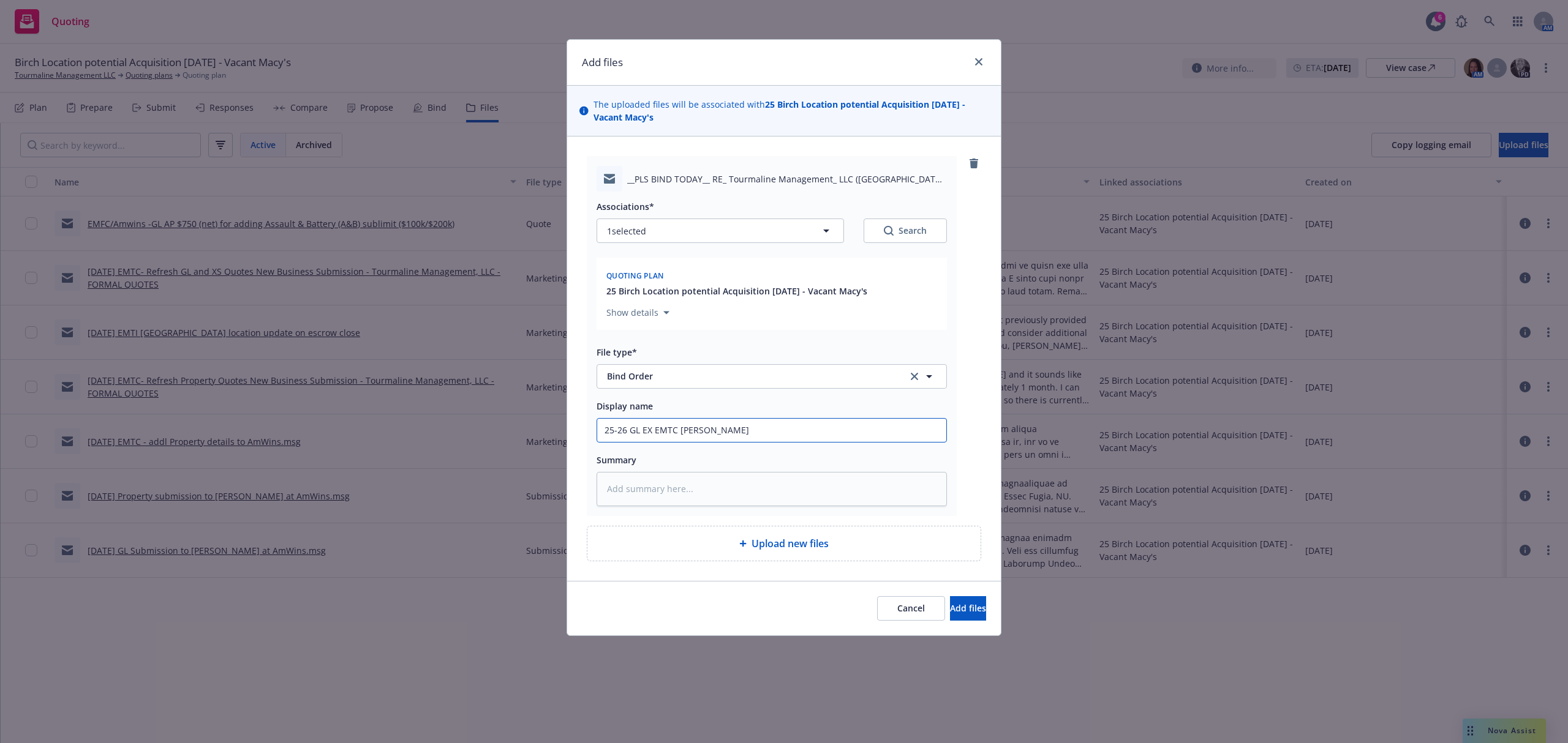
type input "25-26 GL EX EMTC [PERSON_NAME] P"
type textarea "x"
type input "25-26 GL EX EMTC [PERSON_NAME] Pl"
type textarea "x"
type input "25-26 GL EX EMTC [PERSON_NAME] Pls"
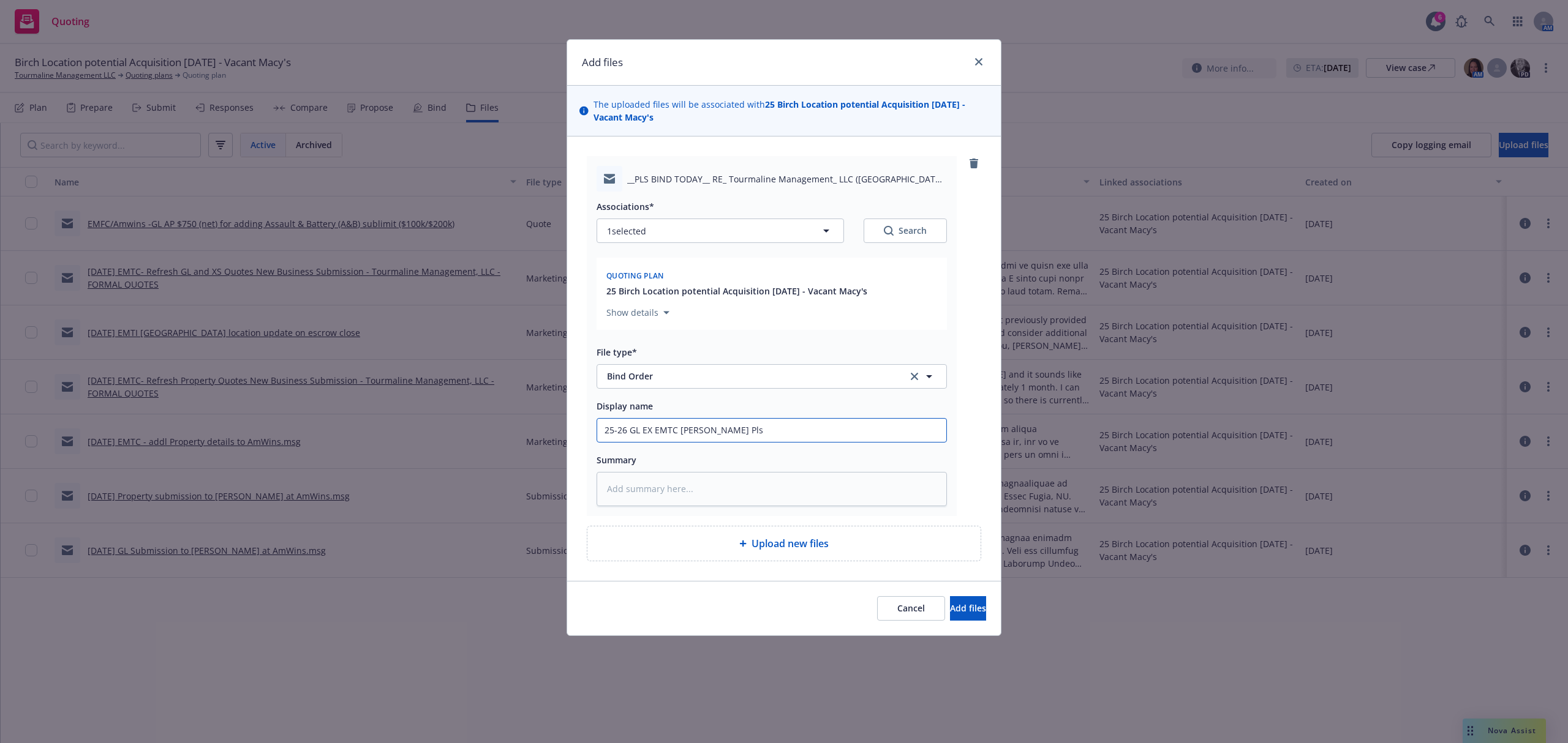
type textarea "x"
type input "25-26 GL EX EMTC [PERSON_NAME] Pls"
type textarea "x"
type input "25-26 GL EX EMTC [PERSON_NAME] Pls b"
type textarea "x"
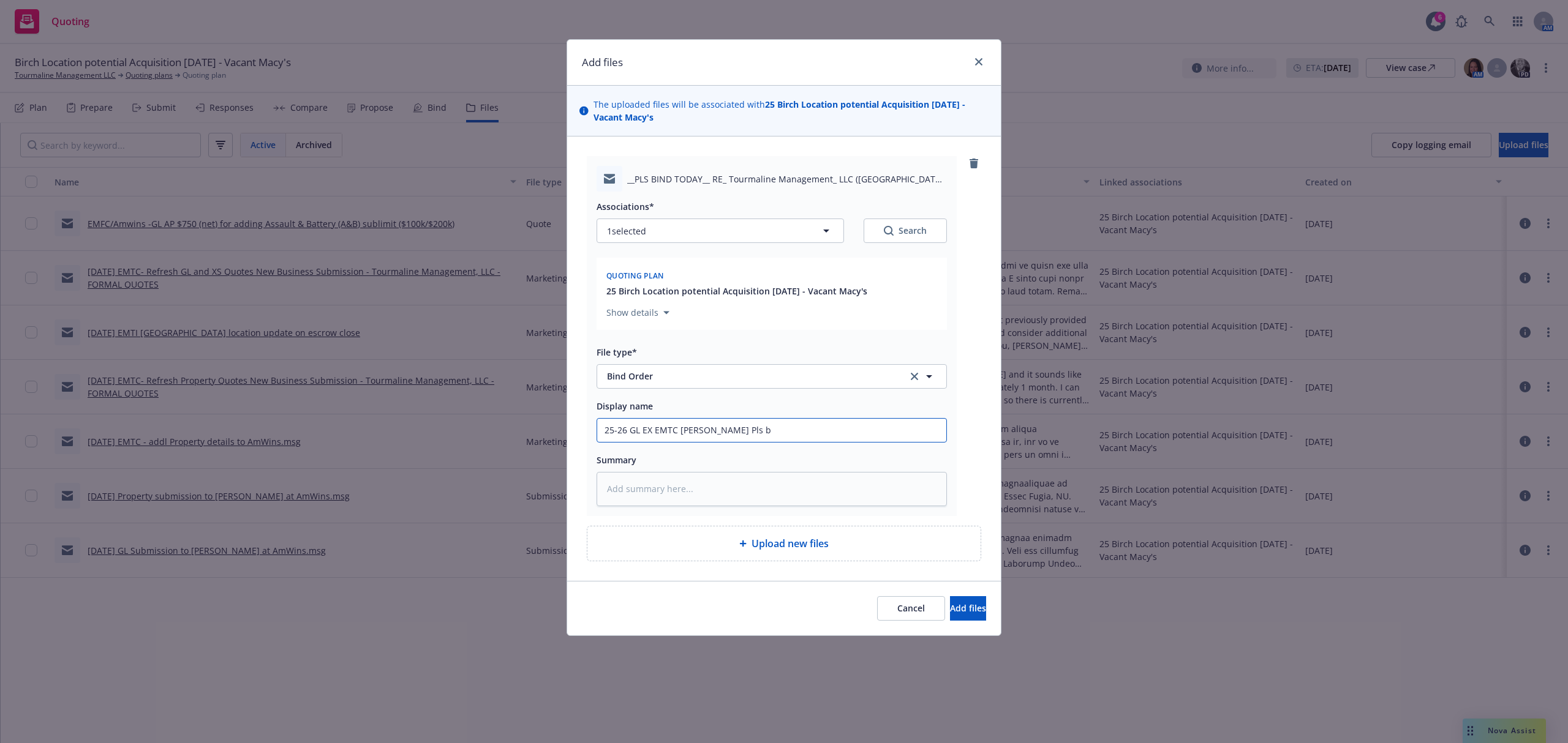
type input "25-26 GL EX EMTC [PERSON_NAME] Pls bi"
type textarea "x"
type input "25-26 GL EX EMTC [PERSON_NAME] Pls bind"
type textarea "x"
type input "25-26 GL EX EMTC [PERSON_NAME] Pls bind"
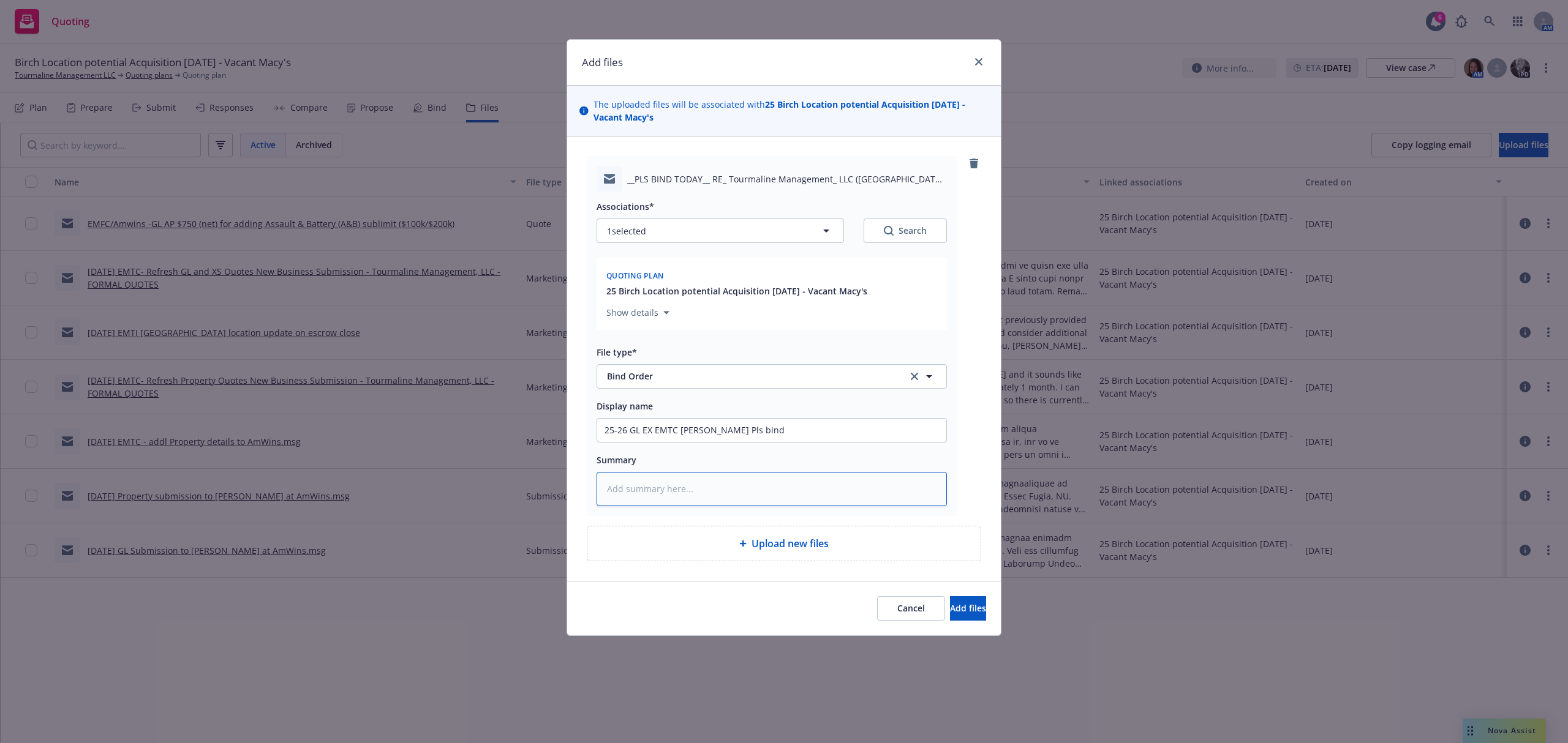
paste textarea "Lo Ipsumdo, Sitamet con adipisc elit seddoe tempor incid. Utlabo etdo, mag aliq…"
type textarea "x"
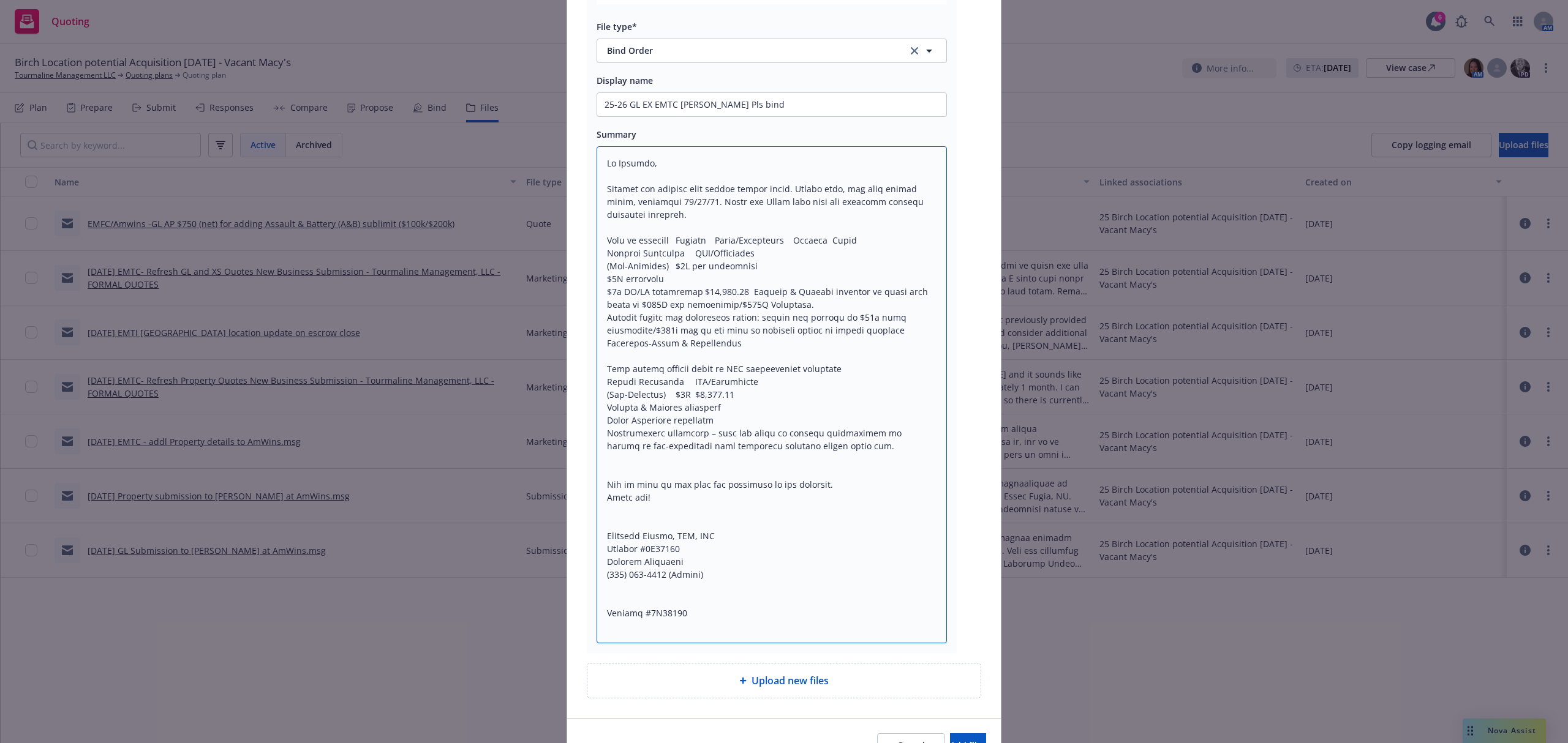
scroll to position [396, 0]
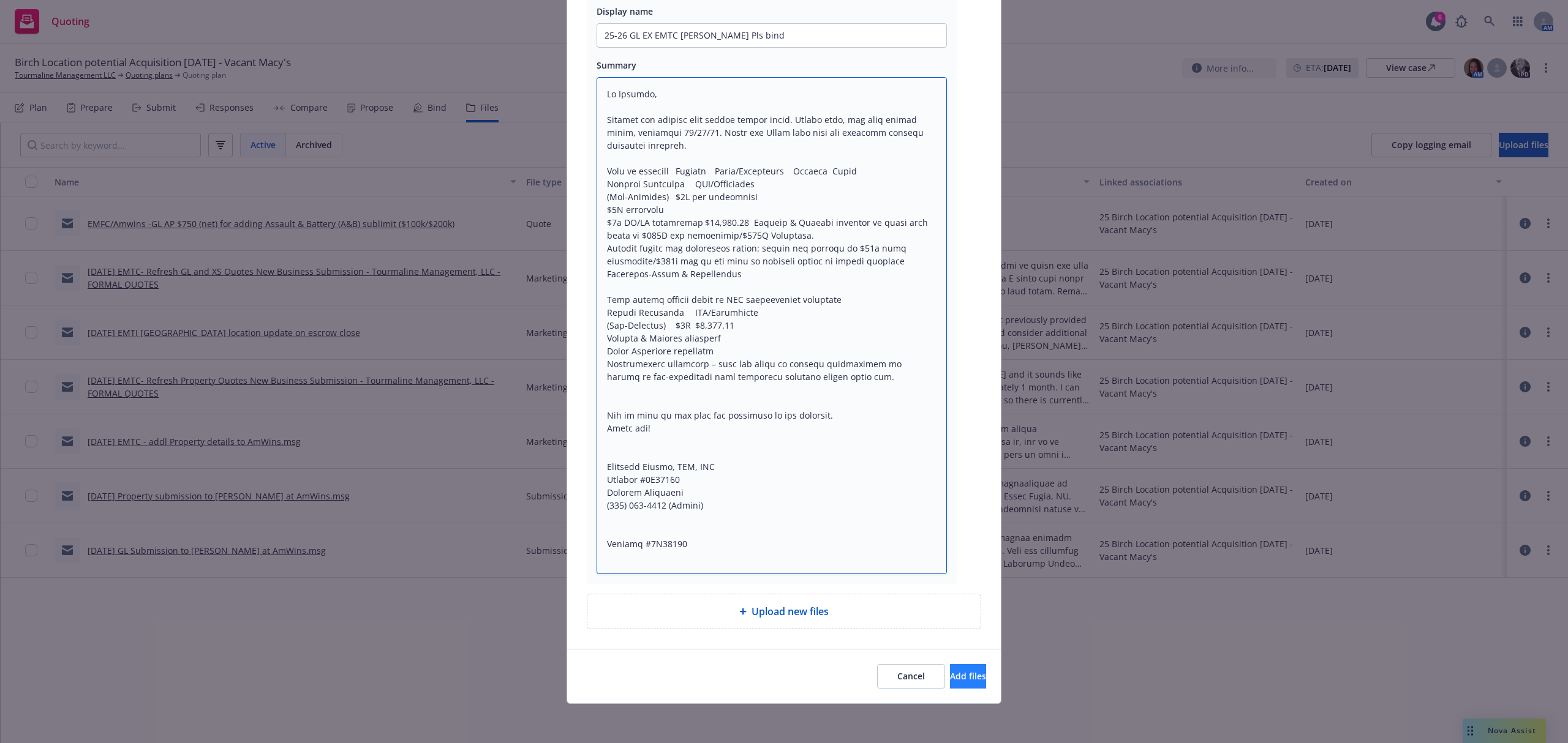
type textarea "Lo Ipsumdo, Sitamet con adipisc elit seddoe tempor incid. Utlabo etdo, mag aliq…"
click at [950, 677] on span "Add files" at bounding box center [968, 676] width 36 height 12
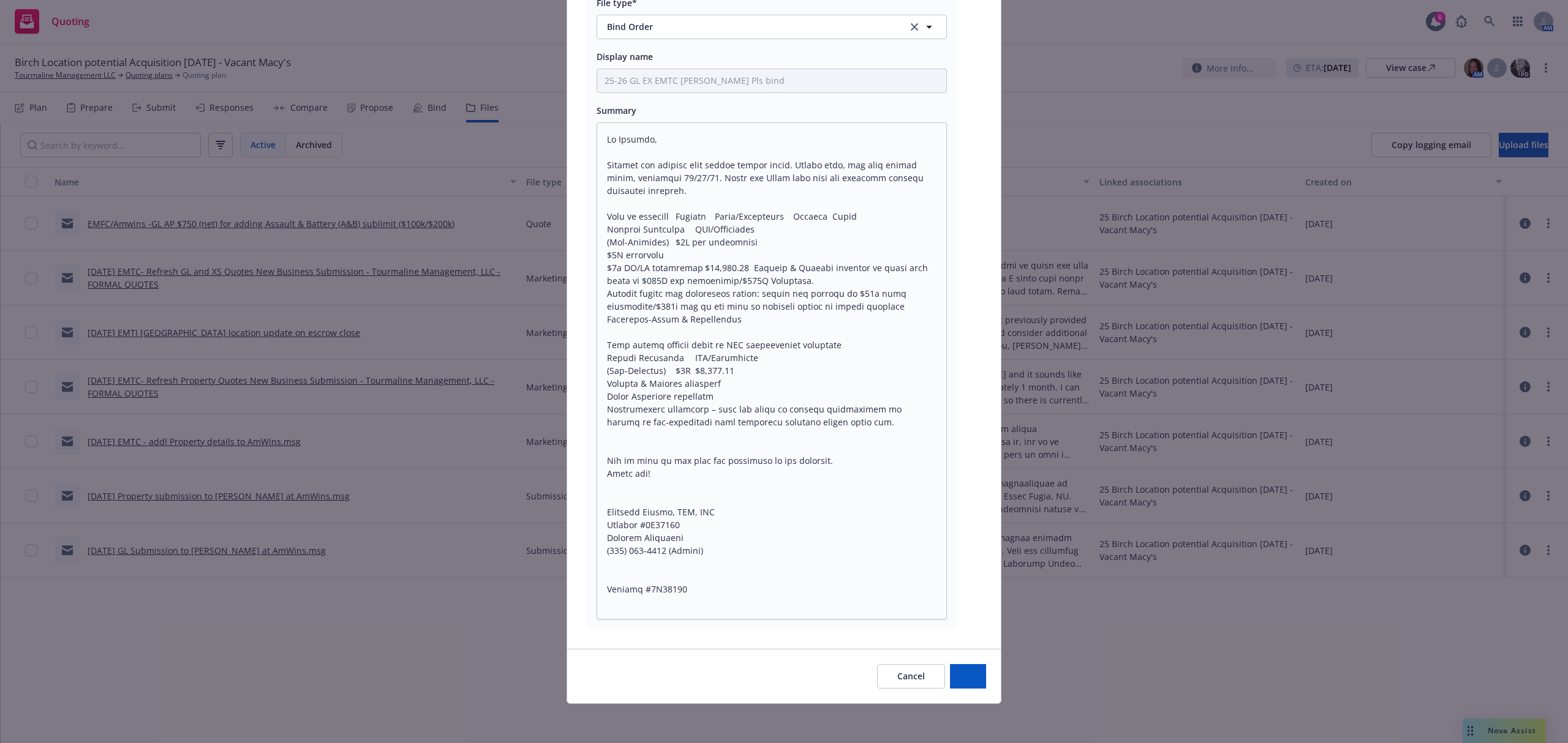
scroll to position [350, 0]
type textarea "x"
